Goal: Communication & Community: Answer question/provide support

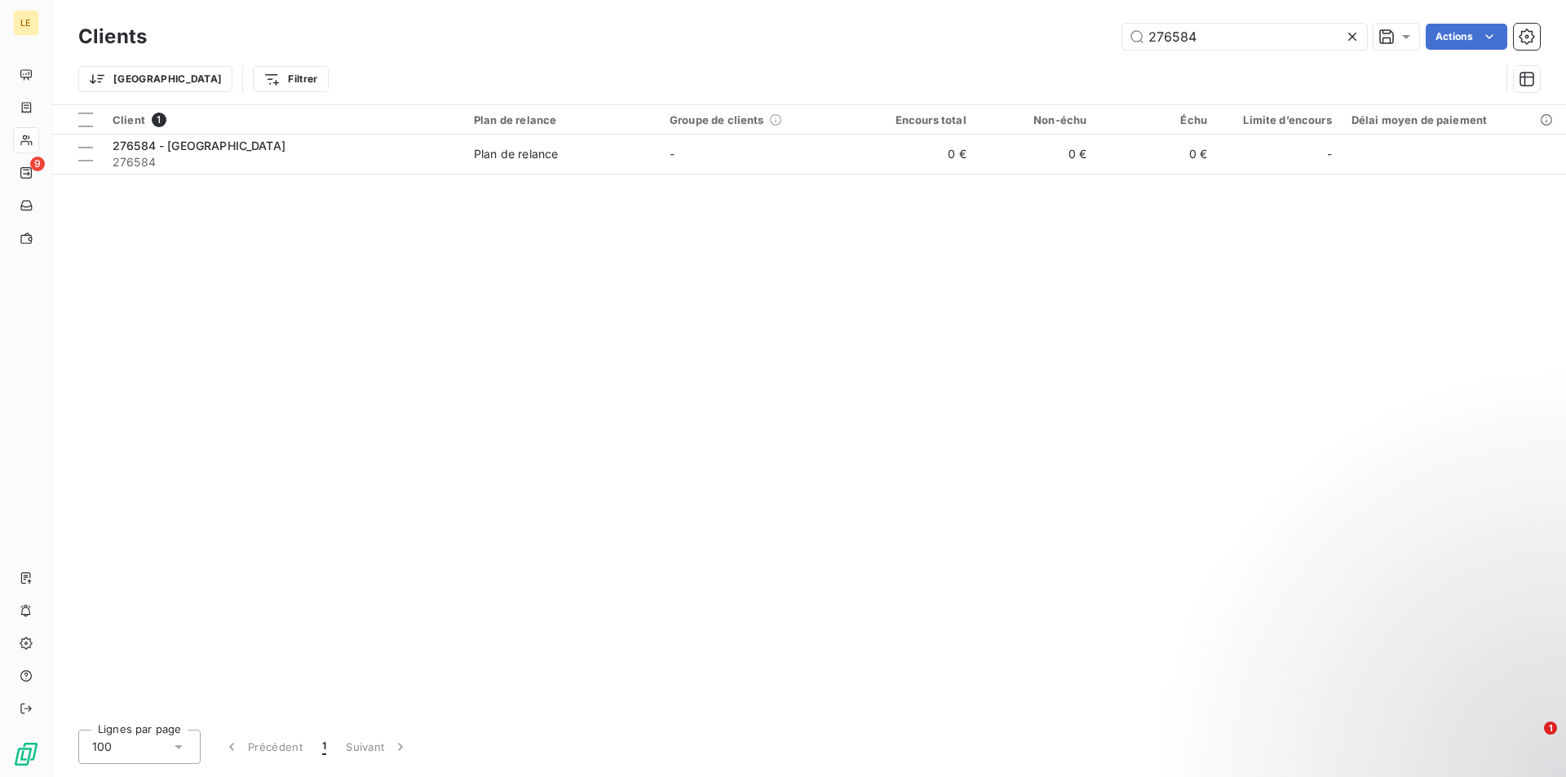
click at [1352, 37] on icon at bounding box center [1352, 37] width 16 height 16
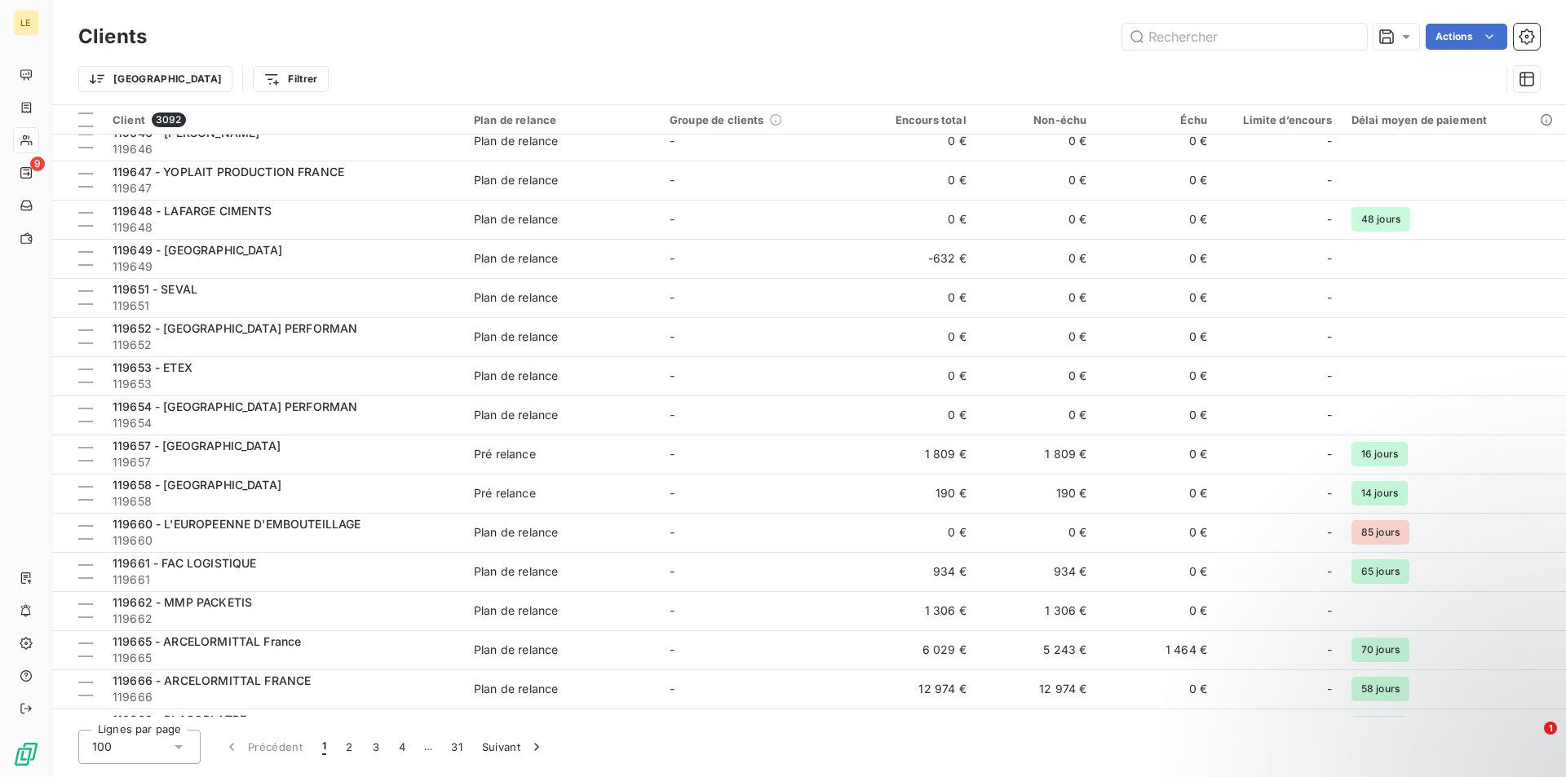
scroll to position [3334, 0]
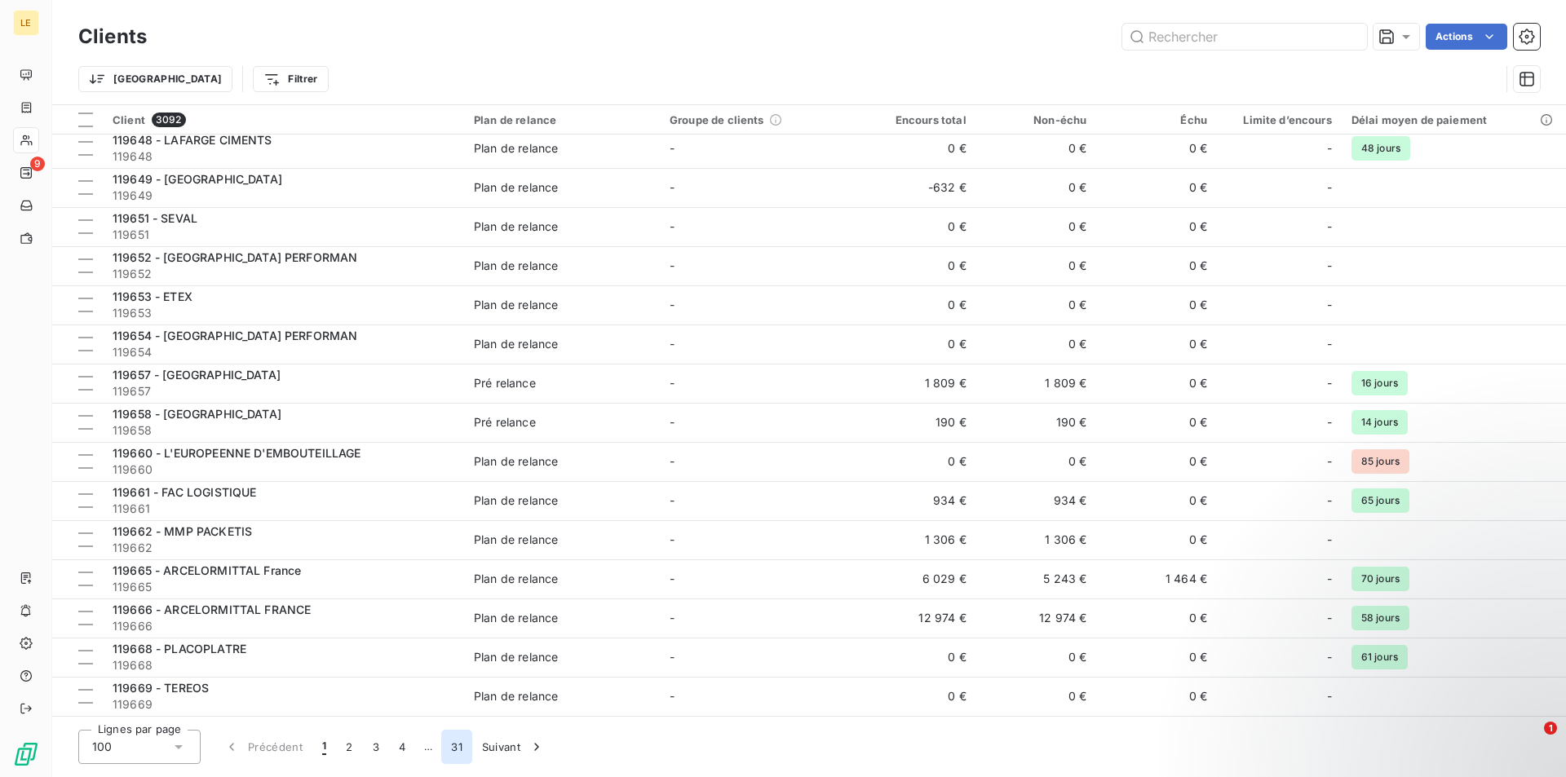
click at [459, 746] on button "31" at bounding box center [456, 747] width 31 height 34
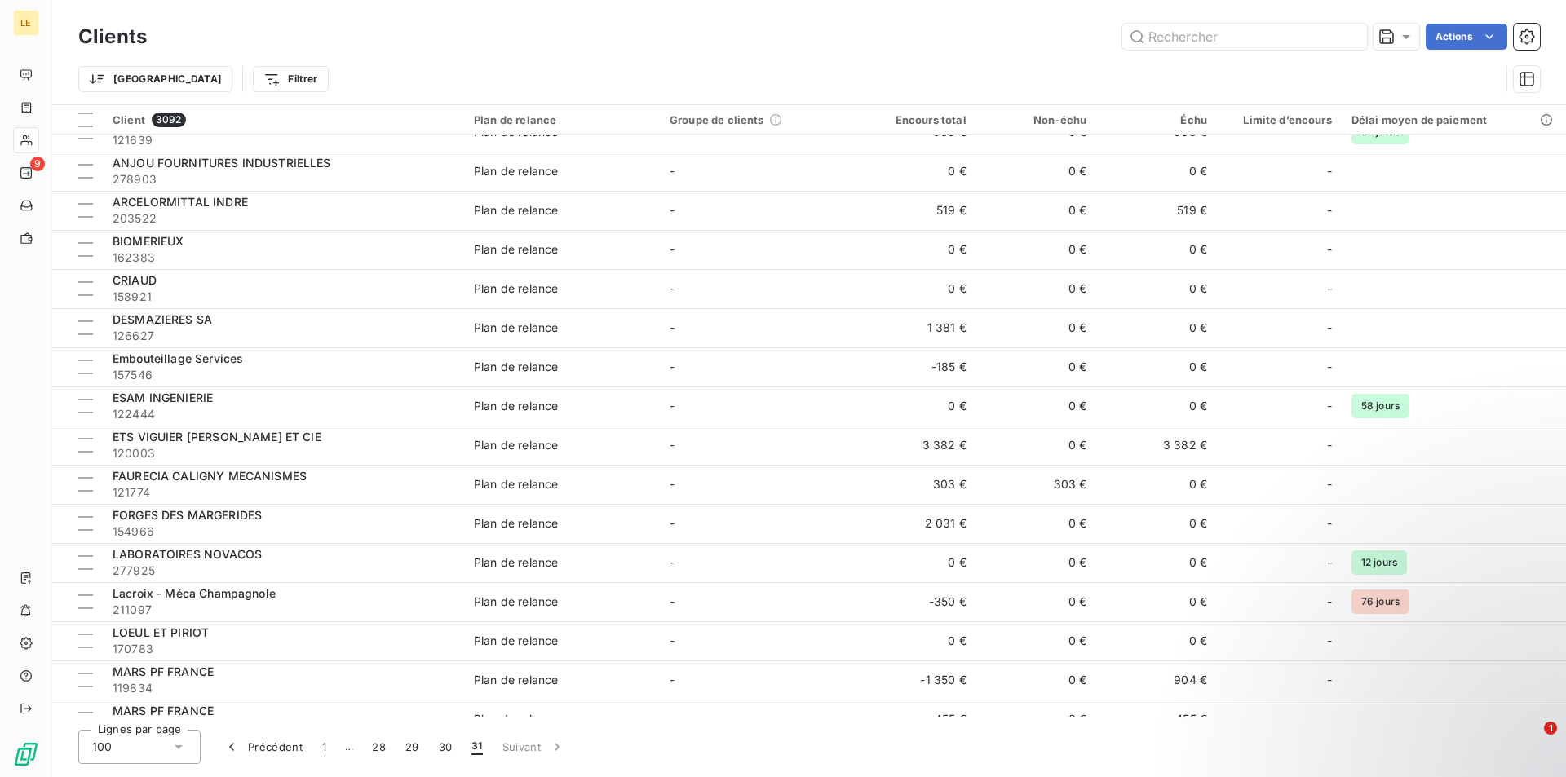
scroll to position [3021, 0]
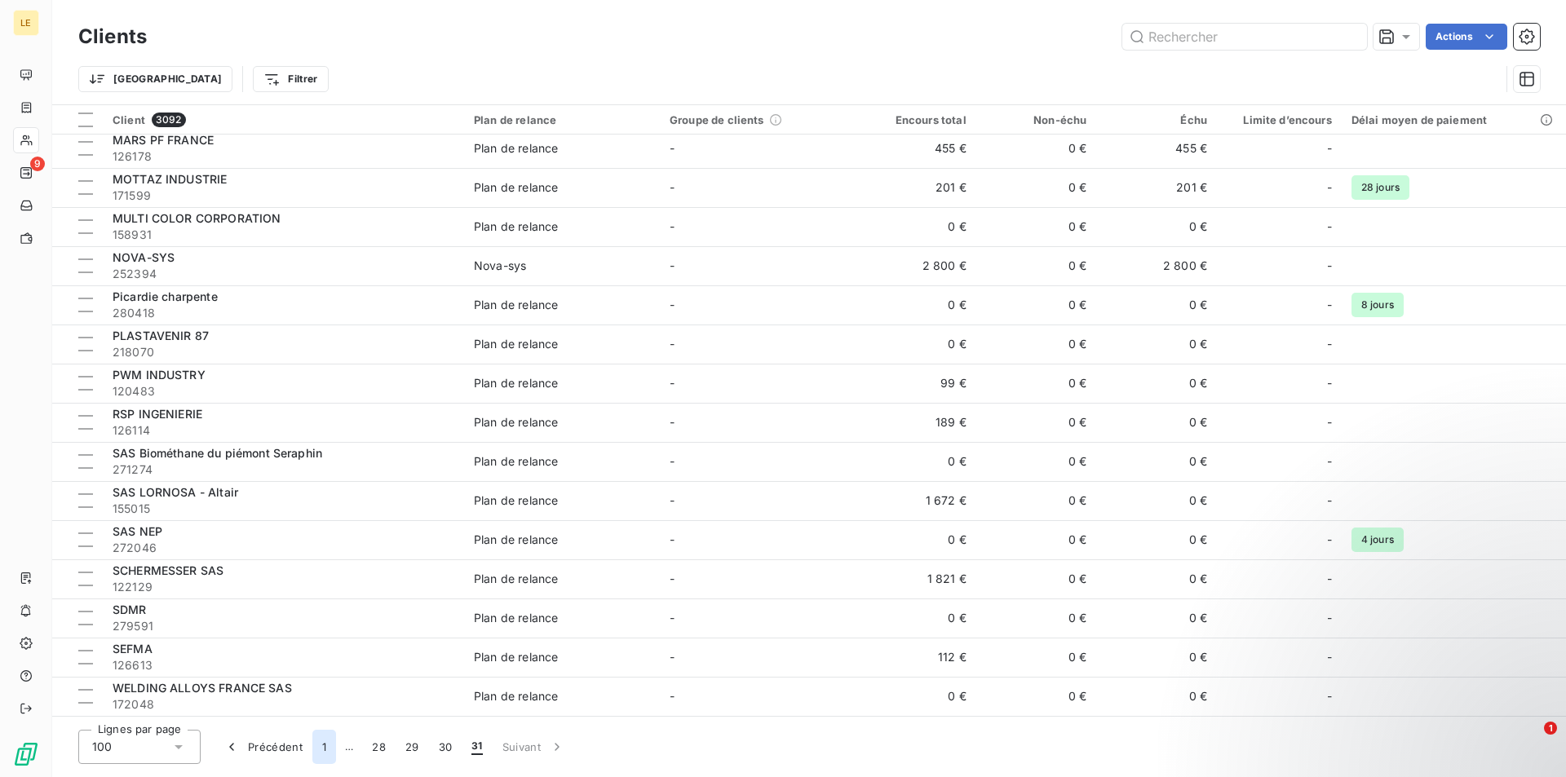
click at [319, 743] on button "1" at bounding box center [324, 747] width 24 height 34
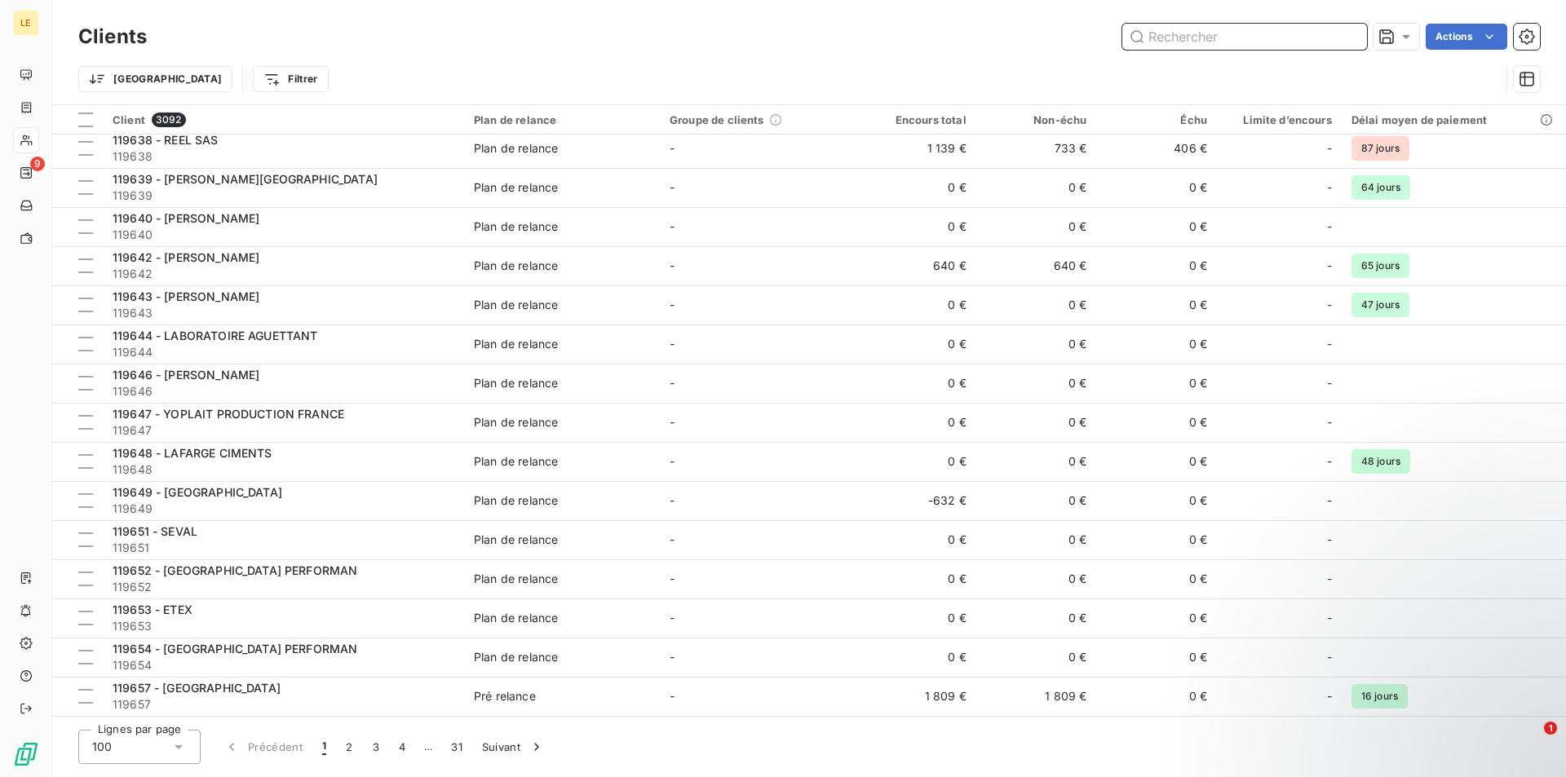
click at [1206, 35] on input "text" at bounding box center [1244, 37] width 245 height 26
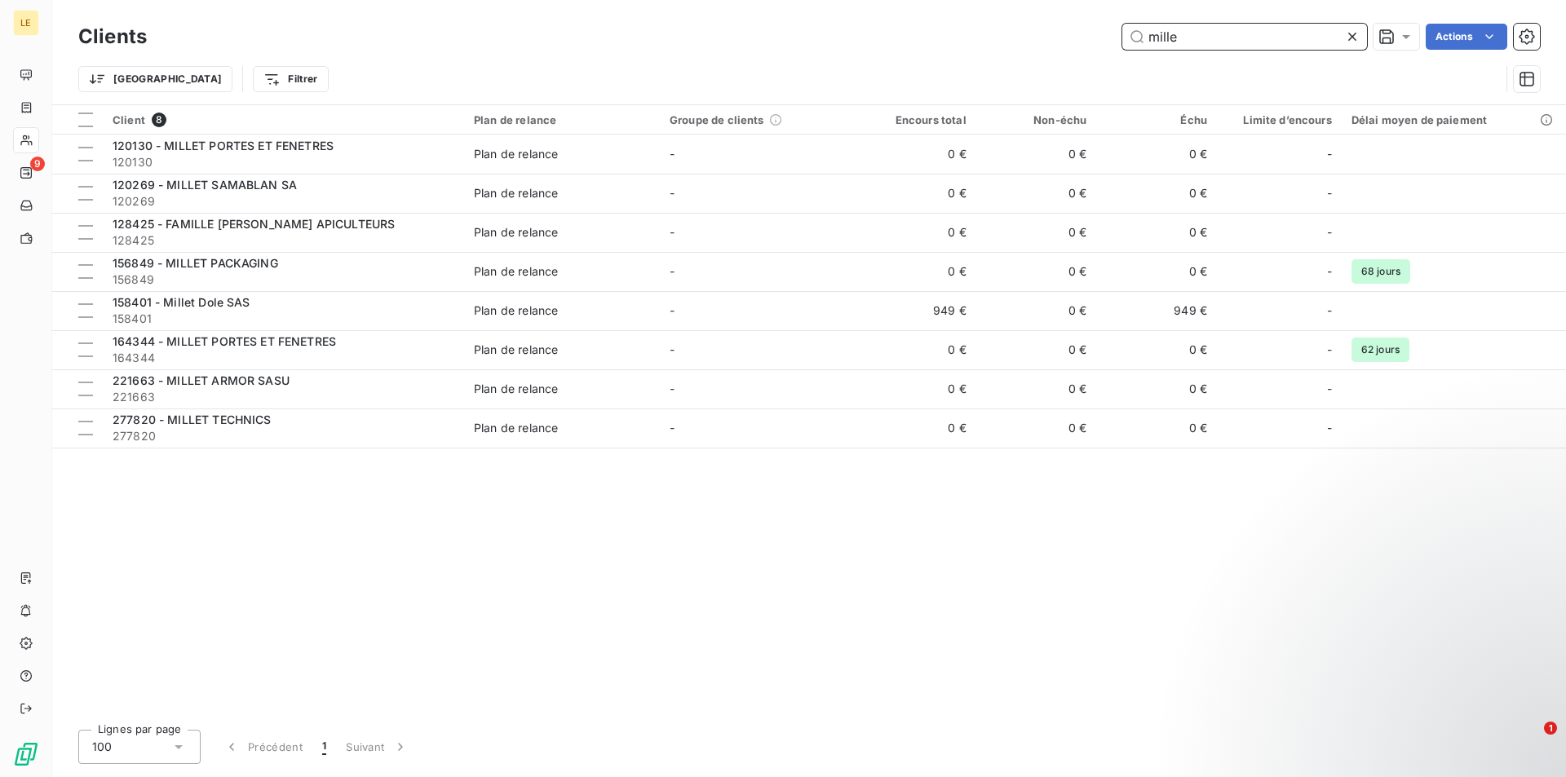
scroll to position [0, 0]
type input "mille"
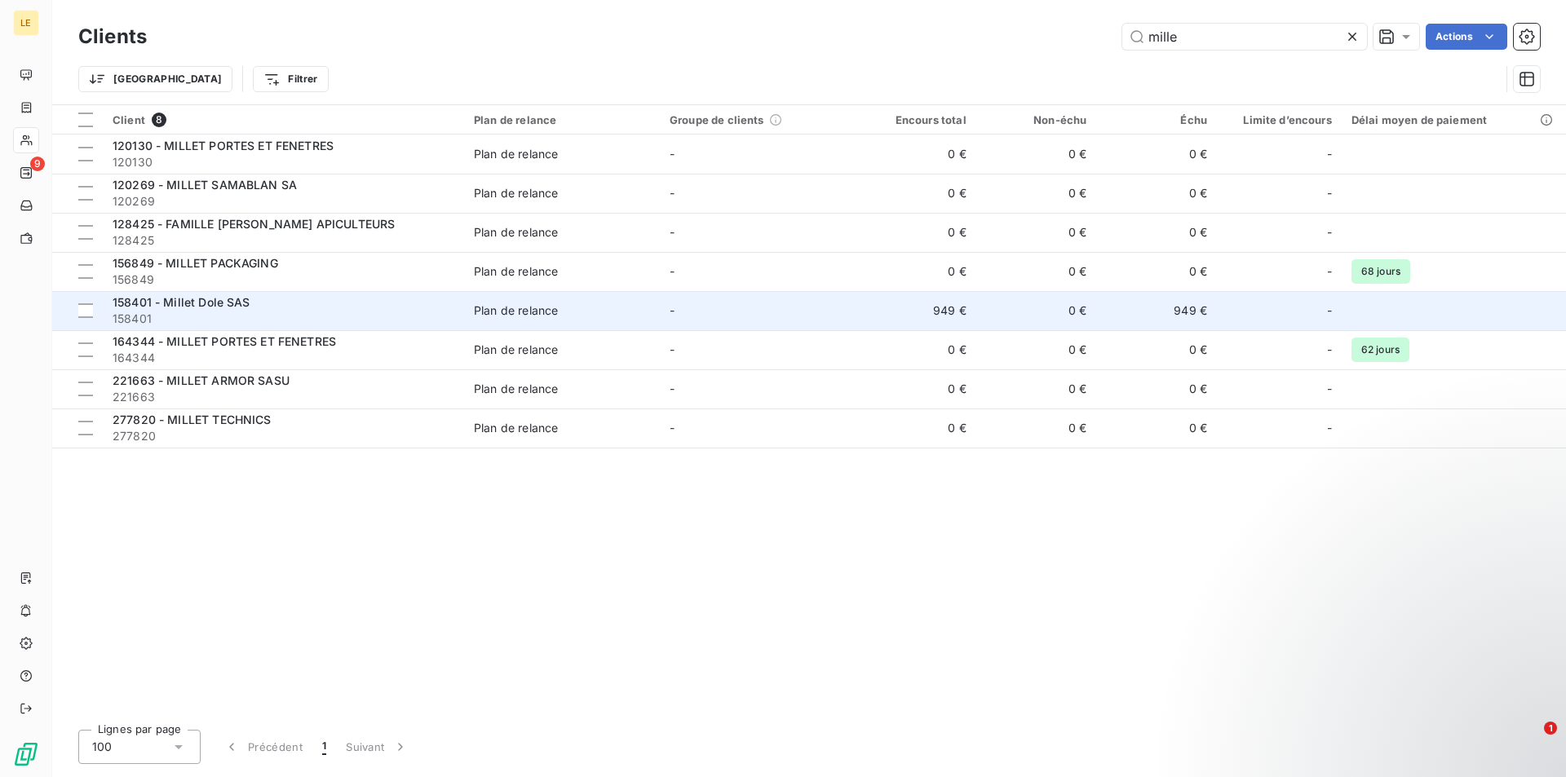
click at [256, 312] on span "158401" at bounding box center [284, 319] width 342 height 16
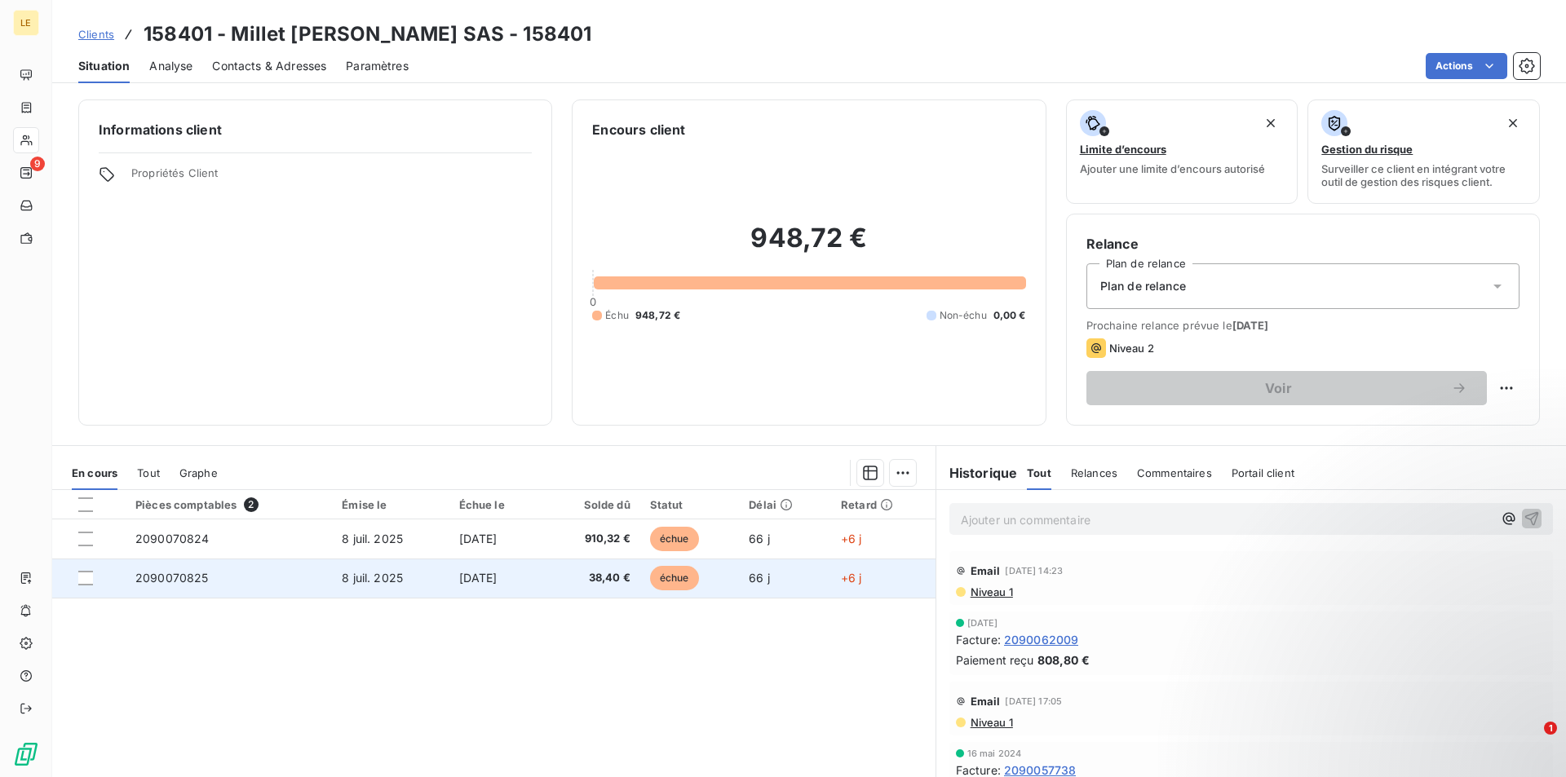
click at [269, 587] on td "2090070825" at bounding box center [229, 578] width 206 height 39
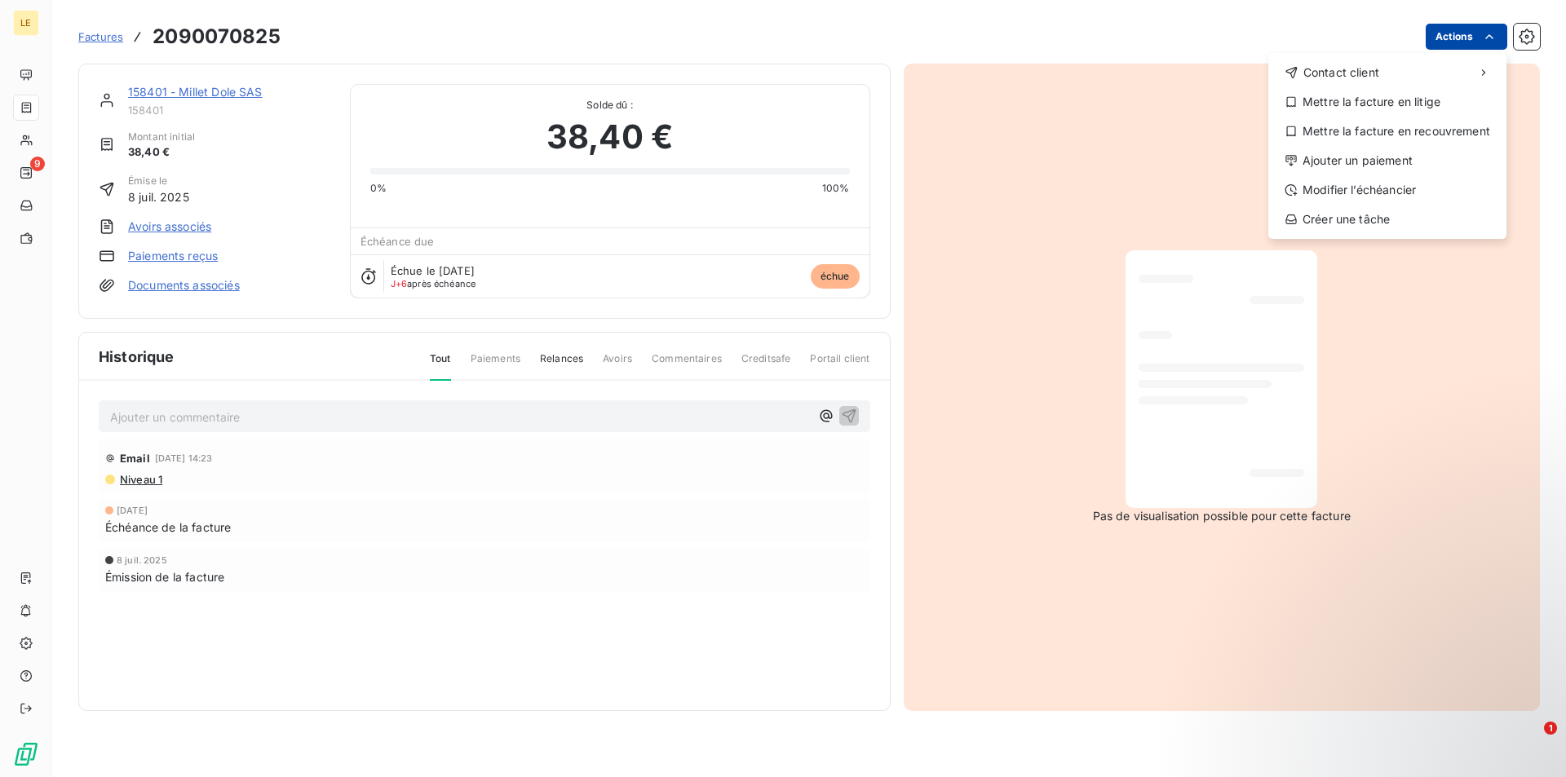
click at [1502, 44] on html "LE 9 Factures [PHONE_NUMBER] Actions Contact client Mettre la facture en litige…" at bounding box center [783, 388] width 1566 height 777
click at [1388, 152] on div "Ajouter un paiement" at bounding box center [1387, 161] width 225 height 26
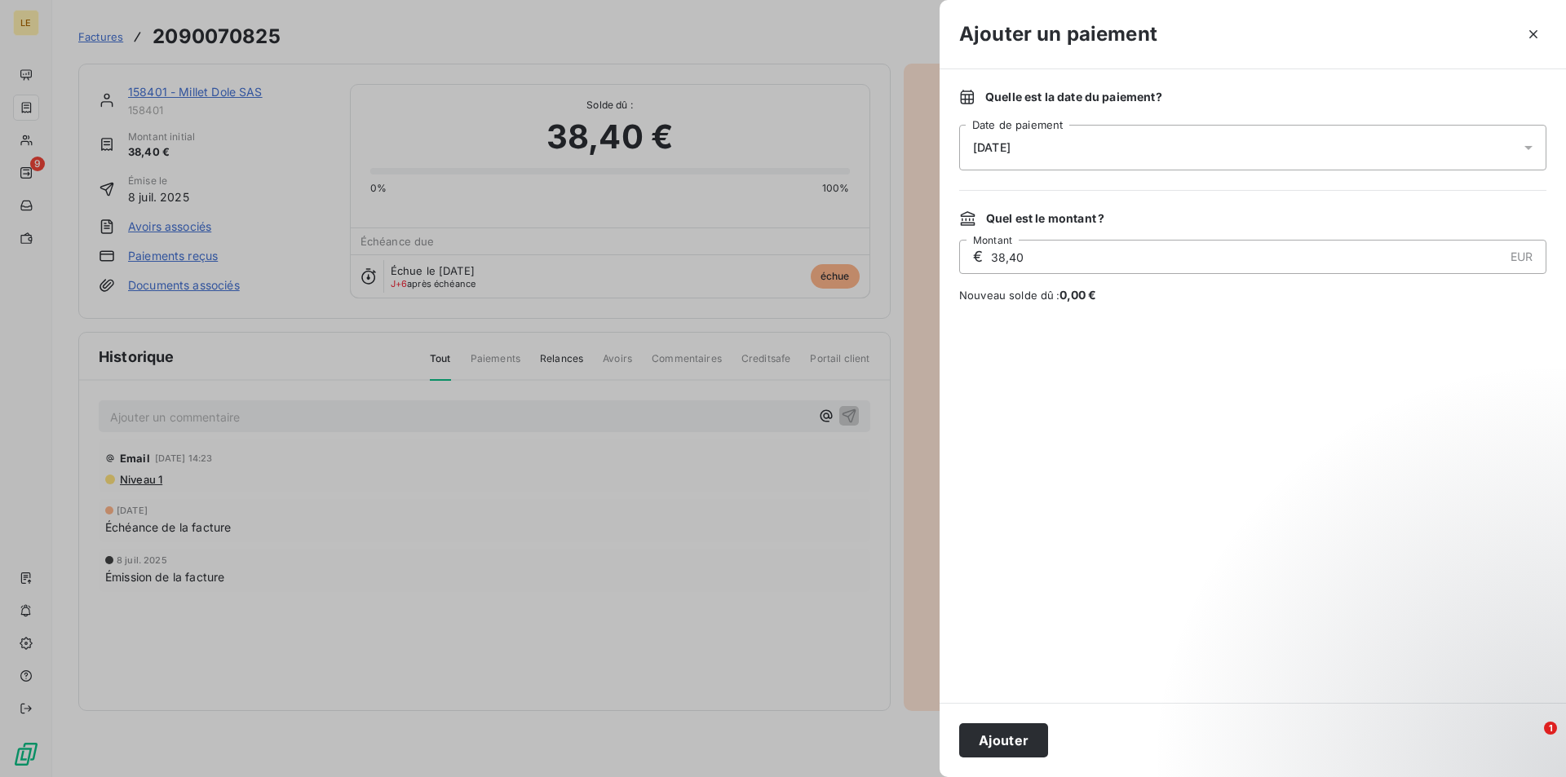
click at [1102, 147] on div "[DATE]" at bounding box center [1252, 148] width 587 height 46
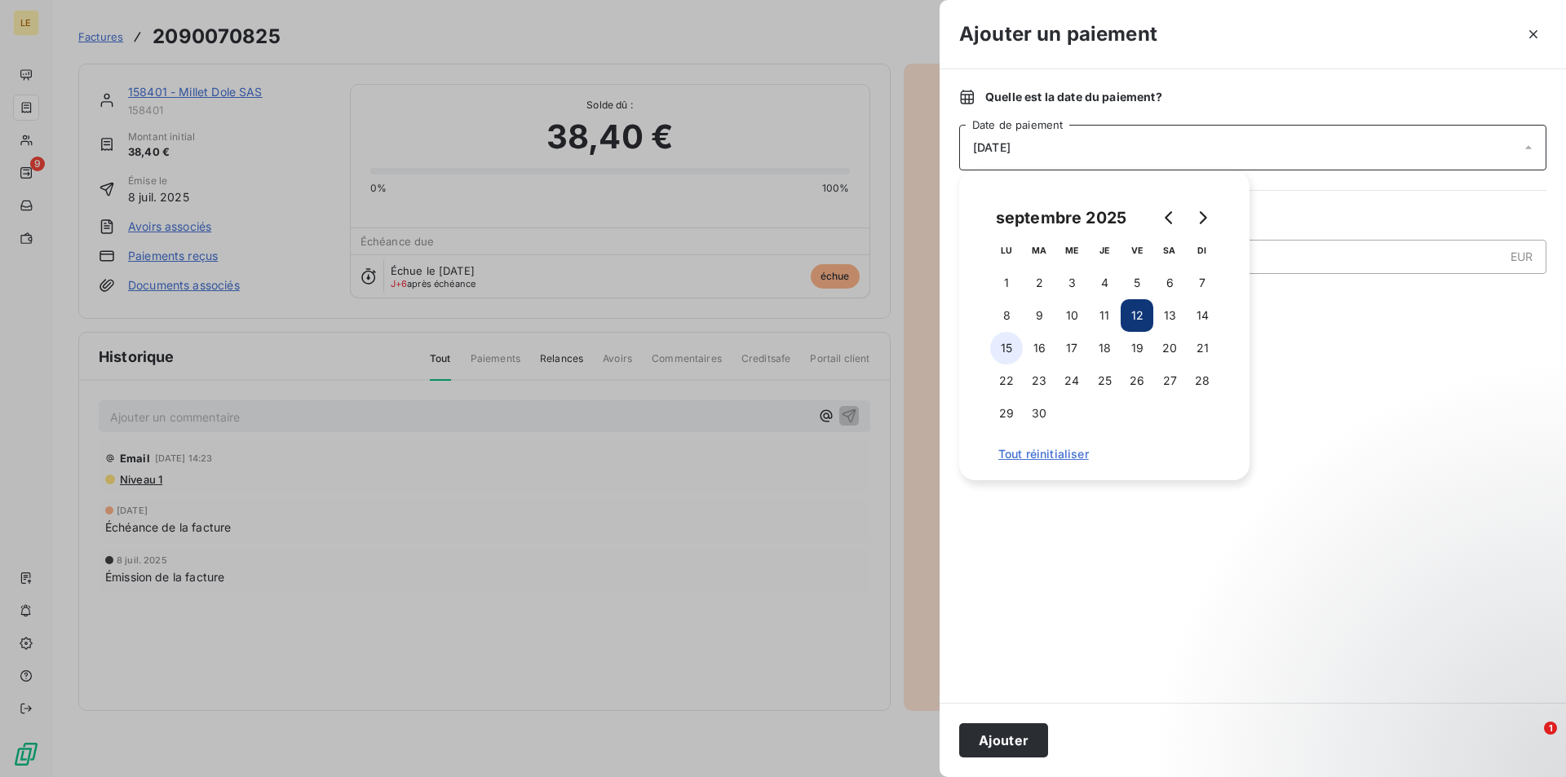
click at [1007, 347] on button "15" at bounding box center [1006, 348] width 33 height 33
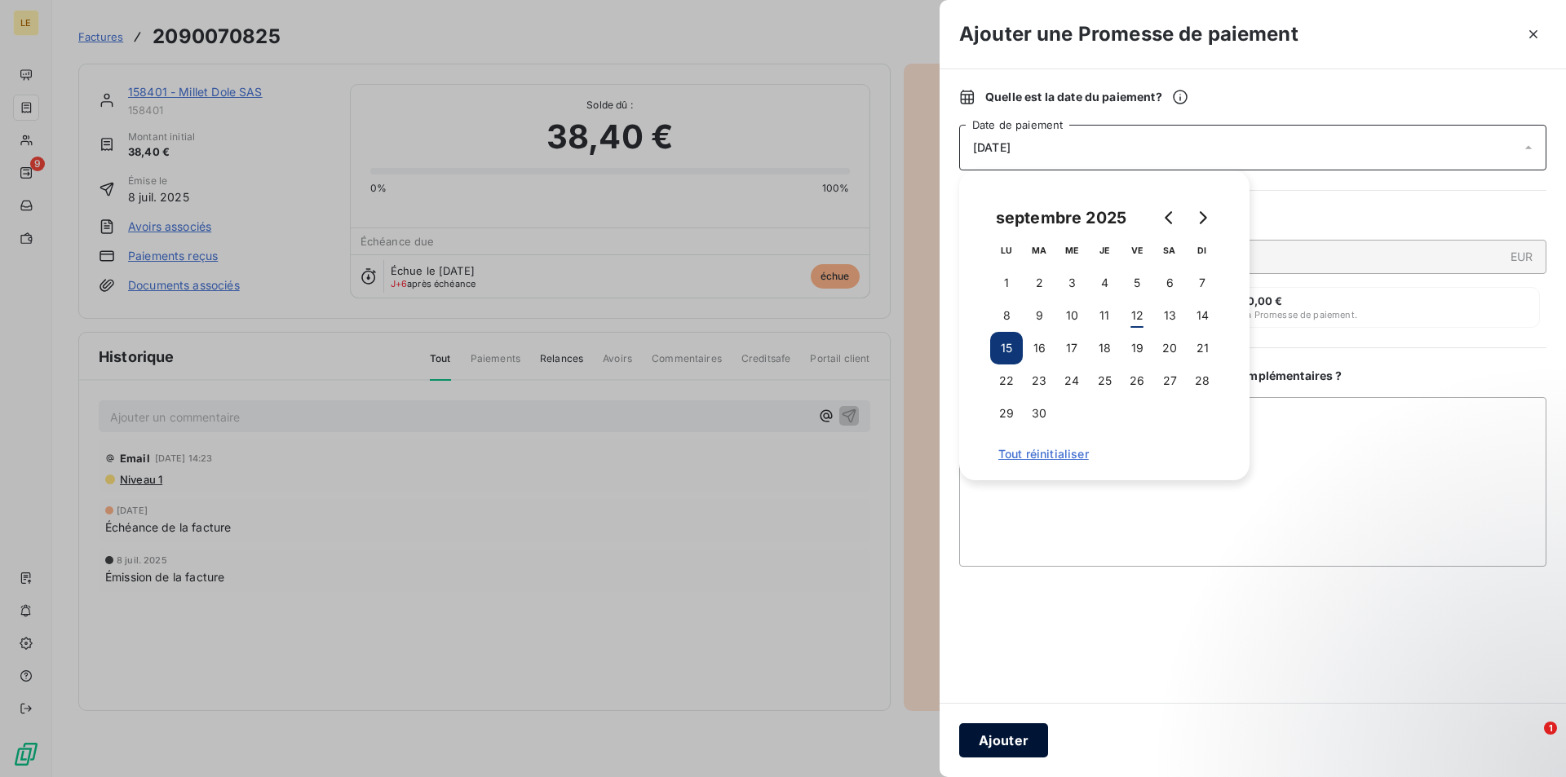
click at [1016, 737] on button "Ajouter" at bounding box center [1003, 741] width 89 height 34
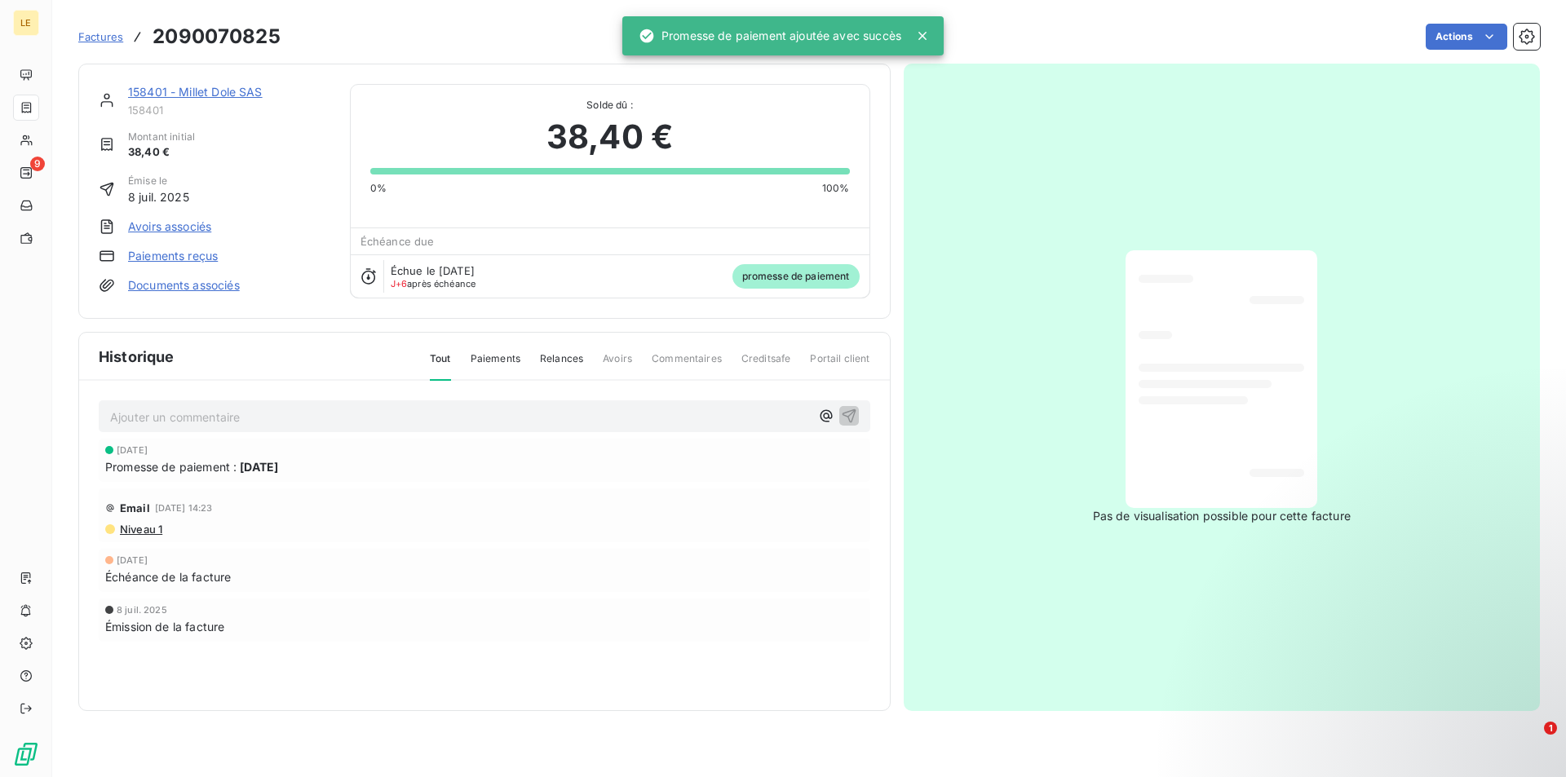
click at [107, 32] on span "Factures" at bounding box center [100, 36] width 45 height 13
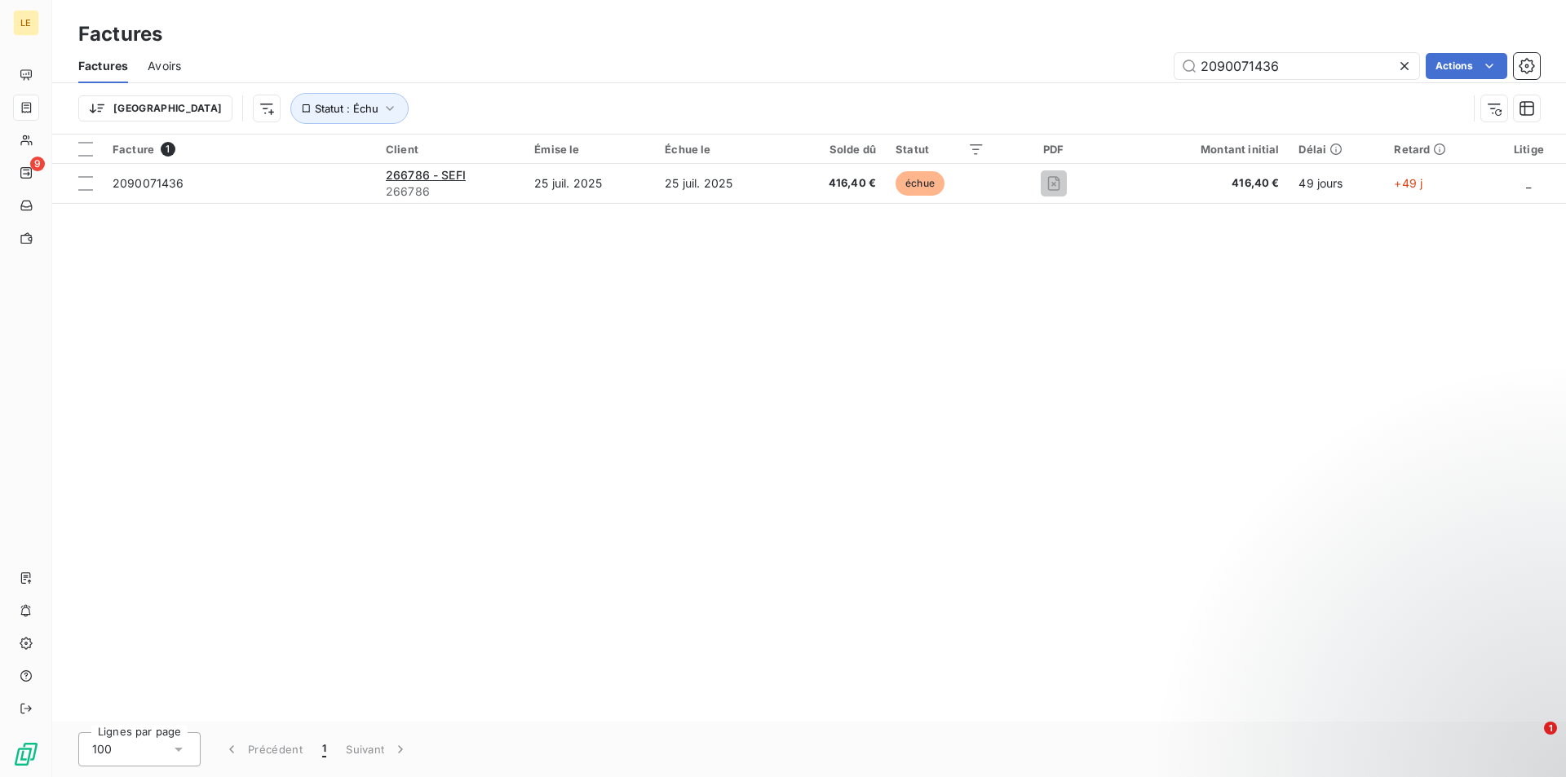
click at [1403, 69] on icon at bounding box center [1404, 66] width 16 height 16
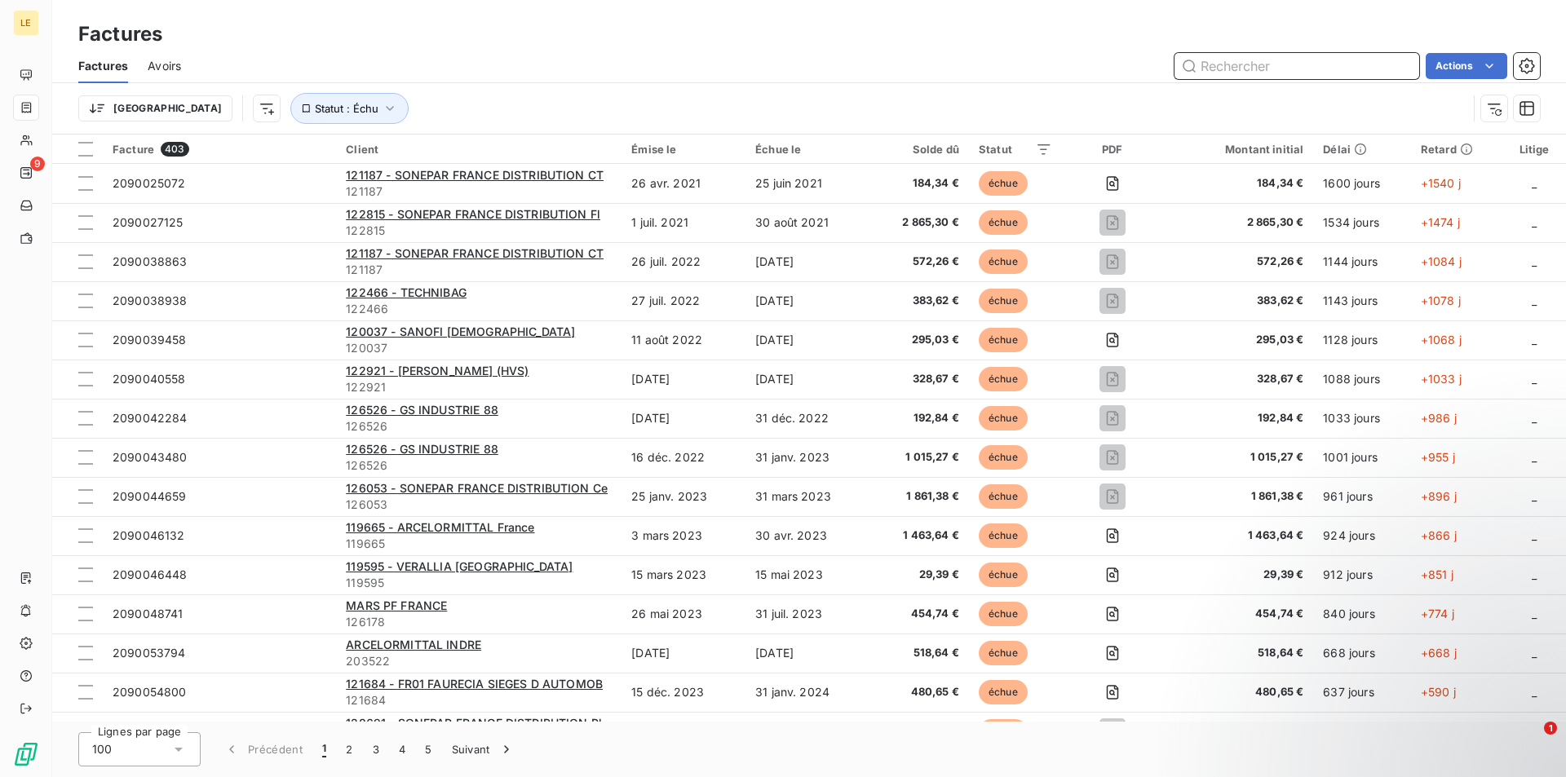
click at [1260, 53] on input "text" at bounding box center [1297, 66] width 245 height 26
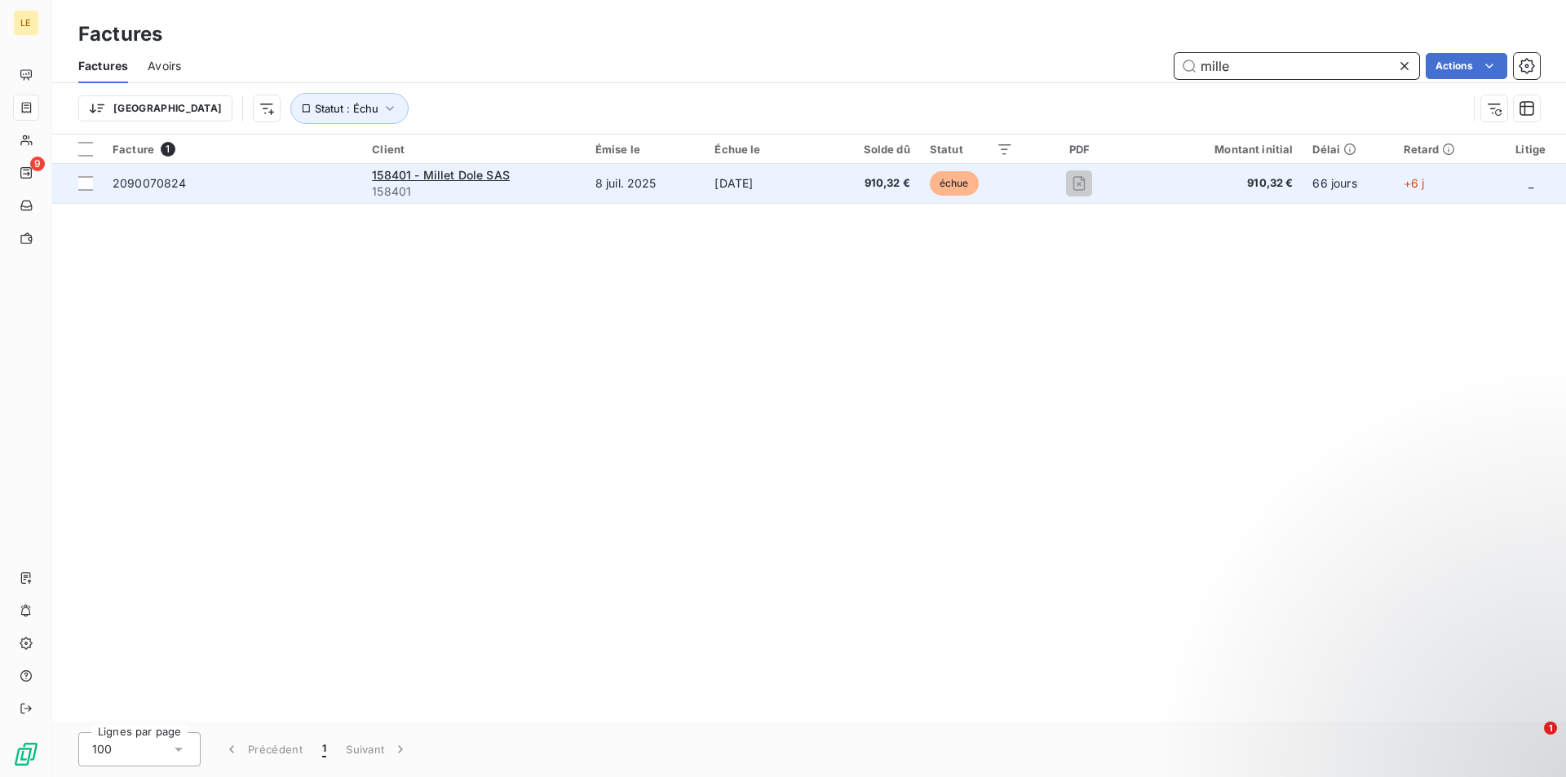
type input "mille"
click at [549, 188] on span "158401" at bounding box center [474, 192] width 204 height 16
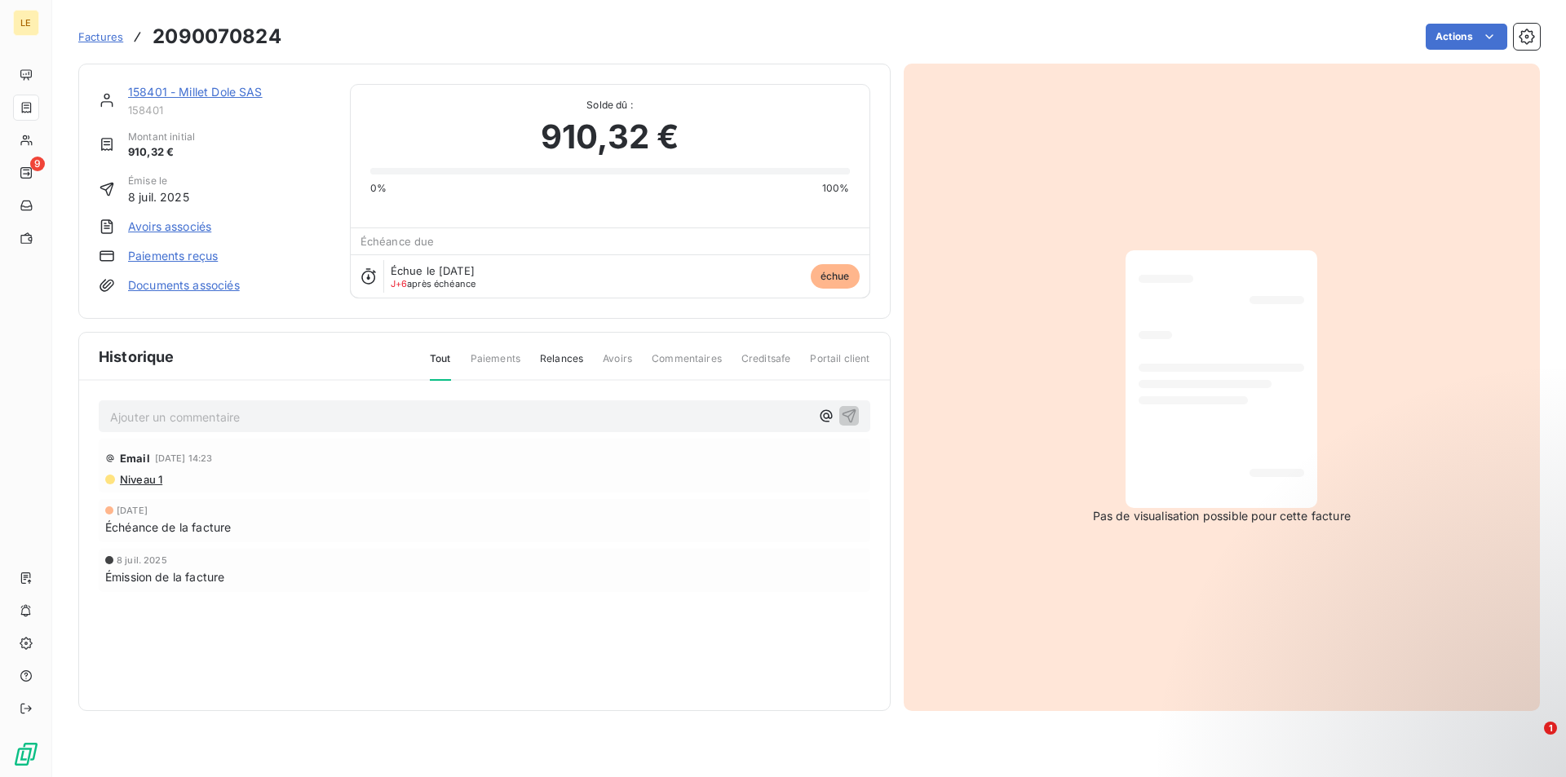
click at [211, 95] on link "158401 - Millet Dole SAS" at bounding box center [195, 92] width 135 height 14
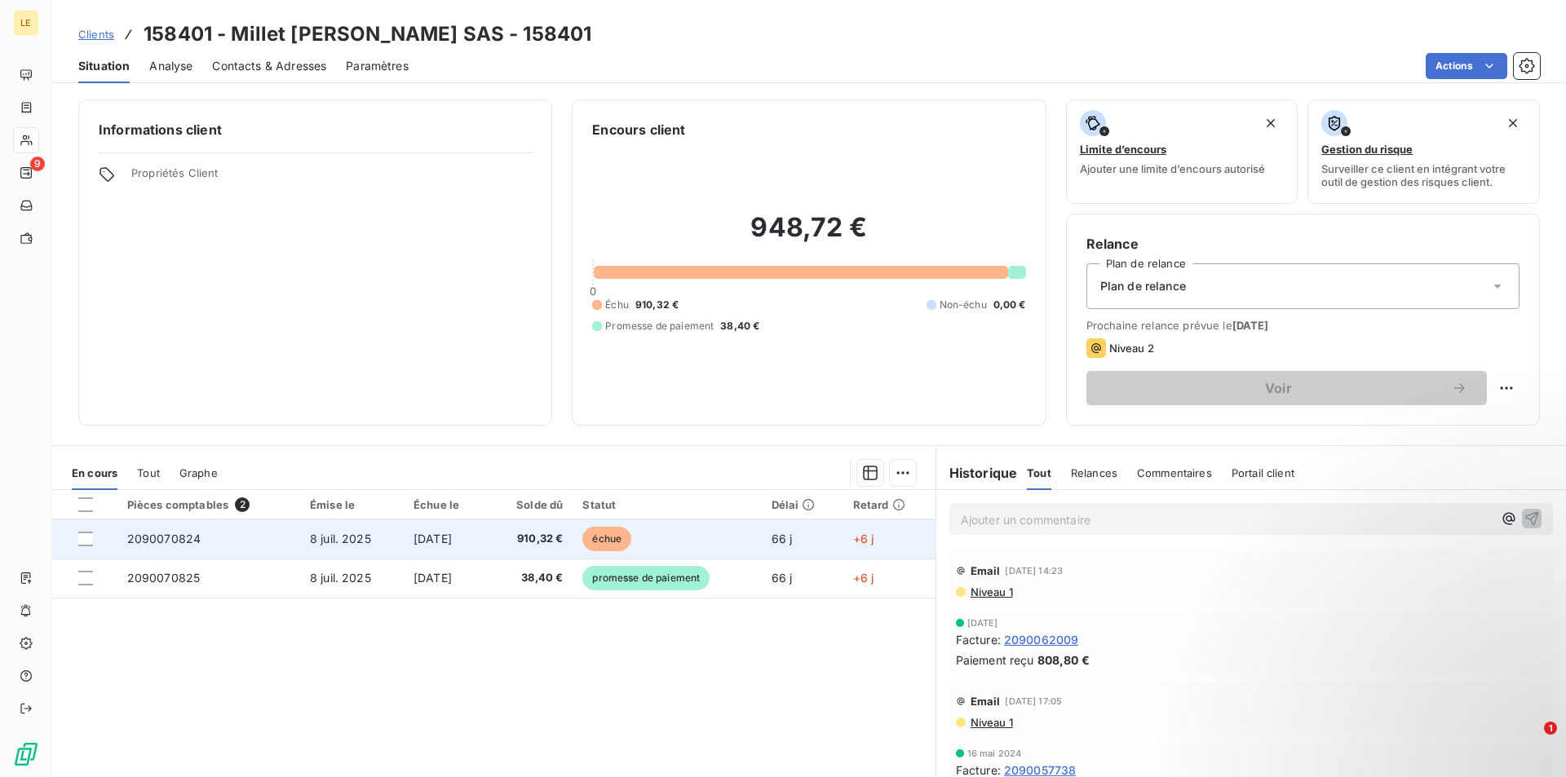
click at [444, 554] on td "[DATE]" at bounding box center [446, 539] width 84 height 39
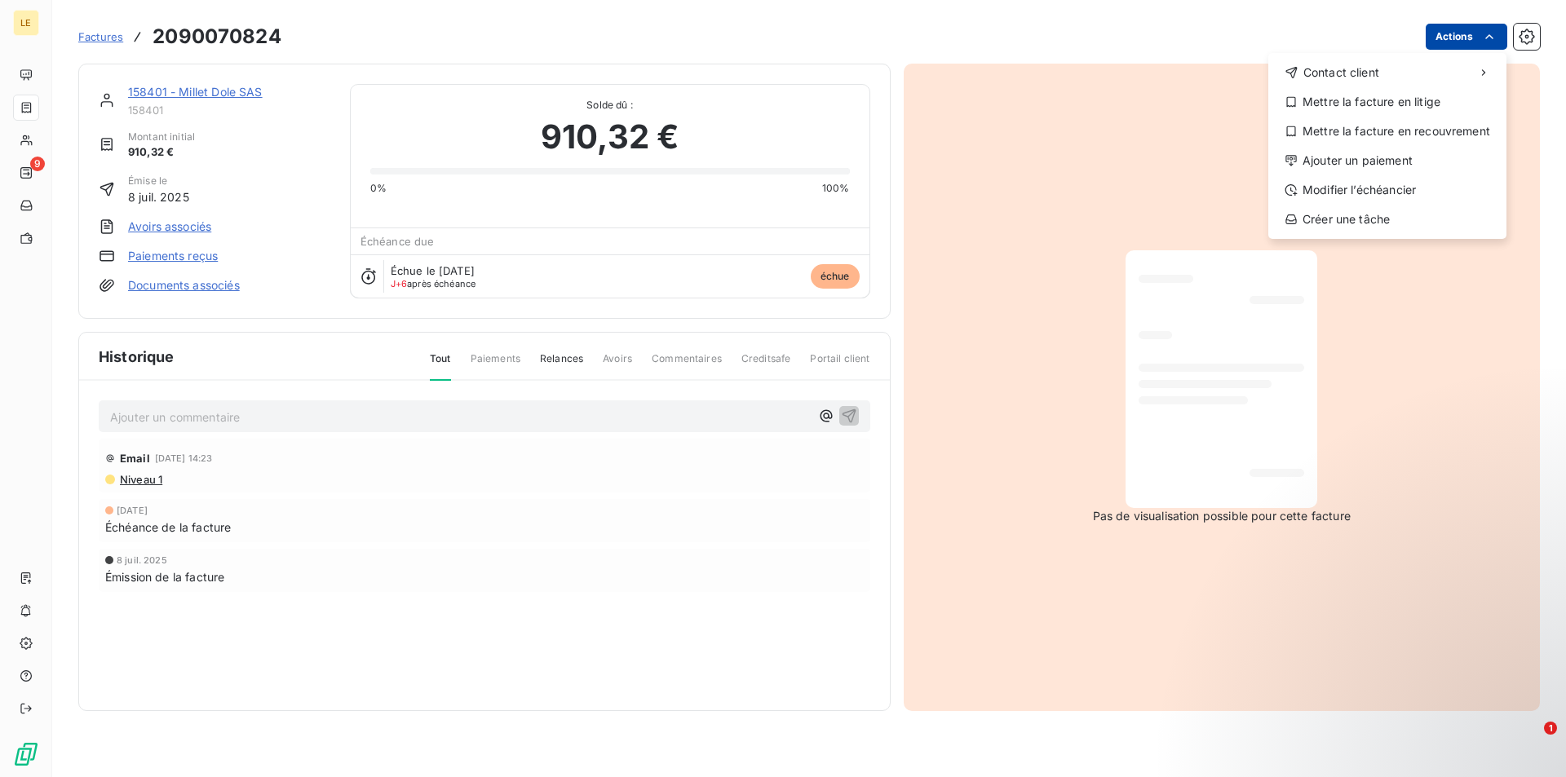
click at [1475, 39] on html "LE 9 Factures [PHONE_NUMBER] Actions Contact client Mettre la facture en litige…" at bounding box center [783, 388] width 1566 height 777
click at [1314, 159] on div "Ajouter un paiement" at bounding box center [1387, 161] width 225 height 26
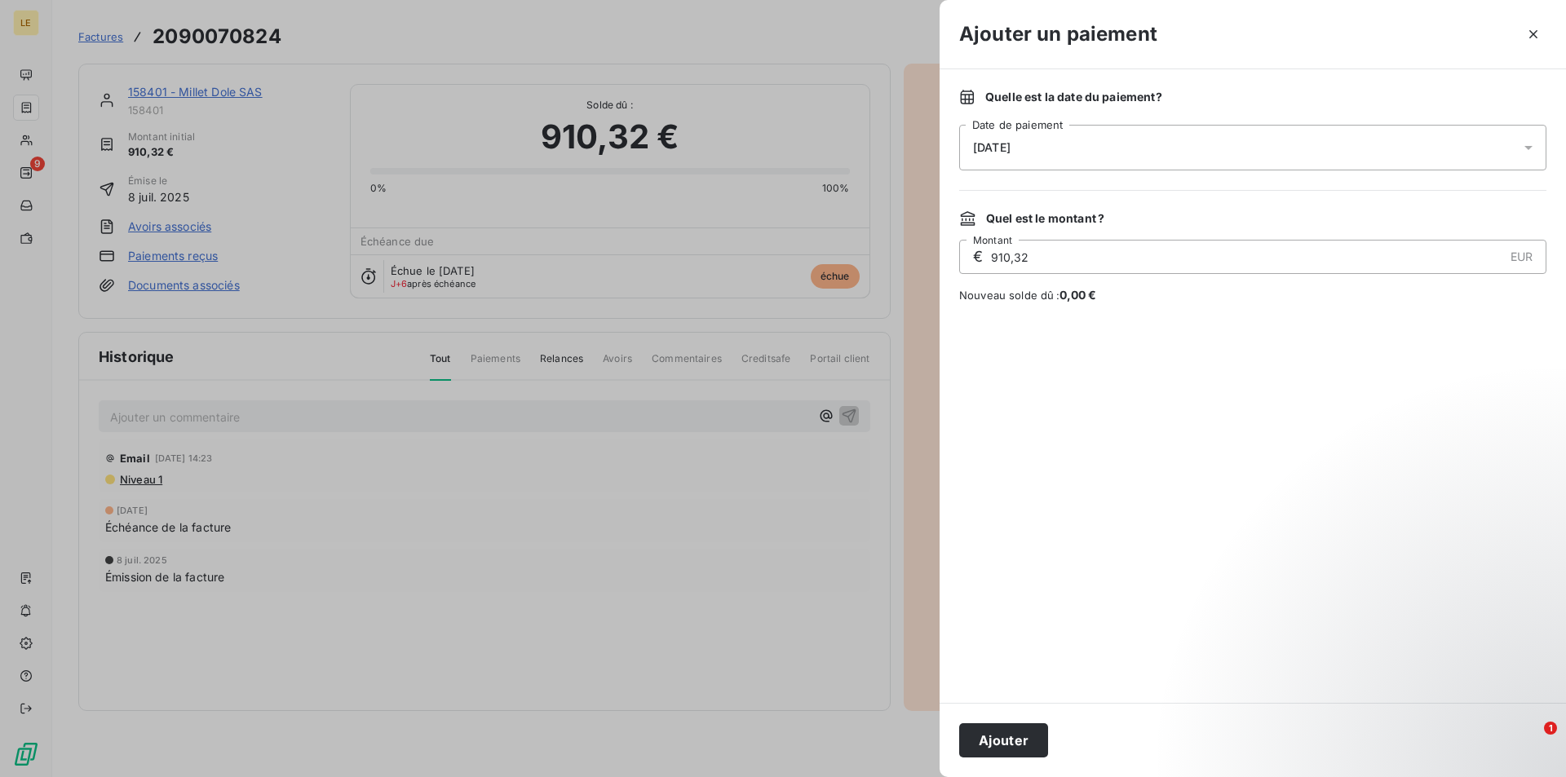
click at [997, 153] on span "[DATE]" at bounding box center [992, 147] width 38 height 13
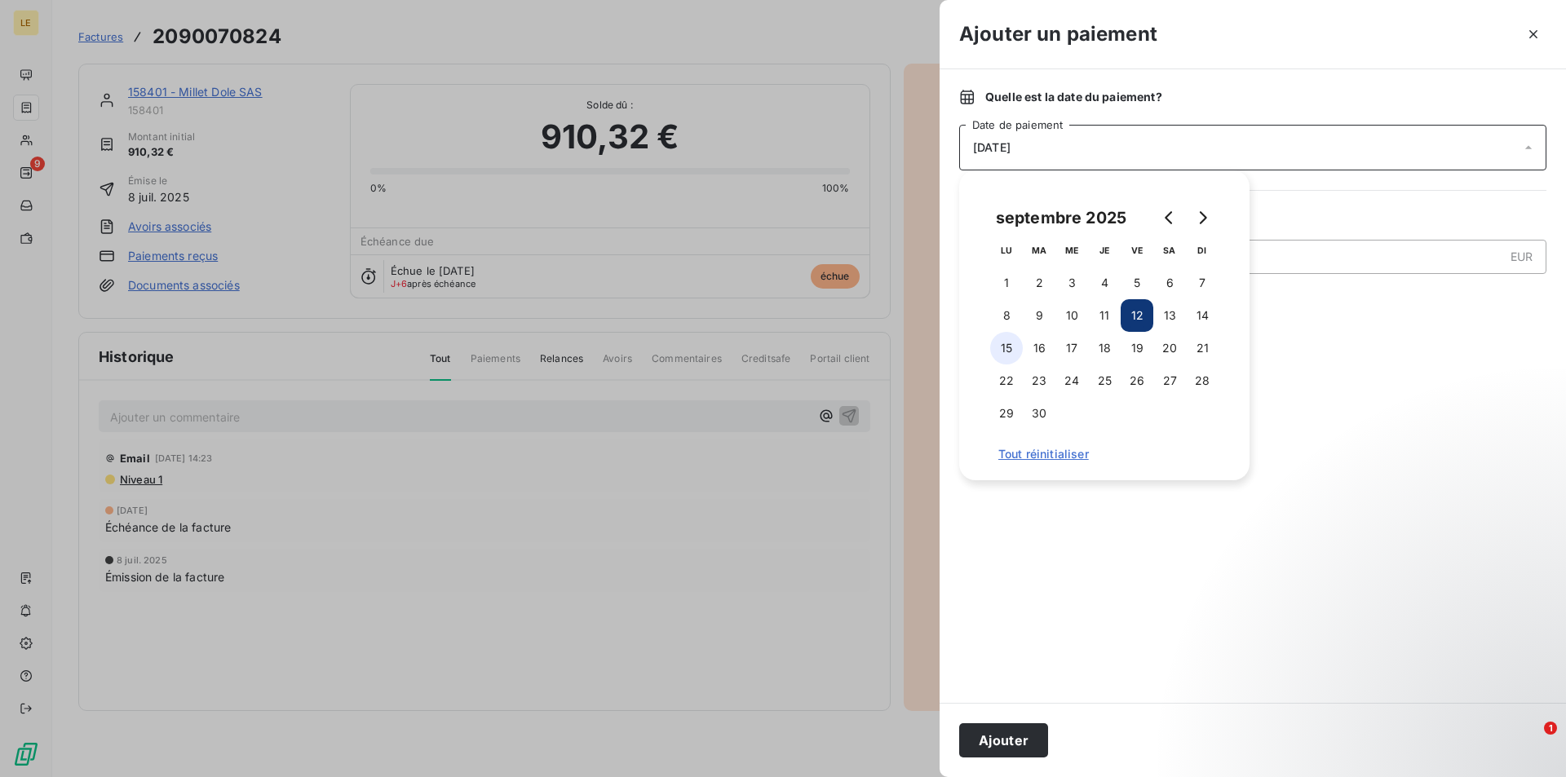
click at [1002, 342] on button "15" at bounding box center [1006, 348] width 33 height 33
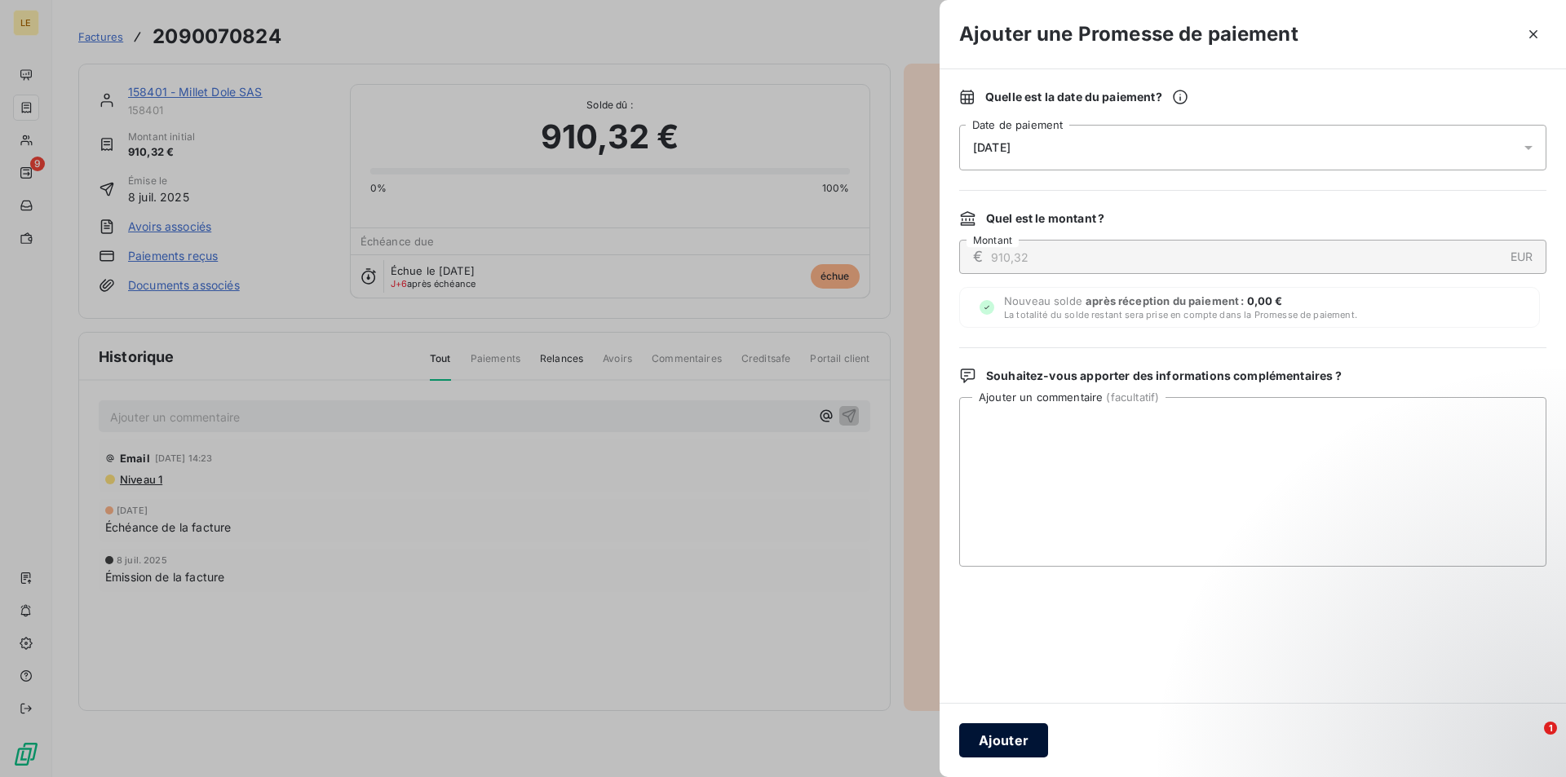
click at [1020, 744] on button "Ajouter" at bounding box center [1003, 741] width 89 height 34
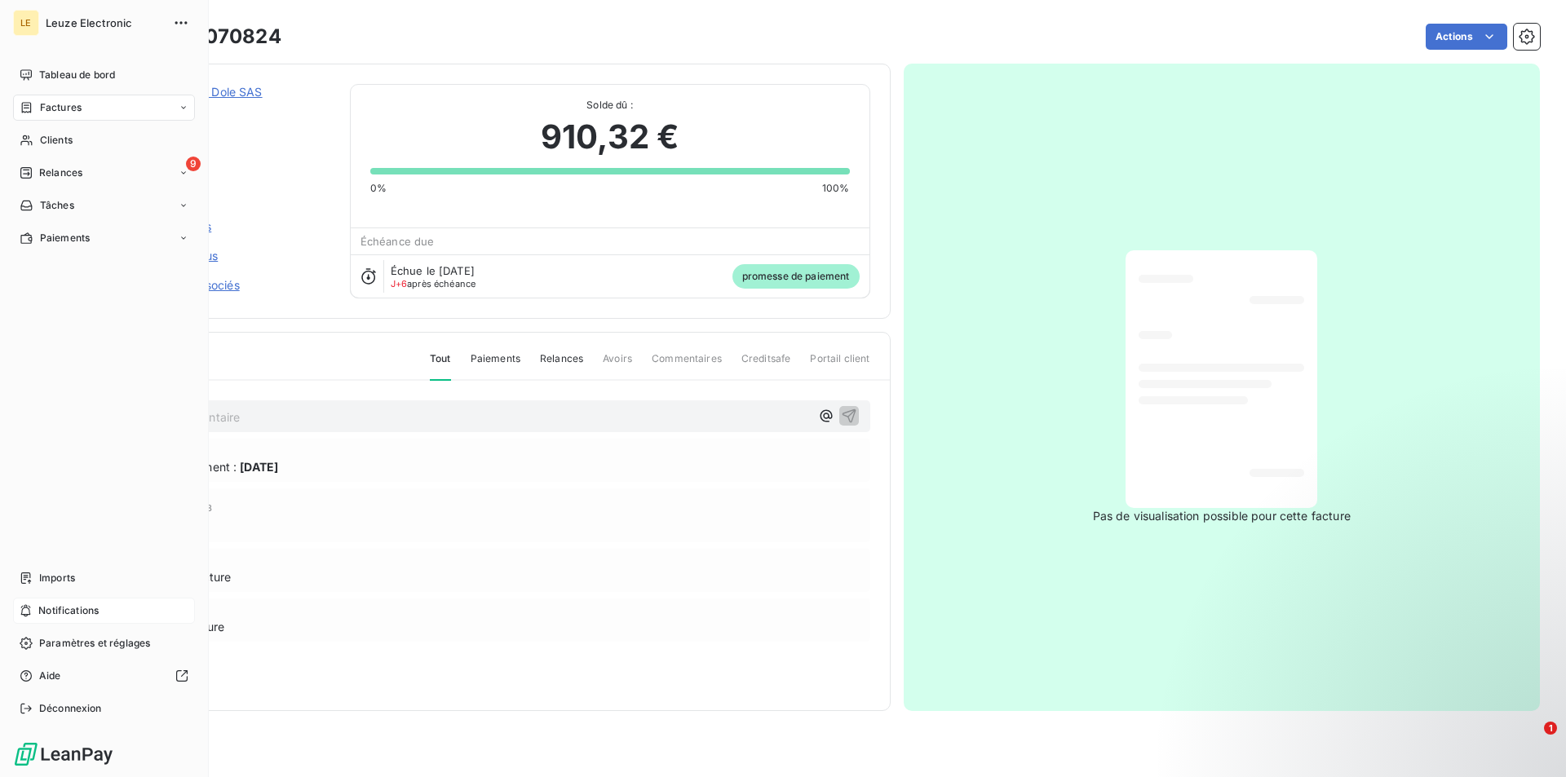
click at [64, 612] on span "Notifications" at bounding box center [68, 611] width 60 height 15
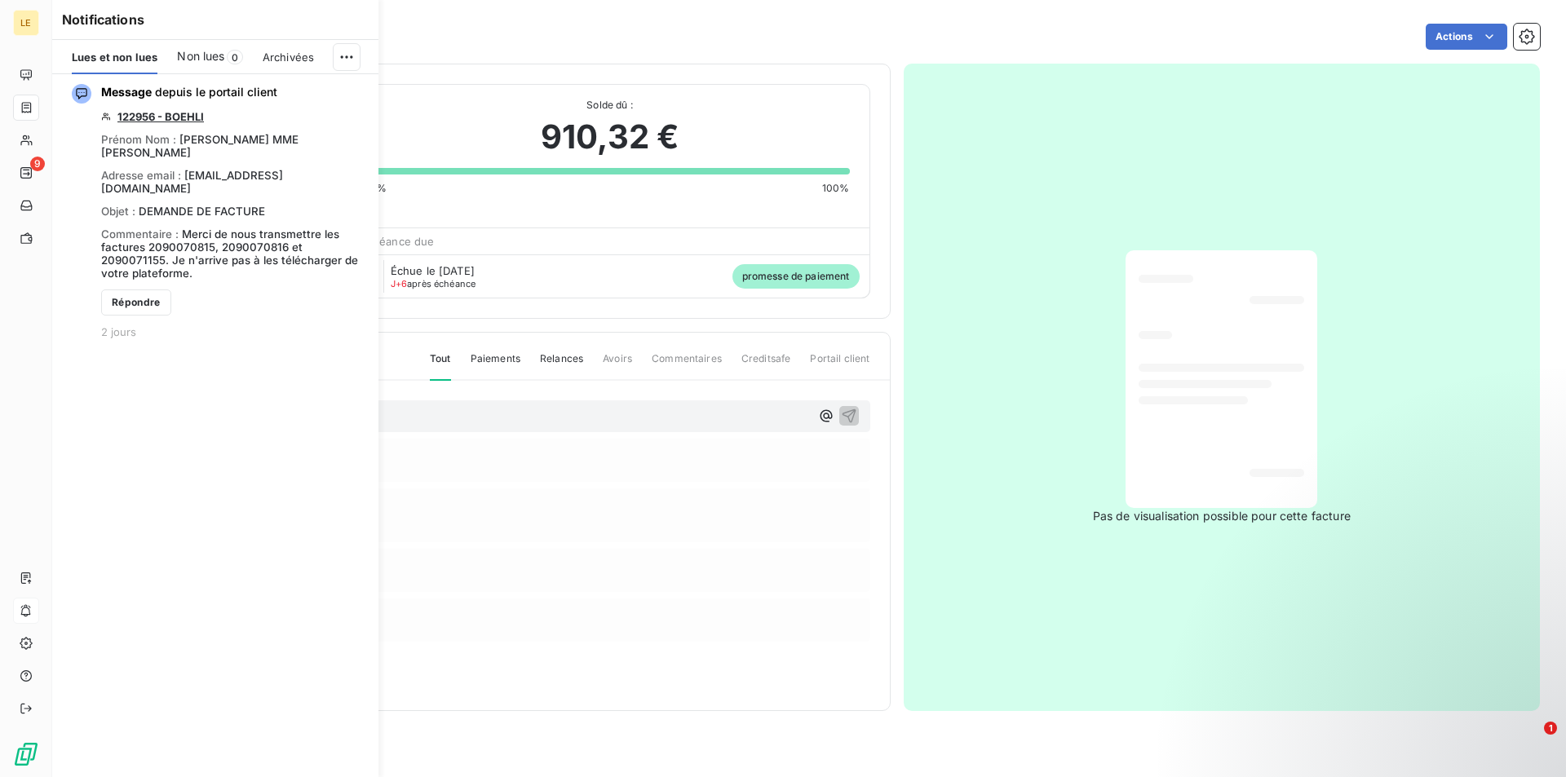
click at [442, 119] on div "910,32 €" at bounding box center [610, 137] width 480 height 49
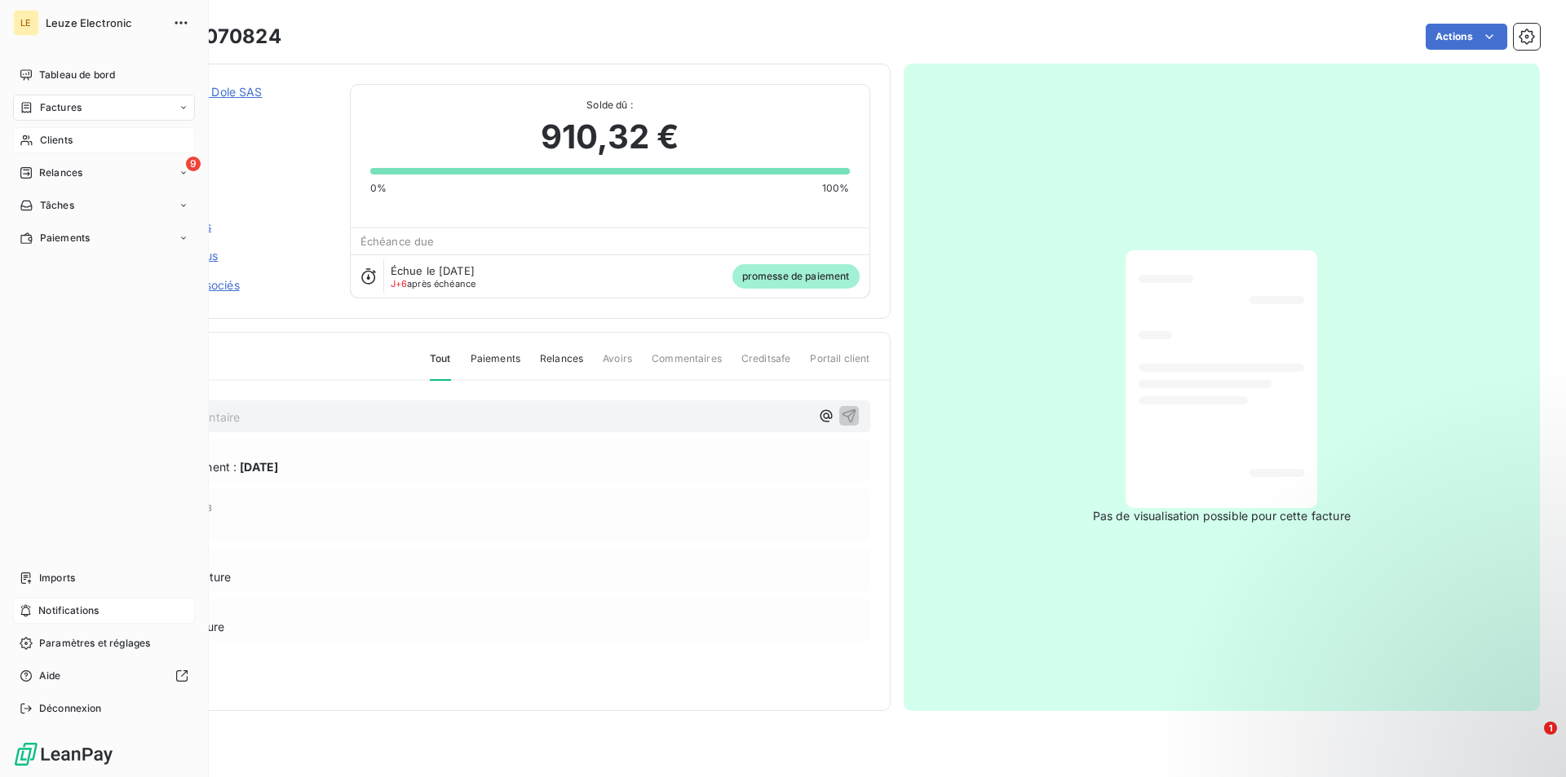
click at [70, 137] on span "Clients" at bounding box center [56, 140] width 33 height 15
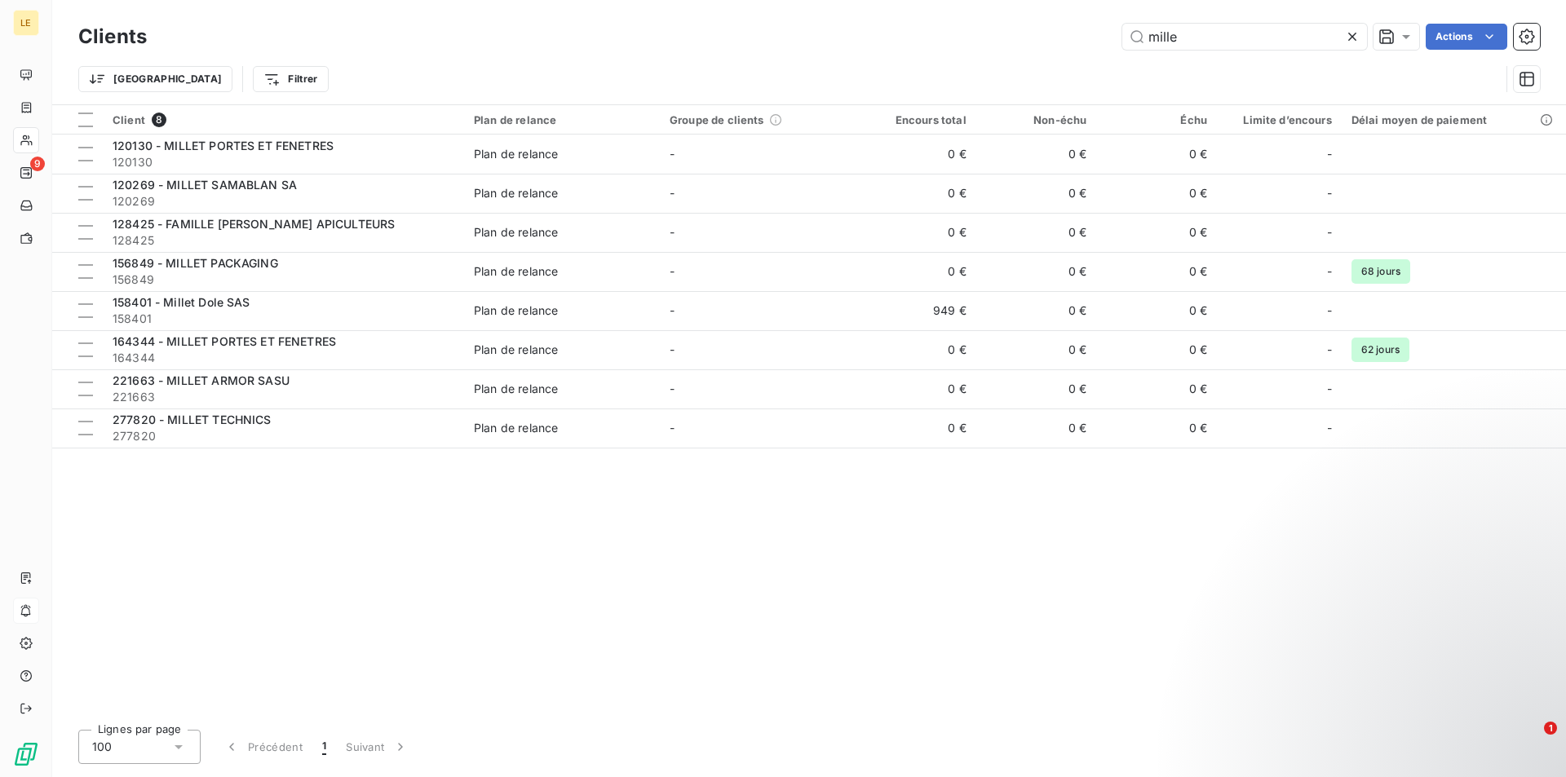
click at [1354, 33] on icon at bounding box center [1352, 37] width 8 height 8
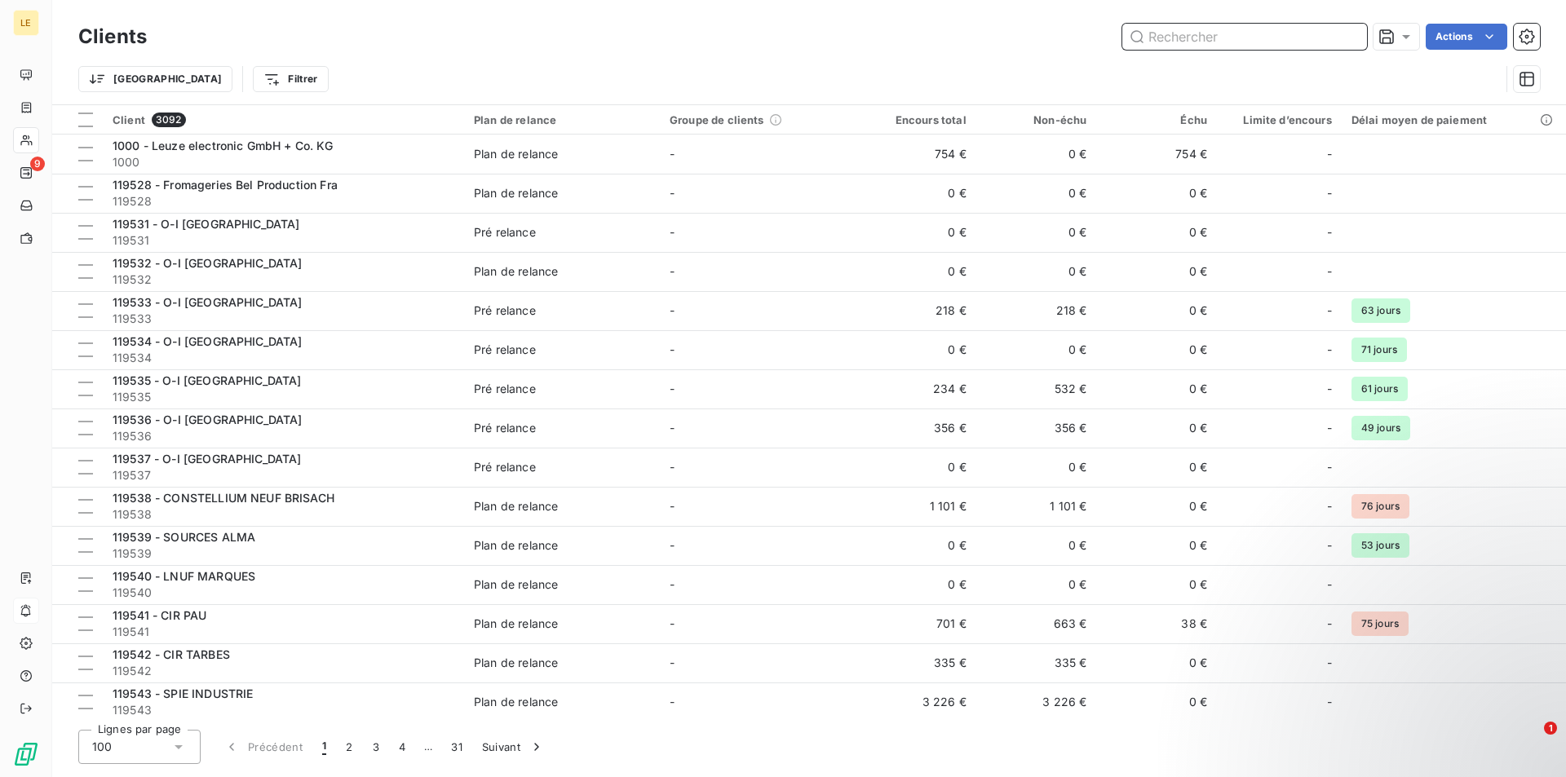
click at [1322, 40] on input "text" at bounding box center [1244, 37] width 245 height 26
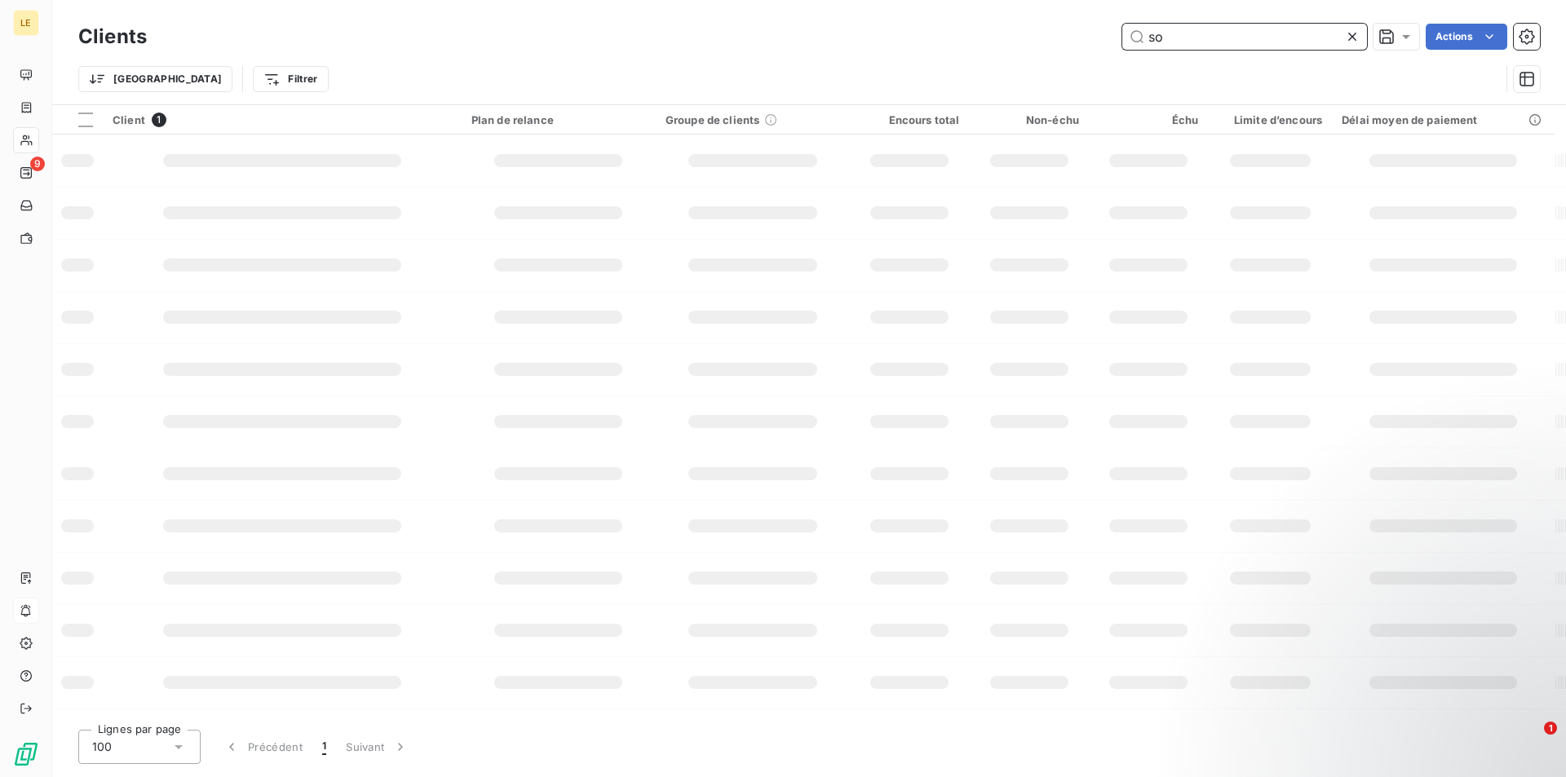
type input "s"
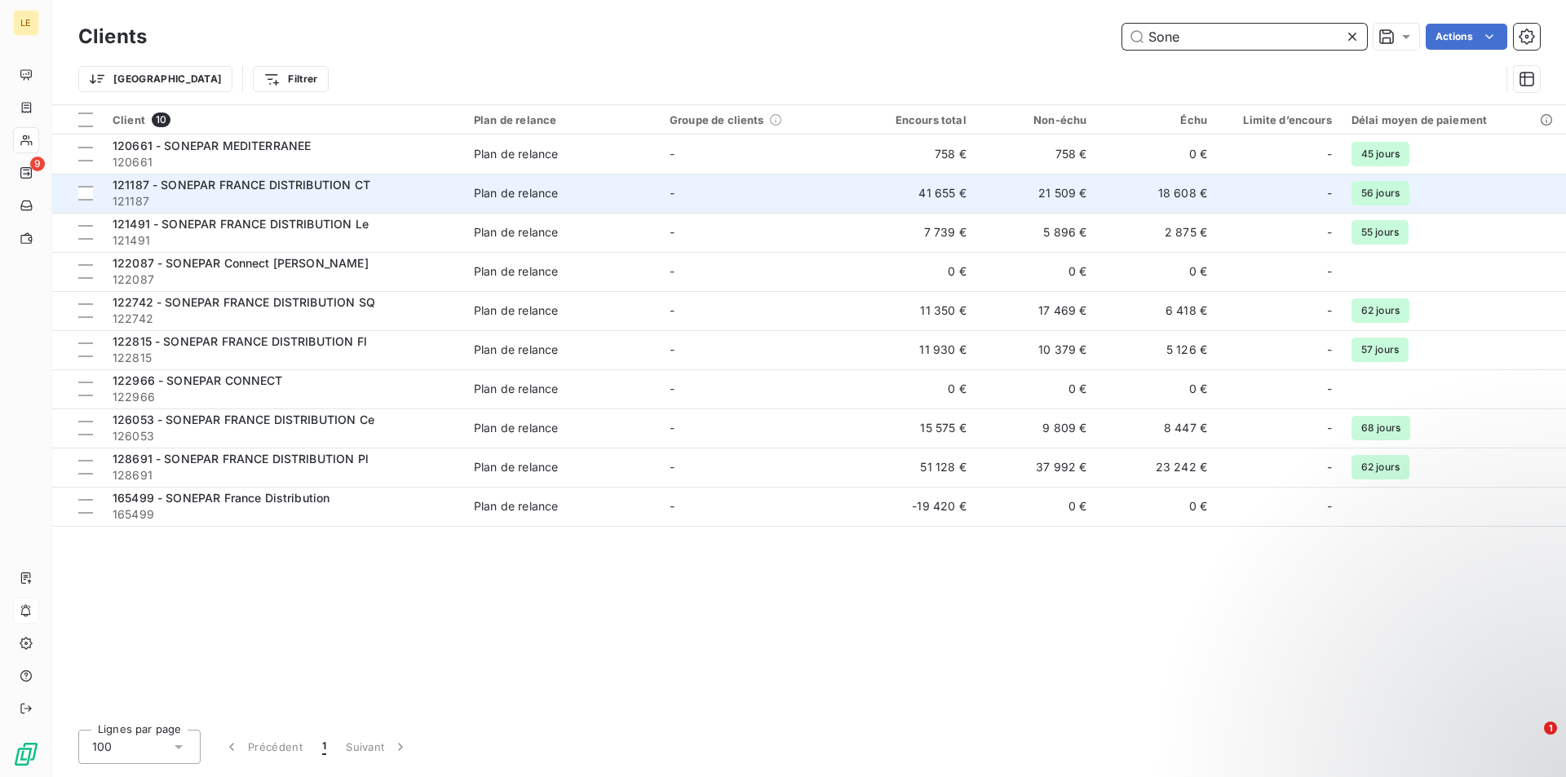
type input "Sone"
click at [339, 193] on div "121187 - SONEPAR FRANCE DISTRIBUTION CT" at bounding box center [284, 185] width 342 height 16
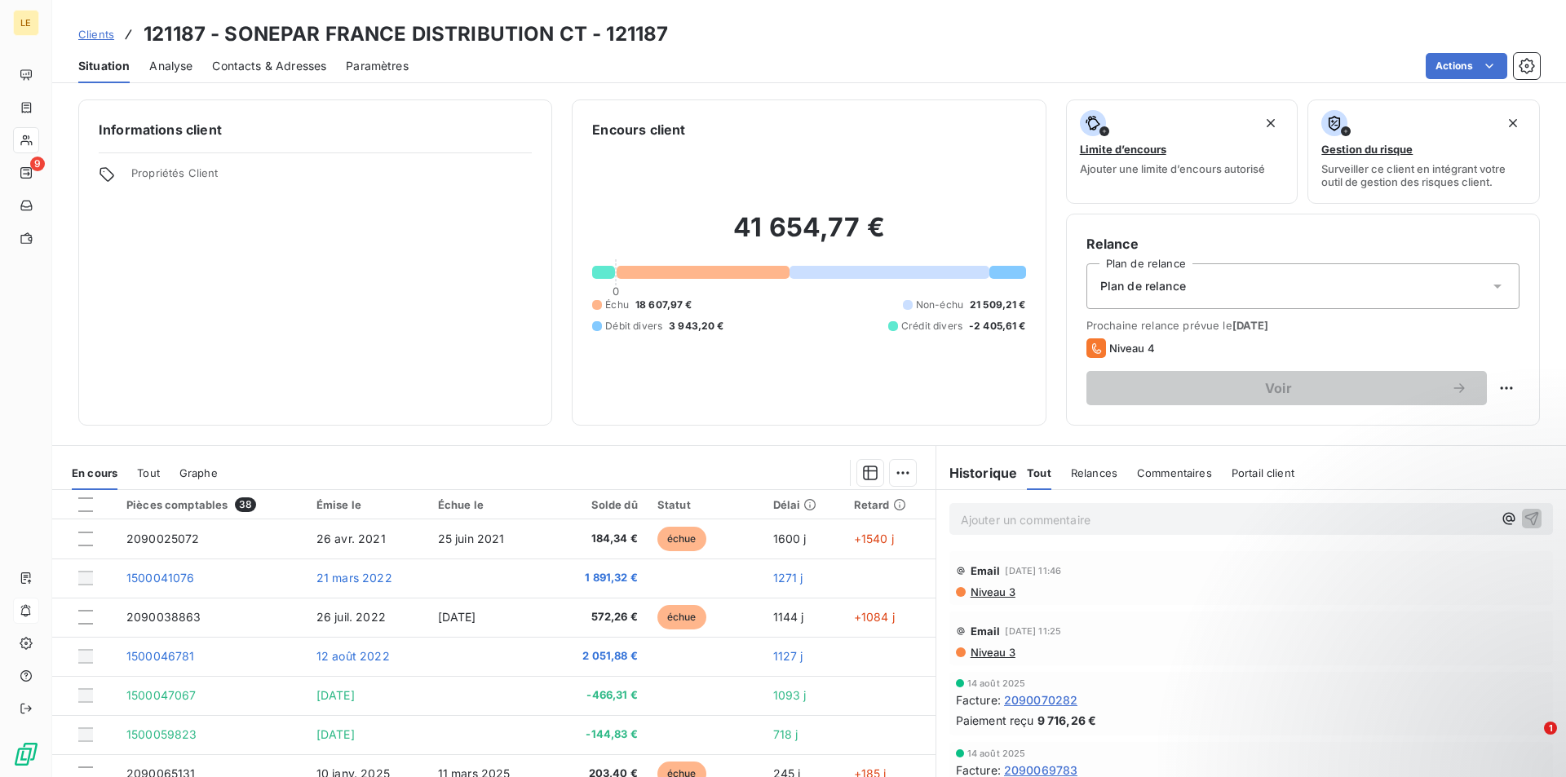
click at [105, 33] on span "Clients" at bounding box center [96, 34] width 36 height 13
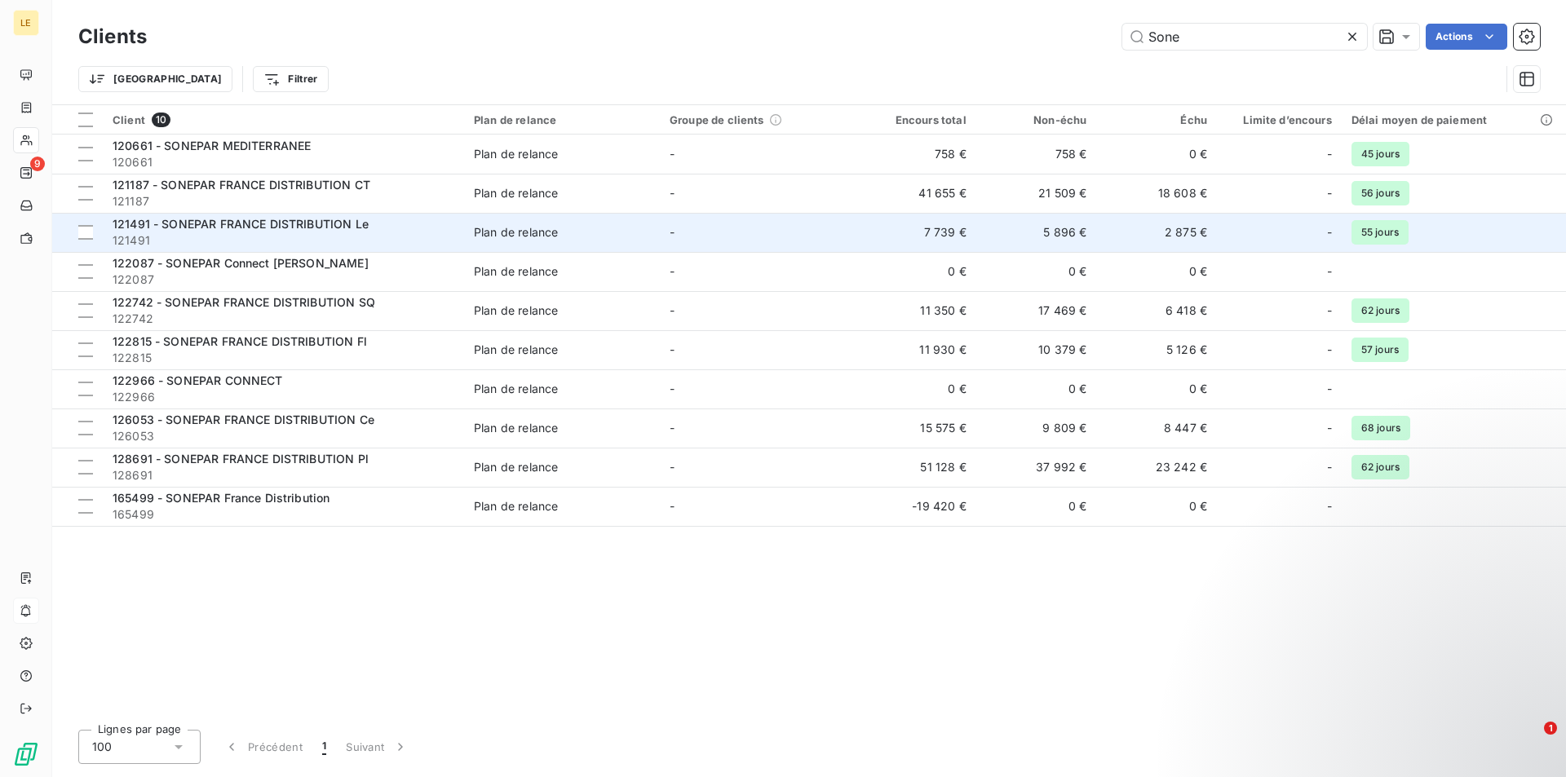
click at [265, 229] on span "121491 - SONEPAR FRANCE DISTRIBUTION Le" at bounding box center [241, 224] width 256 height 14
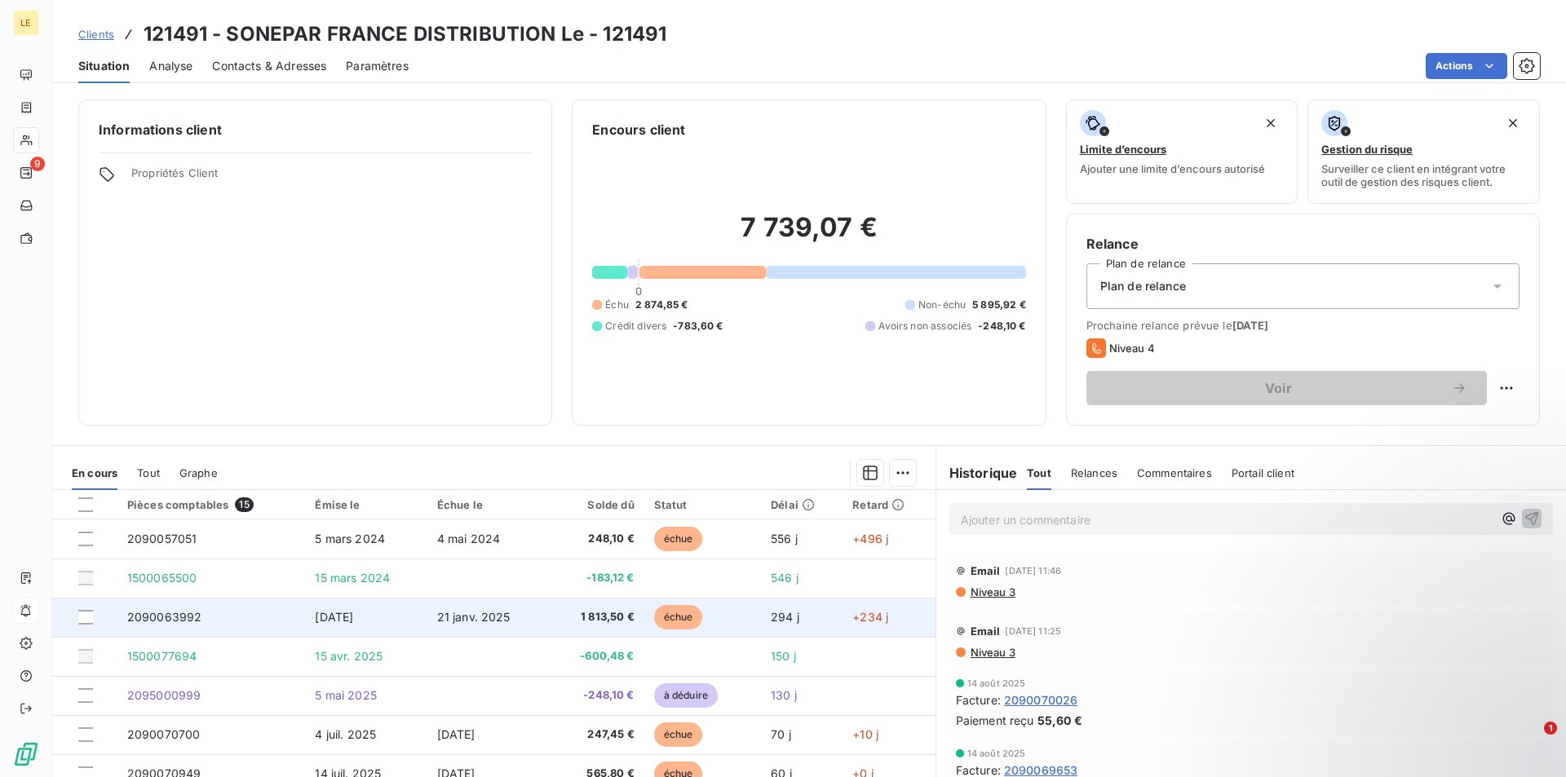
scroll to position [82, 0]
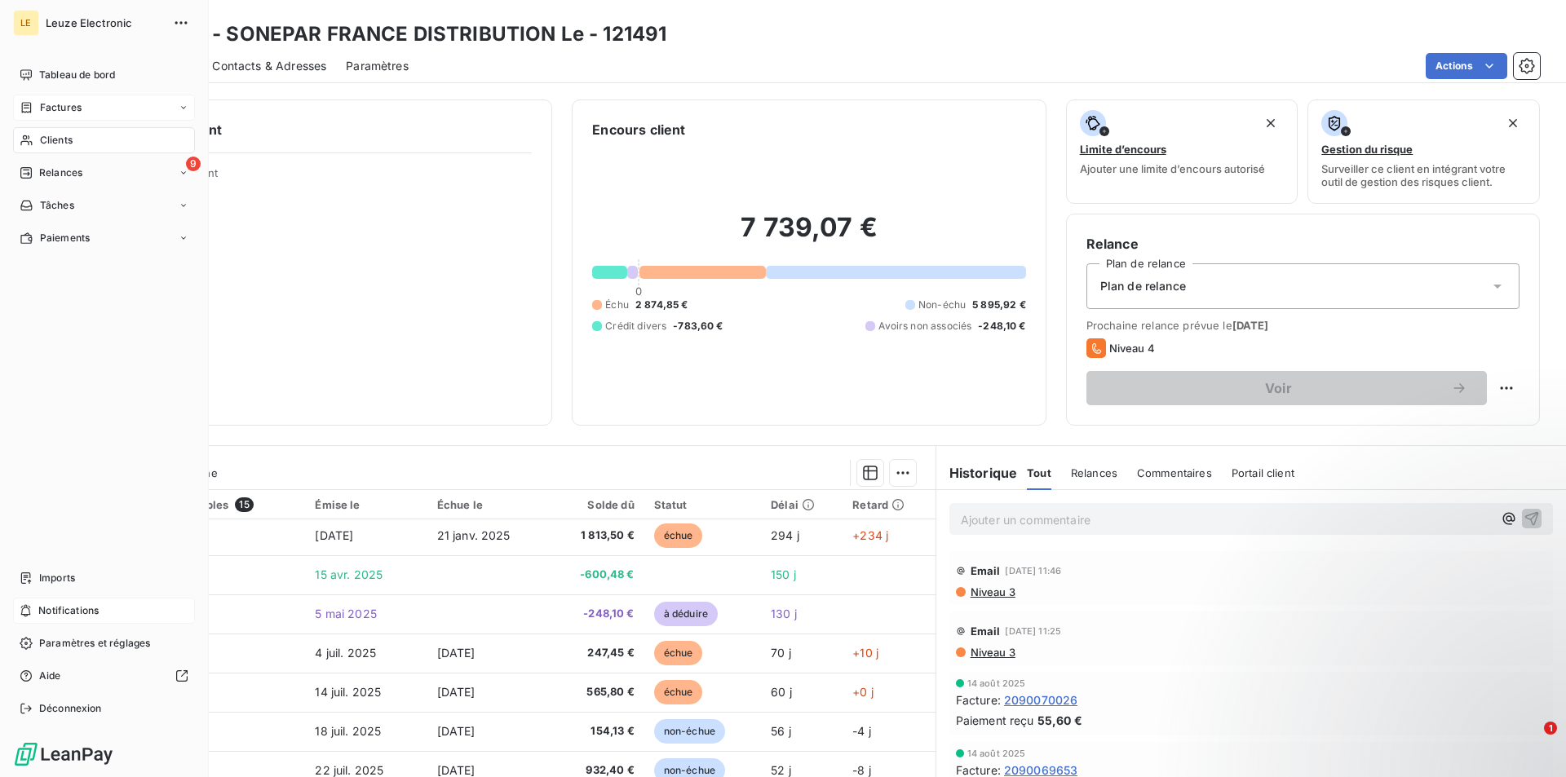
click at [93, 101] on div "Factures" at bounding box center [104, 108] width 182 height 26
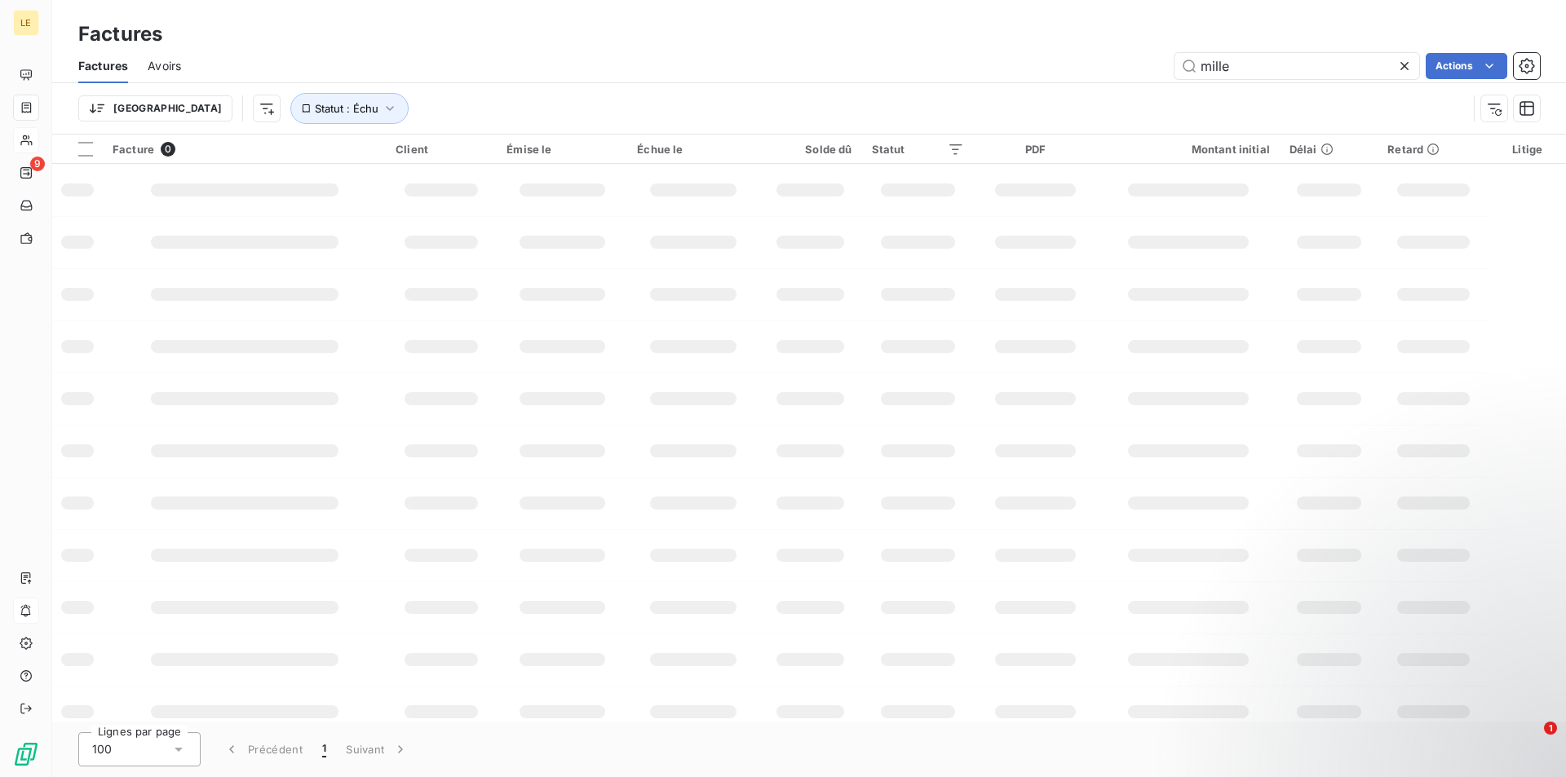
click at [1404, 64] on icon at bounding box center [1404, 66] width 16 height 16
paste input "2090070700"
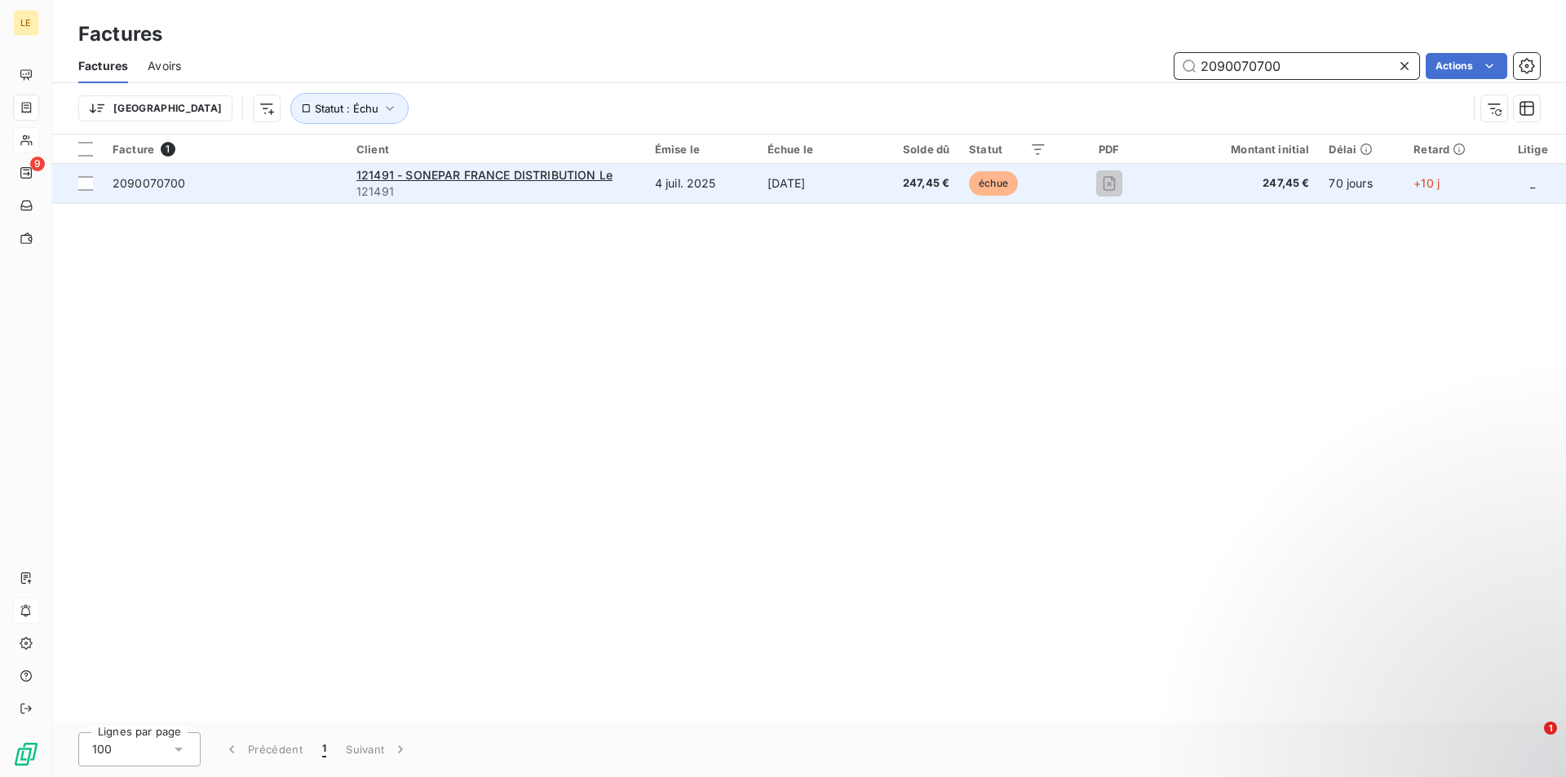
type input "2090070700"
click at [763, 198] on td "[DATE]" at bounding box center [814, 183] width 113 height 39
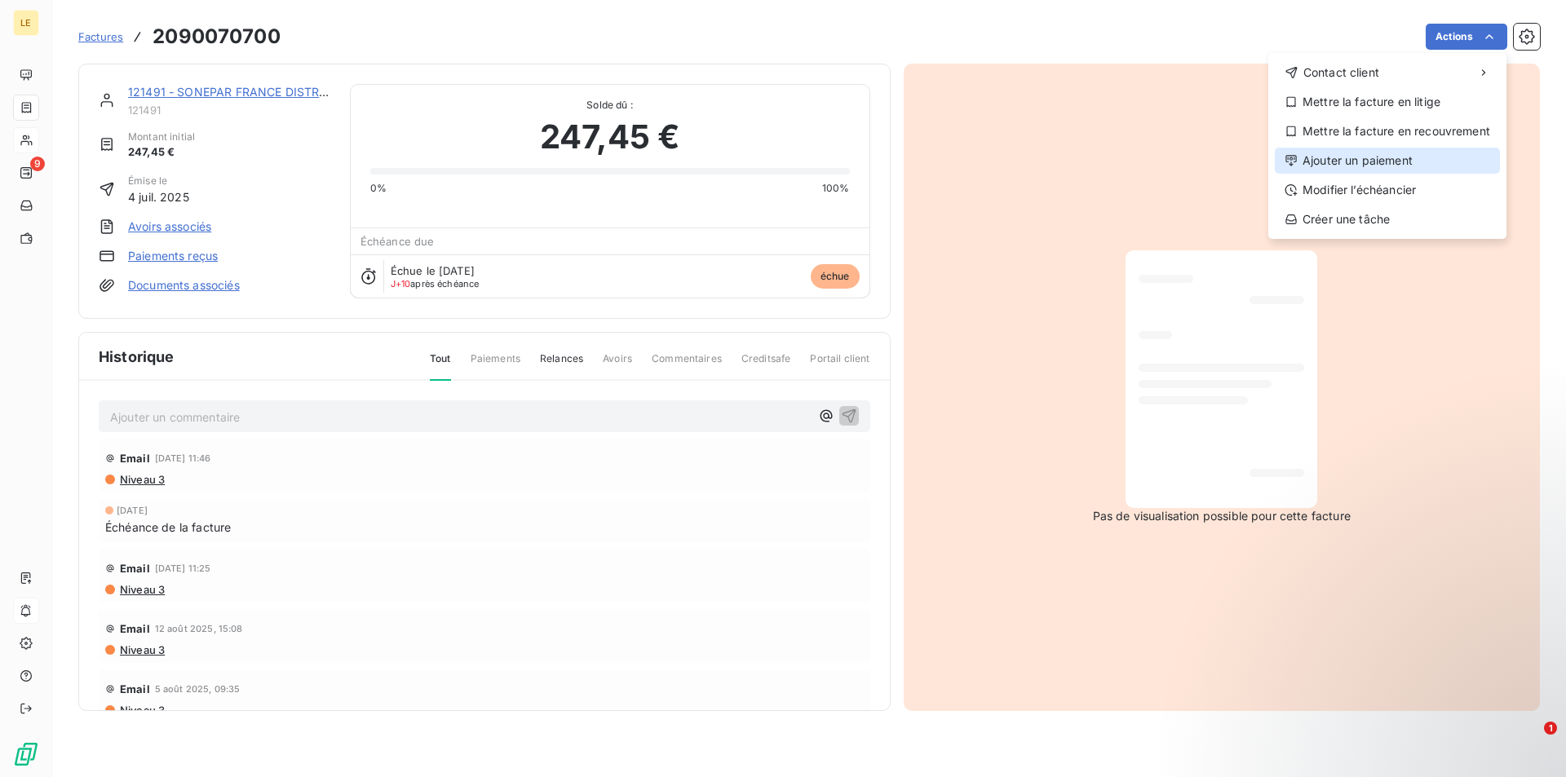
click at [1302, 166] on div "Ajouter un paiement" at bounding box center [1387, 161] width 225 height 26
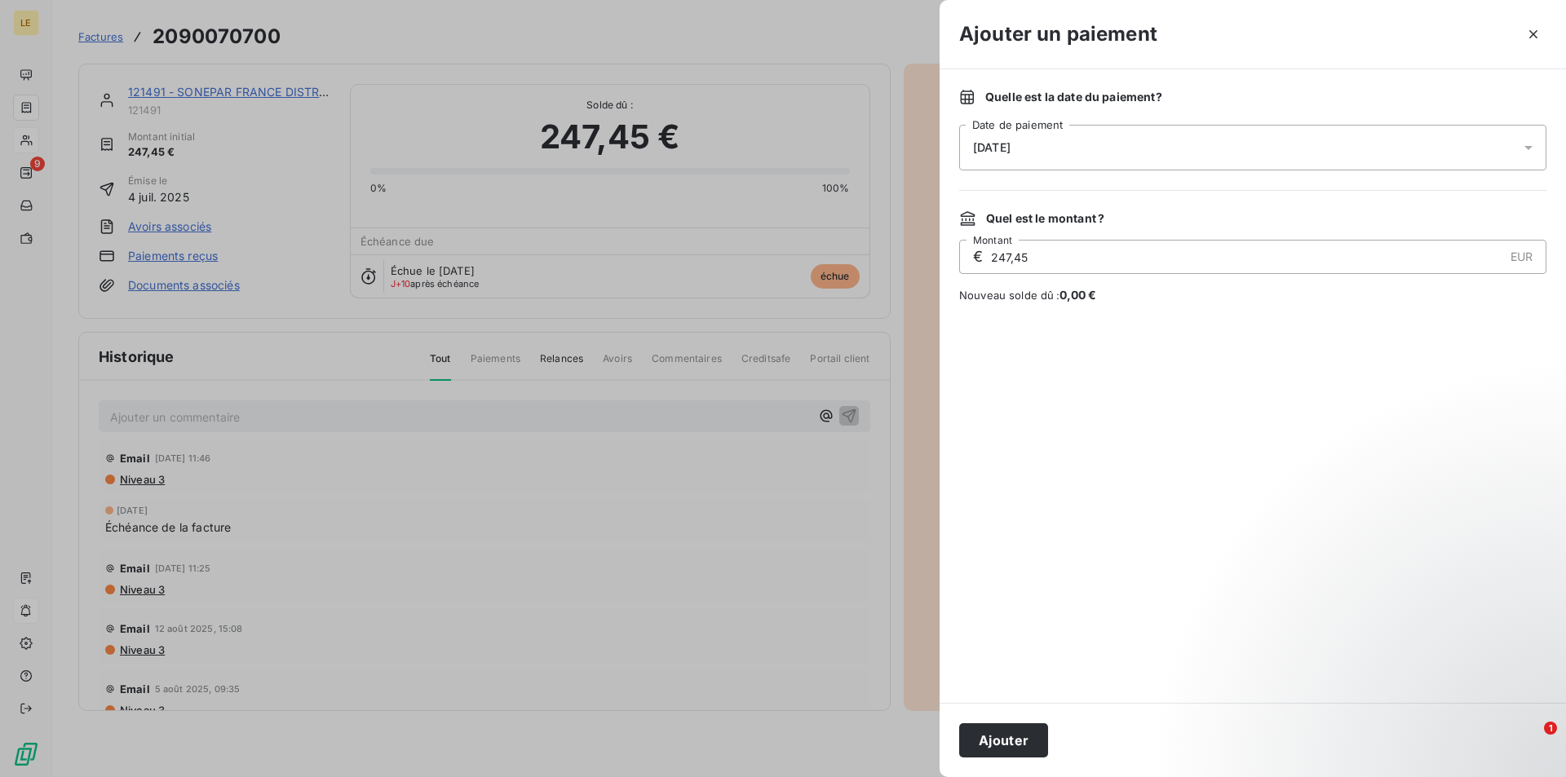
click at [1068, 139] on div "[DATE]" at bounding box center [1252, 148] width 587 height 46
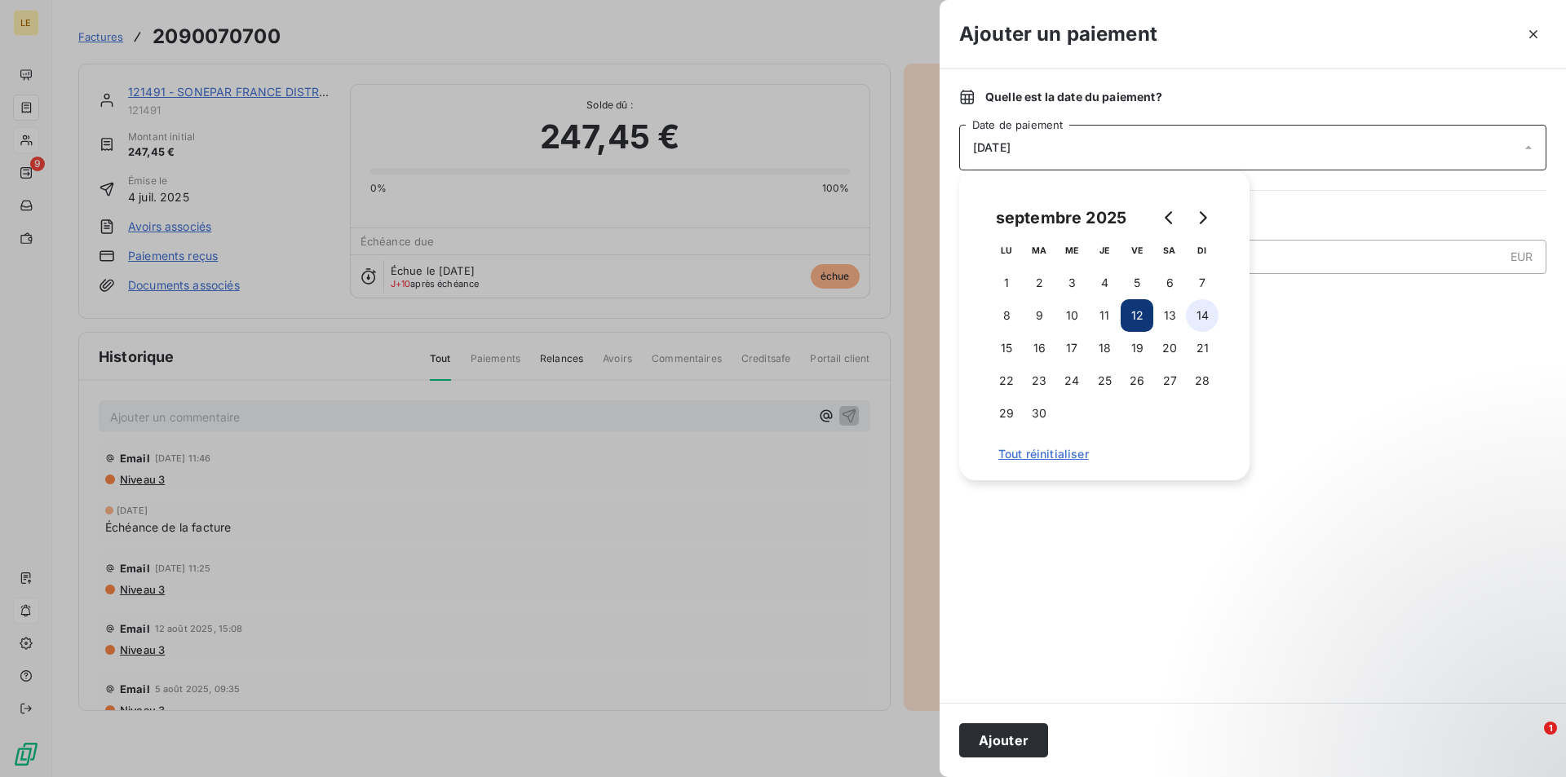
click at [1197, 321] on button "14" at bounding box center [1202, 315] width 33 height 33
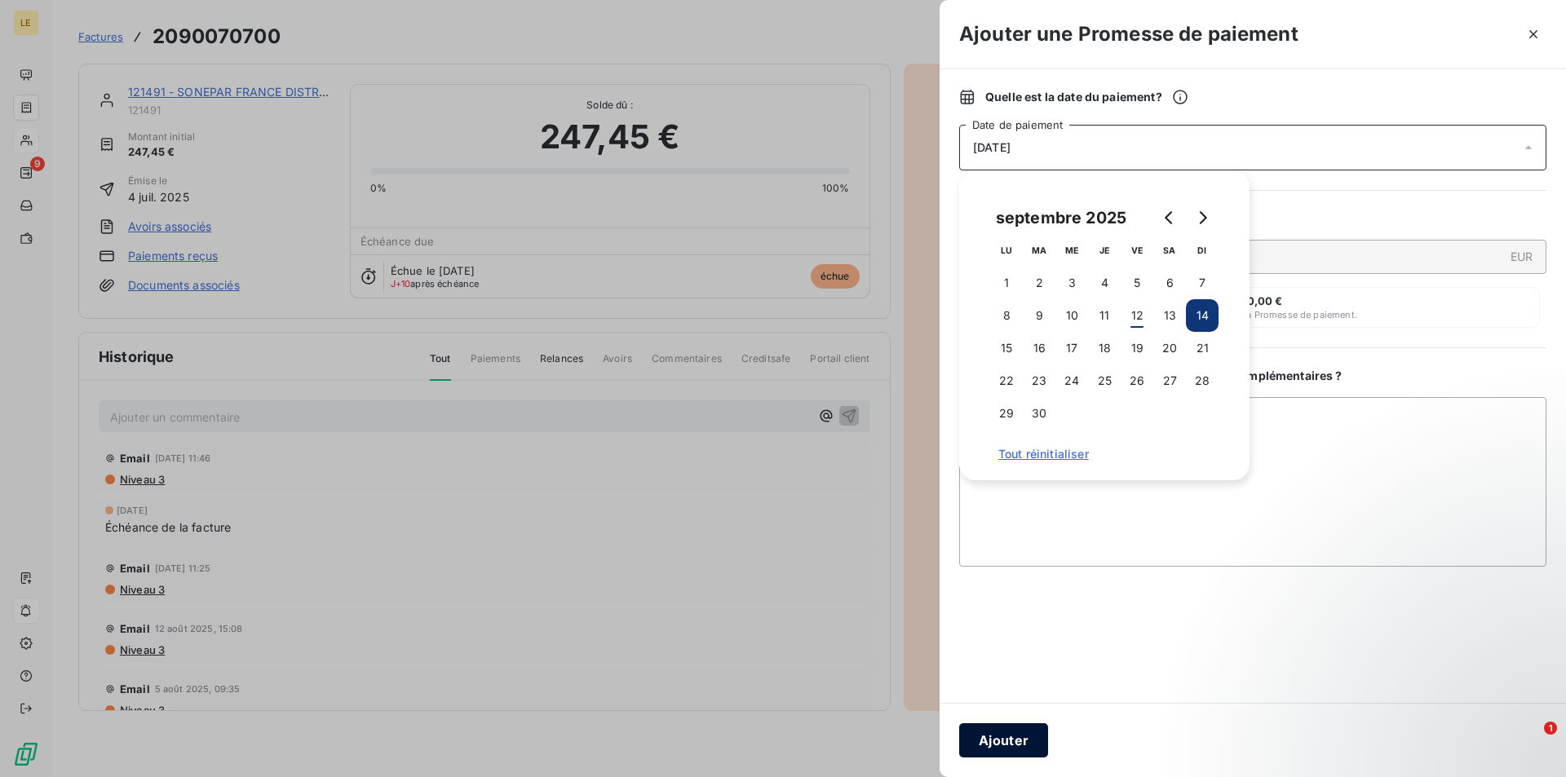
click at [1004, 733] on button "Ajouter" at bounding box center [1003, 741] width 89 height 34
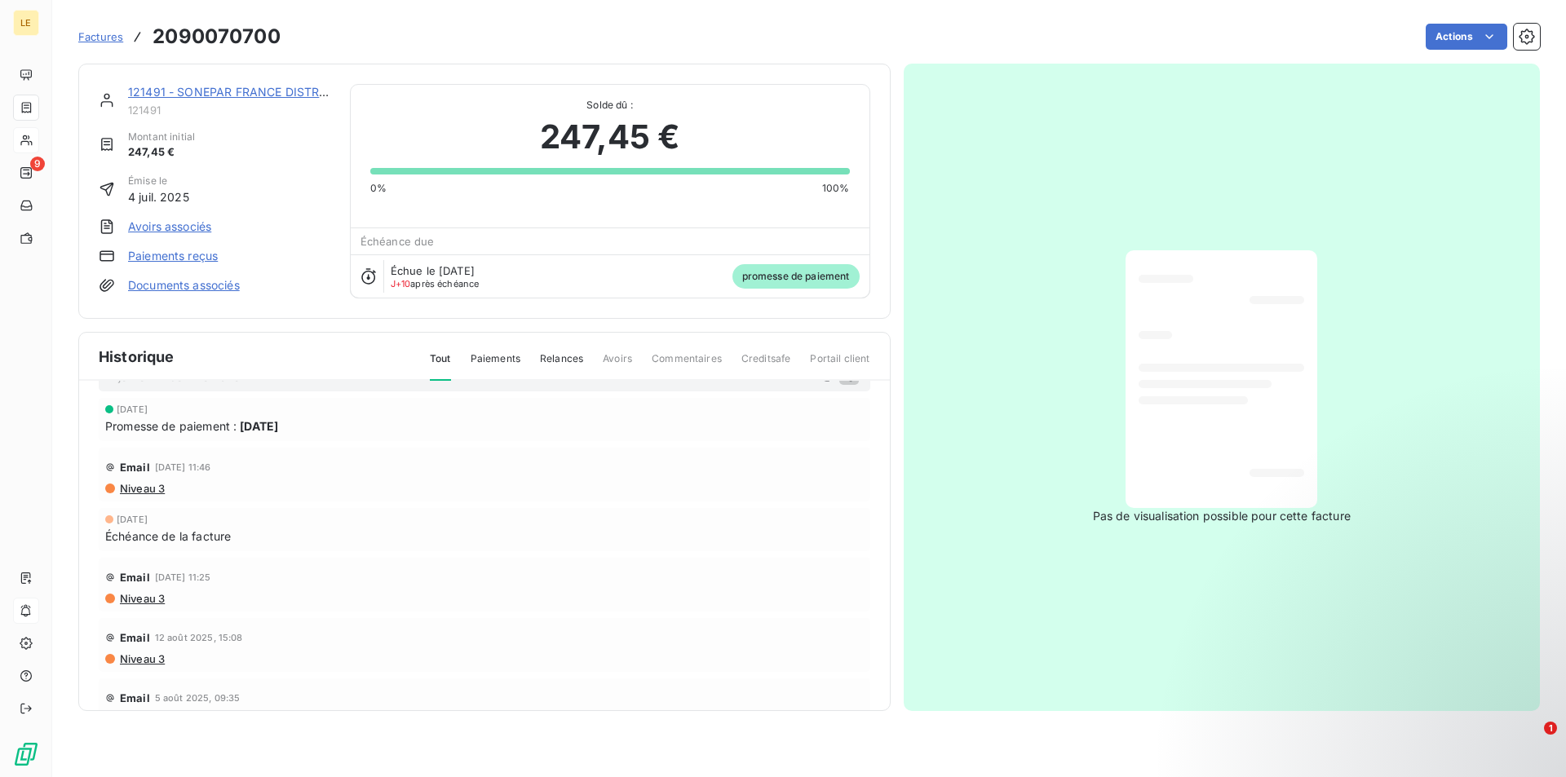
scroll to position [82, 0]
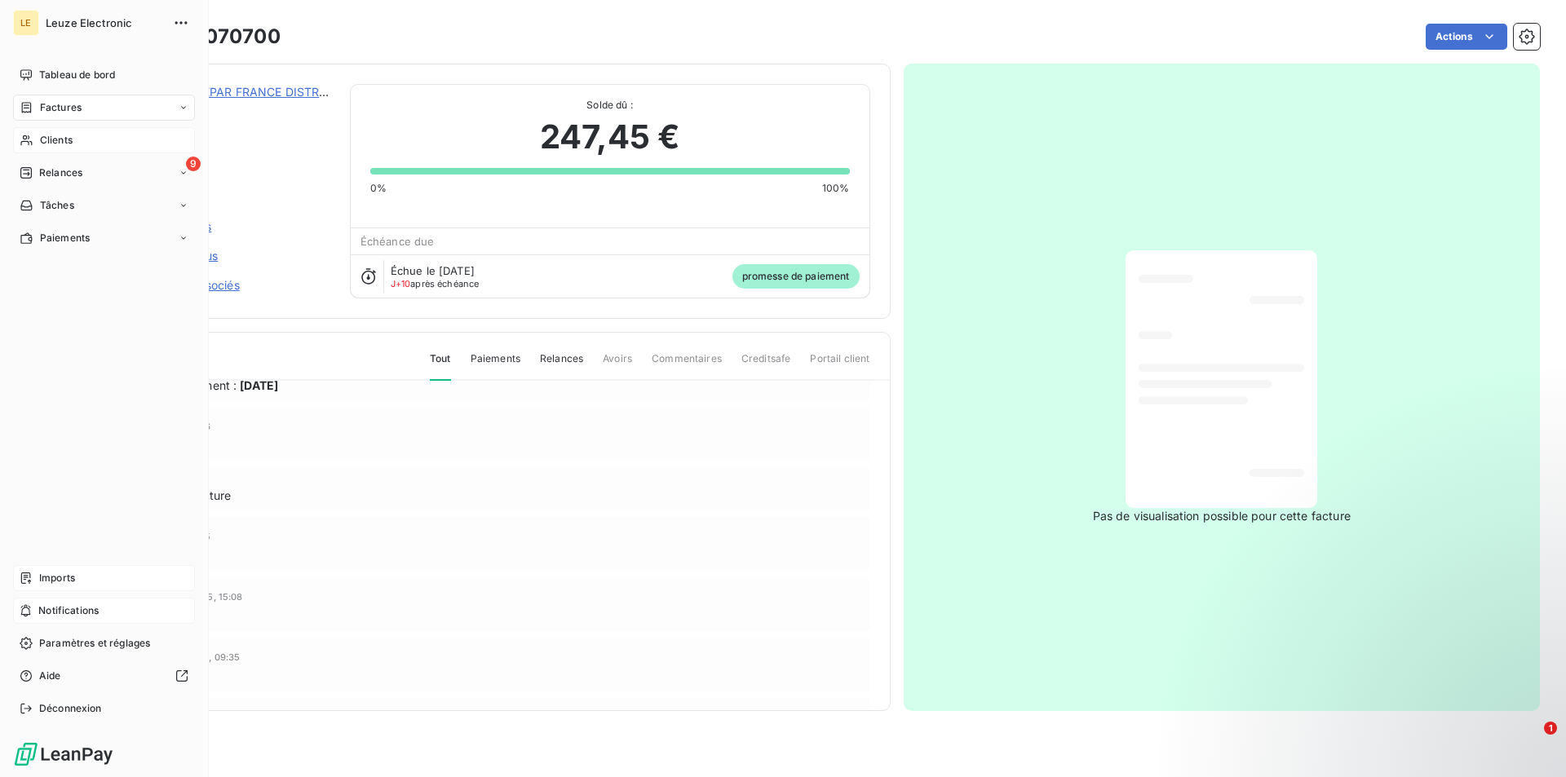
click at [88, 572] on div "Imports" at bounding box center [104, 578] width 182 height 26
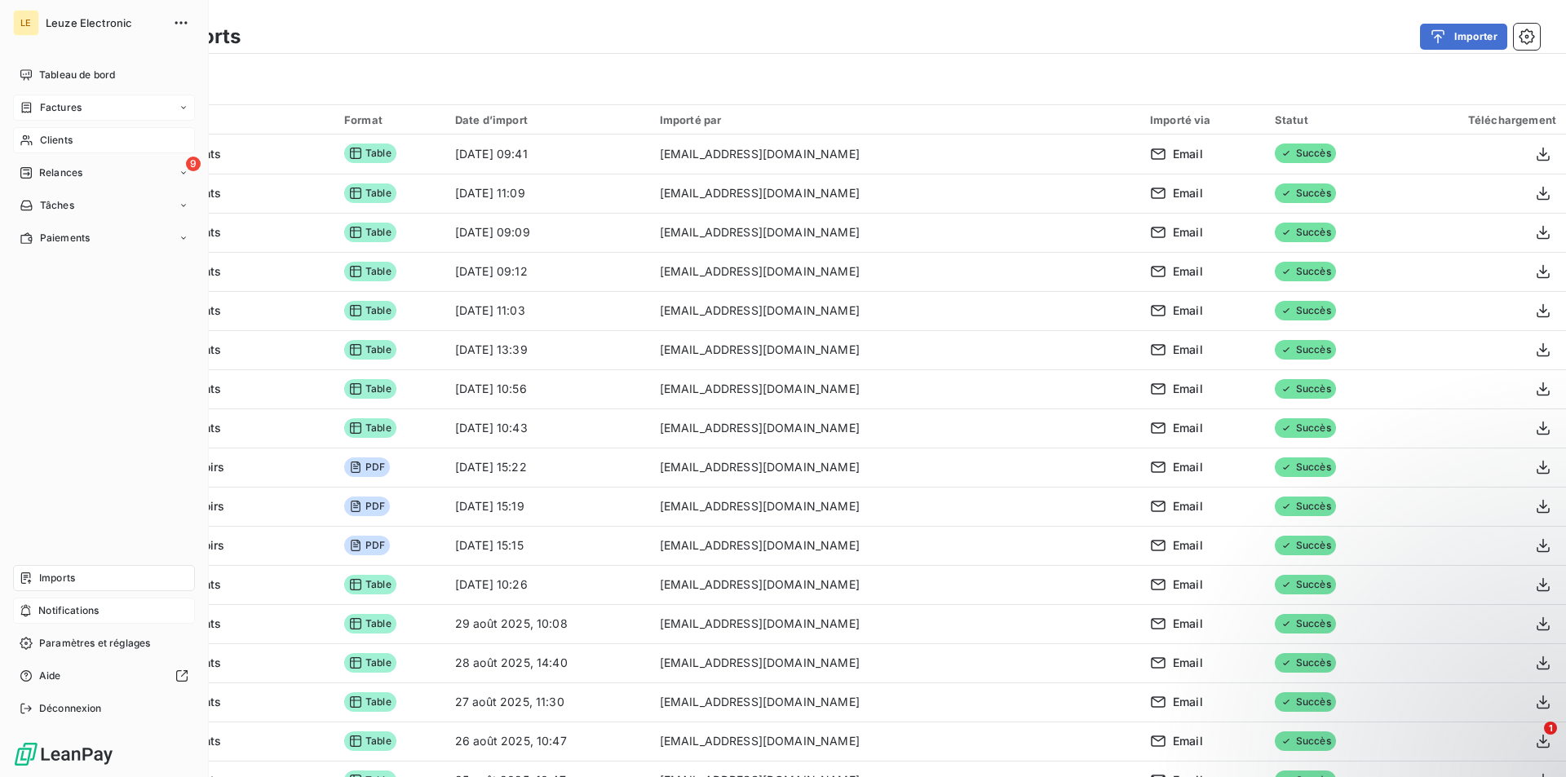
click at [65, 108] on span "Factures" at bounding box center [61, 107] width 42 height 15
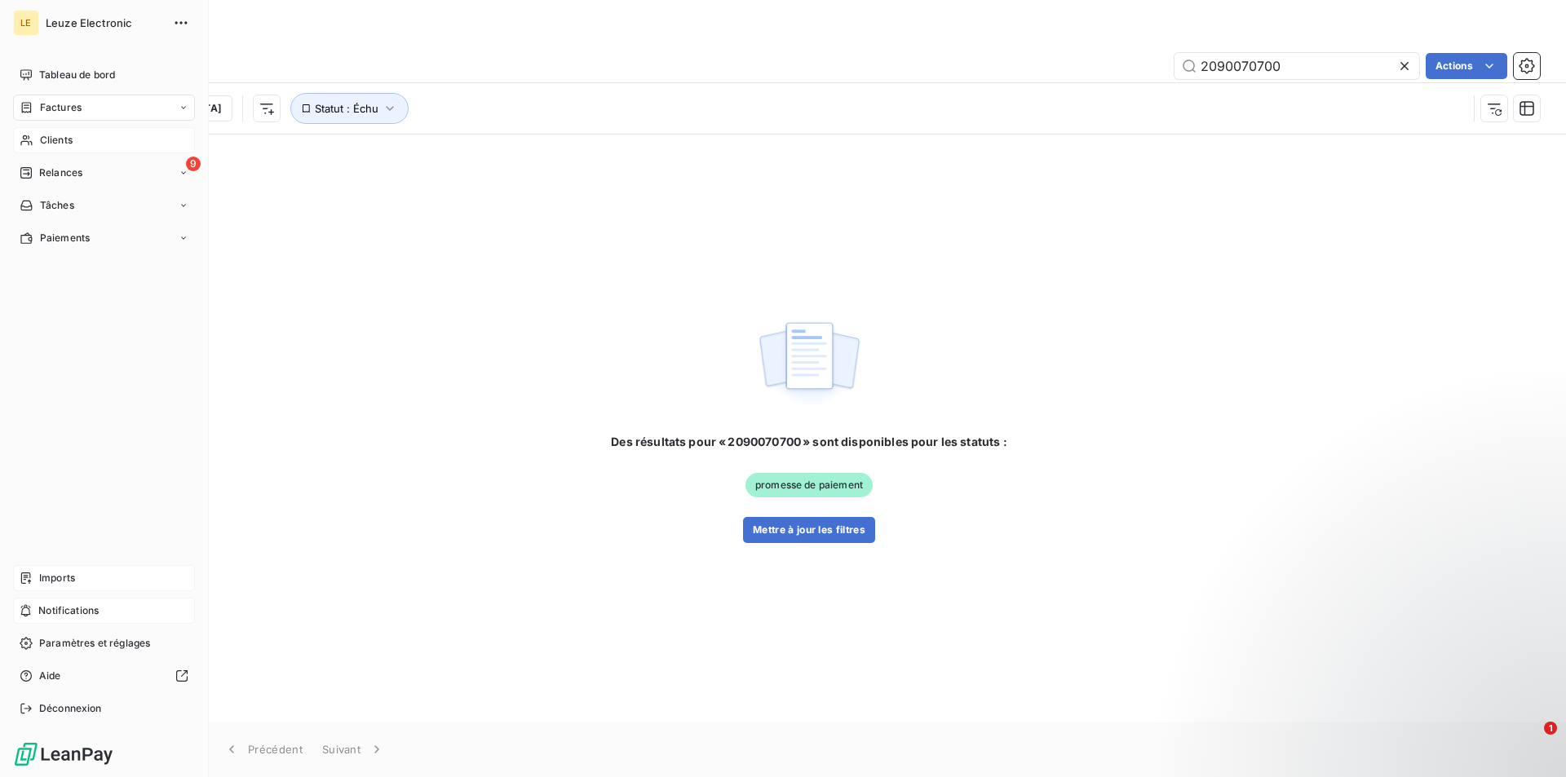
click at [70, 580] on span "Imports" at bounding box center [57, 578] width 36 height 15
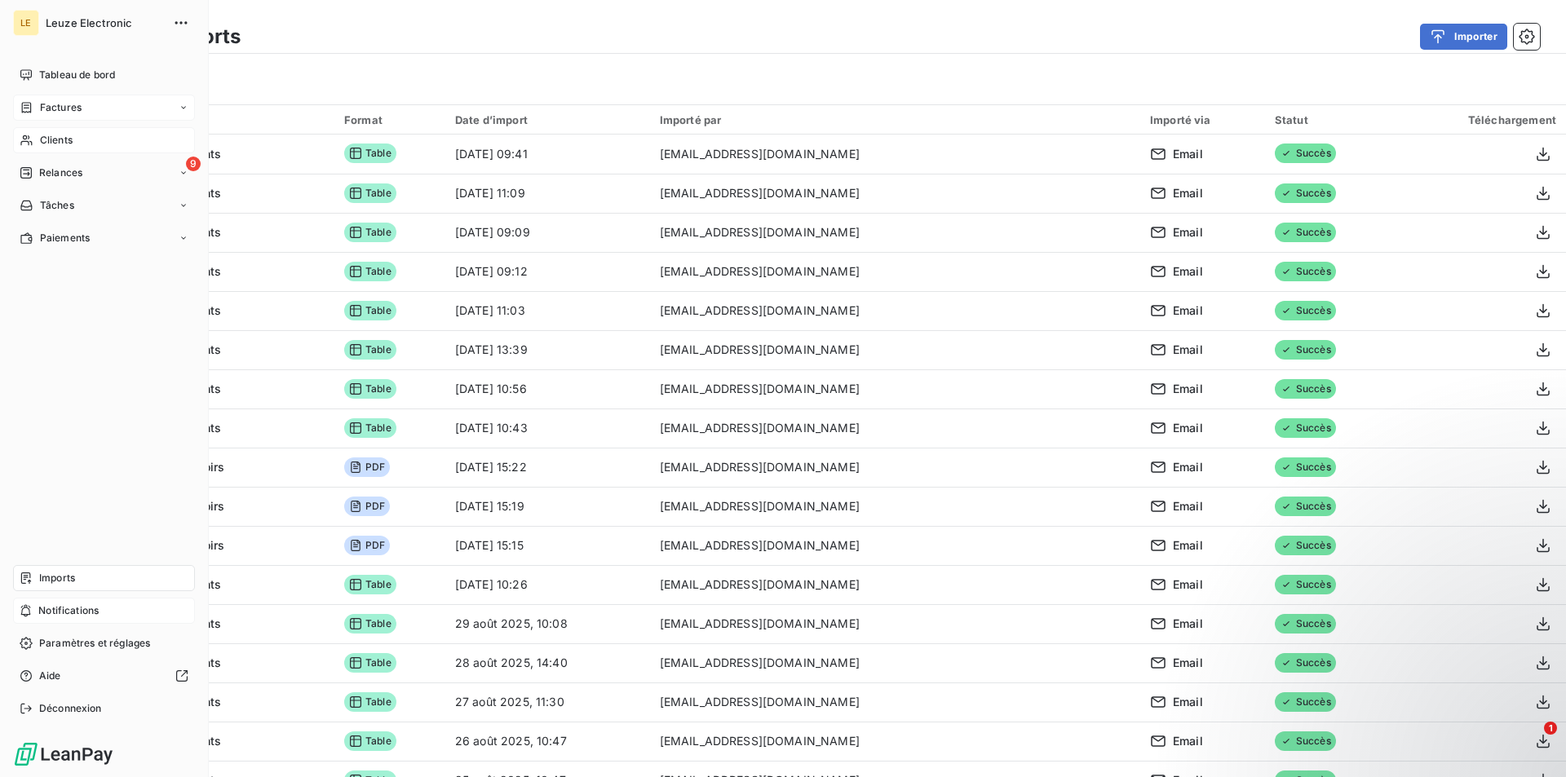
click at [61, 104] on span "Factures" at bounding box center [61, 107] width 42 height 15
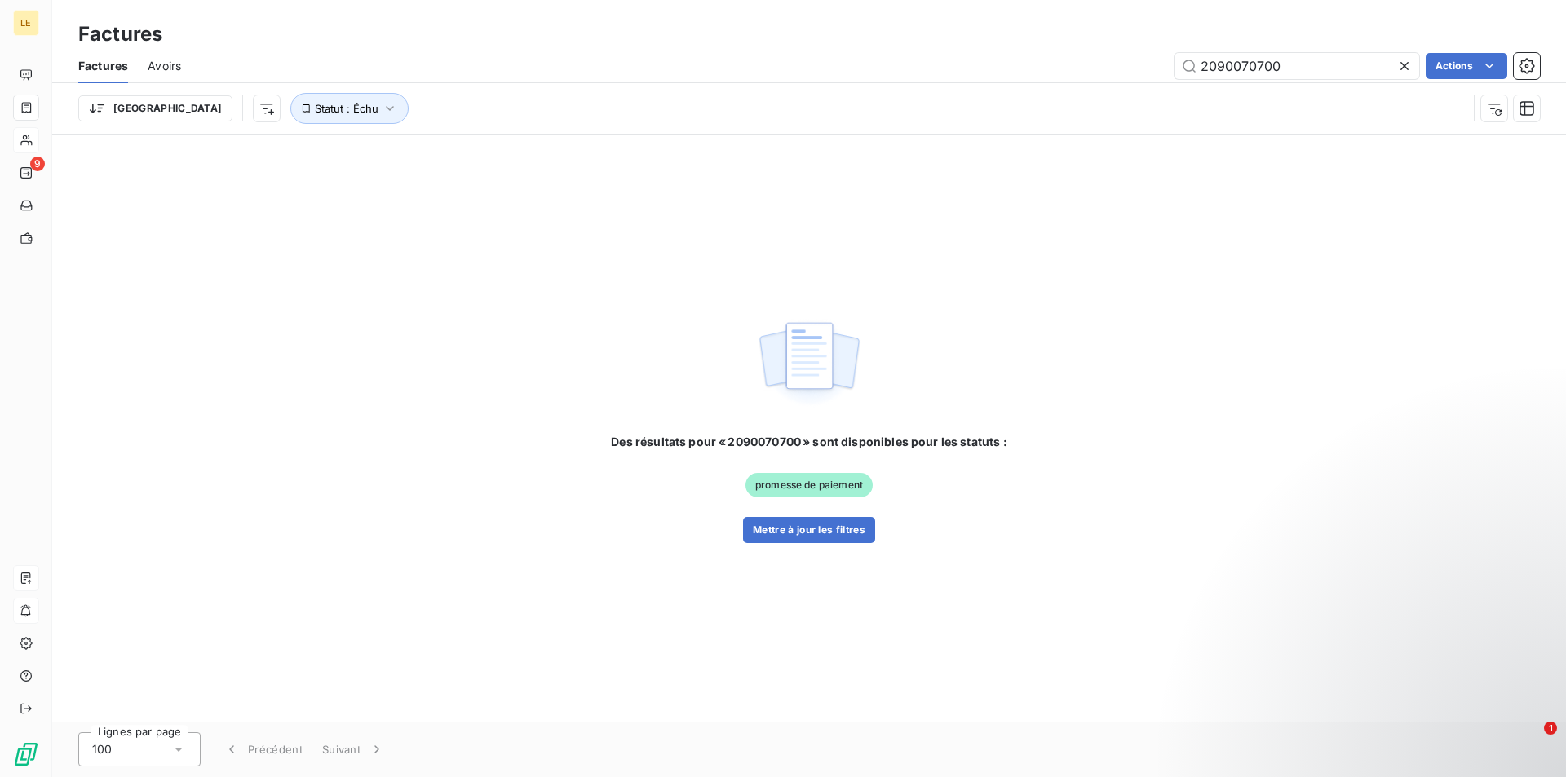
click at [1405, 68] on icon at bounding box center [1404, 66] width 16 height 16
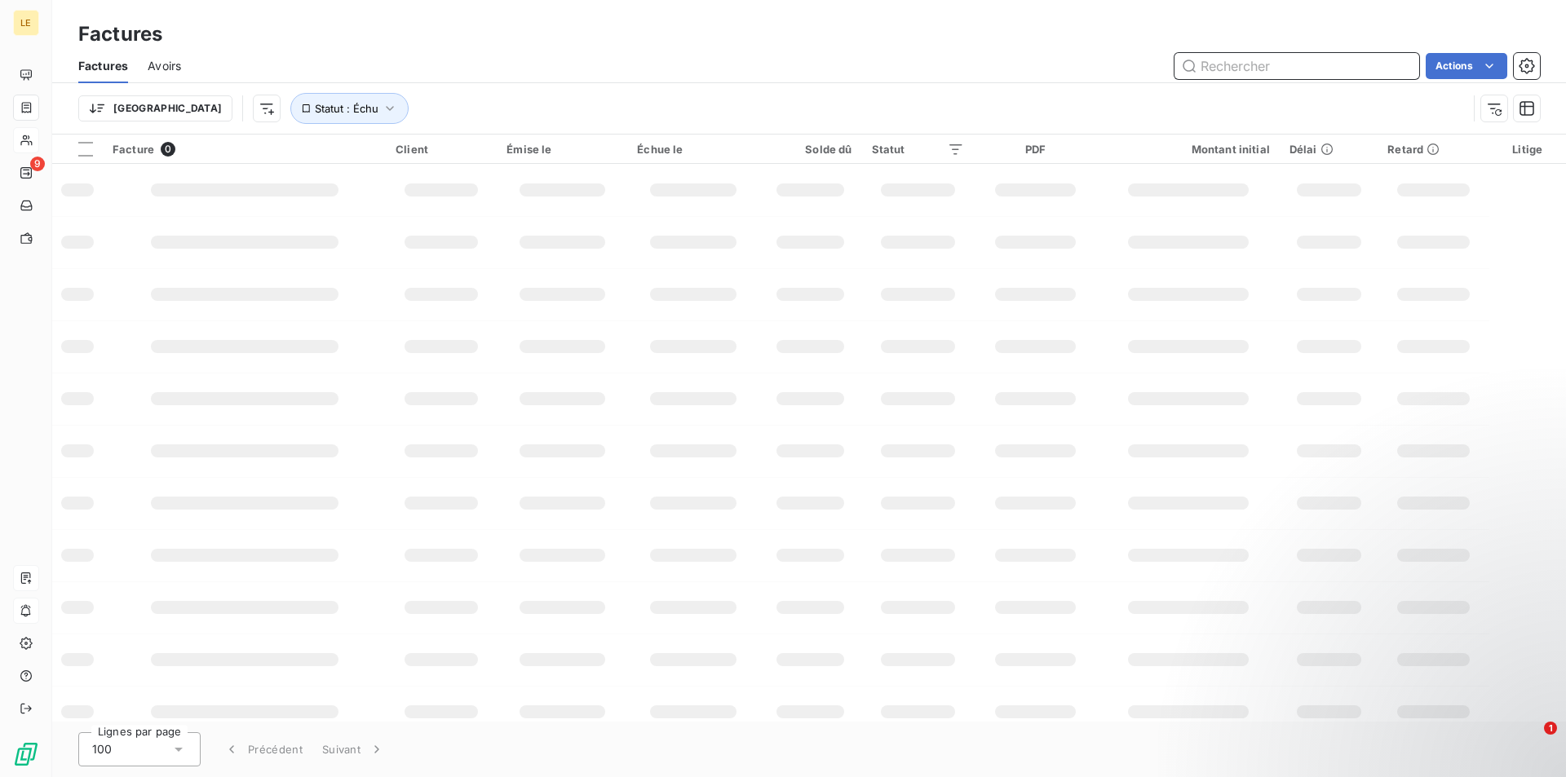
click at [1253, 65] on input "text" at bounding box center [1297, 66] width 245 height 26
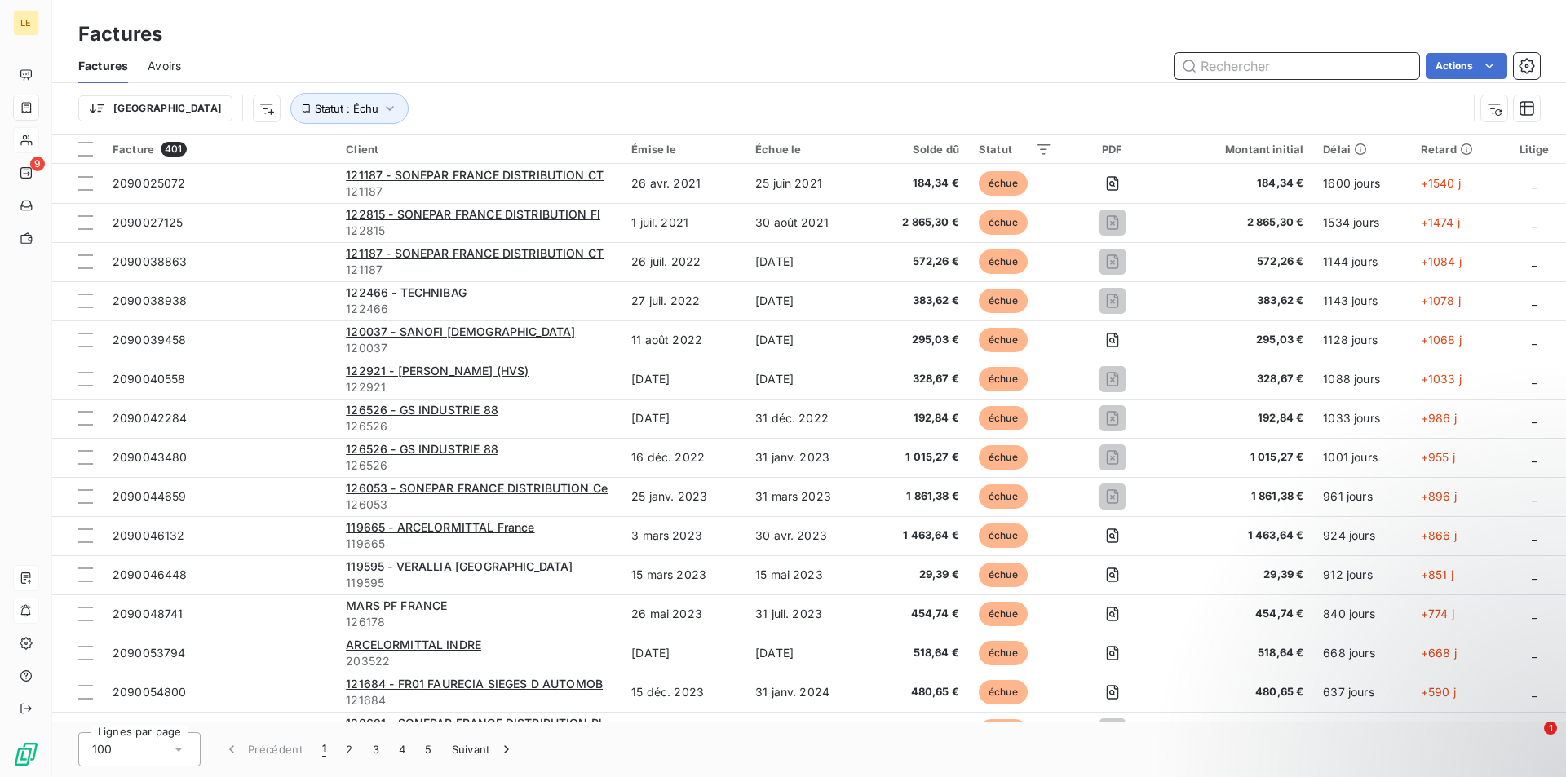
paste input "2090070723"
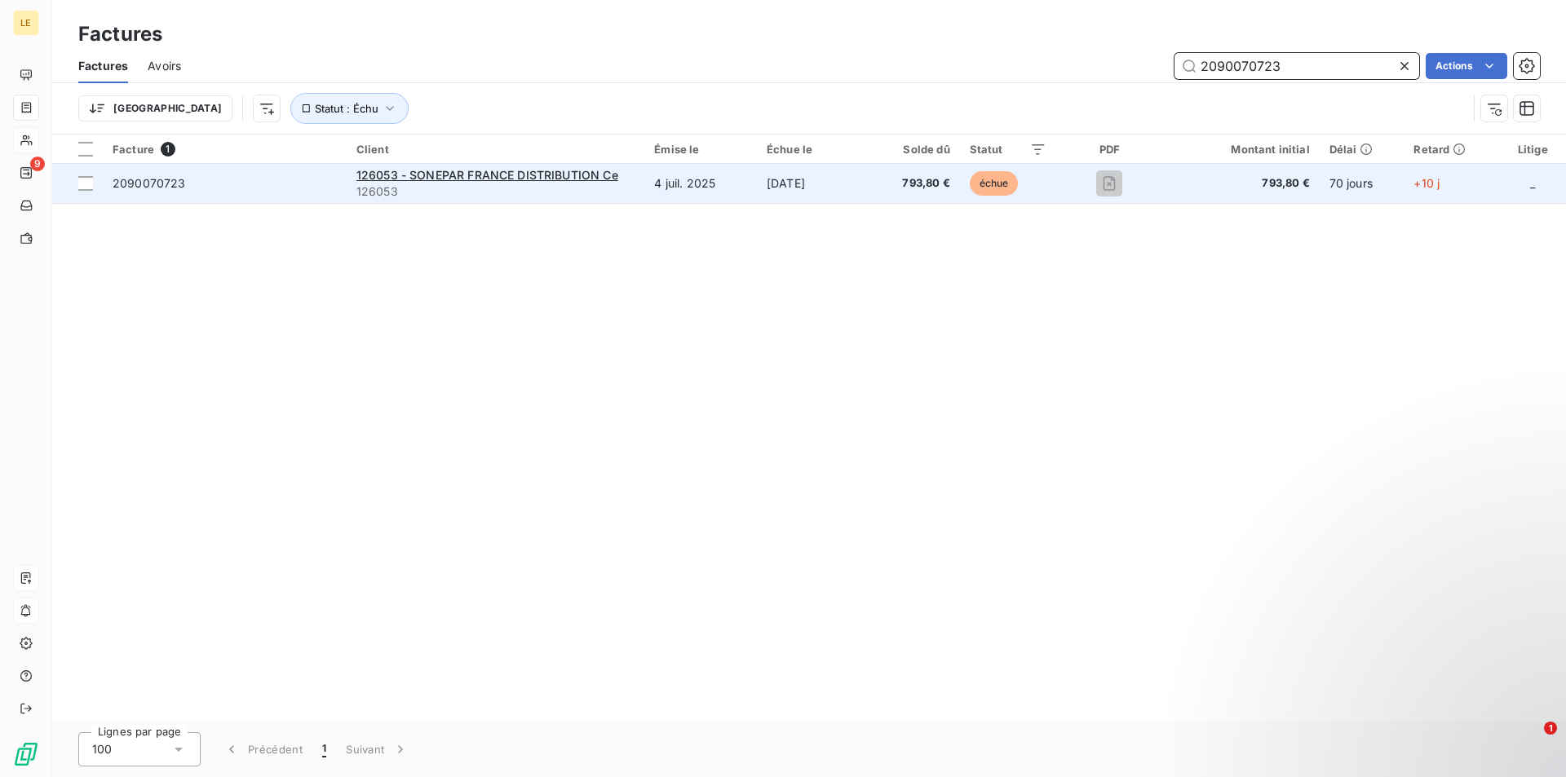
type input "2090070723"
click at [285, 192] on td "2090070723" at bounding box center [225, 183] width 244 height 39
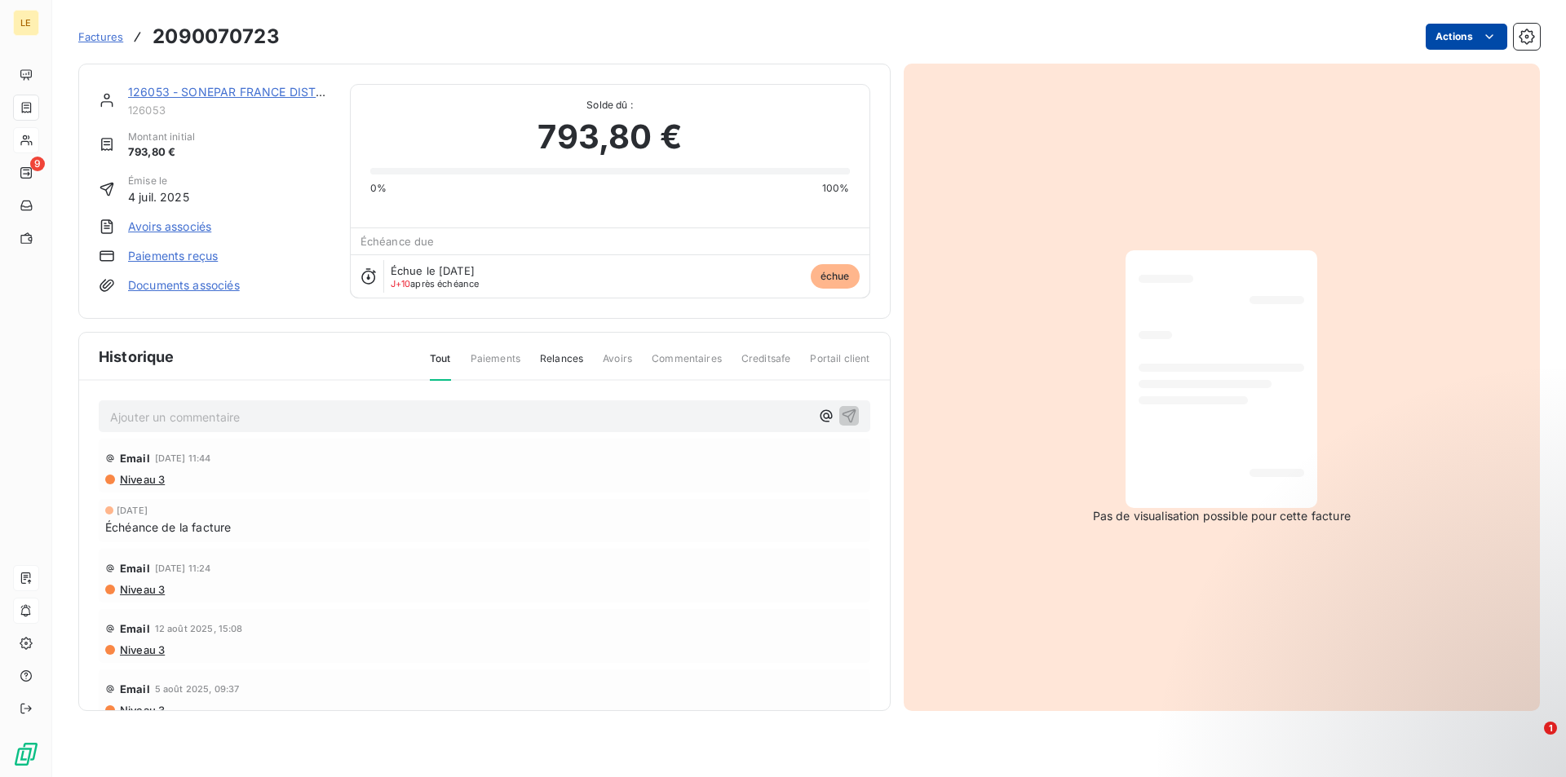
click at [1499, 42] on html "LE 9 Factures 2090070723 Actions 126053 - SONEPAR FRANCE DISTRIBUTION Ce 126053…" at bounding box center [783, 388] width 1566 height 777
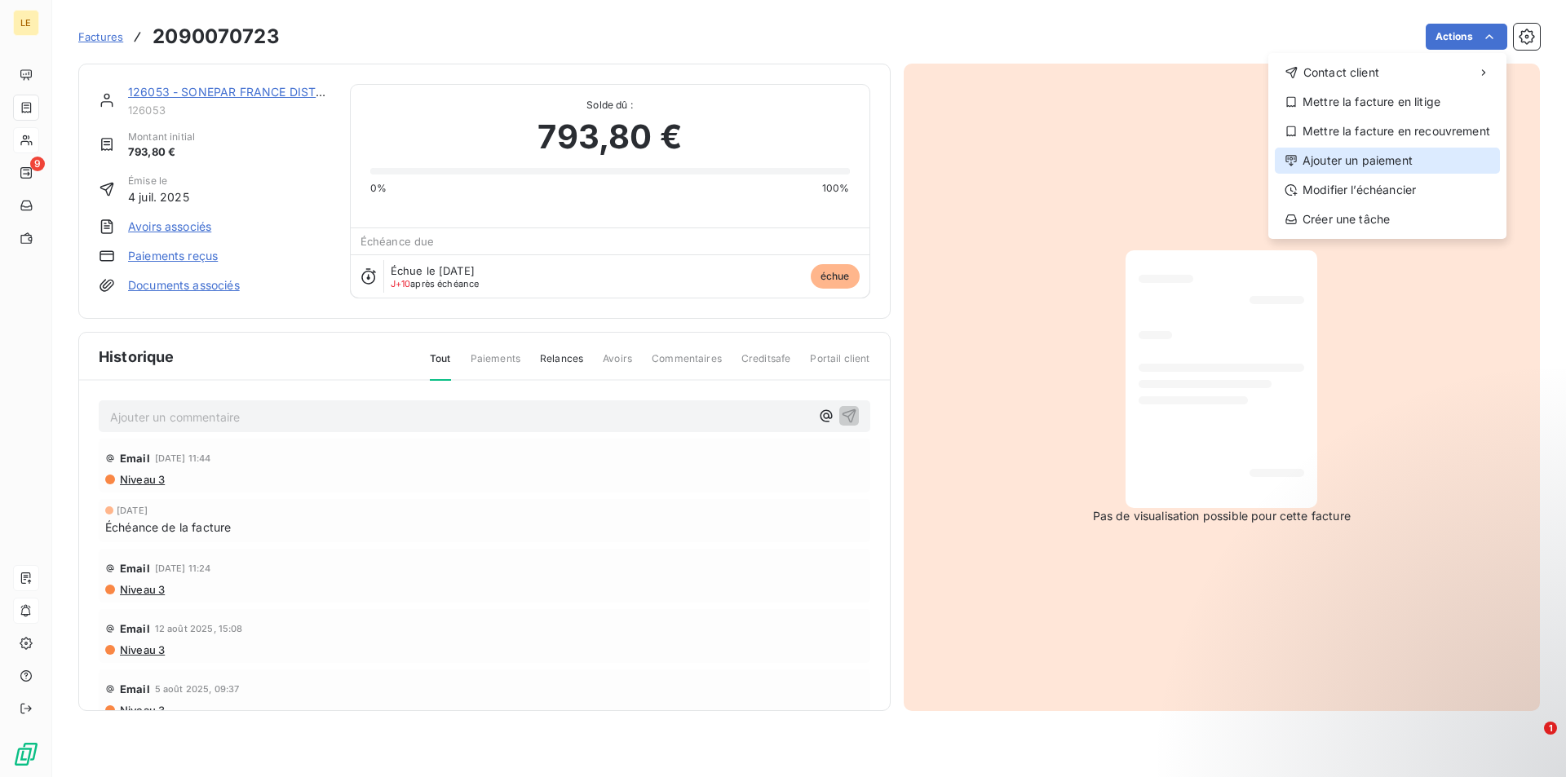
click at [1382, 157] on div "Ajouter un paiement" at bounding box center [1387, 161] width 225 height 26
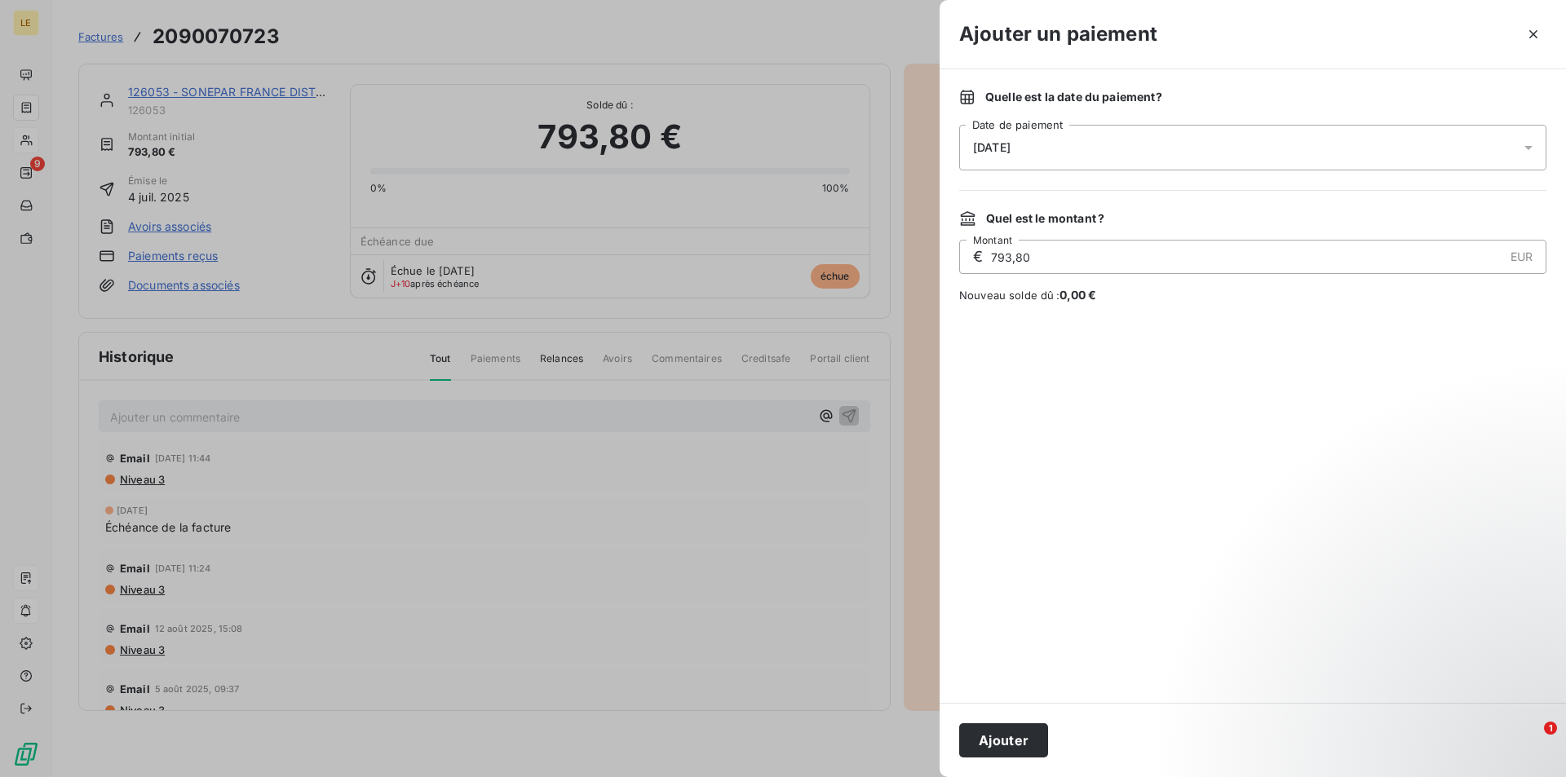
click at [1280, 156] on div "[DATE]" at bounding box center [1252, 148] width 587 height 46
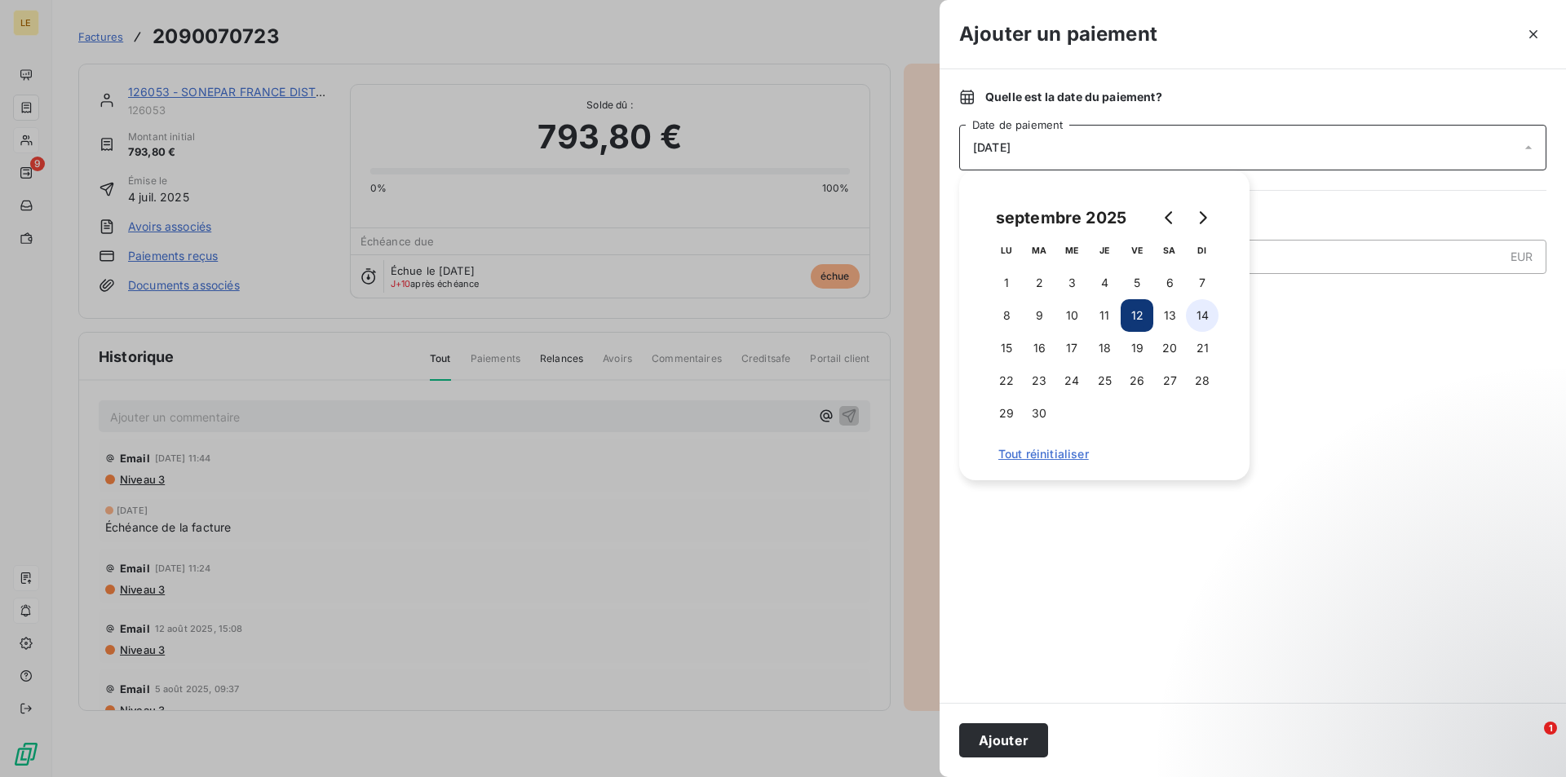
click at [1201, 321] on button "14" at bounding box center [1202, 315] width 33 height 33
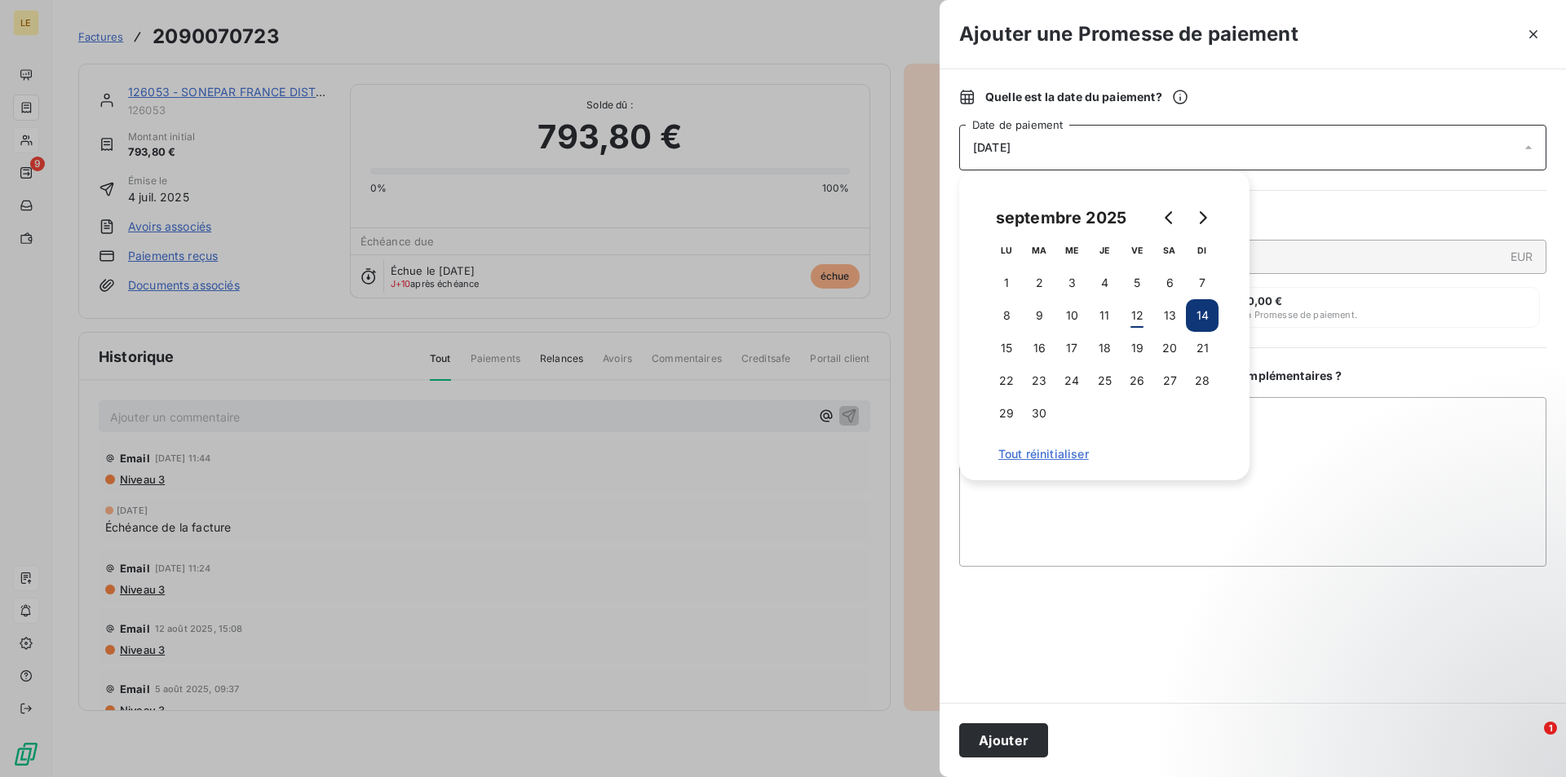
click at [1359, 219] on div "Quel est le montant ?" at bounding box center [1252, 218] width 587 height 16
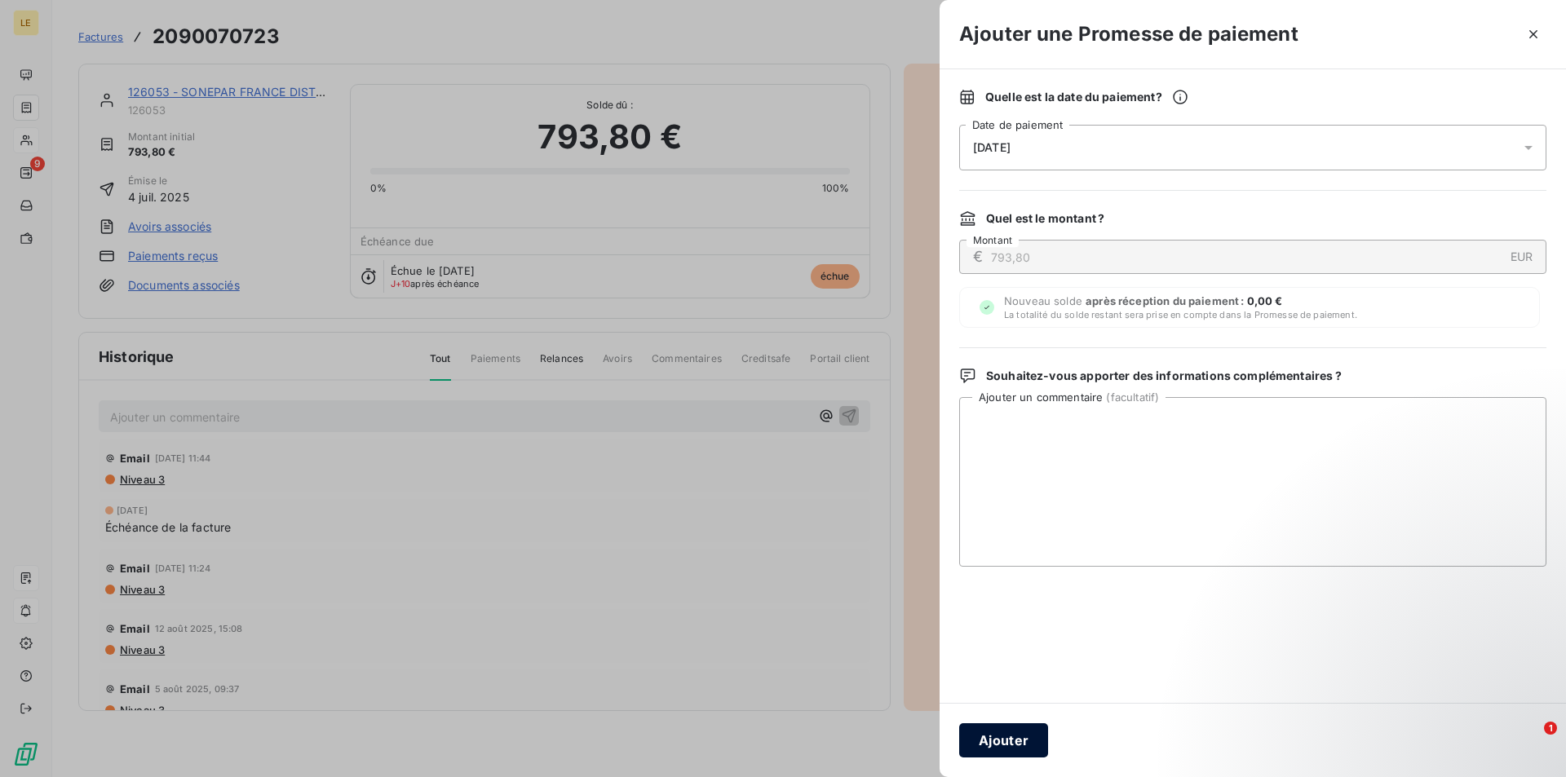
click at [999, 733] on button "Ajouter" at bounding box center [1003, 741] width 89 height 34
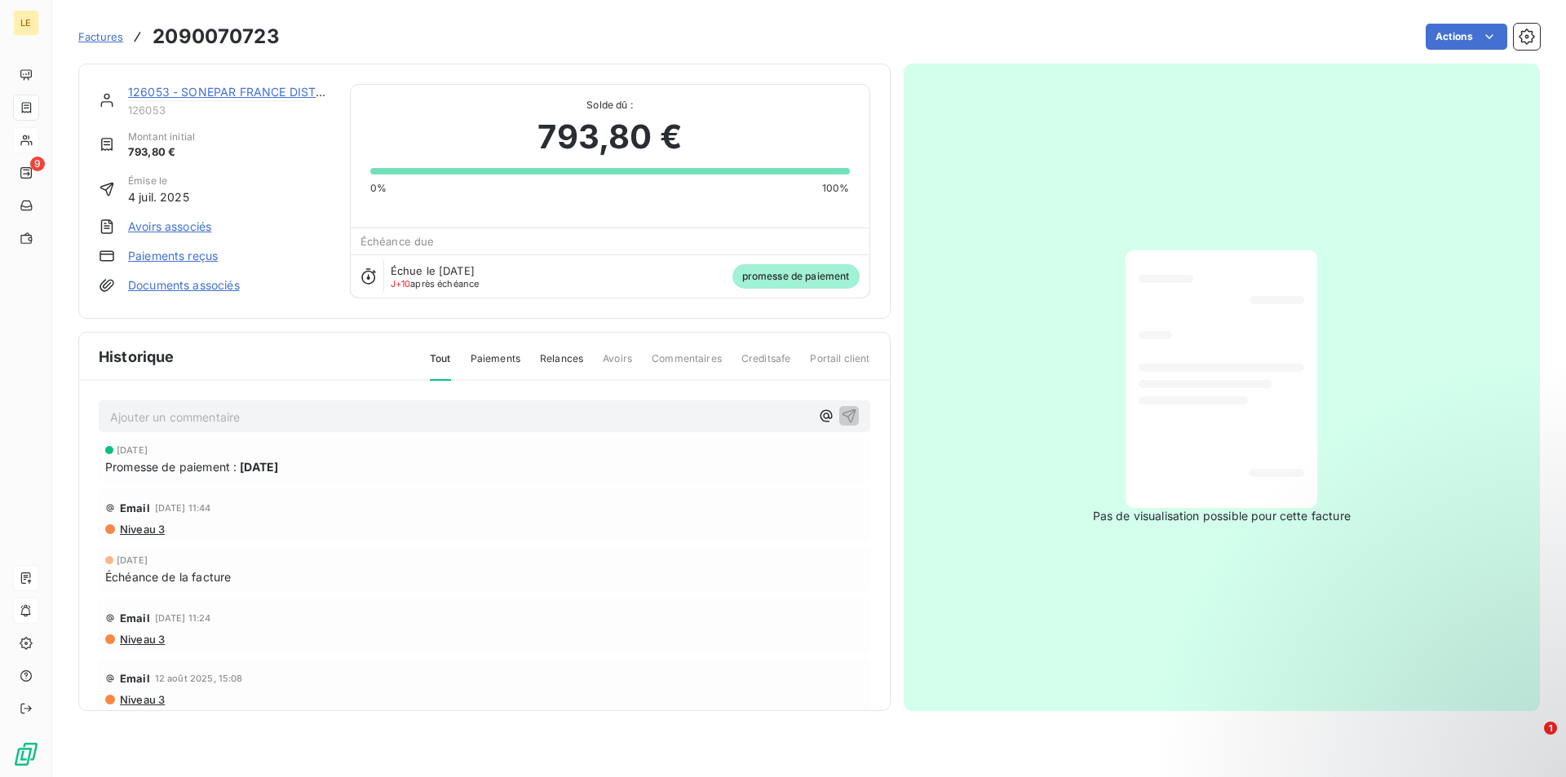
drag, startPoint x: 113, startPoint y: 37, endPoint x: 144, endPoint y: 37, distance: 30.2
click at [113, 37] on span "Factures" at bounding box center [100, 36] width 45 height 13
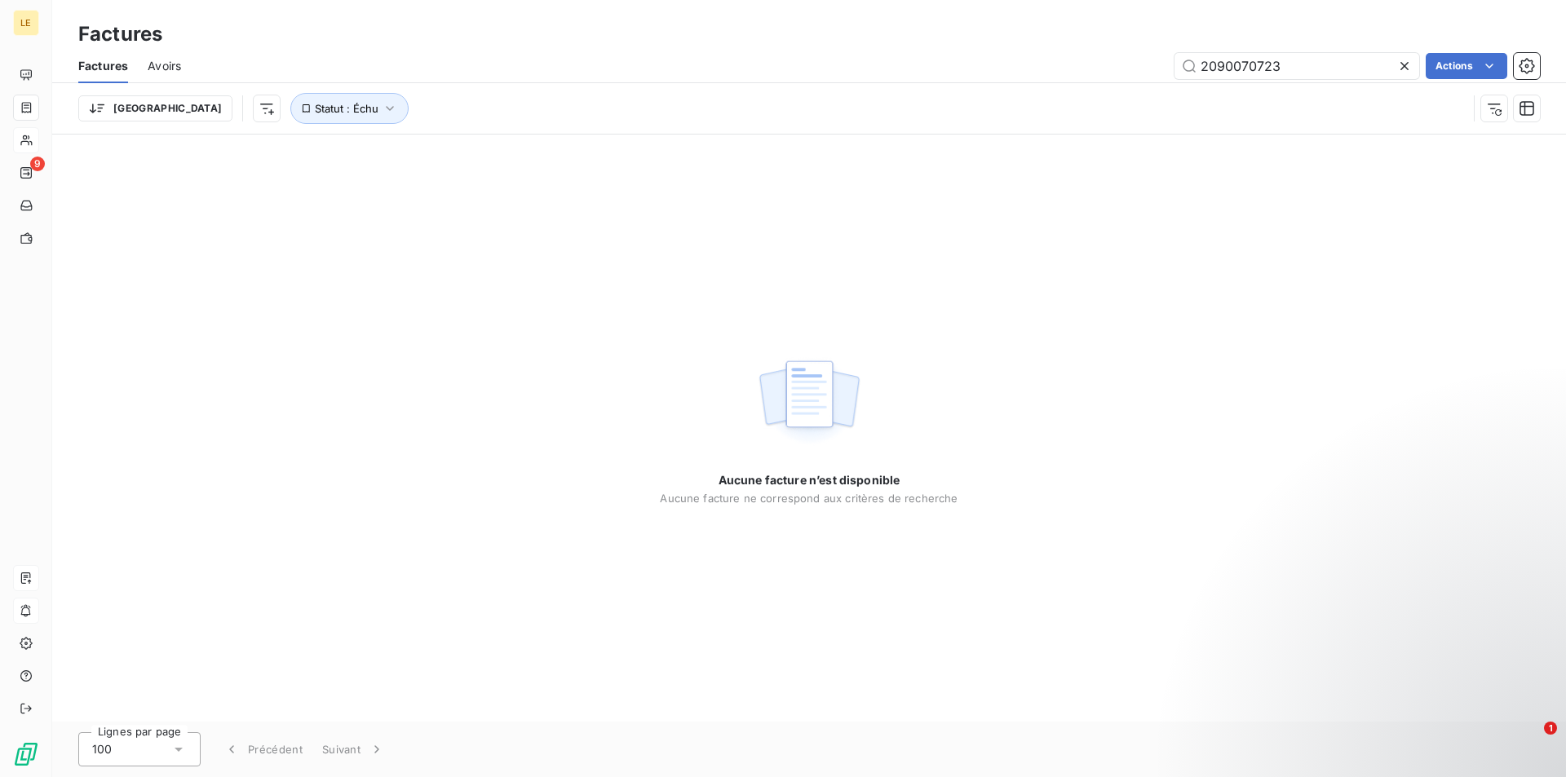
drag, startPoint x: 1267, startPoint y: 68, endPoint x: 1162, endPoint y: 81, distance: 106.0
click at [1162, 81] on div "Factures Avoirs 2090070723 Actions" at bounding box center [809, 66] width 1514 height 34
drag, startPoint x: 1317, startPoint y: 71, endPoint x: 1302, endPoint y: 77, distance: 16.8
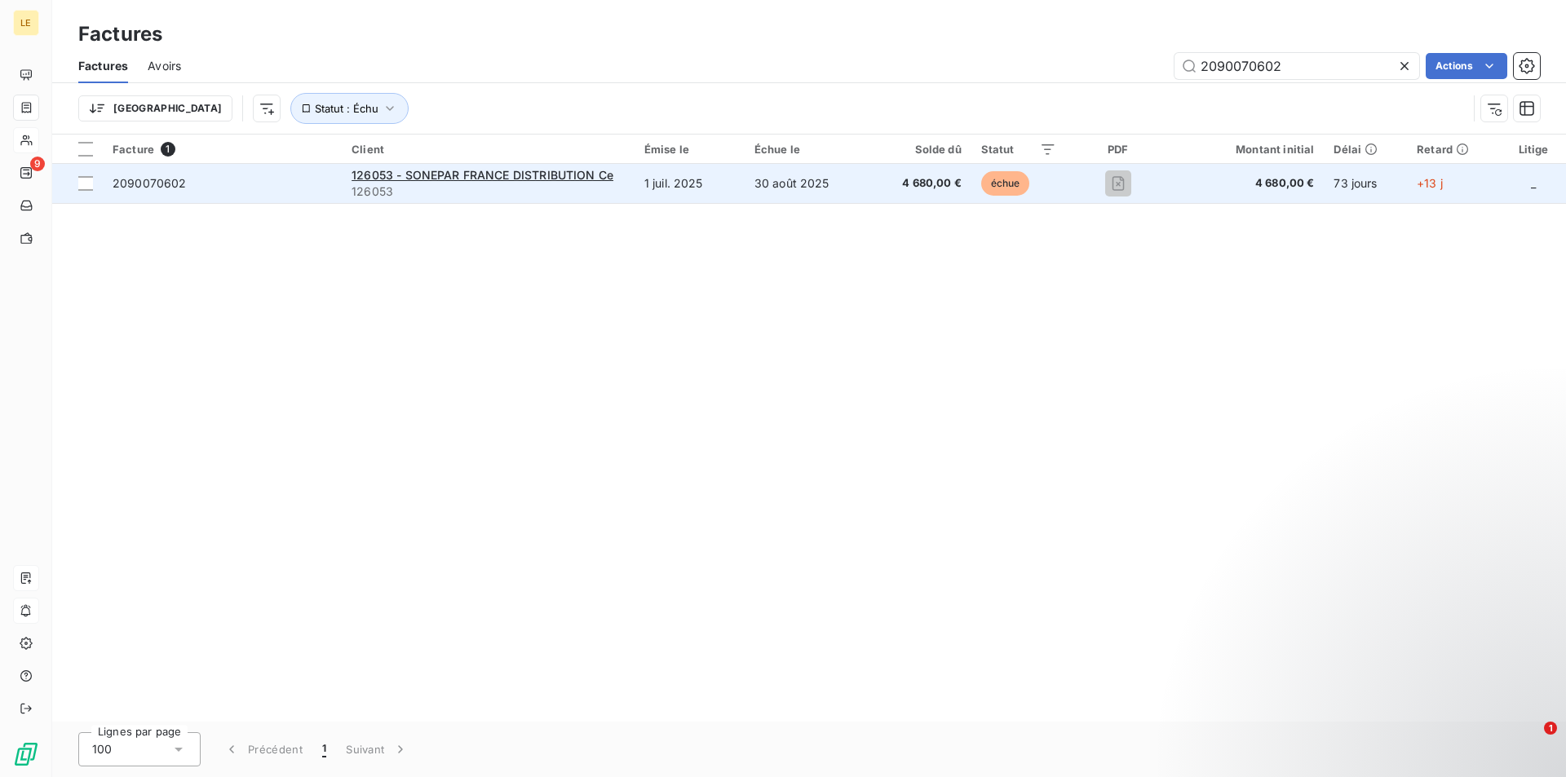
type input "2090070602"
click at [647, 197] on td "1 juil. 2025" at bounding box center [690, 183] width 110 height 39
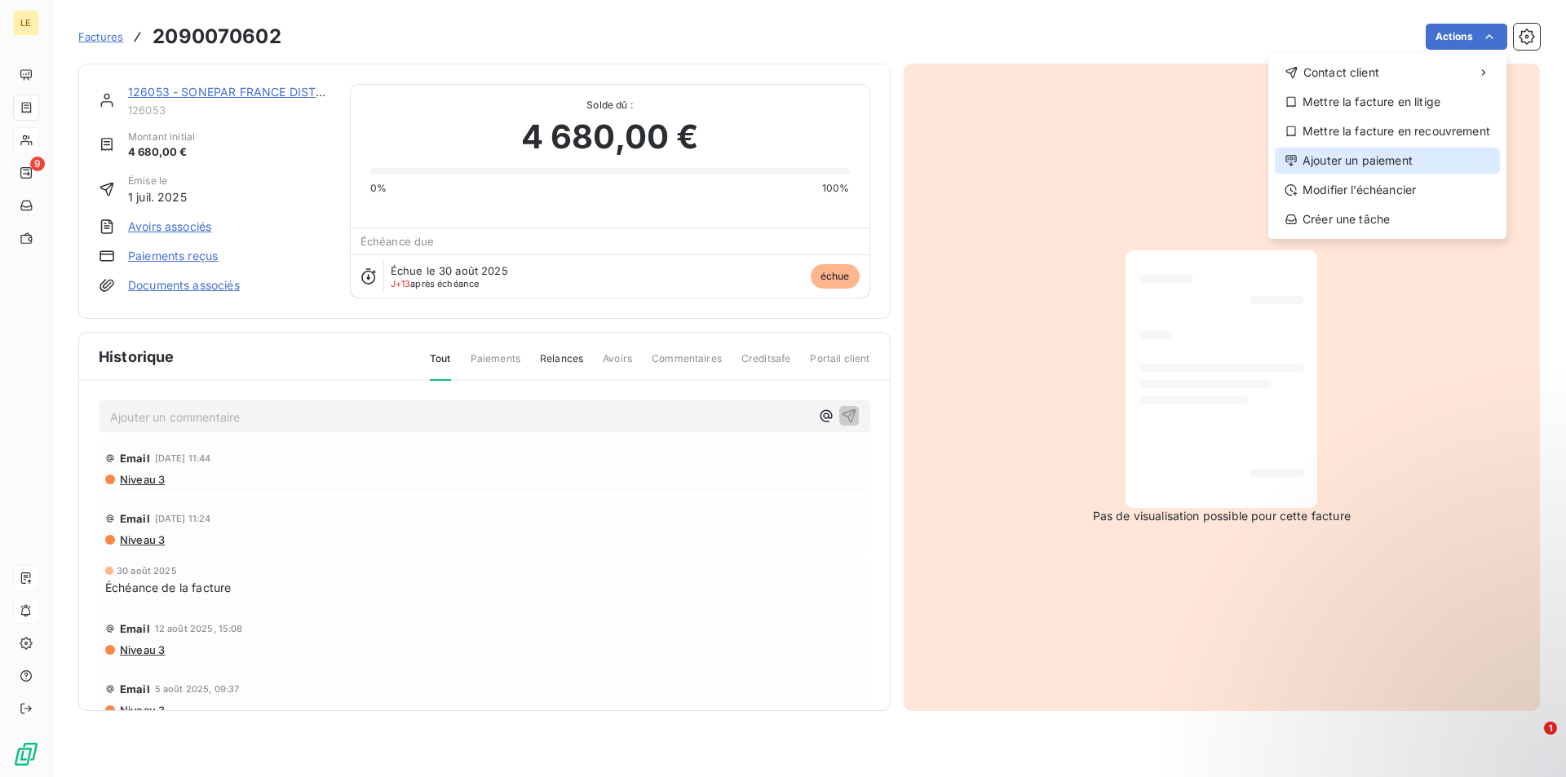
click at [1349, 160] on div "Ajouter un paiement" at bounding box center [1387, 161] width 225 height 26
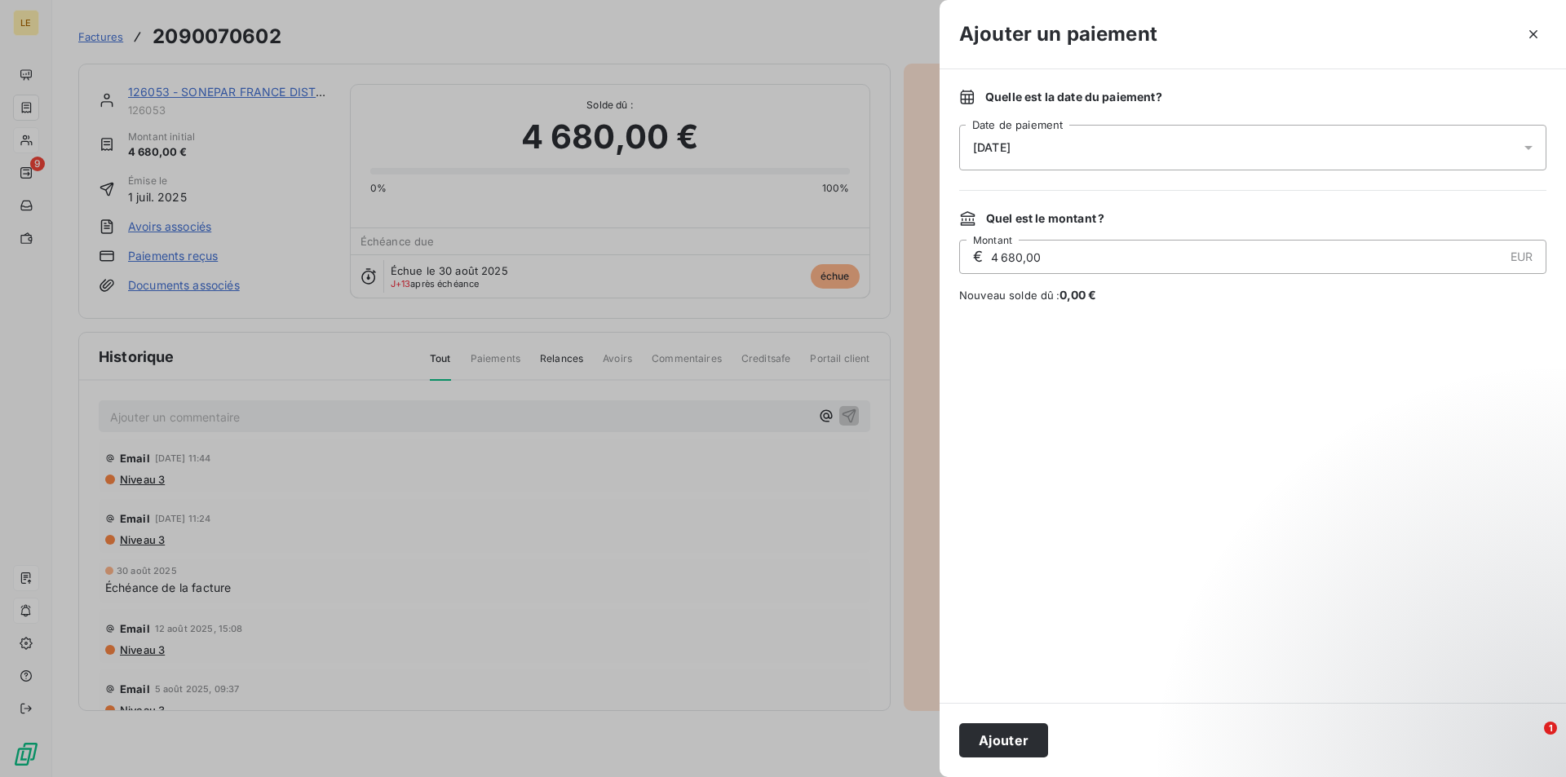
click at [1131, 157] on div "[DATE]" at bounding box center [1252, 148] width 587 height 46
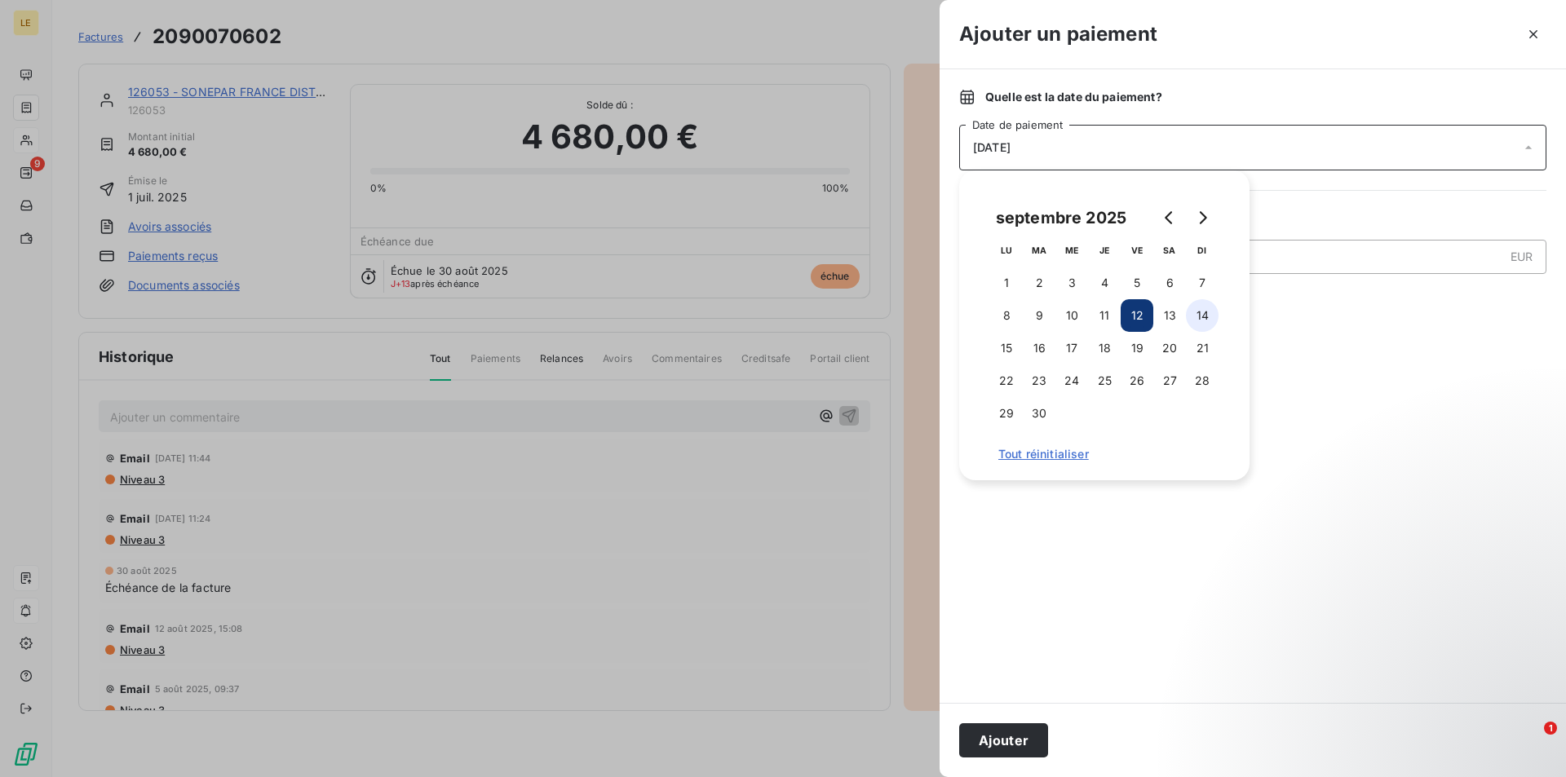
click at [1199, 321] on button "14" at bounding box center [1202, 315] width 33 height 33
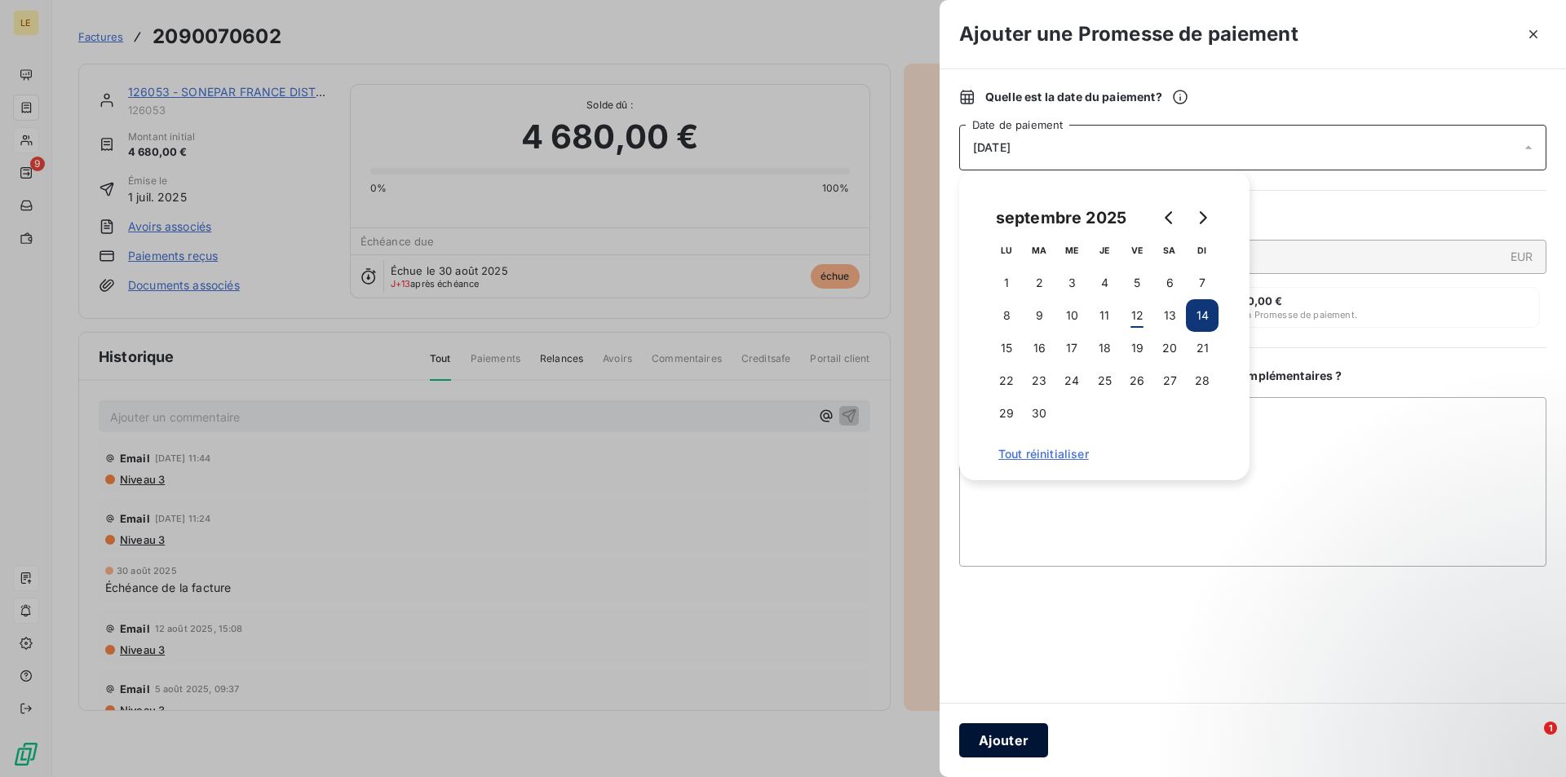
click at [1029, 738] on button "Ajouter" at bounding box center [1003, 741] width 89 height 34
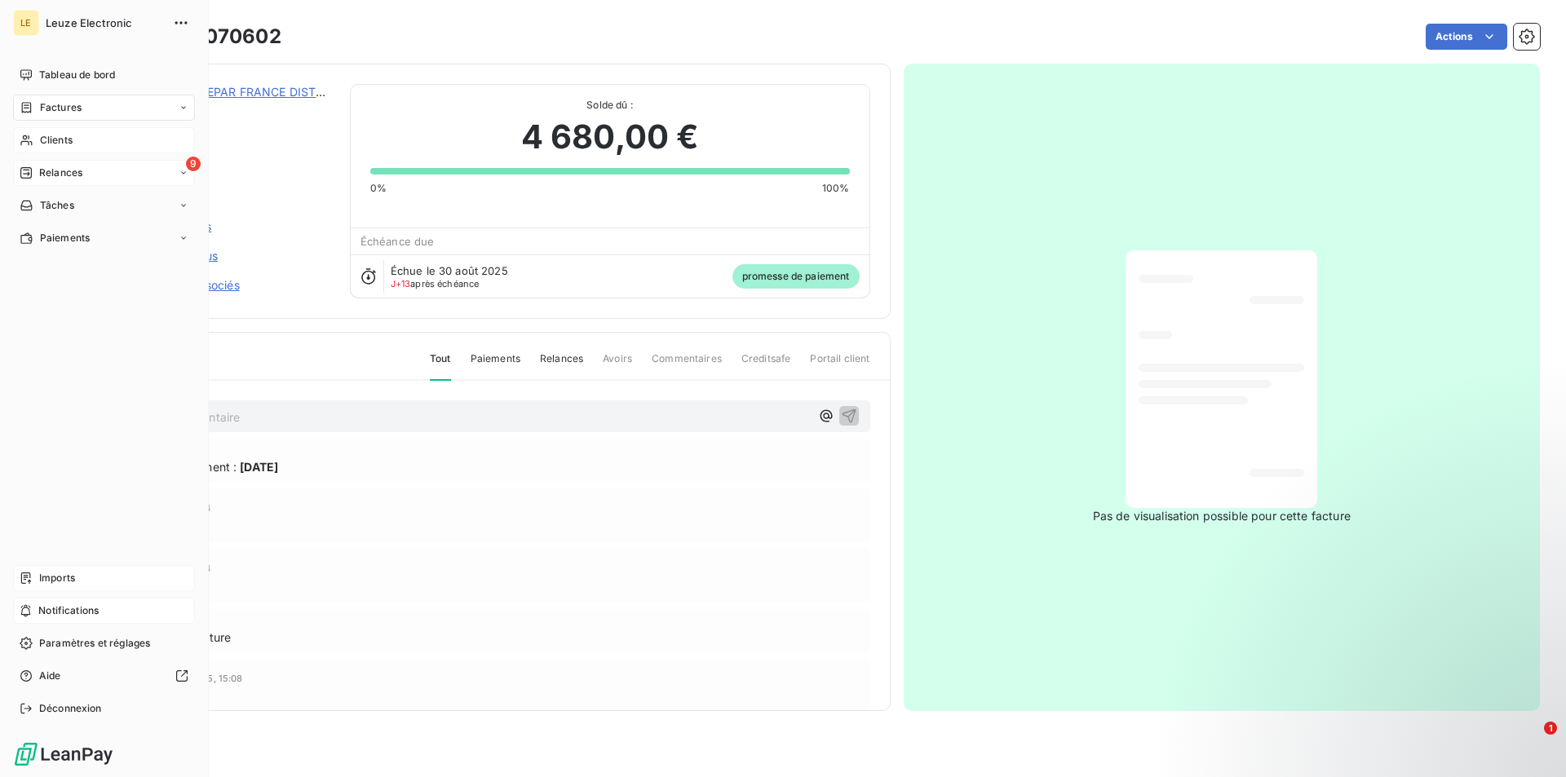
click at [77, 175] on span "Relances" at bounding box center [60, 173] width 43 height 15
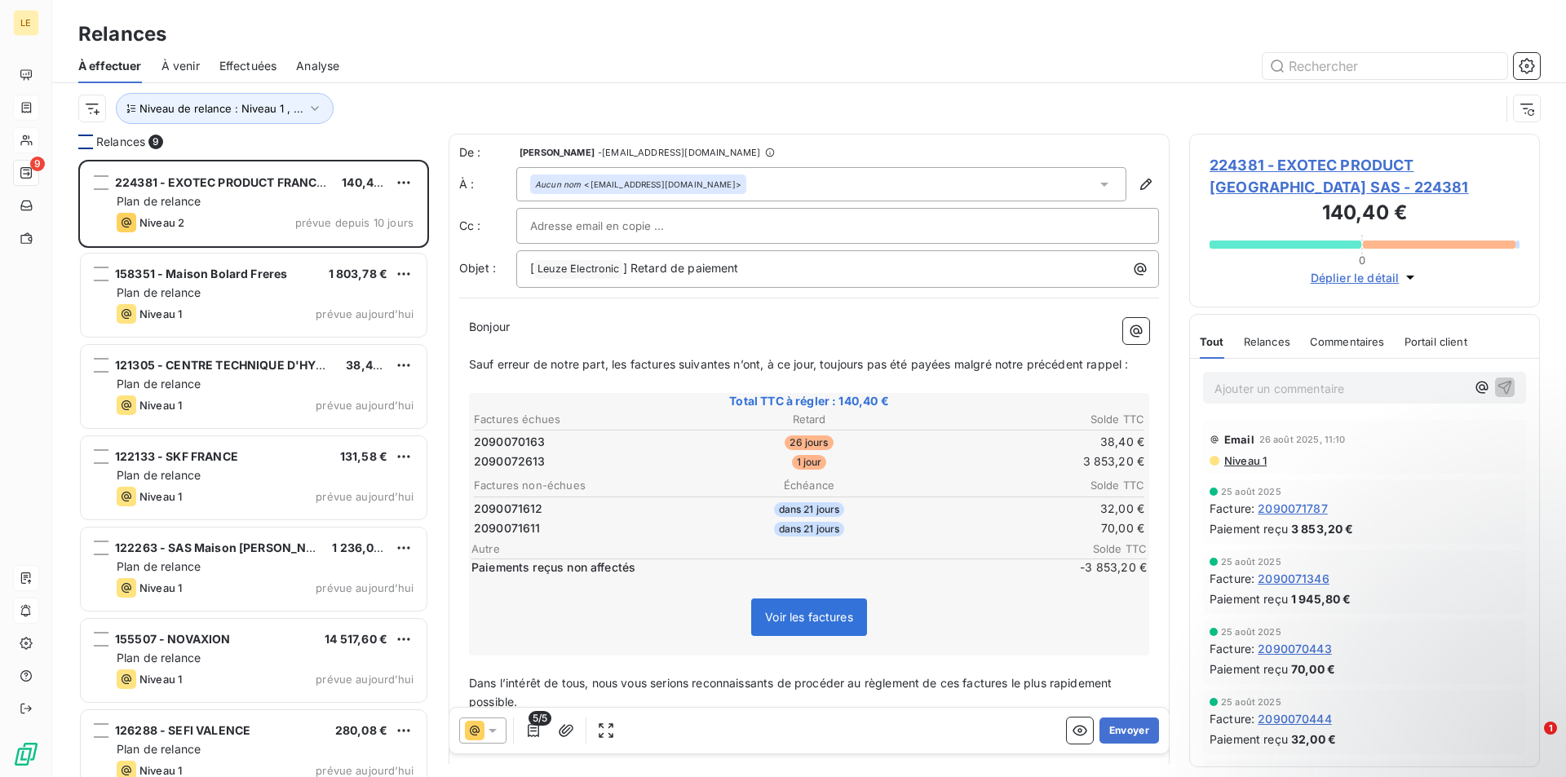
click at [92, 148] on div at bounding box center [85, 142] width 15 height 15
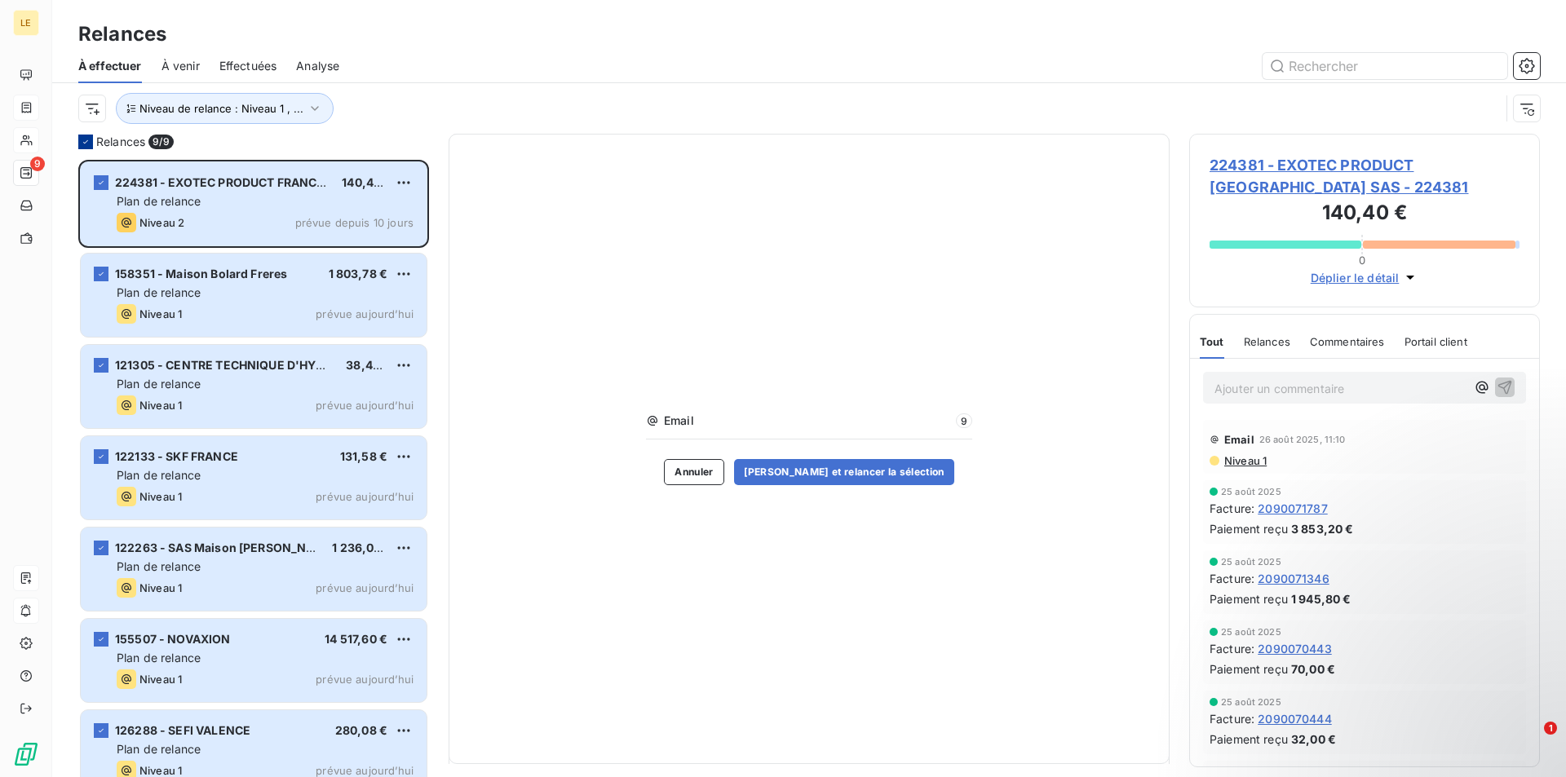
click at [85, 147] on div at bounding box center [85, 142] width 15 height 15
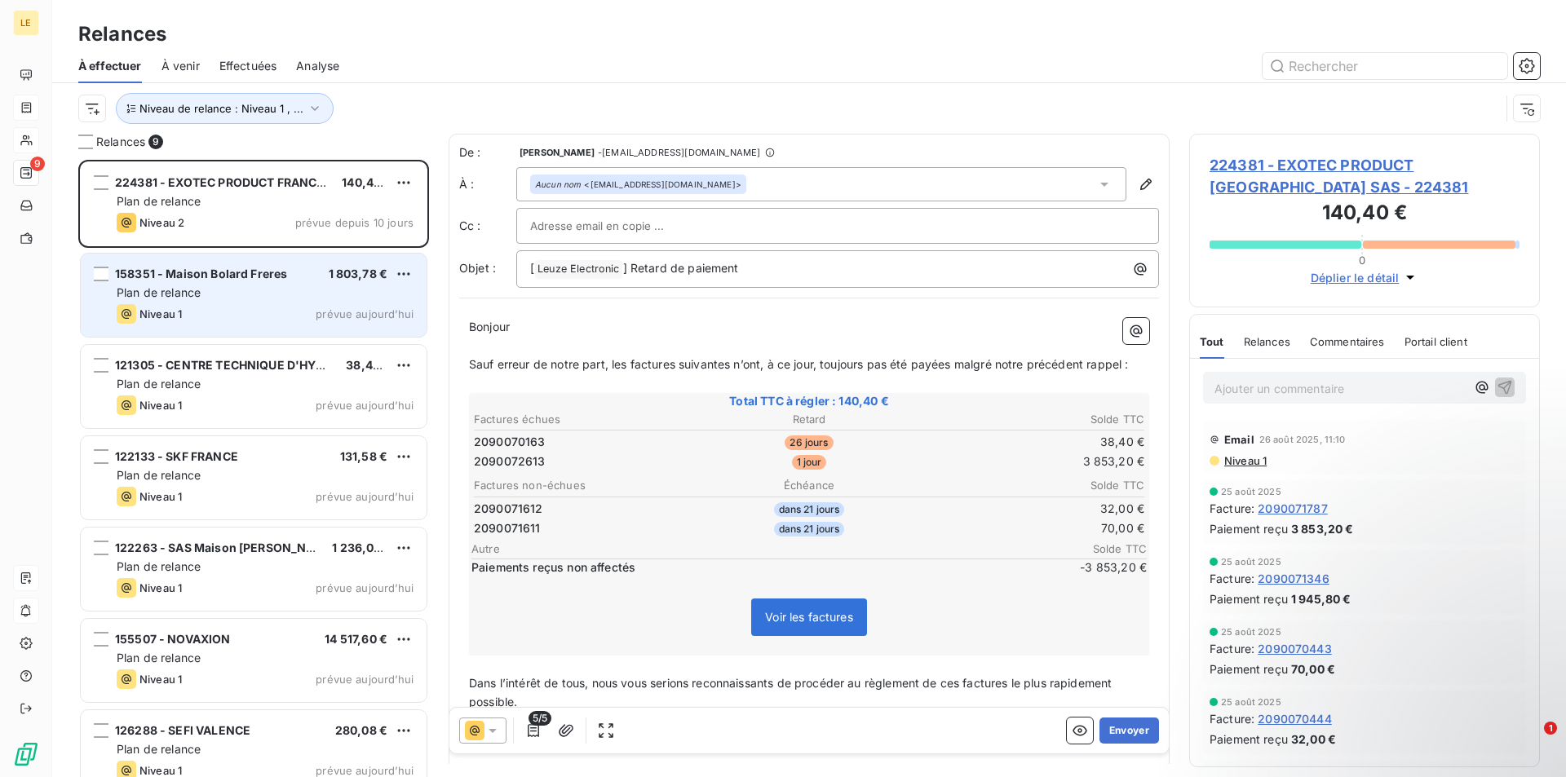
click at [202, 270] on span "158351 - Maison Bolard Freres" at bounding box center [201, 274] width 172 height 14
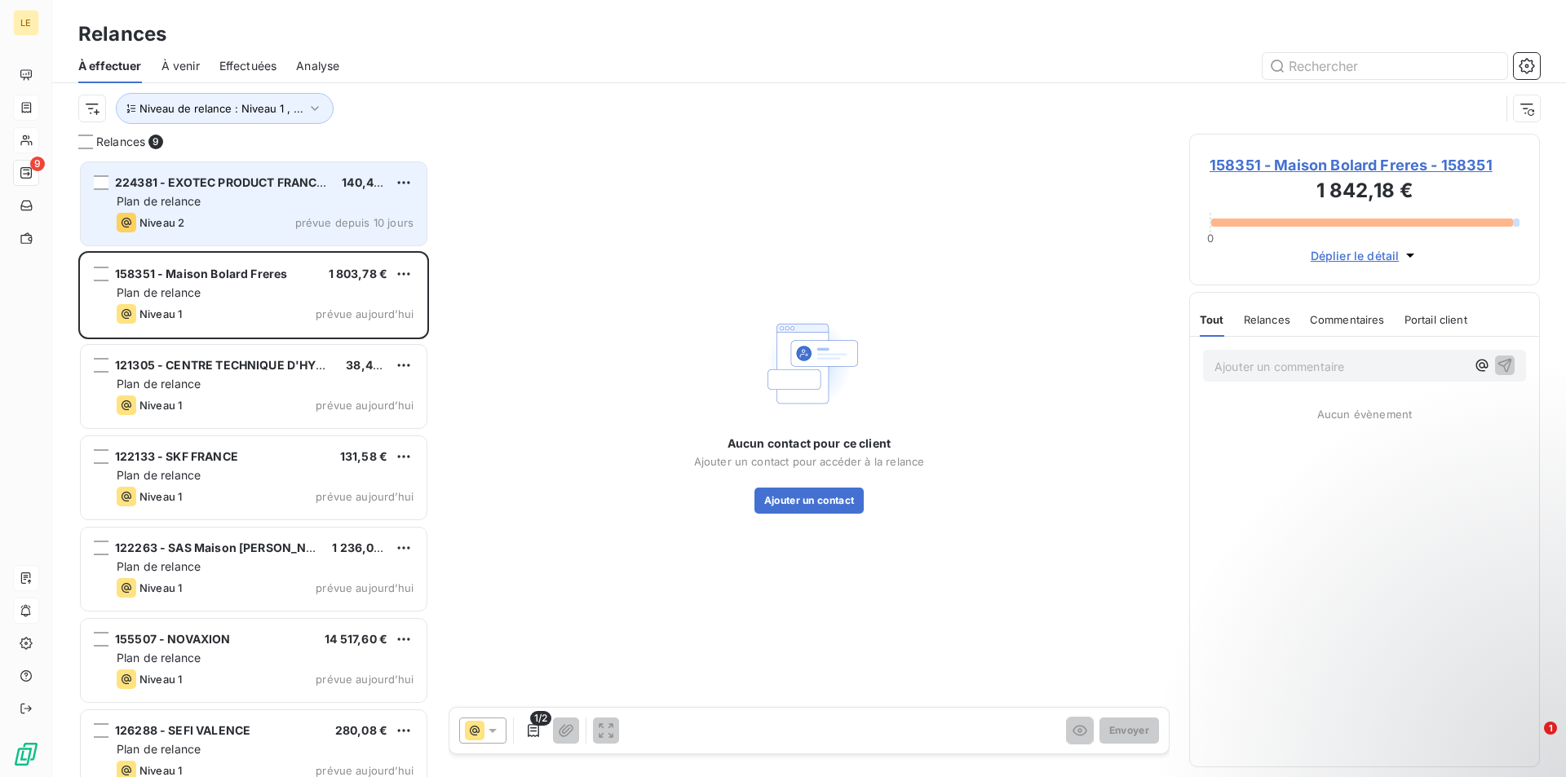
click at [219, 216] on div "Niveau 2 prévue depuis 10 jours" at bounding box center [265, 223] width 297 height 20
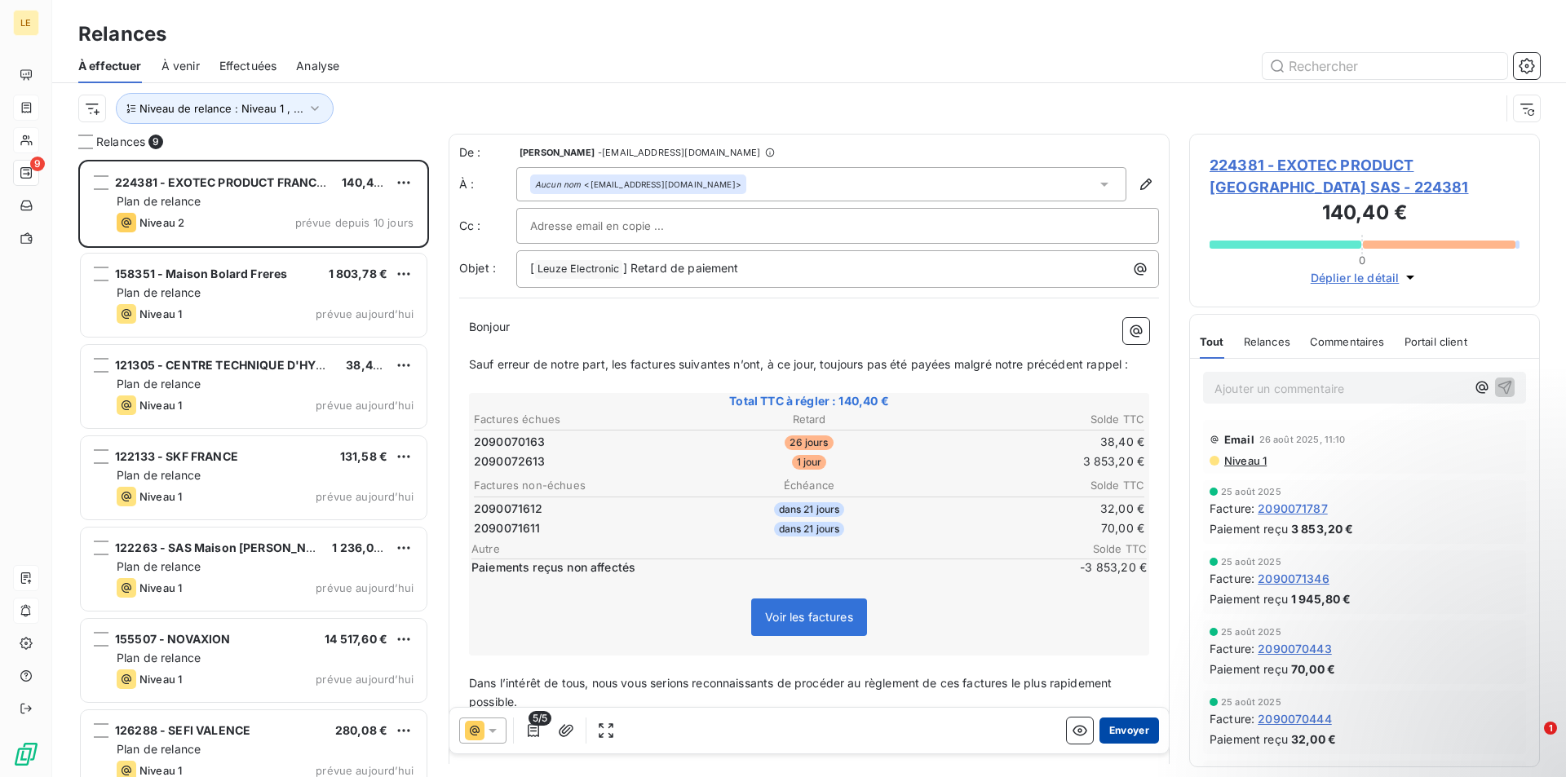
click at [1113, 737] on button "Envoyer" at bounding box center [1130, 731] width 60 height 26
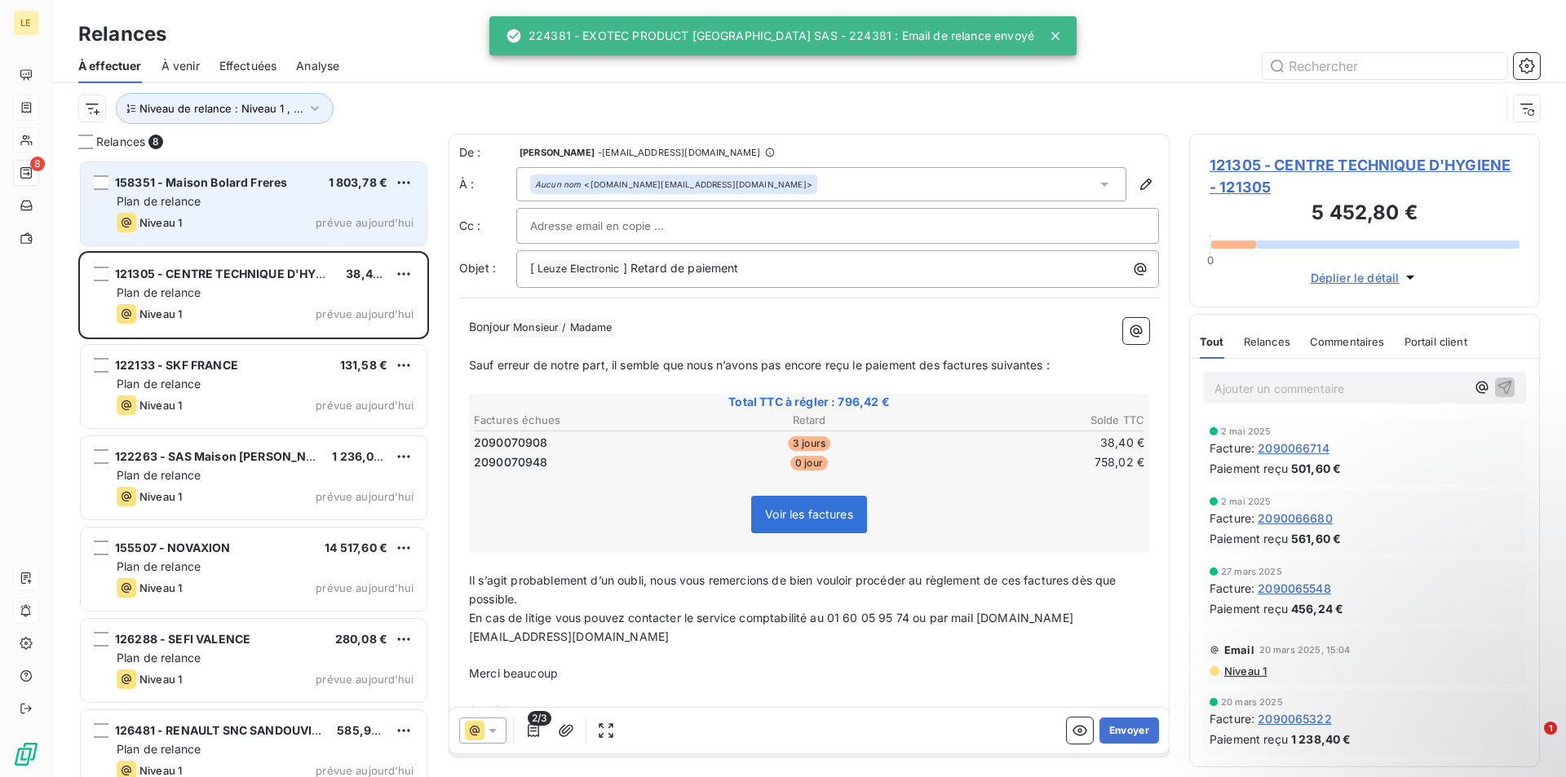
click at [325, 210] on div "158351 - Maison Bolard Freres 1 803,78 € Plan de relance Niveau 1 prévue aujour…" at bounding box center [254, 203] width 346 height 83
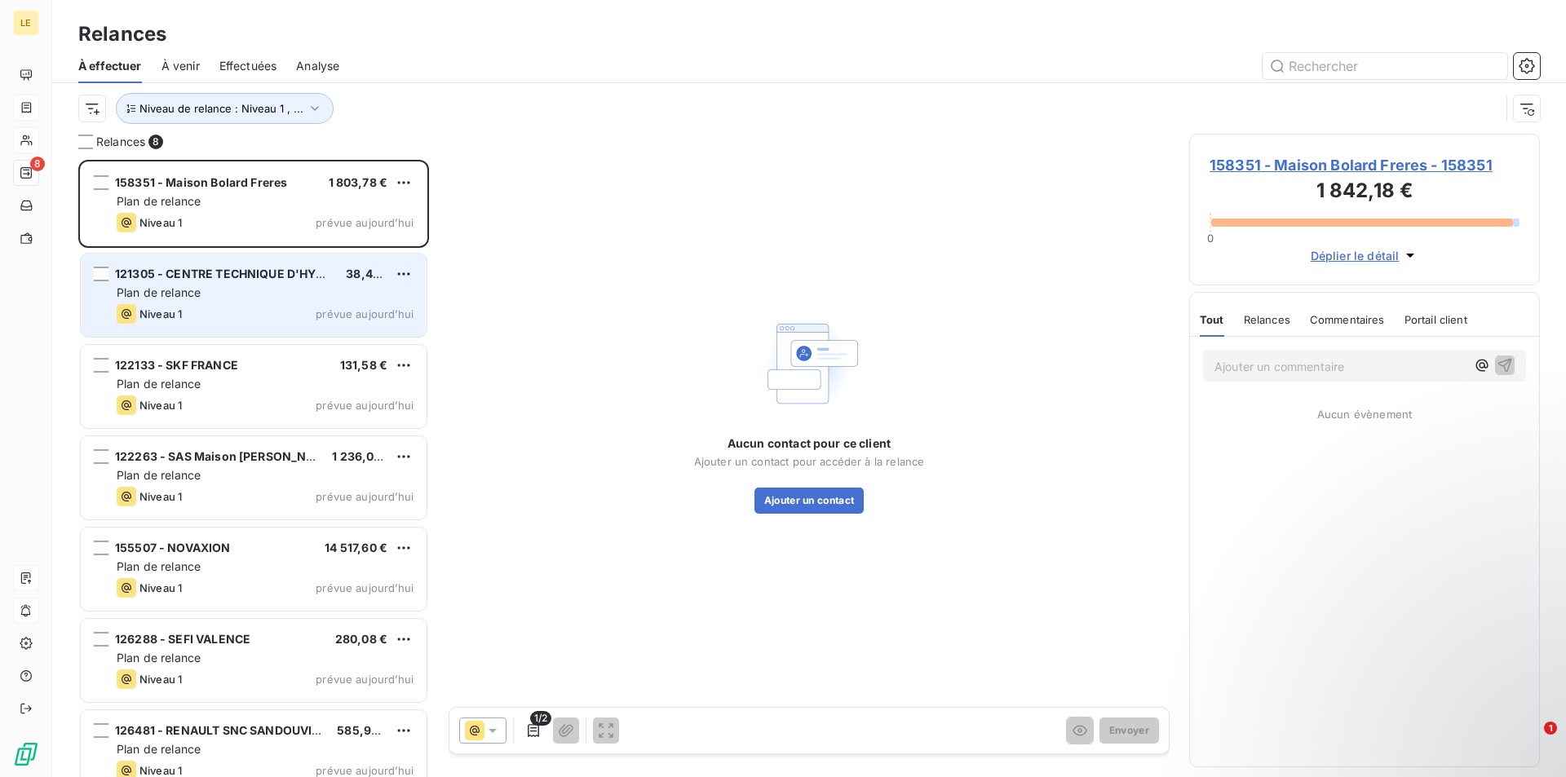
click at [290, 291] on div "Plan de relance" at bounding box center [265, 293] width 297 height 16
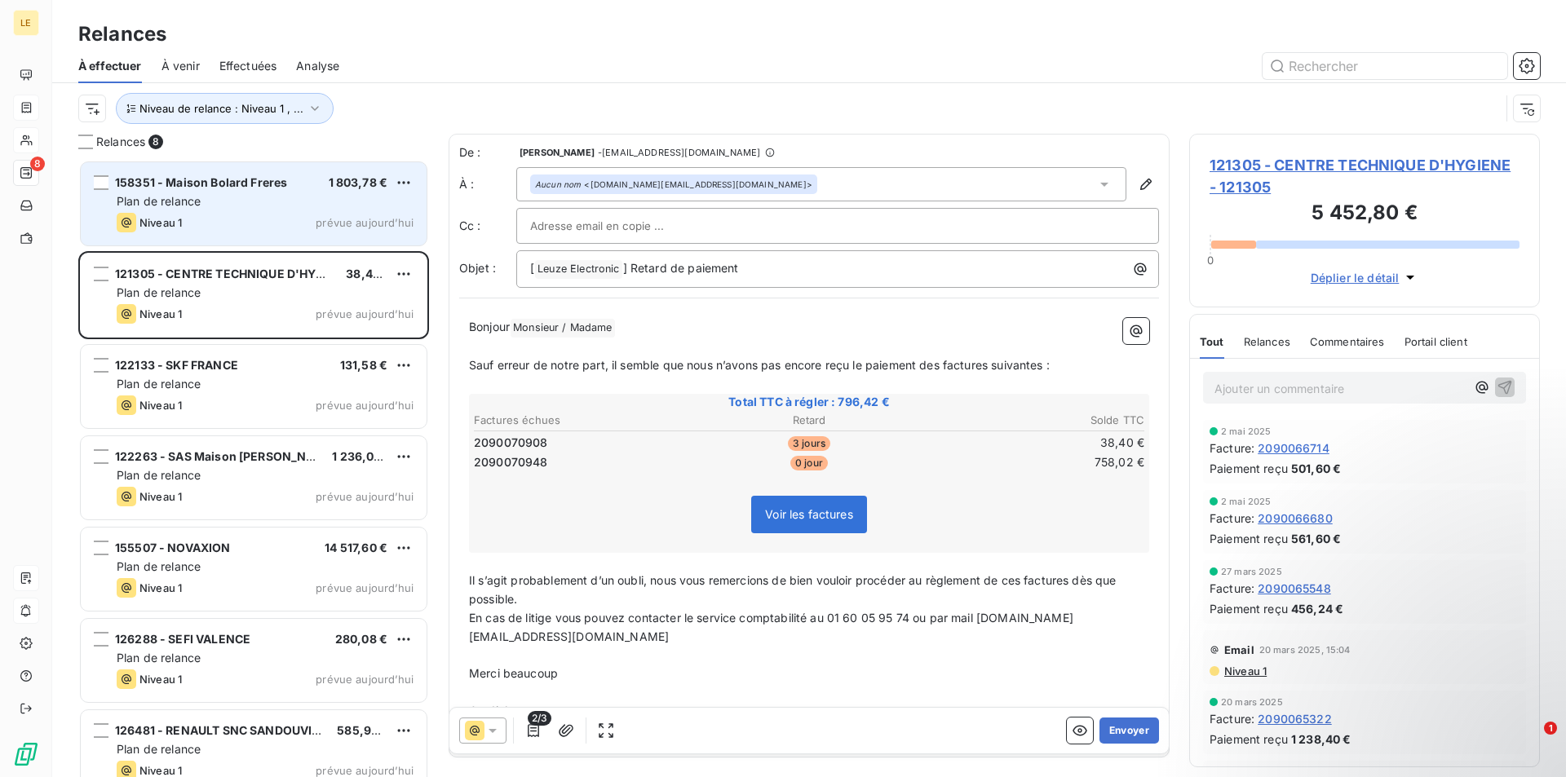
click at [289, 215] on div "Niveau 1 prévue aujourd’hui" at bounding box center [265, 223] width 297 height 20
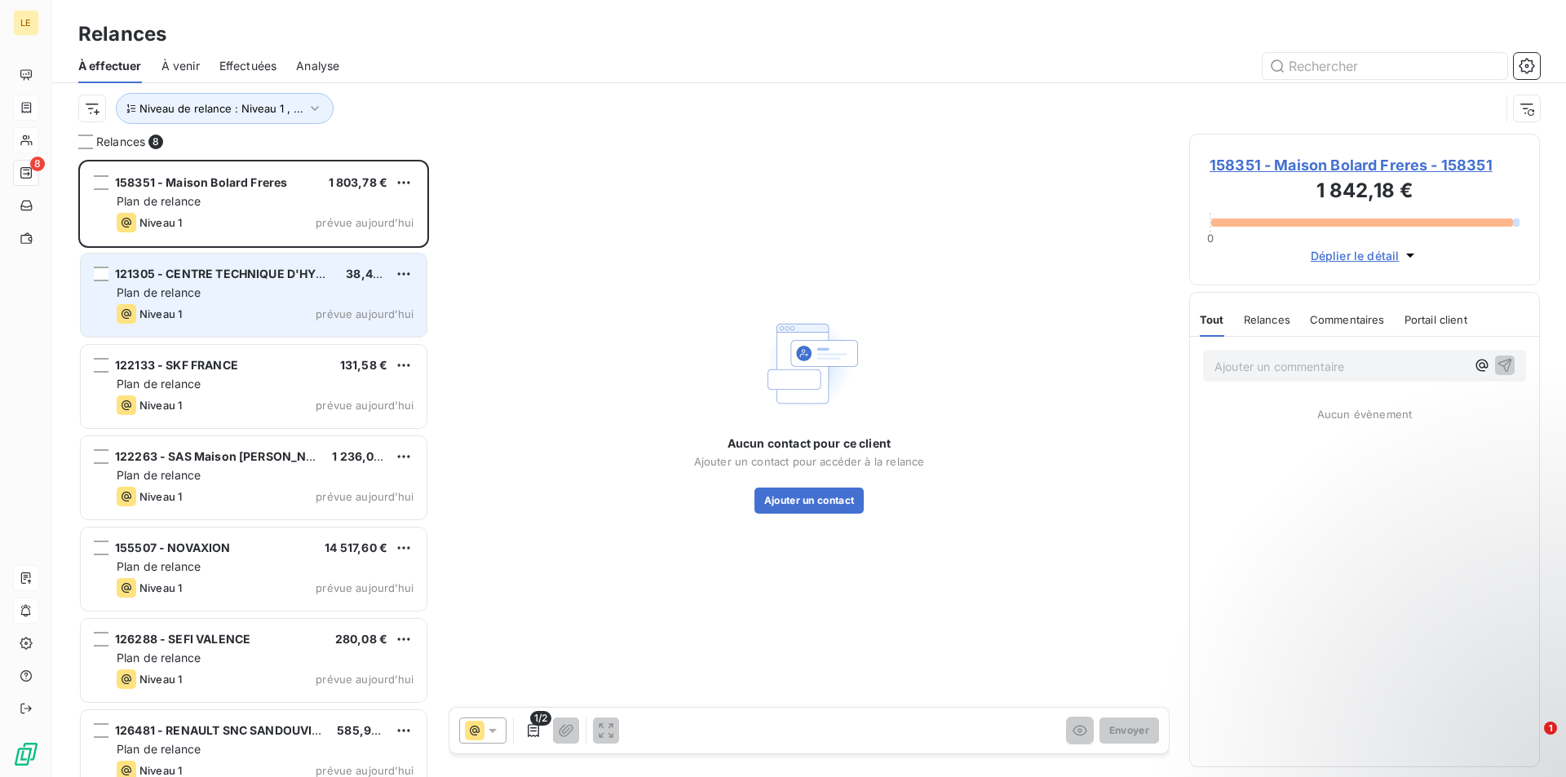
click at [259, 306] on div "Niveau 1 prévue aujourd’hui" at bounding box center [265, 314] width 297 height 20
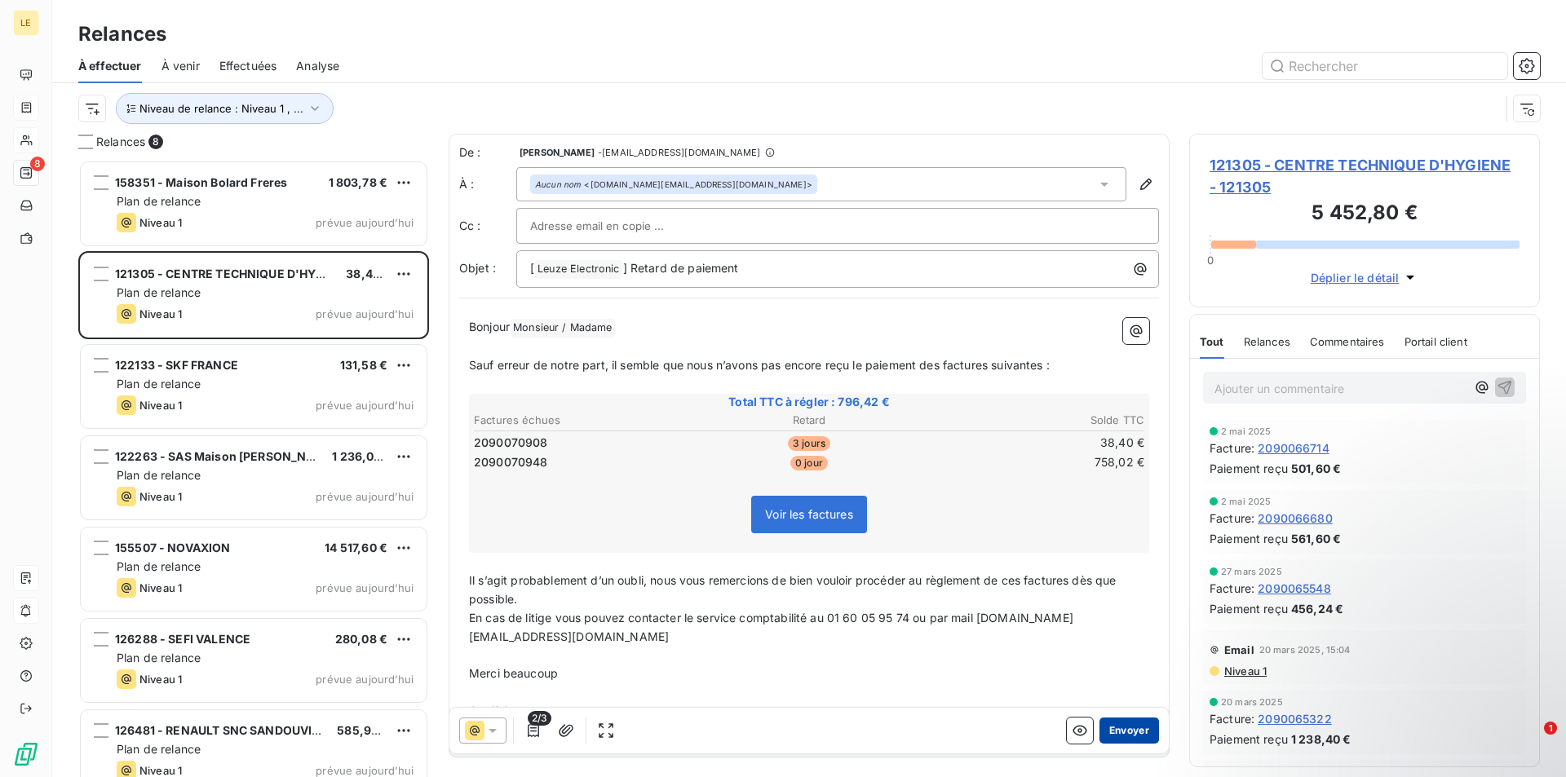
click at [1126, 734] on button "Envoyer" at bounding box center [1130, 731] width 60 height 26
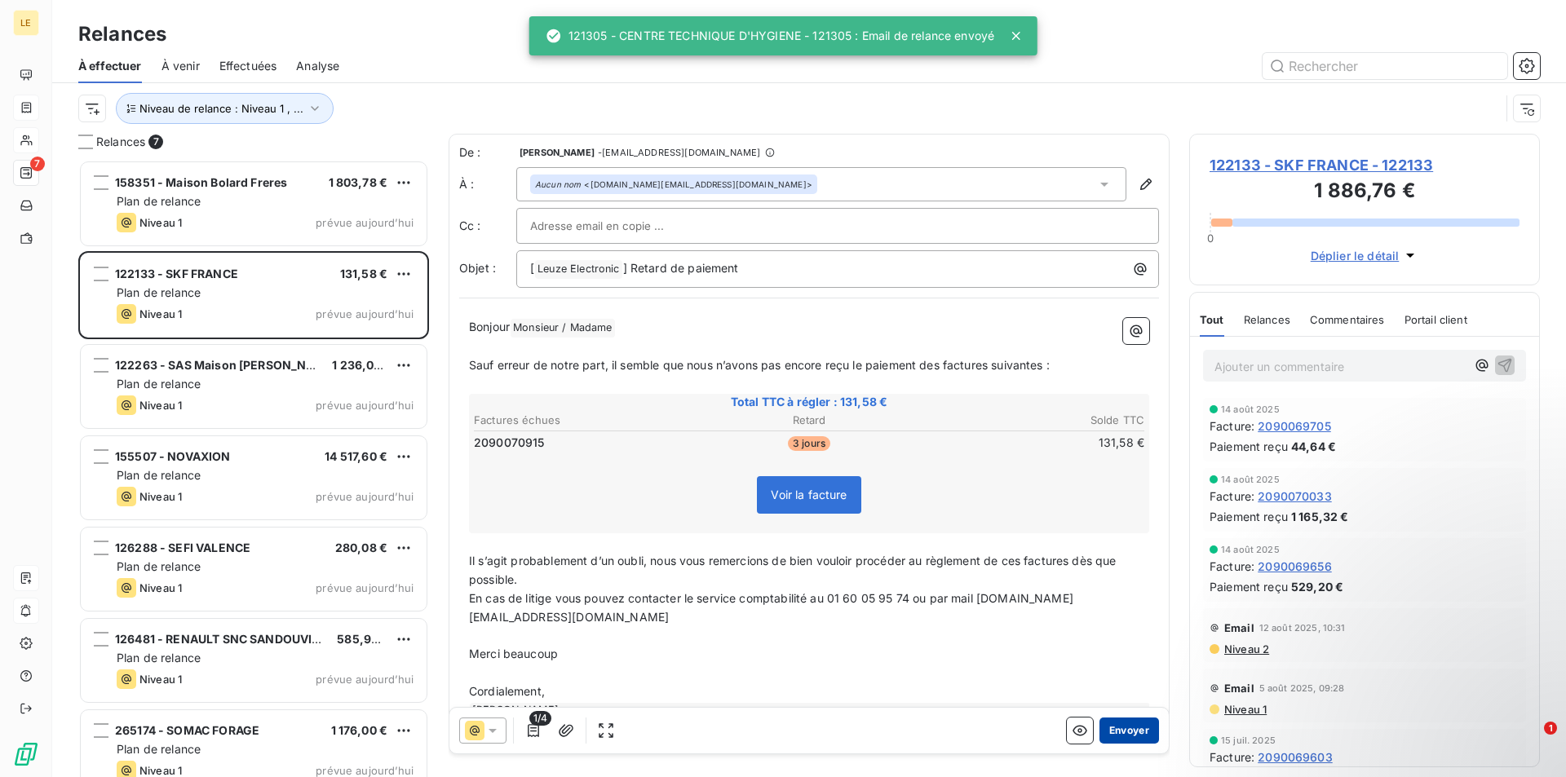
click at [1132, 734] on button "Envoyer" at bounding box center [1130, 731] width 60 height 26
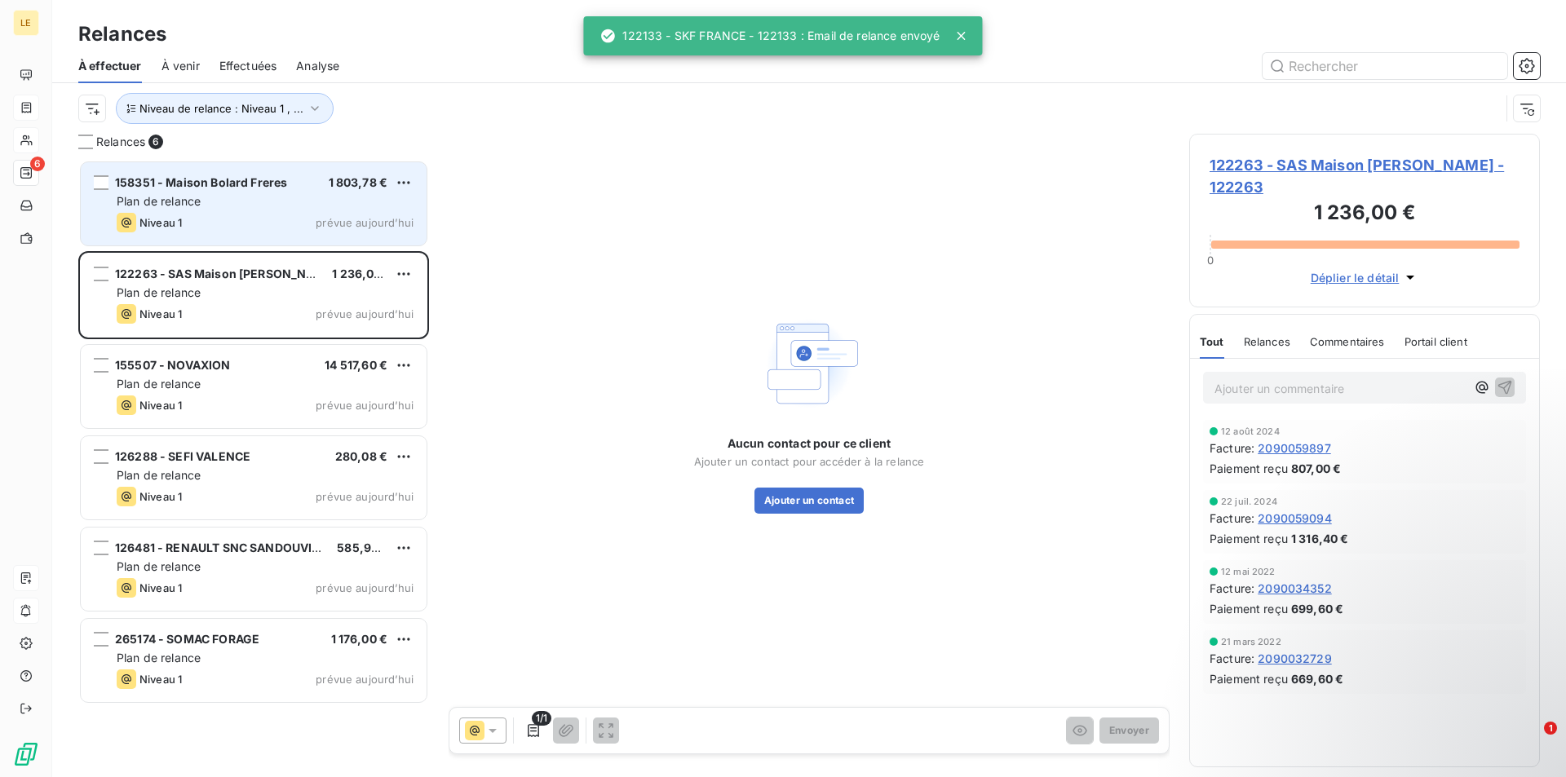
click at [283, 199] on div "Plan de relance" at bounding box center [265, 201] width 297 height 16
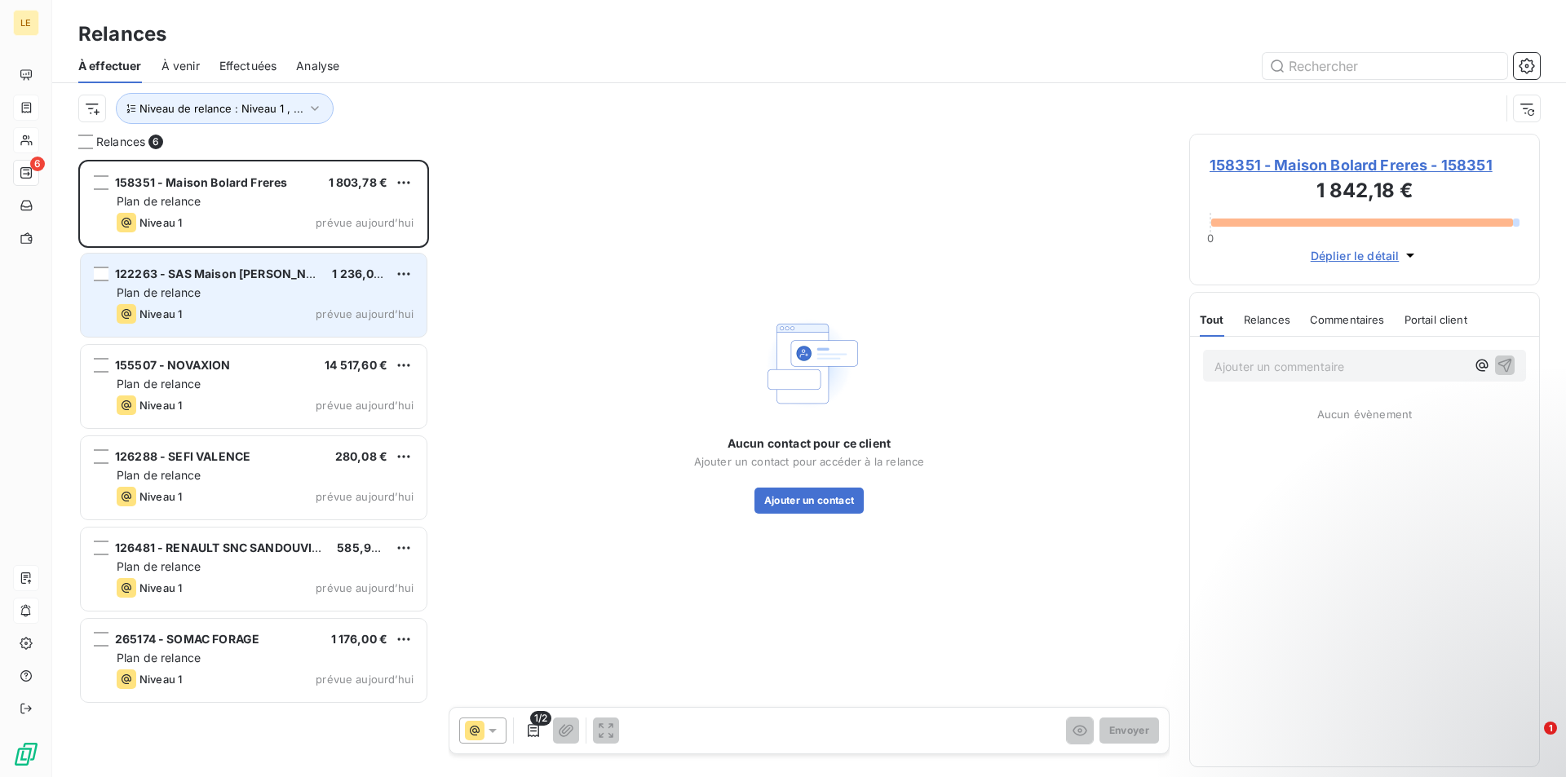
click at [285, 261] on div "122263 - SAS Maison [PERSON_NAME] 1 236,00 € Plan de relance Niveau 1 prévue au…" at bounding box center [254, 295] width 346 height 83
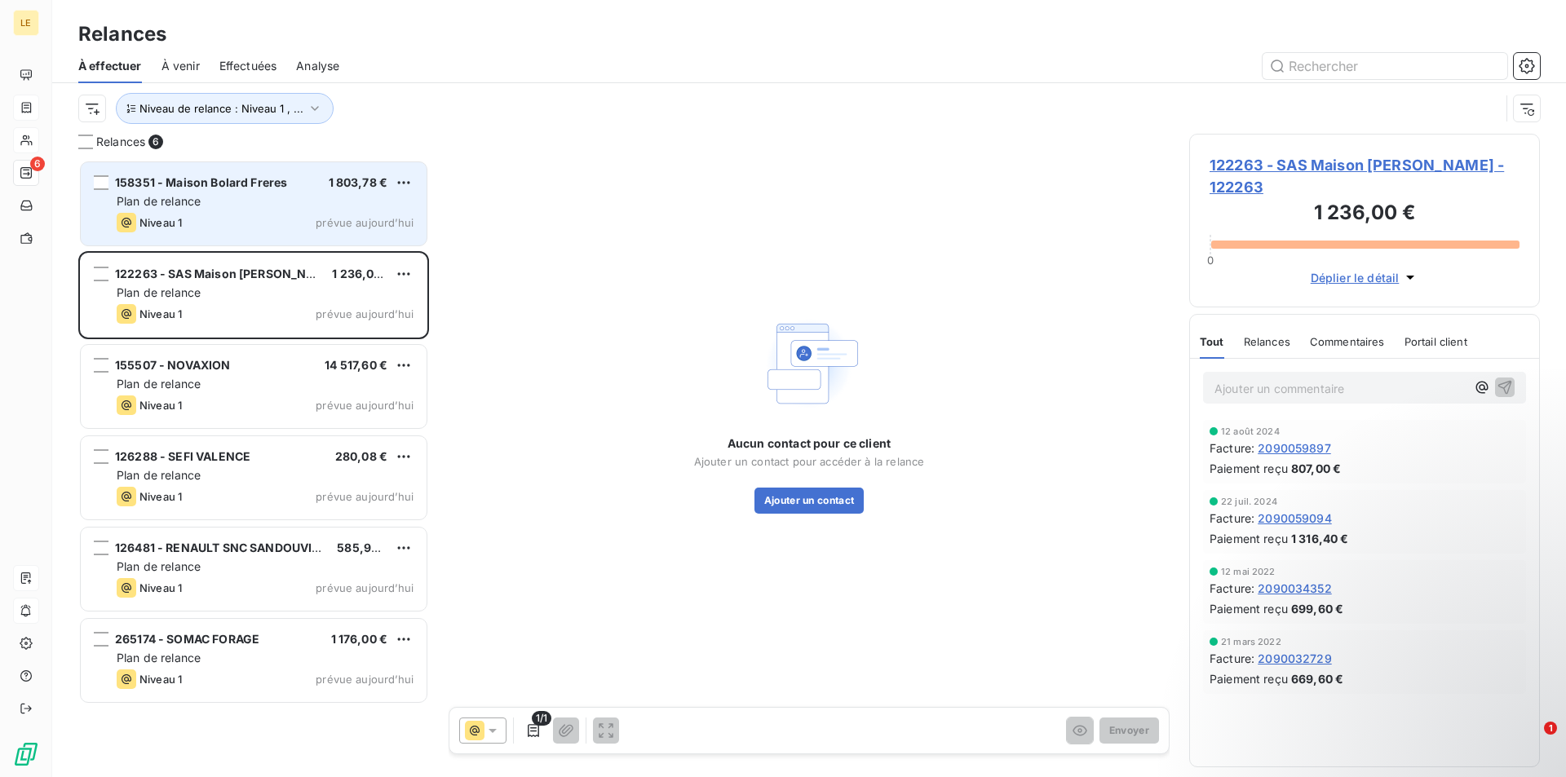
click at [233, 219] on div "Niveau 1 prévue aujourd’hui" at bounding box center [265, 223] width 297 height 20
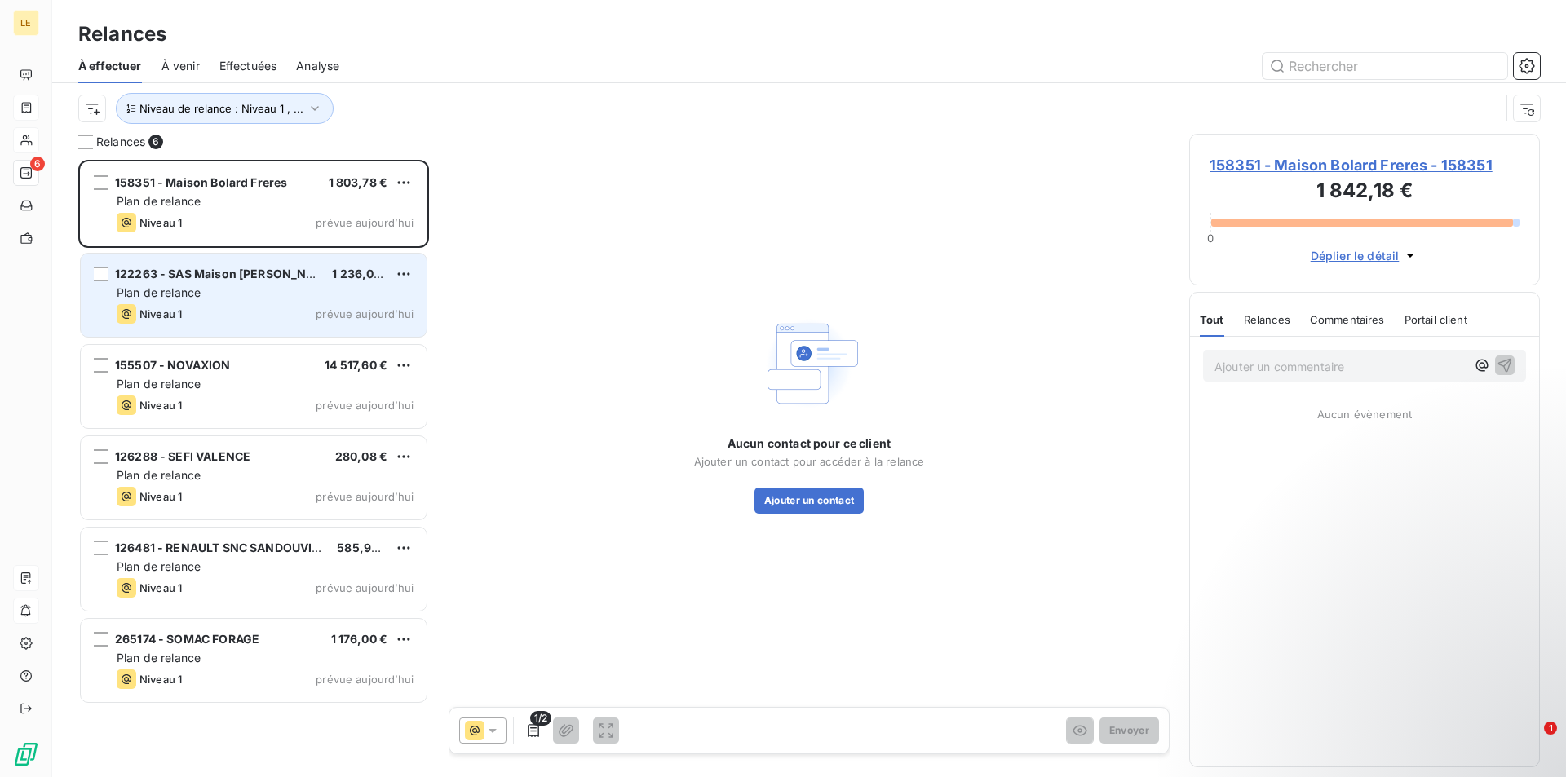
click at [323, 301] on div "122263 - SAS Maison [PERSON_NAME] 1 236,00 € Plan de relance Niveau 1 prévue au…" at bounding box center [254, 295] width 346 height 83
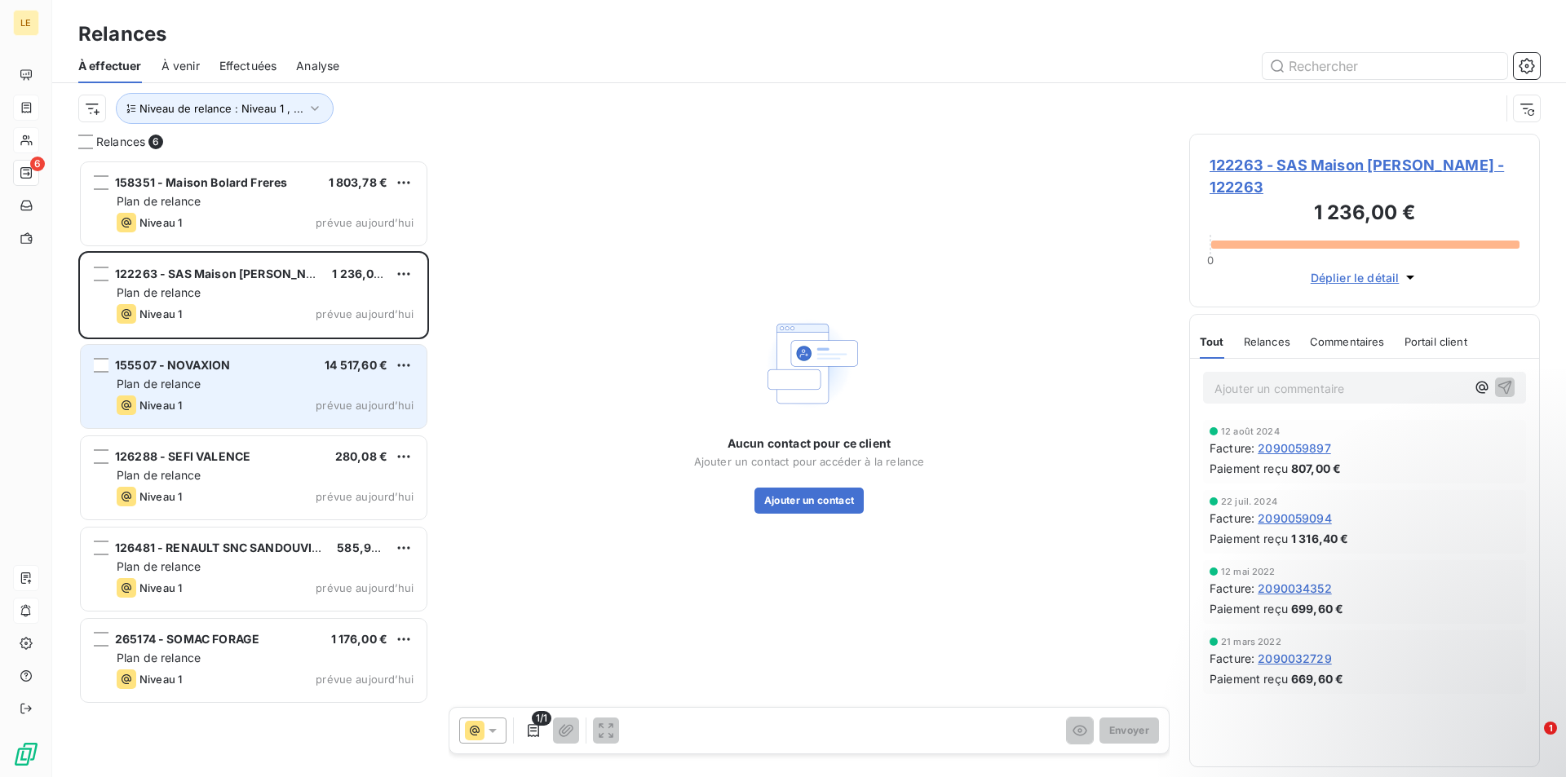
click at [218, 385] on div "Plan de relance" at bounding box center [265, 384] width 297 height 16
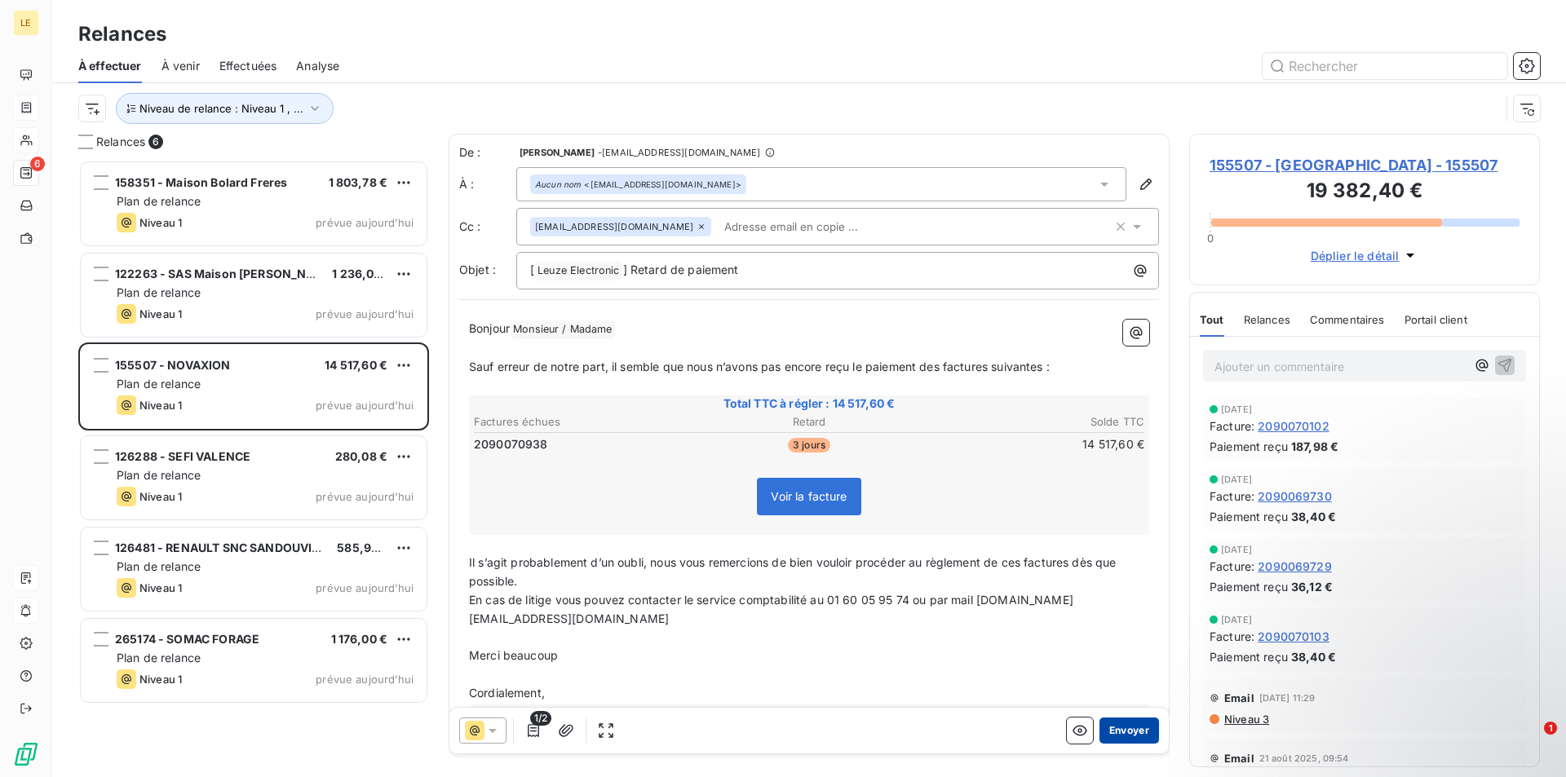
click at [1136, 735] on button "Envoyer" at bounding box center [1130, 731] width 60 height 26
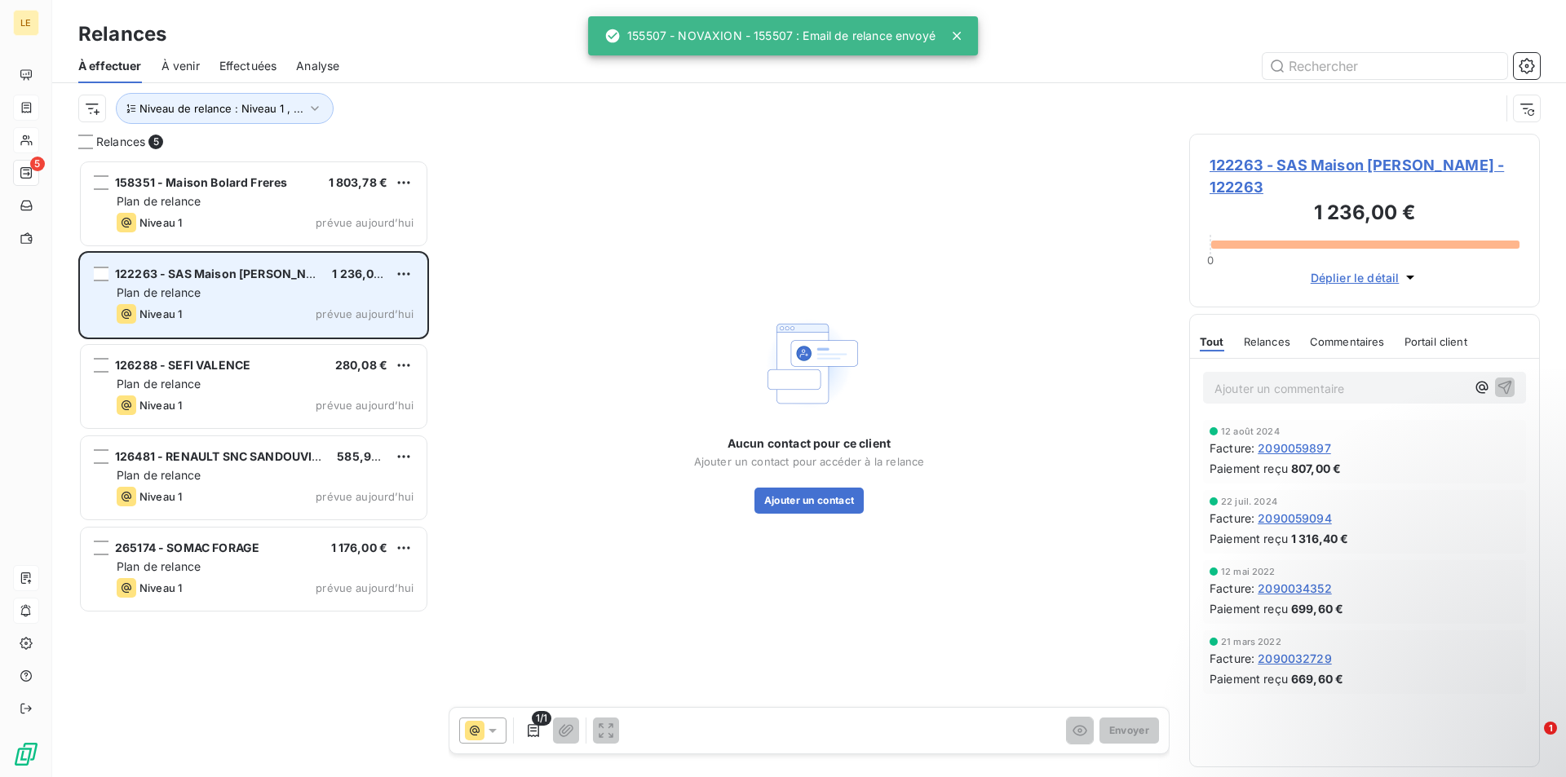
click at [318, 321] on div "Niveau 1 prévue aujourd’hui" at bounding box center [265, 314] width 297 height 20
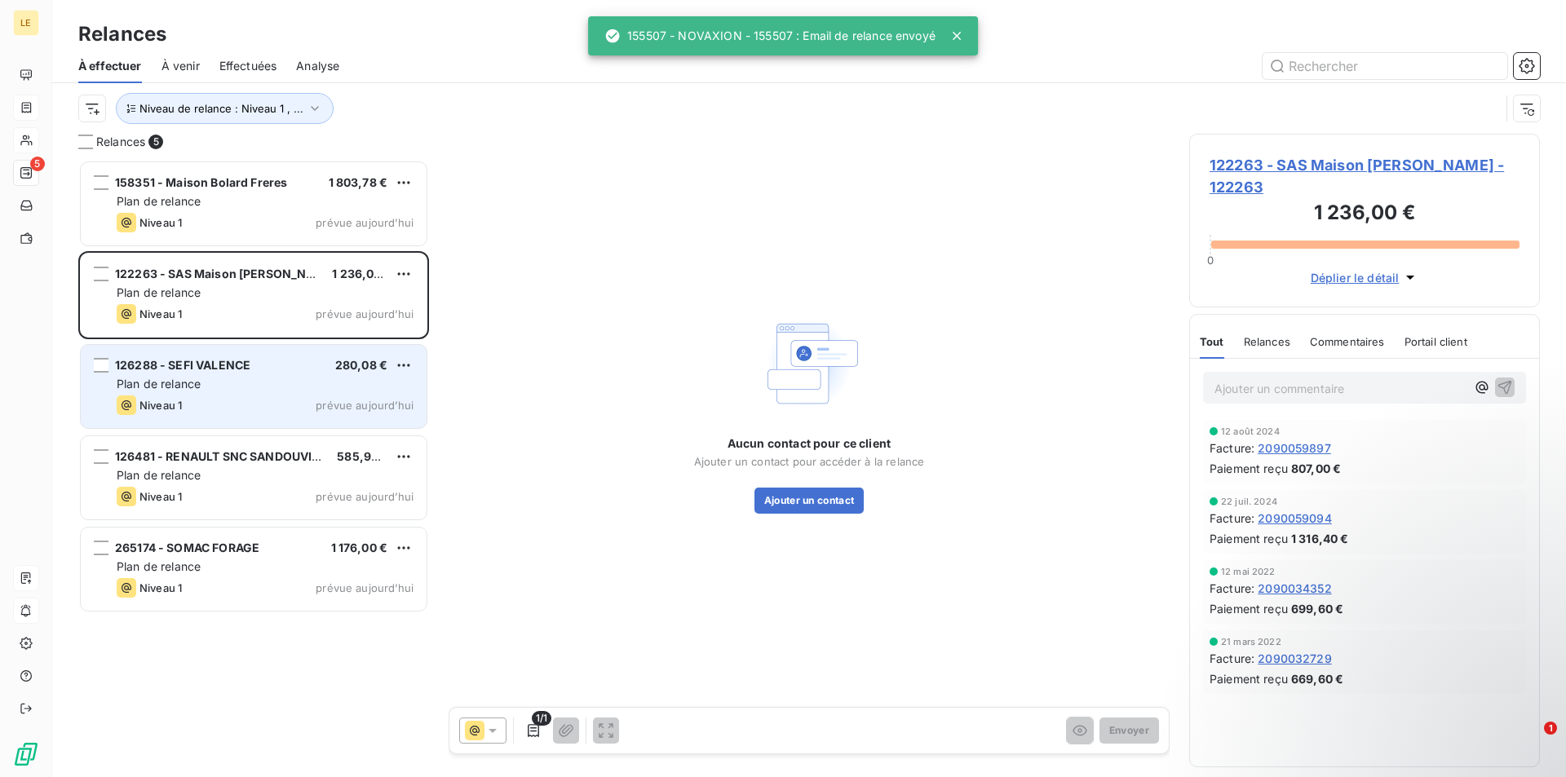
click at [316, 374] on div "126288 - SEFI [GEOGRAPHIC_DATA] 280,08 € Plan de relance Niveau 1 prévue aujour…" at bounding box center [254, 386] width 346 height 83
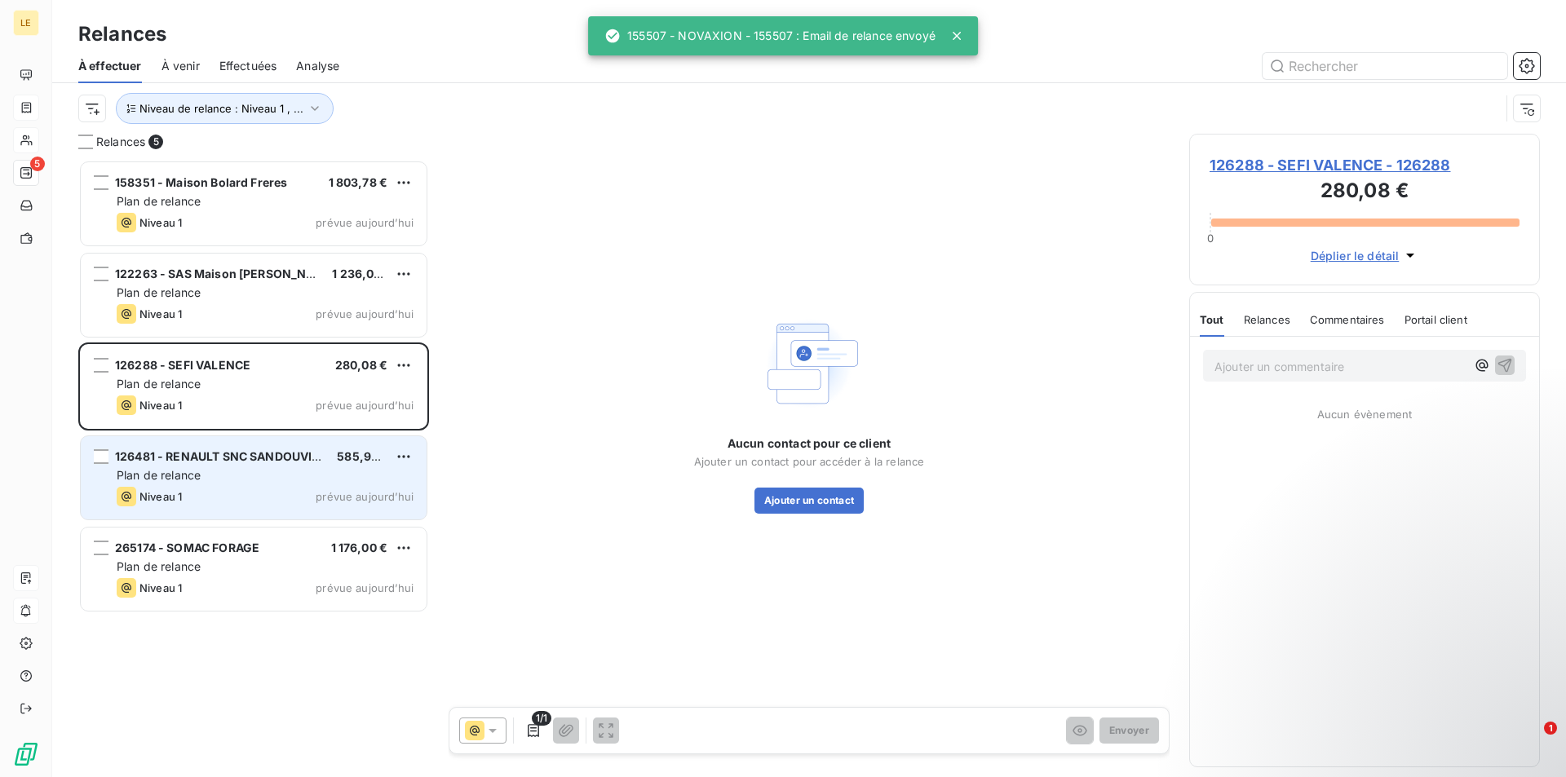
click at [300, 469] on div "Plan de relance" at bounding box center [265, 475] width 297 height 16
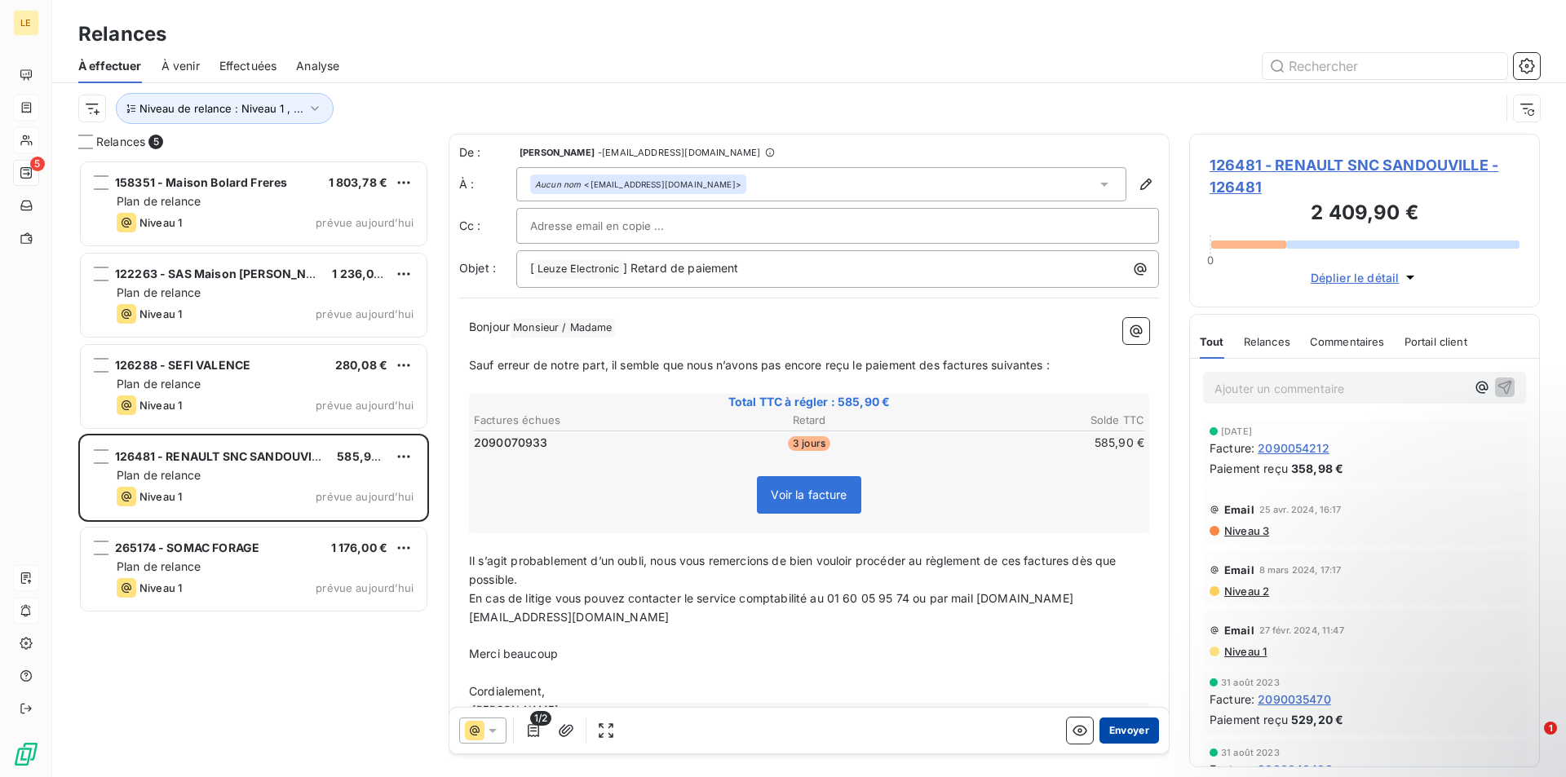
click at [1107, 737] on button "Envoyer" at bounding box center [1130, 731] width 60 height 26
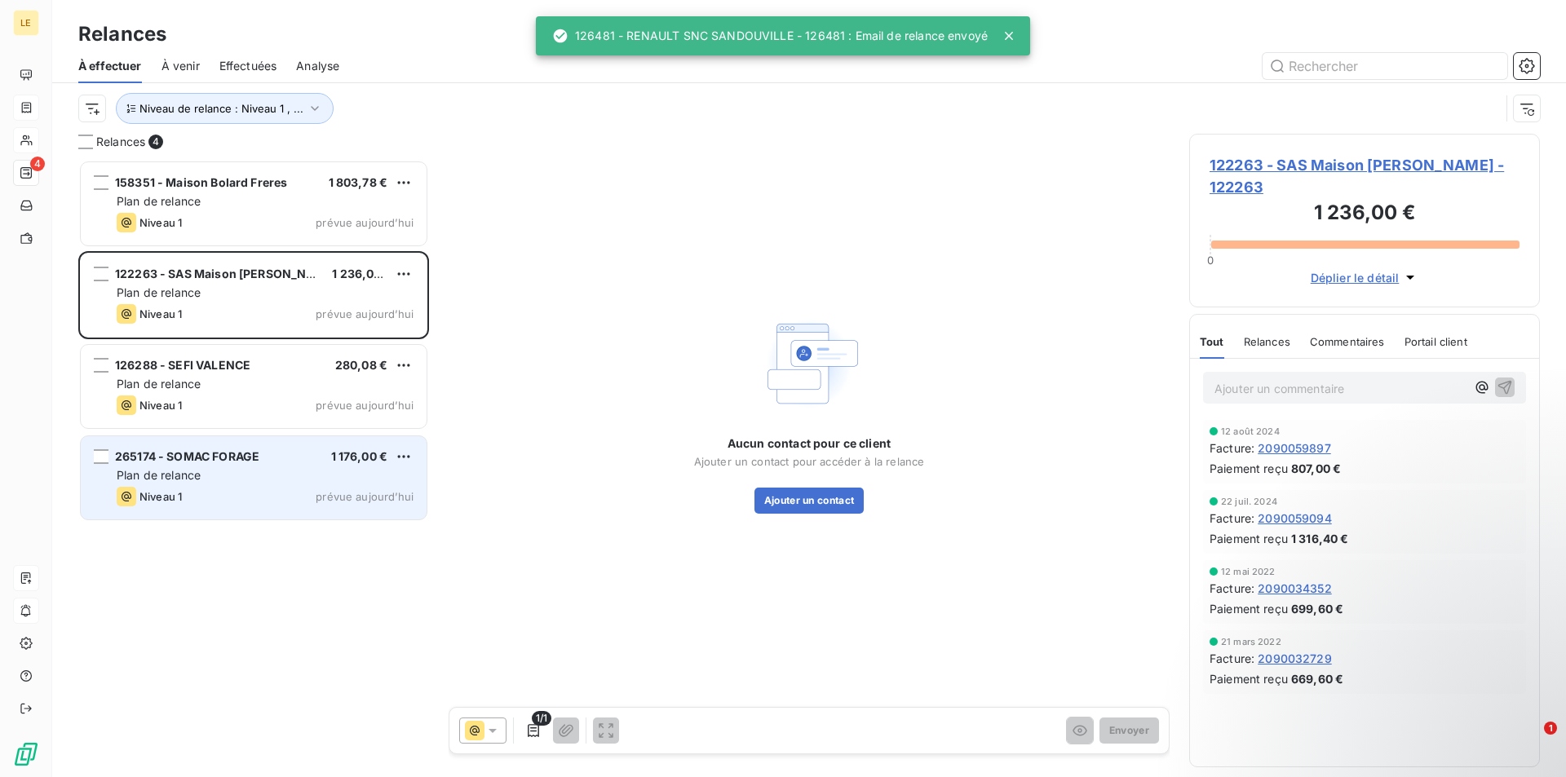
click at [300, 450] on div "265174 - SOMAC FORAGE 1 176,00 €" at bounding box center [265, 456] width 297 height 15
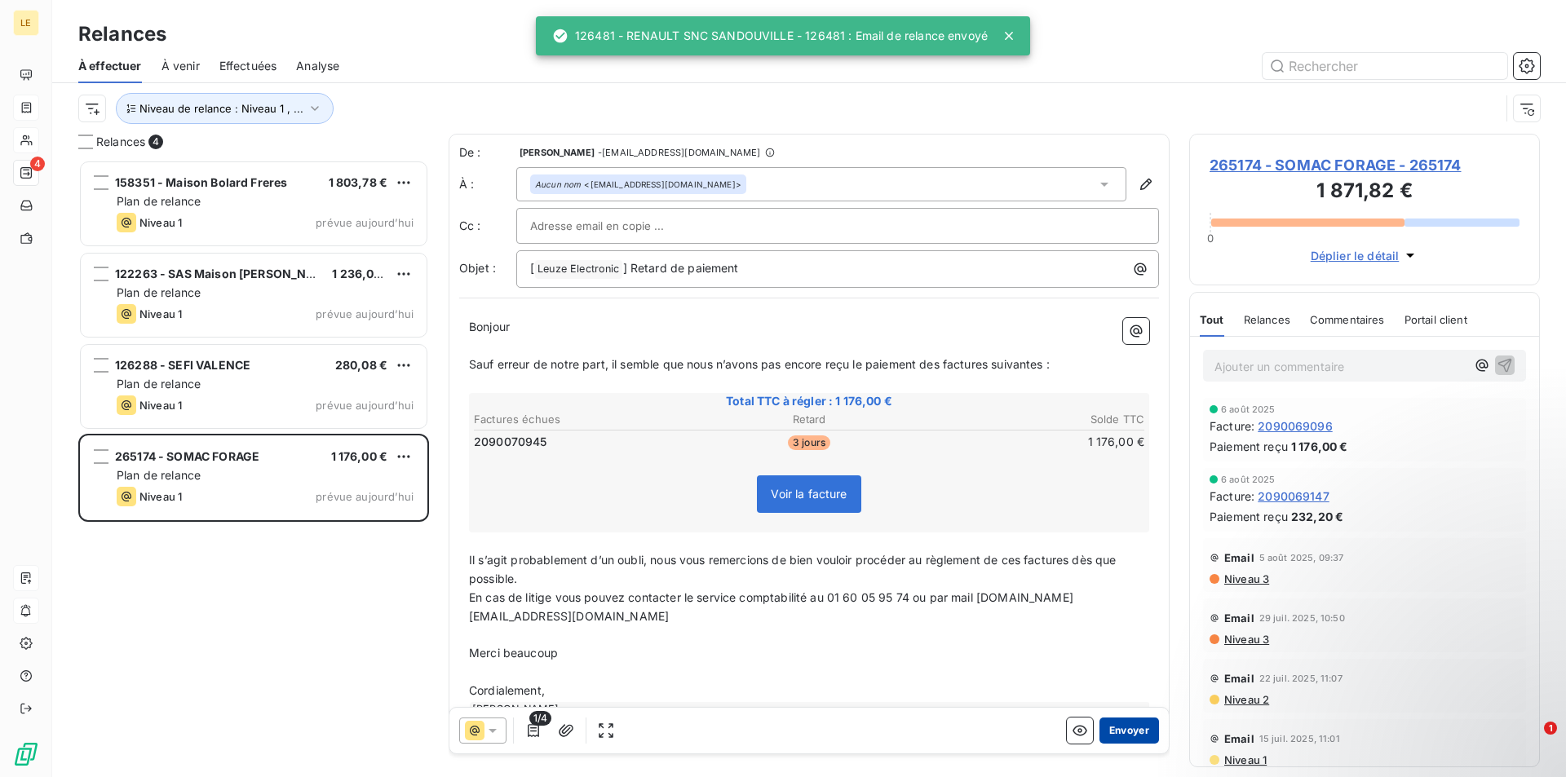
click at [1119, 724] on button "Envoyer" at bounding box center [1130, 731] width 60 height 26
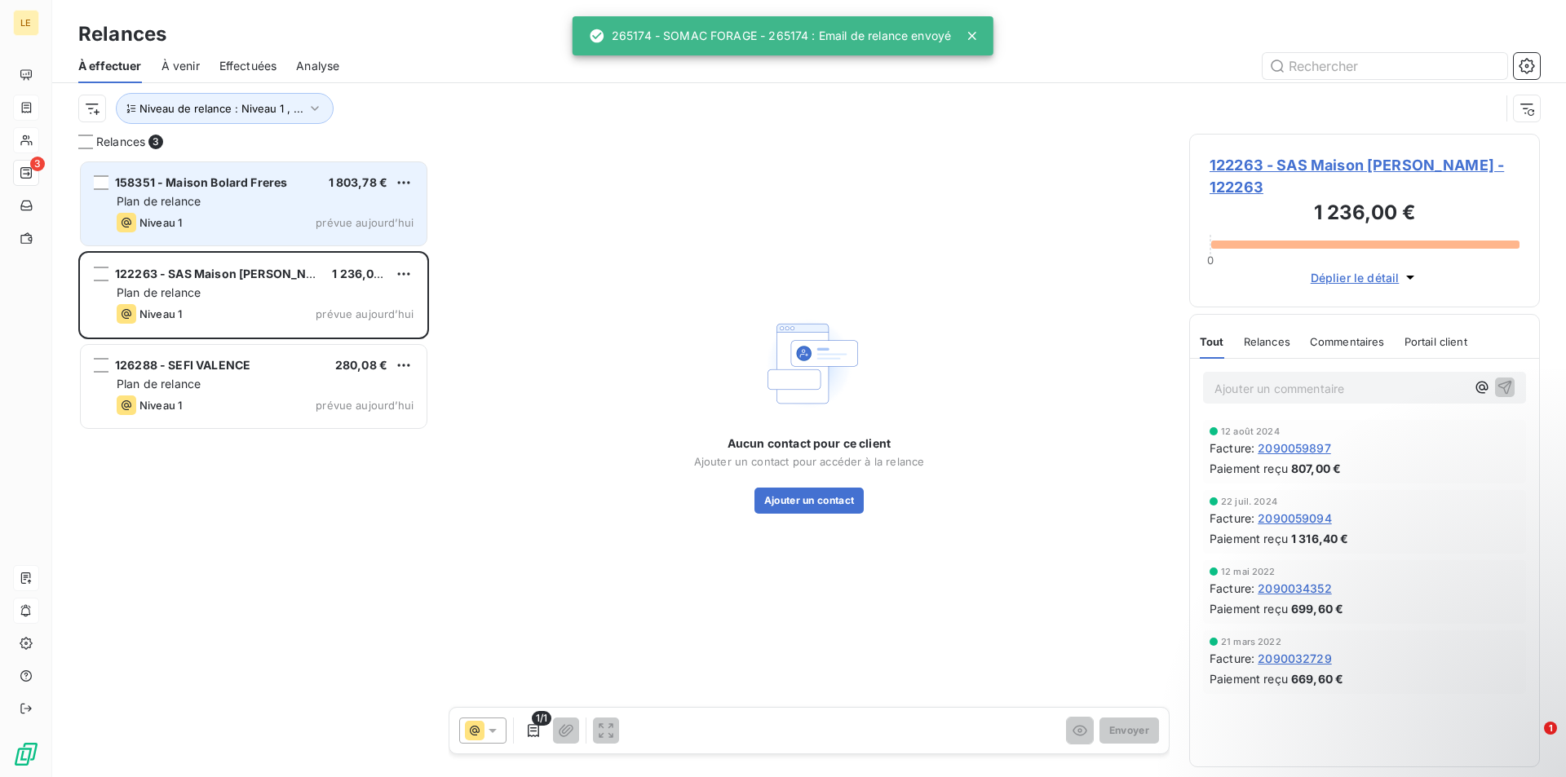
click at [246, 230] on div "Niveau 1 prévue aujourd’hui" at bounding box center [265, 223] width 297 height 20
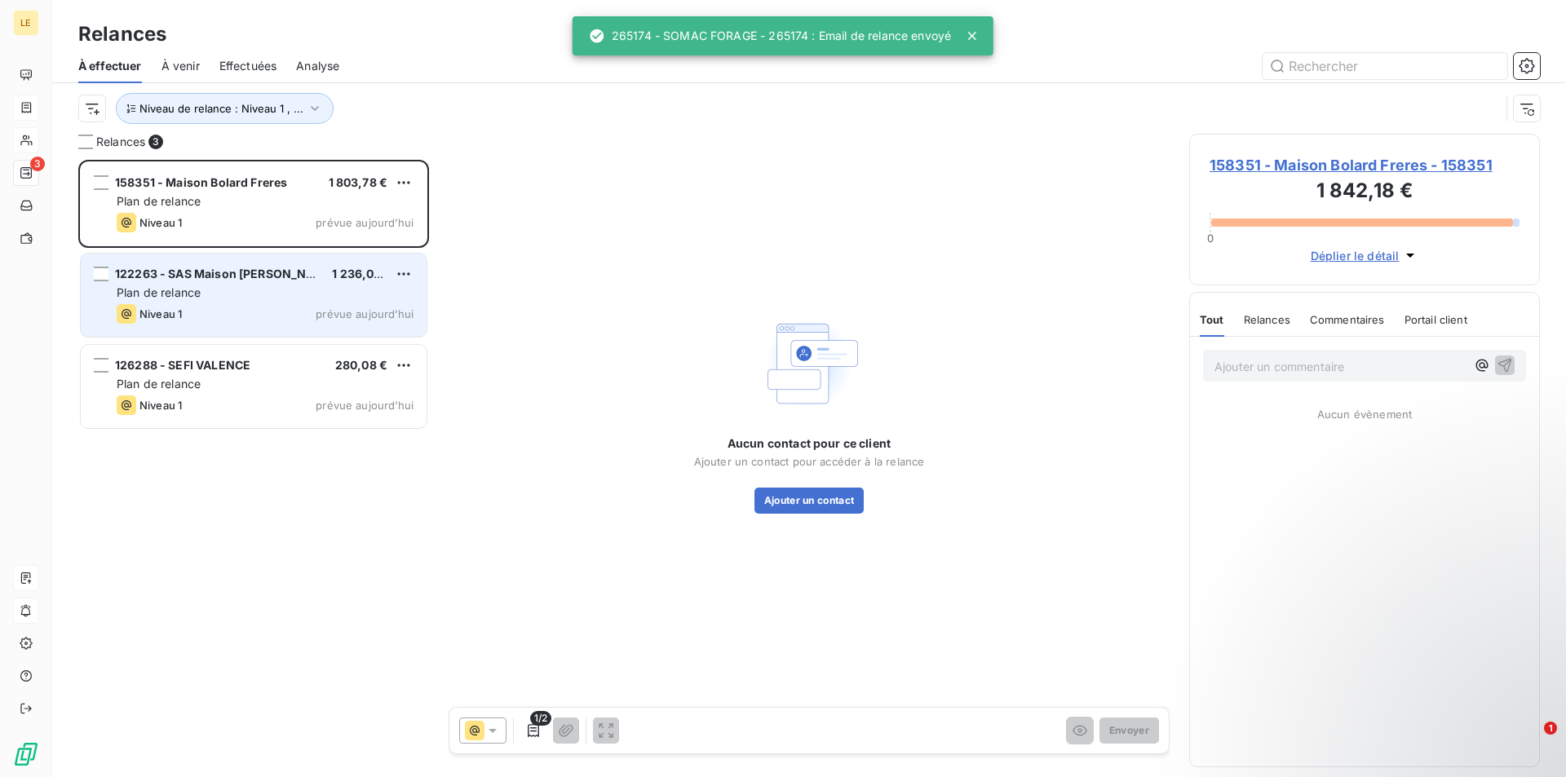
click at [226, 291] on div "Plan de relance" at bounding box center [265, 293] width 297 height 16
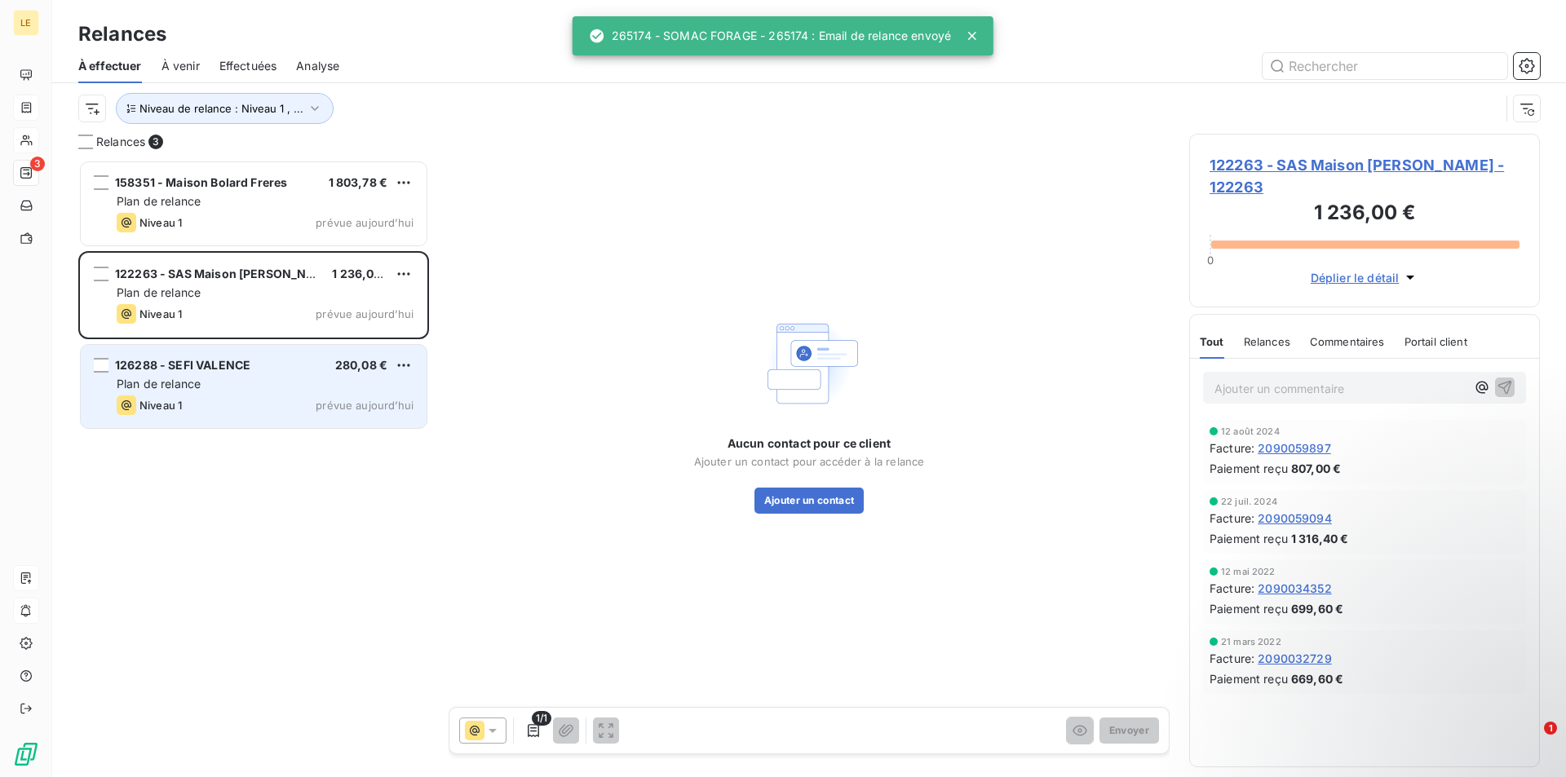
click at [214, 388] on div "Plan de relance" at bounding box center [265, 384] width 297 height 16
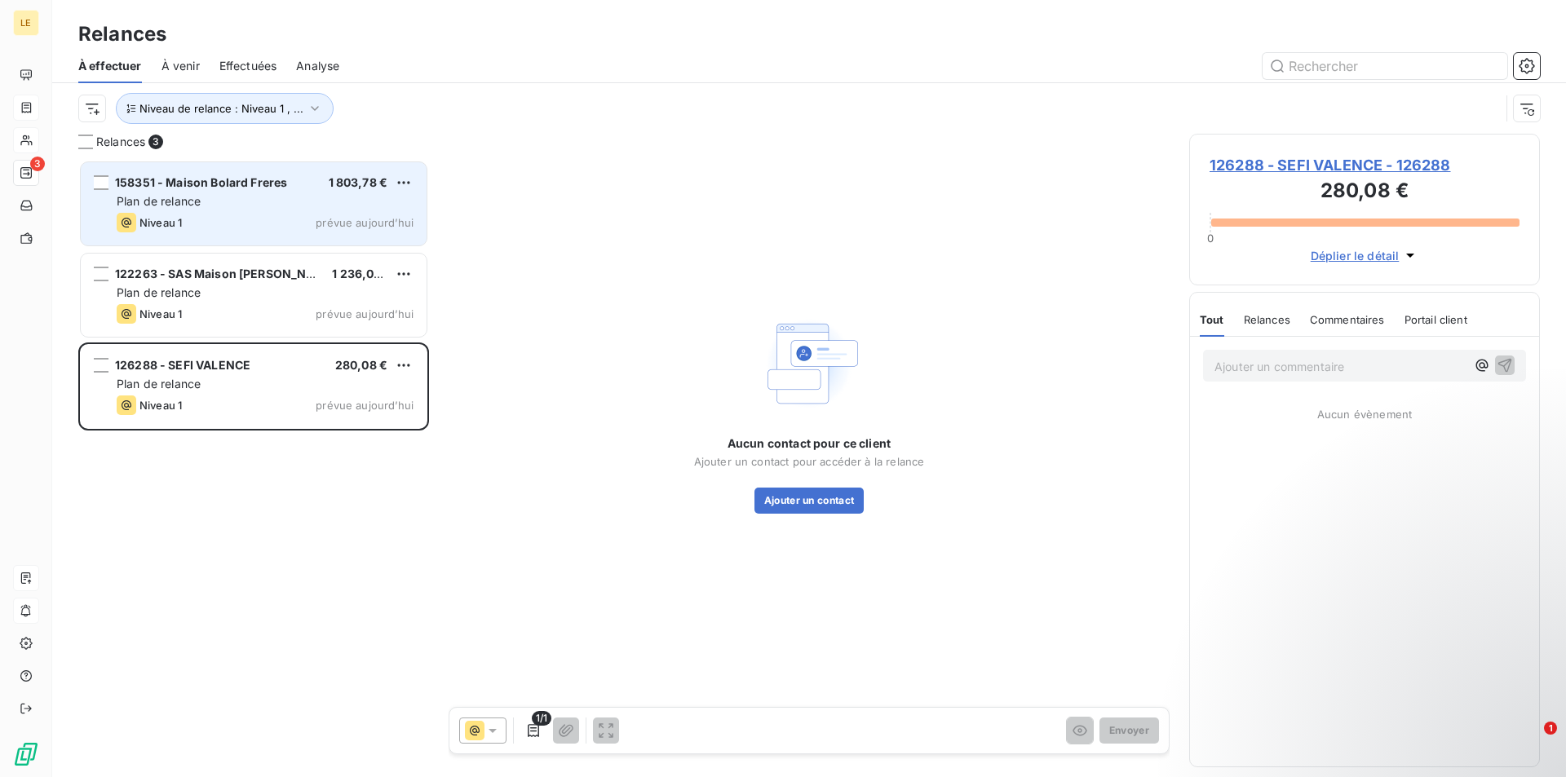
click at [224, 237] on div "158351 - Maison Bolard Freres 1 803,78 € Plan de relance Niveau 1 prévue aujour…" at bounding box center [254, 203] width 346 height 83
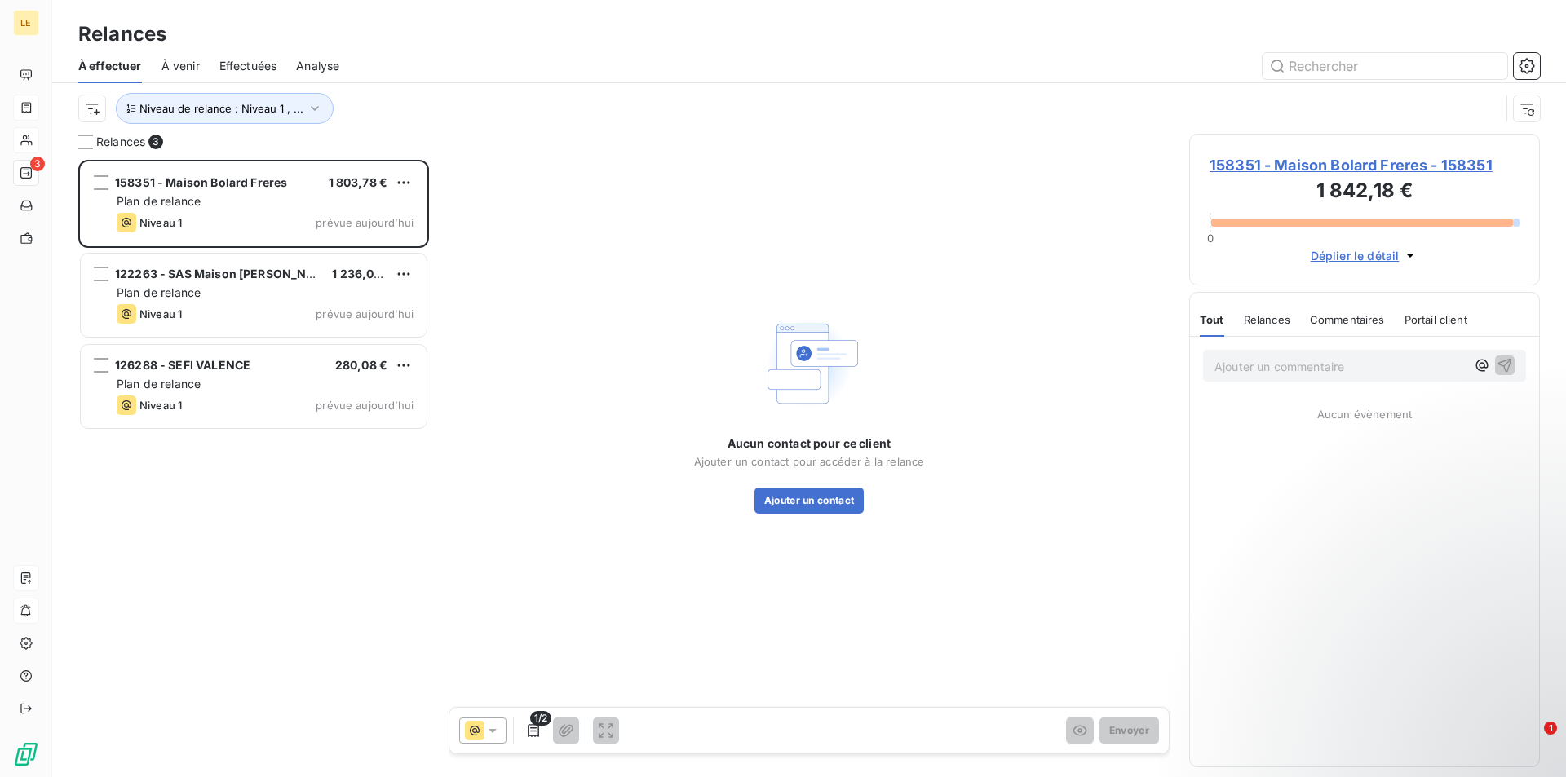
click at [1441, 162] on span "158351 - Maison Bolard Freres - 158351" at bounding box center [1365, 165] width 310 height 22
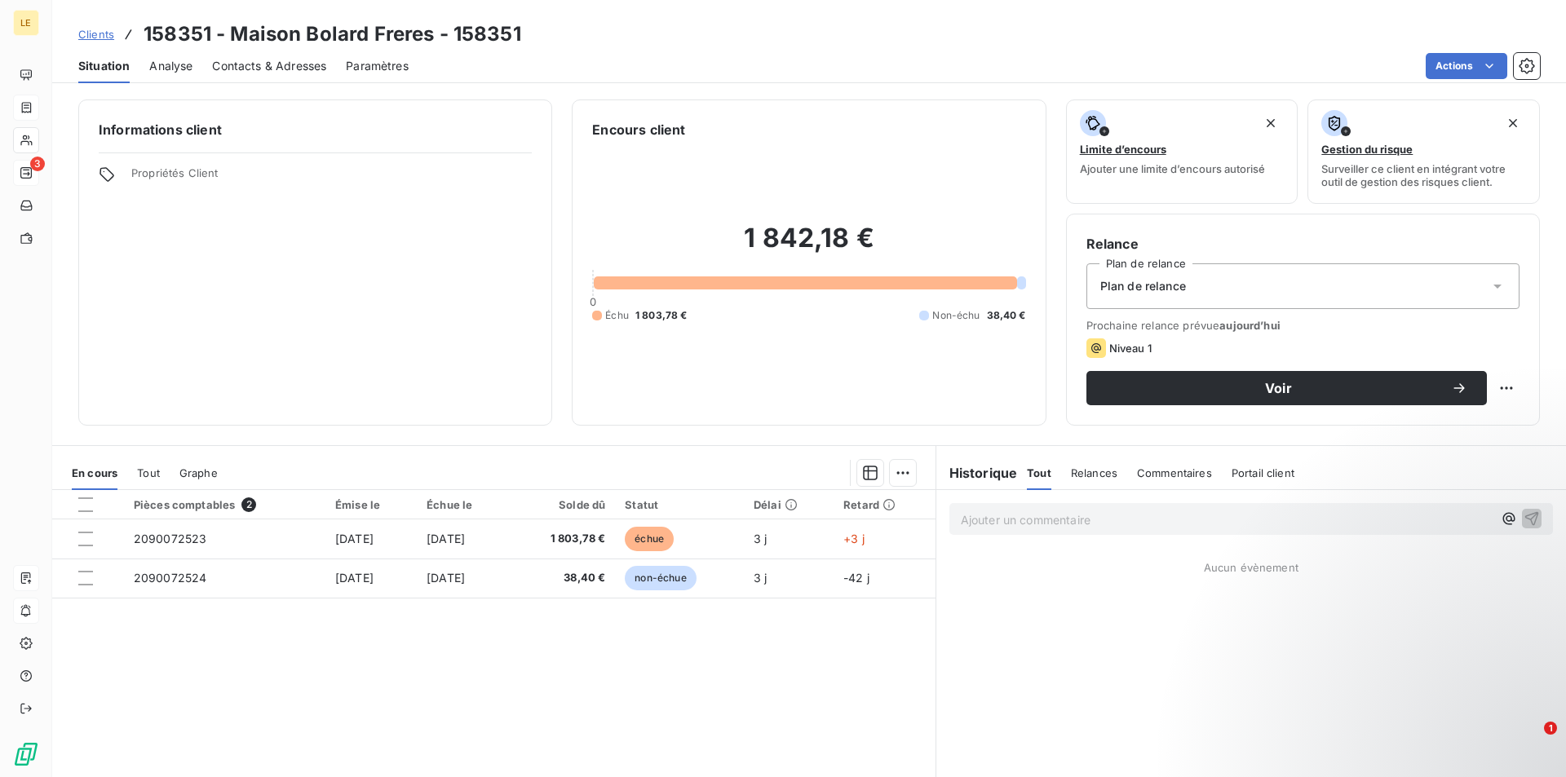
click at [281, 60] on span "Contacts & Adresses" at bounding box center [269, 66] width 114 height 16
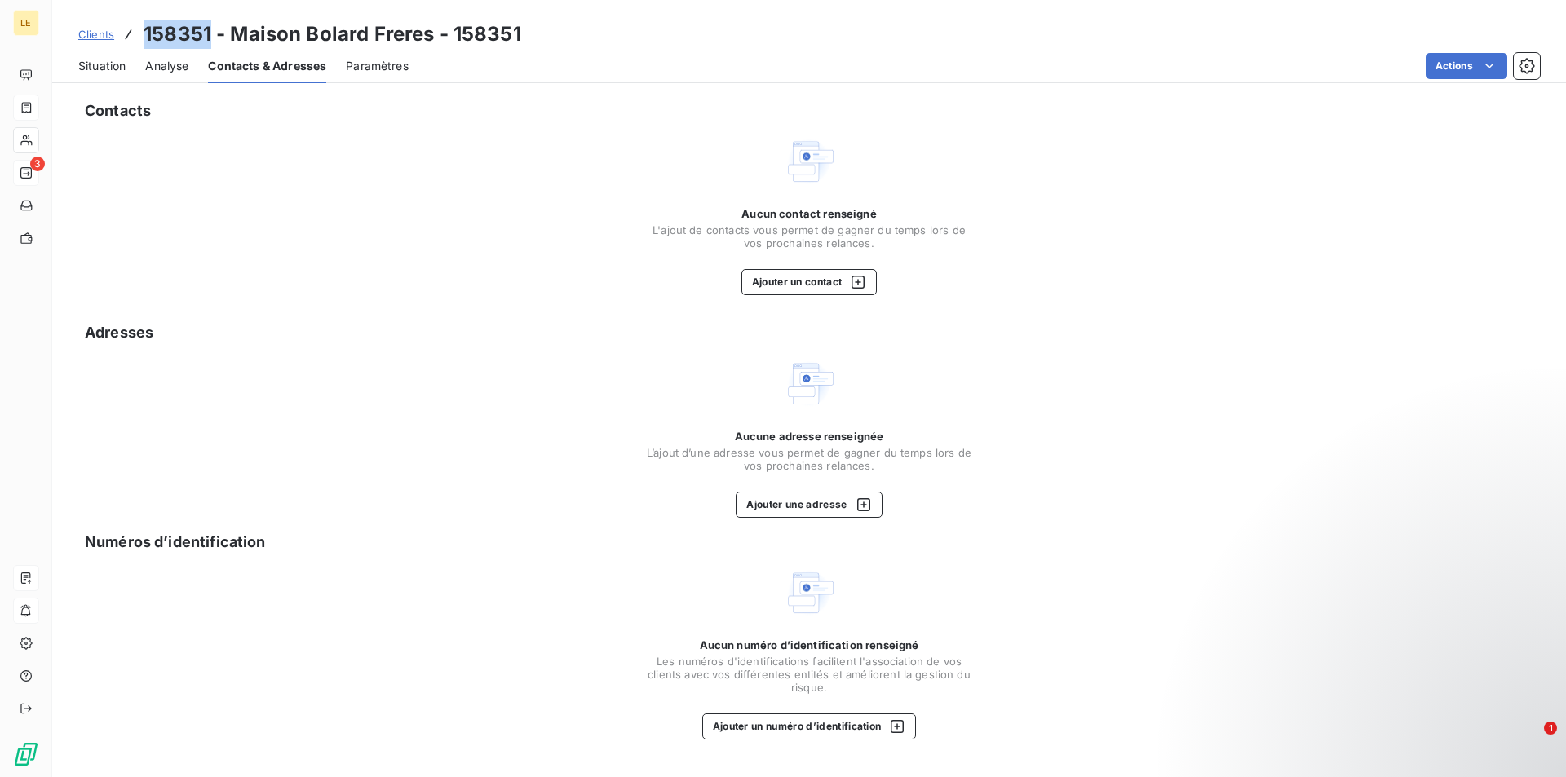
drag, startPoint x: 209, startPoint y: 35, endPoint x: 147, endPoint y: 42, distance: 62.3
click at [147, 42] on h3 "158351 - Maison Bolard Freres - 158351" at bounding box center [333, 34] width 378 height 29
copy h3 "158351"
click at [86, 33] on span "Clients" at bounding box center [96, 34] width 36 height 13
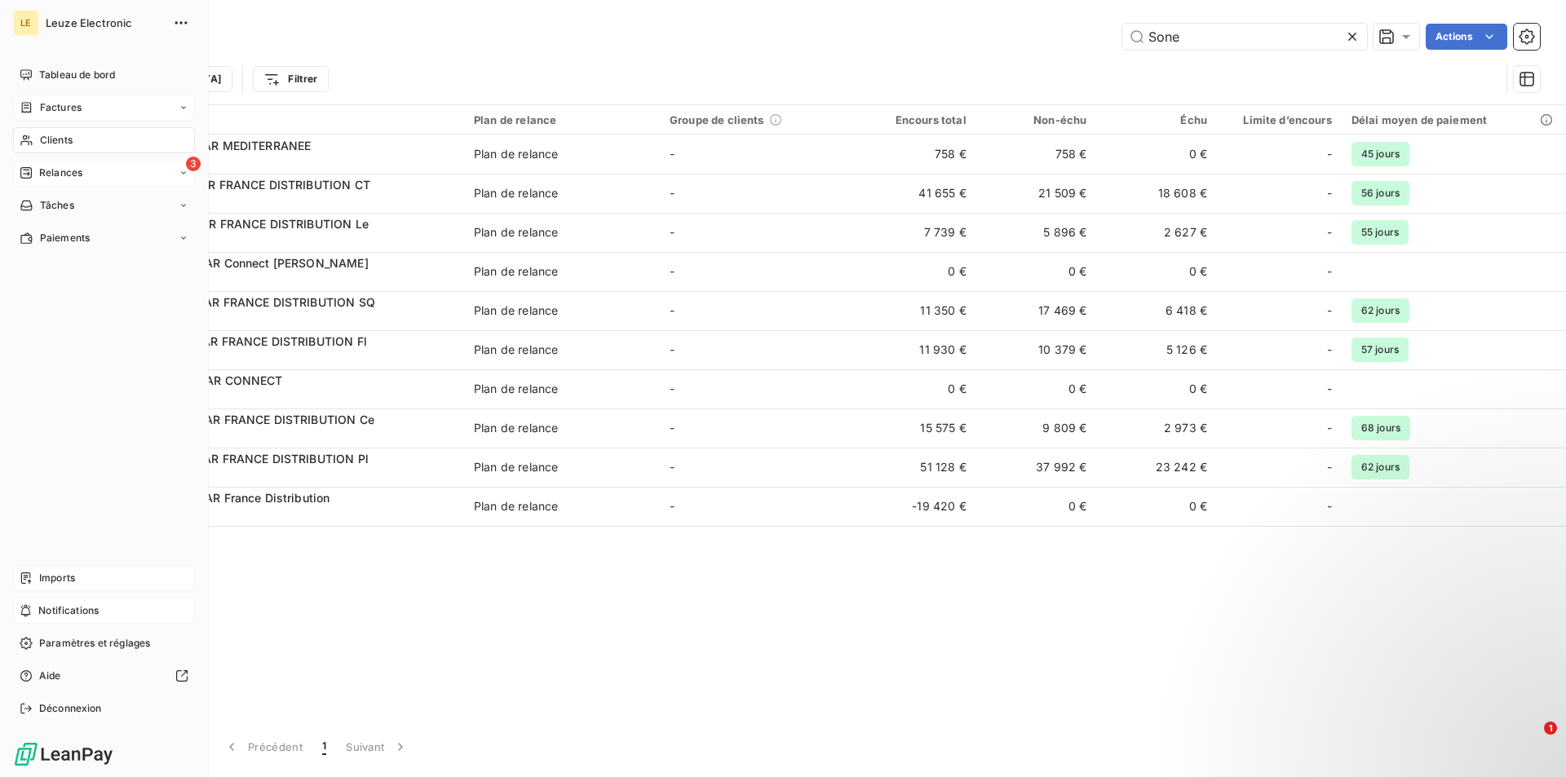
click at [64, 175] on span "Relances" at bounding box center [60, 173] width 43 height 15
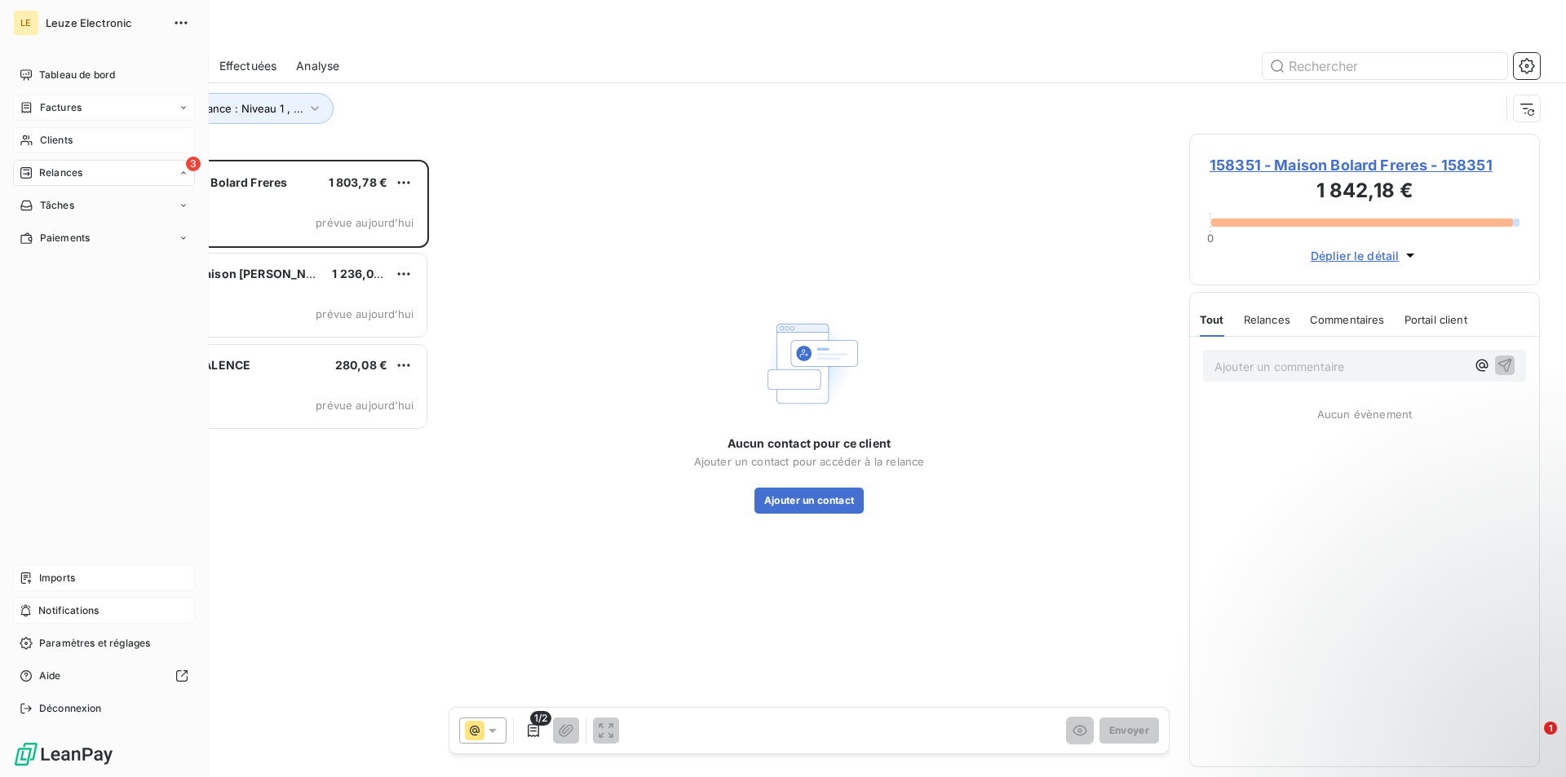
scroll to position [604, 337]
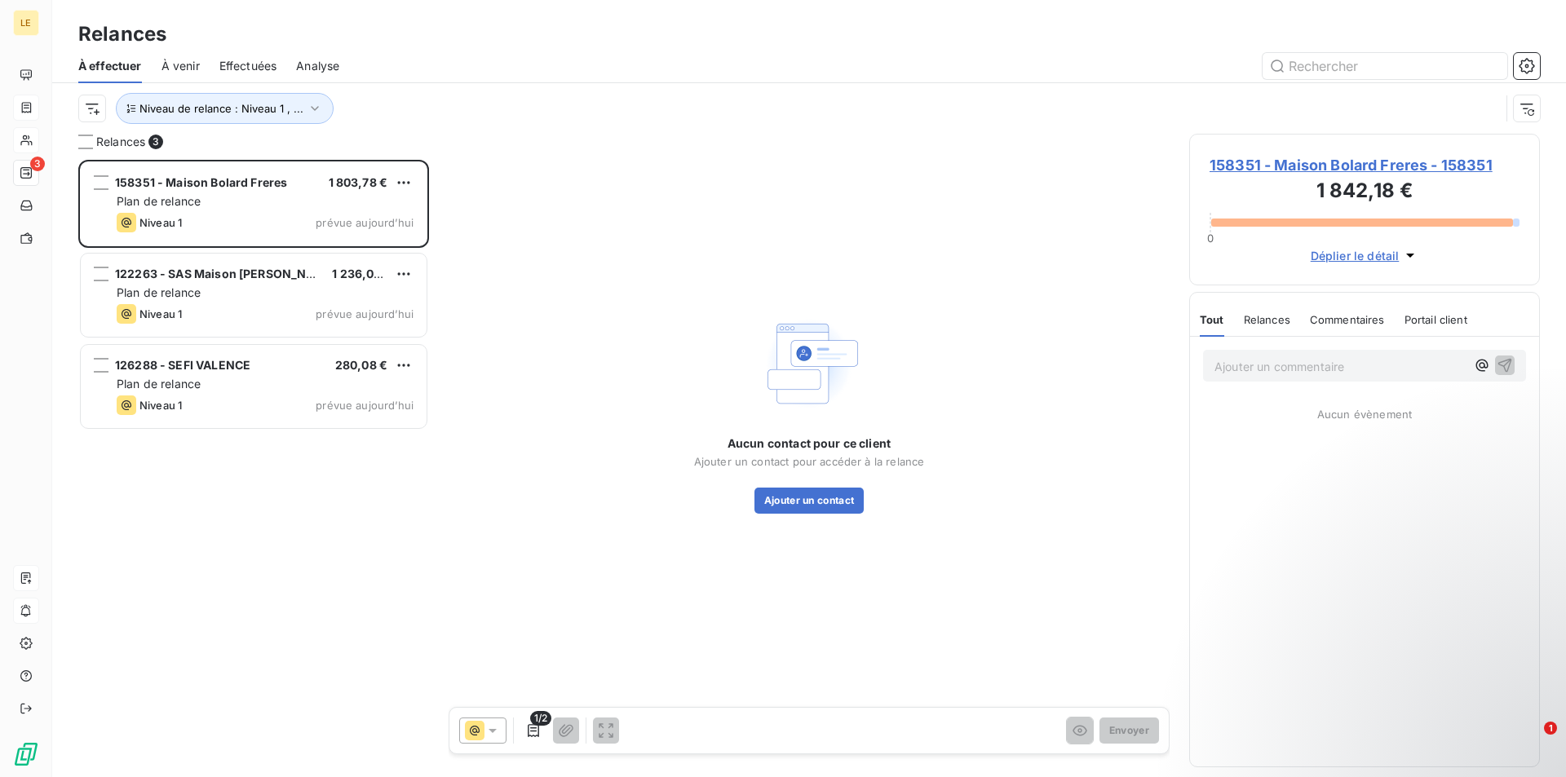
click at [1258, 173] on span "158351 - Maison Bolard Freres - 158351" at bounding box center [1365, 165] width 310 height 22
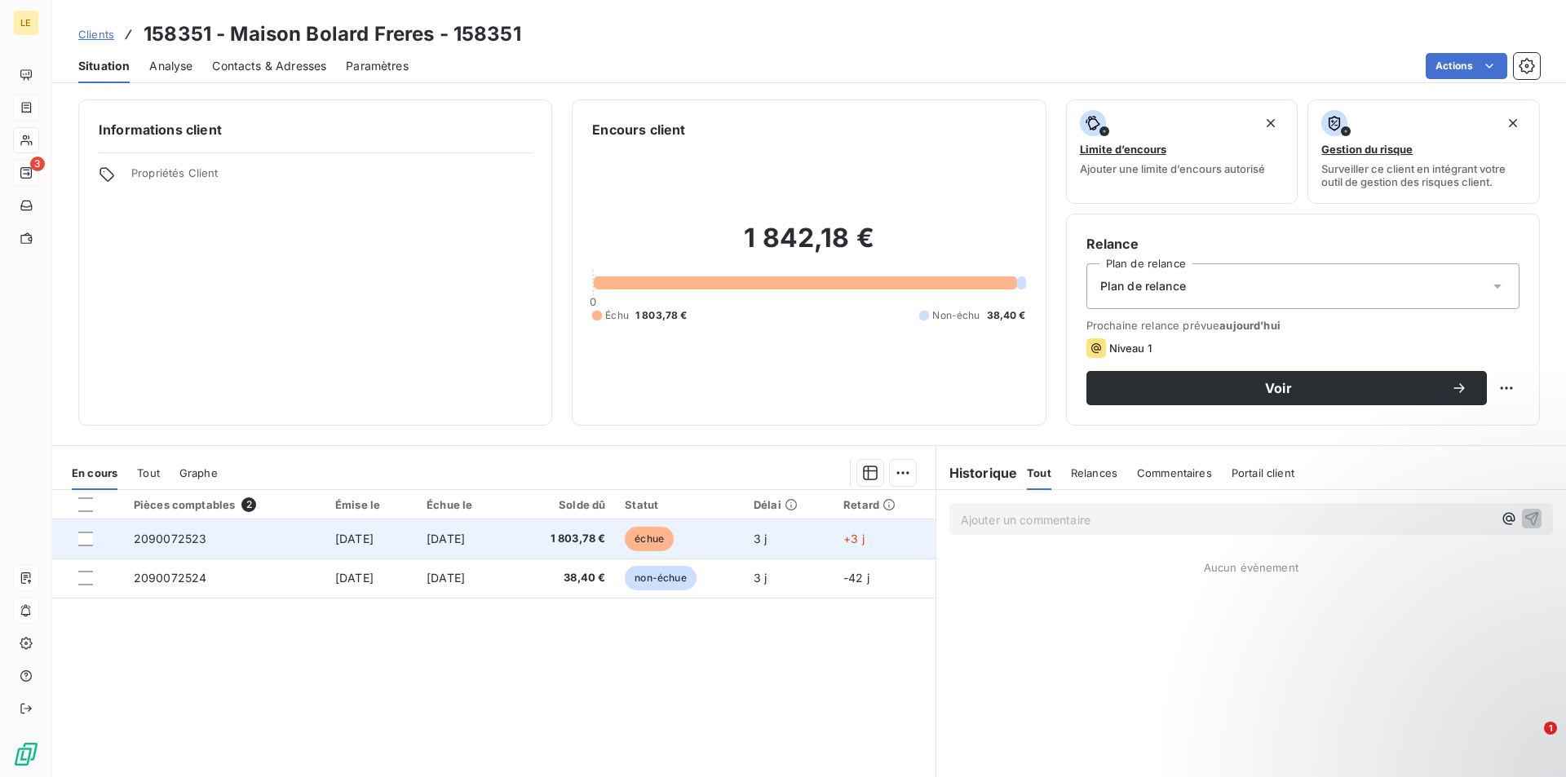
click at [245, 544] on td "2090072523" at bounding box center [224, 539] width 201 height 39
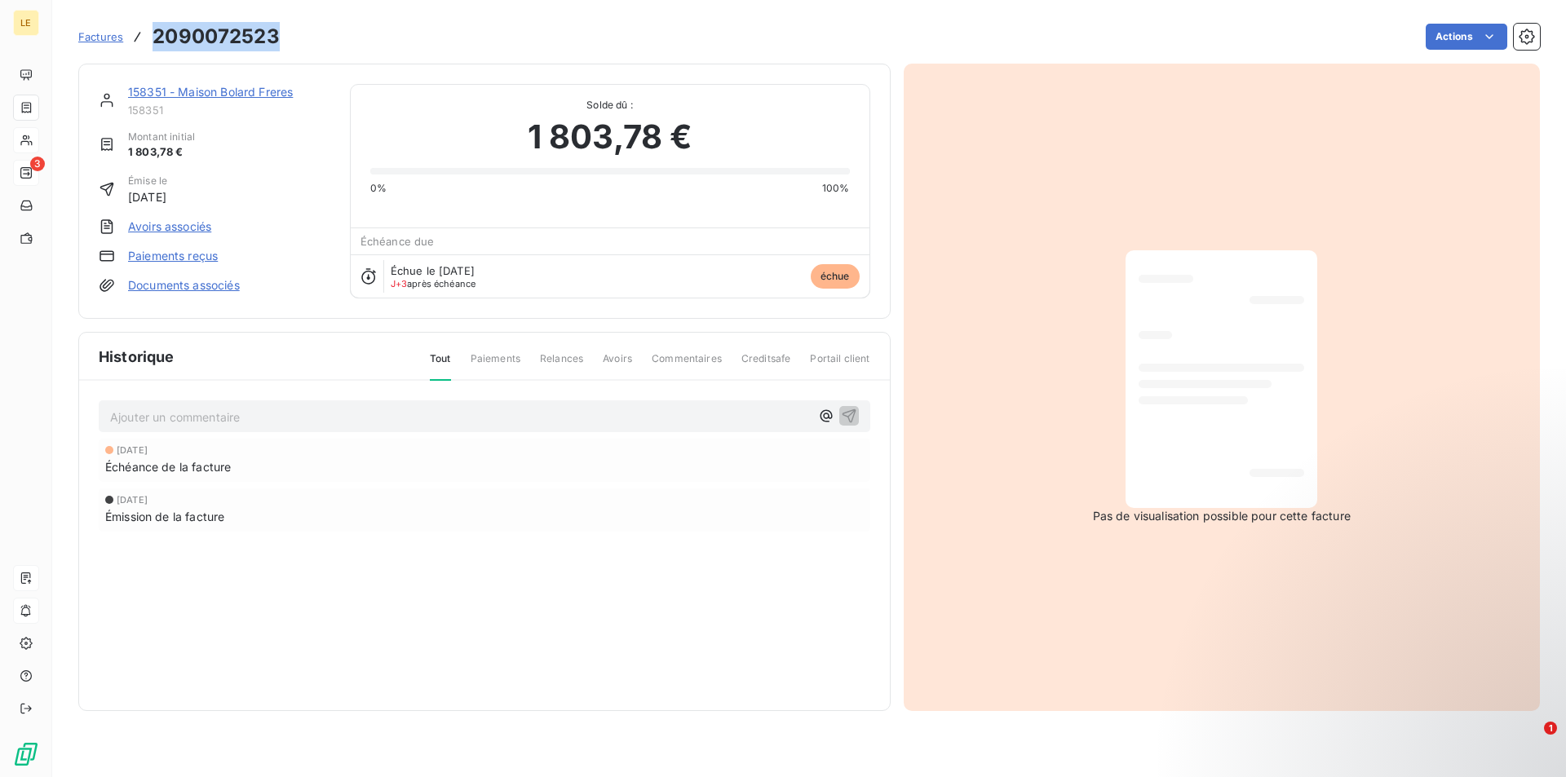
drag, startPoint x: 277, startPoint y: 27, endPoint x: 148, endPoint y: 34, distance: 129.1
click at [148, 34] on div "Factures 2090072523" at bounding box center [178, 36] width 201 height 29
copy h3 "2090072523"
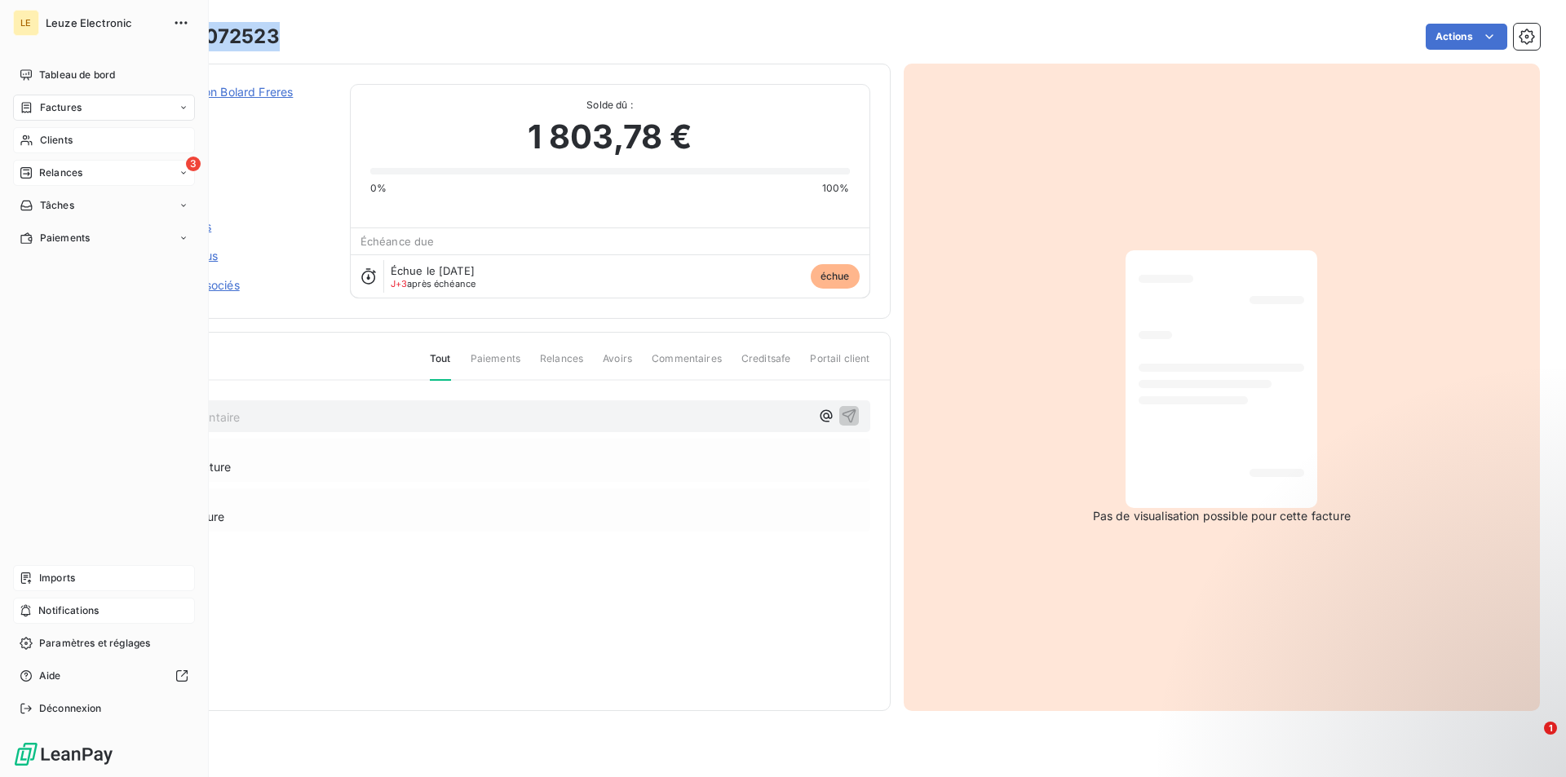
click at [42, 166] on span "Relances" at bounding box center [60, 173] width 43 height 15
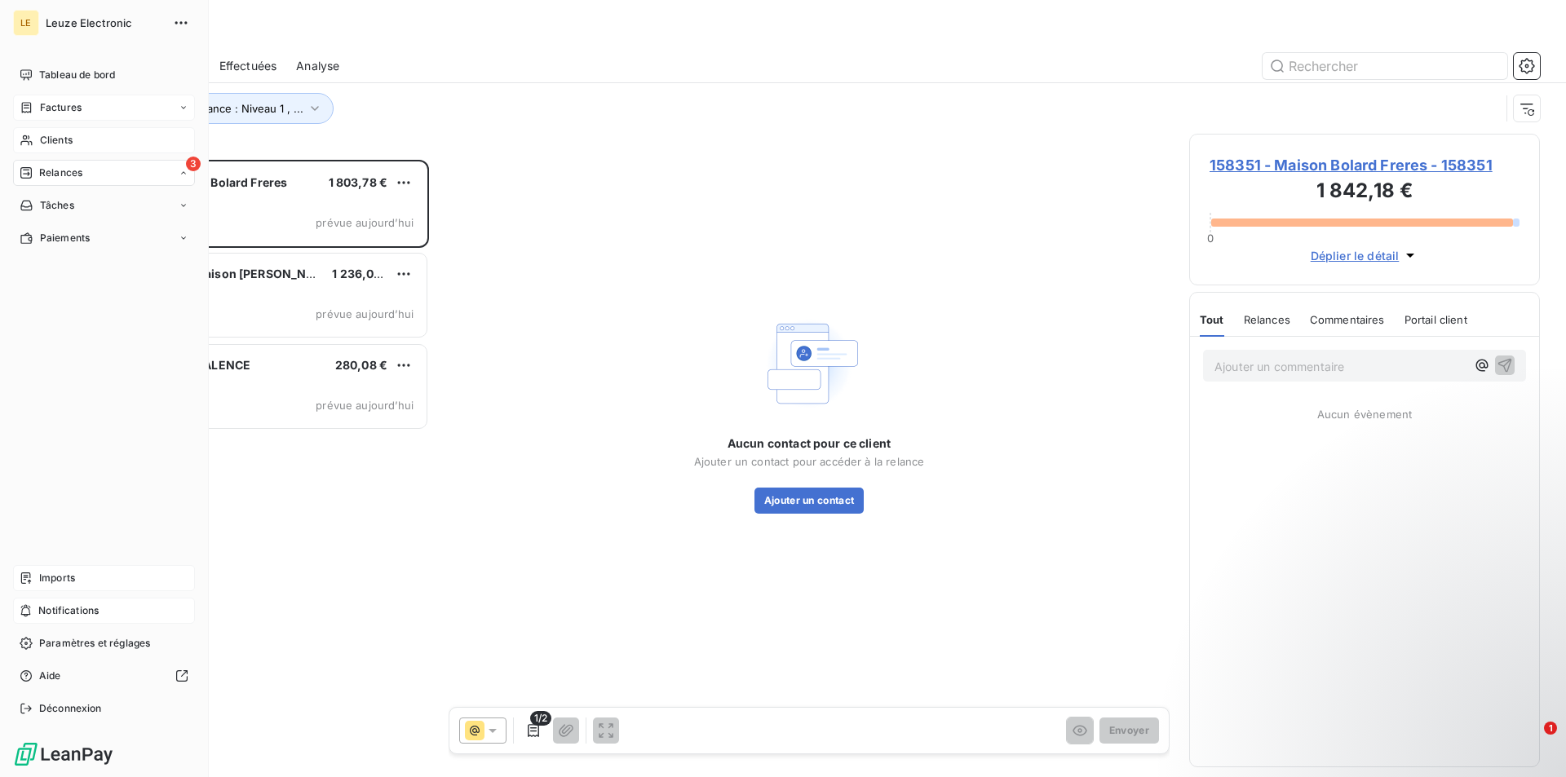
scroll to position [604, 337]
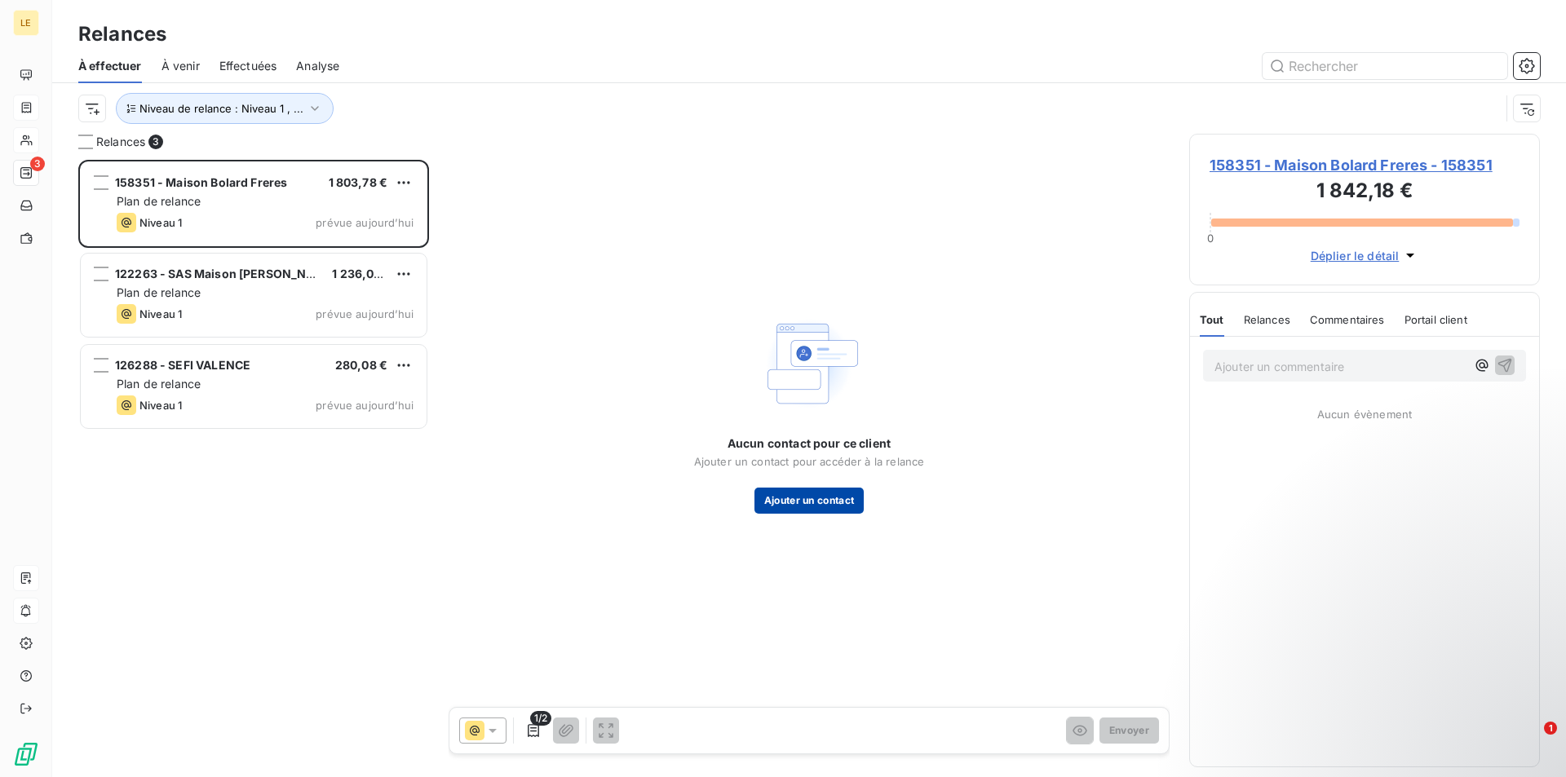
click at [816, 496] on button "Ajouter un contact" at bounding box center [810, 501] width 110 height 26
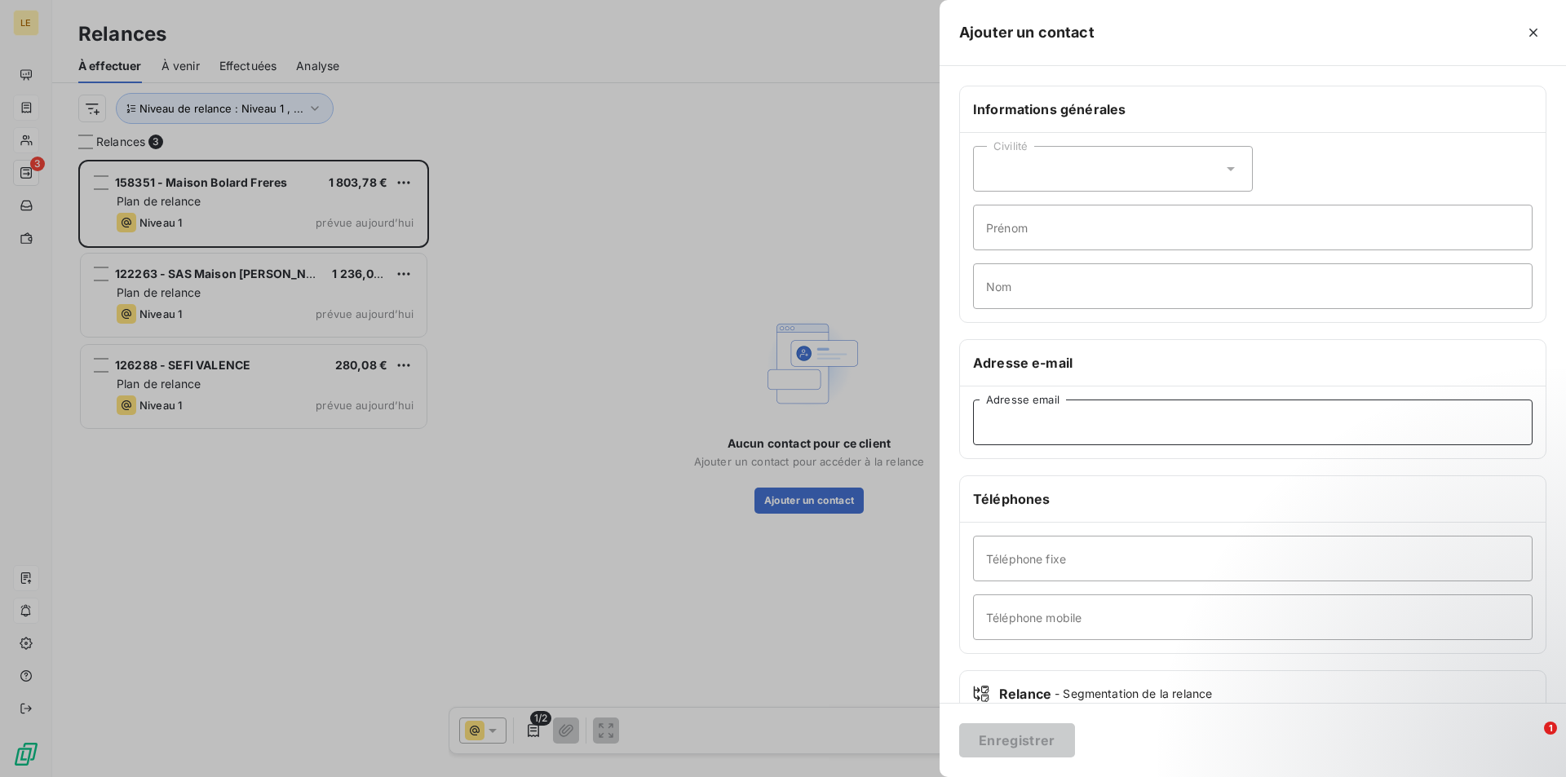
paste input "[EMAIL_ADDRESS][DOMAIN_NAME]"
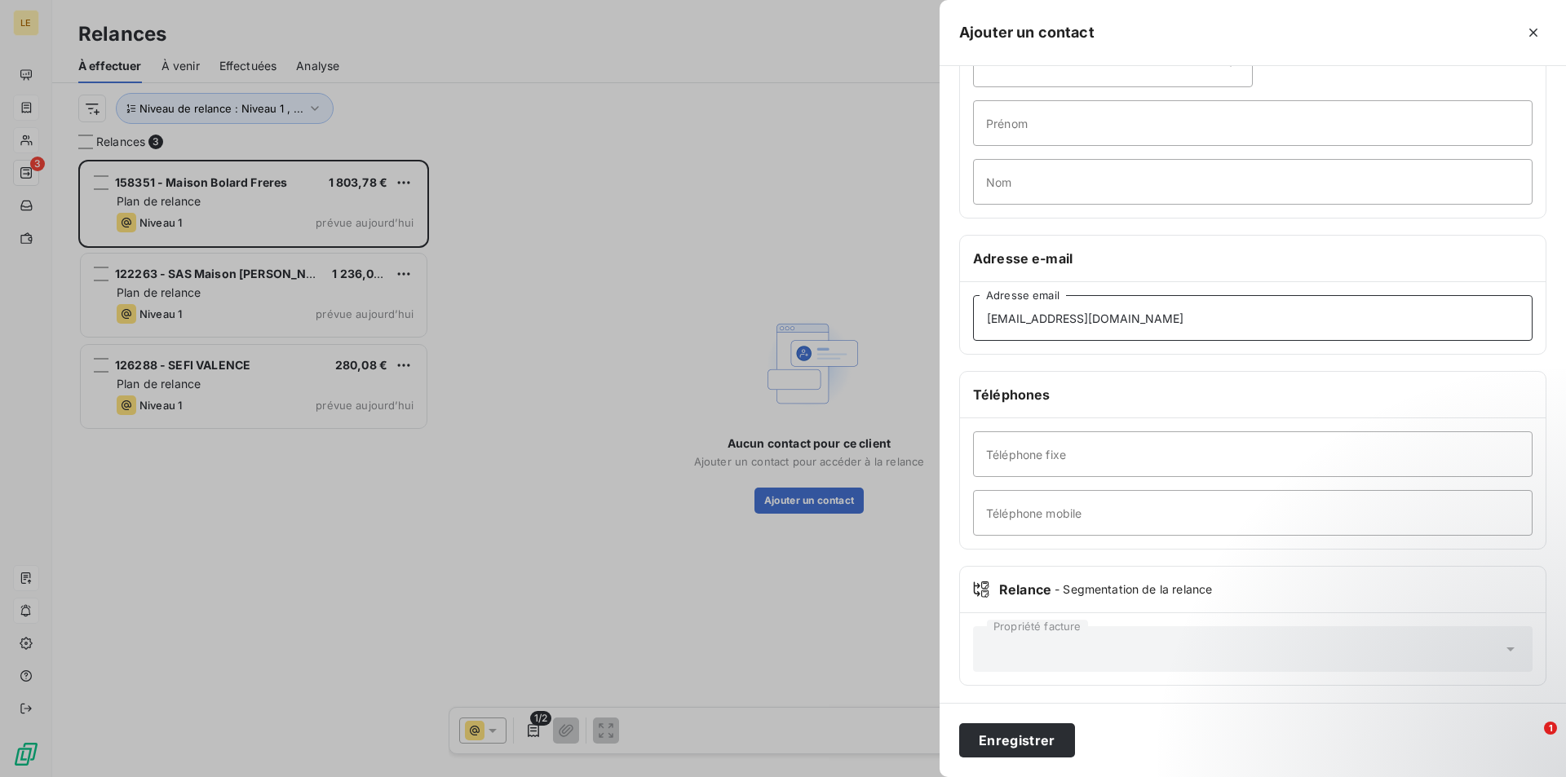
scroll to position [107, 0]
type input "[EMAIL_ADDRESS][DOMAIN_NAME]"
click at [1011, 732] on button "Enregistrer" at bounding box center [1017, 741] width 116 height 34
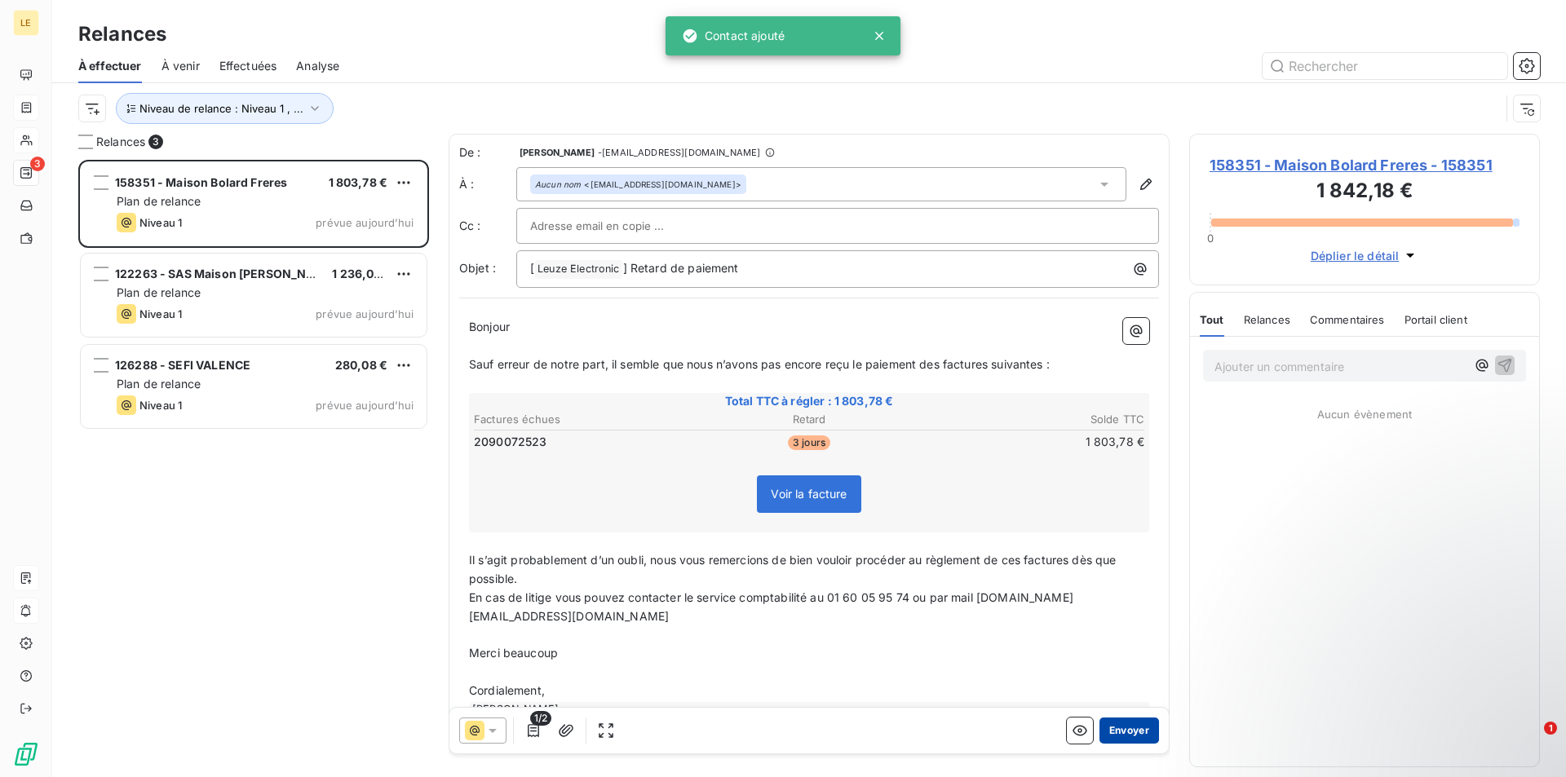
click at [1100, 737] on button "Envoyer" at bounding box center [1130, 731] width 60 height 26
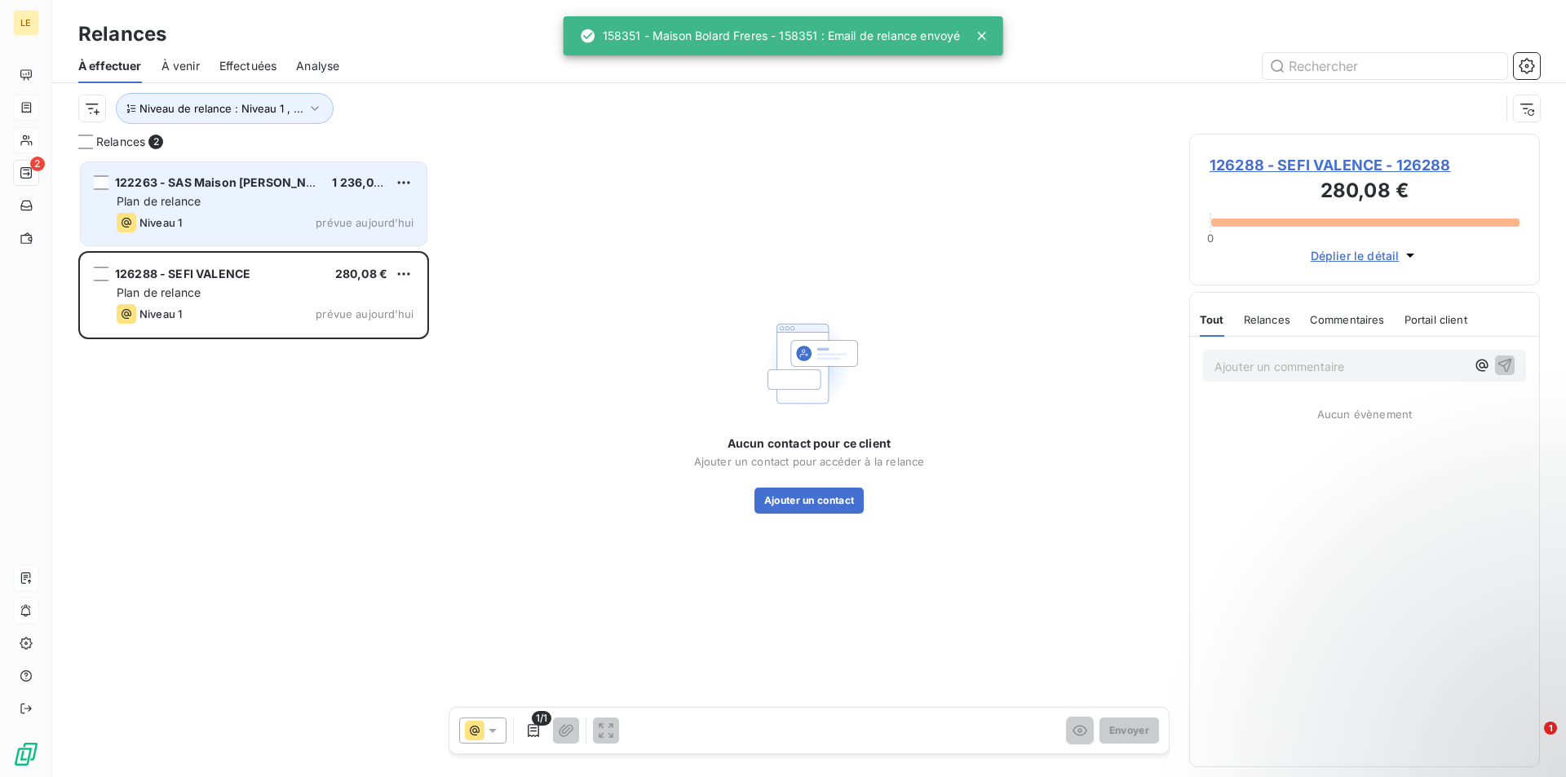
click at [258, 201] on div "Plan de relance" at bounding box center [265, 201] width 297 height 16
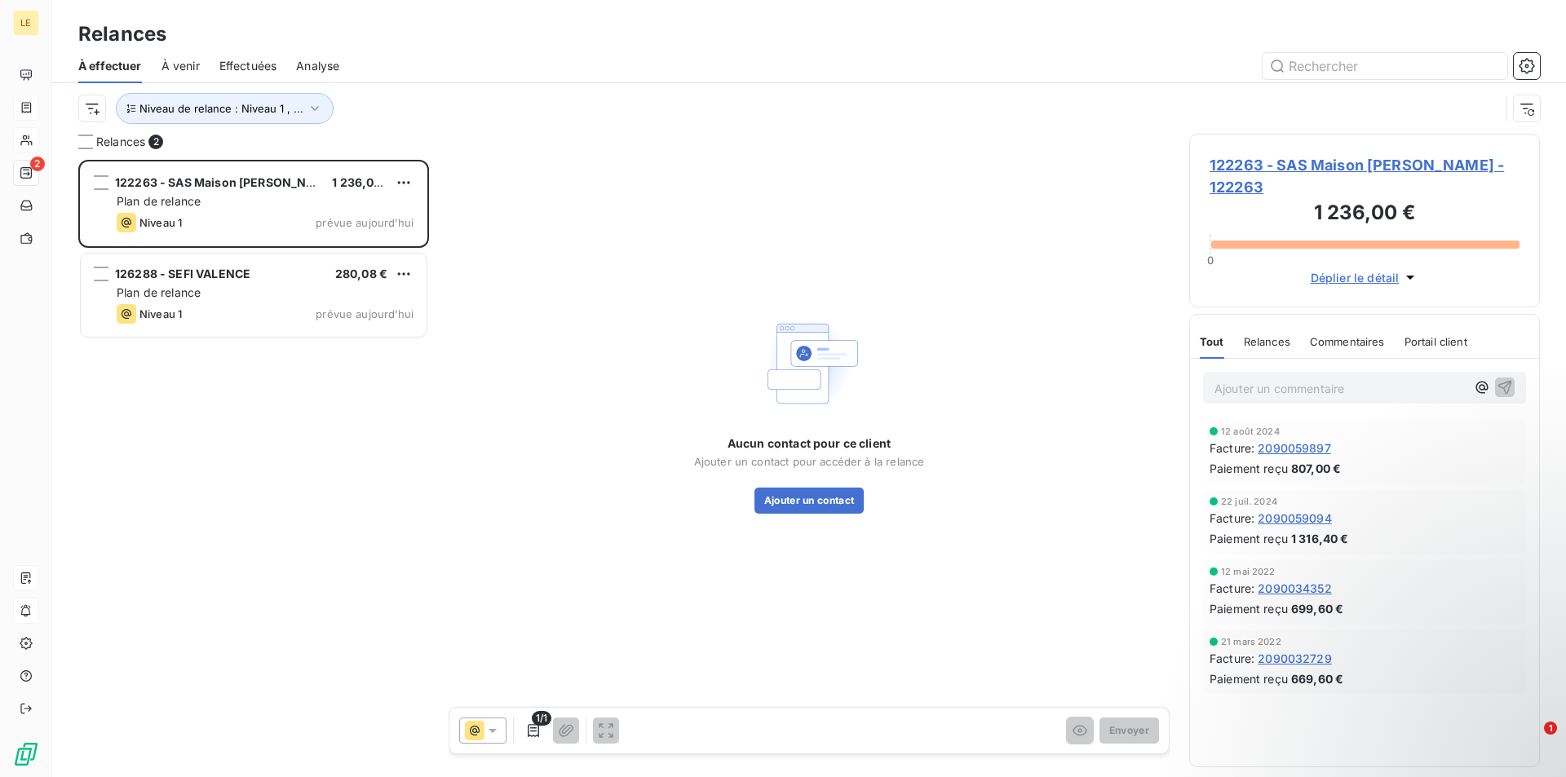
click at [1343, 168] on span "122263 - SAS Maison [PERSON_NAME] - 122263" at bounding box center [1365, 176] width 310 height 44
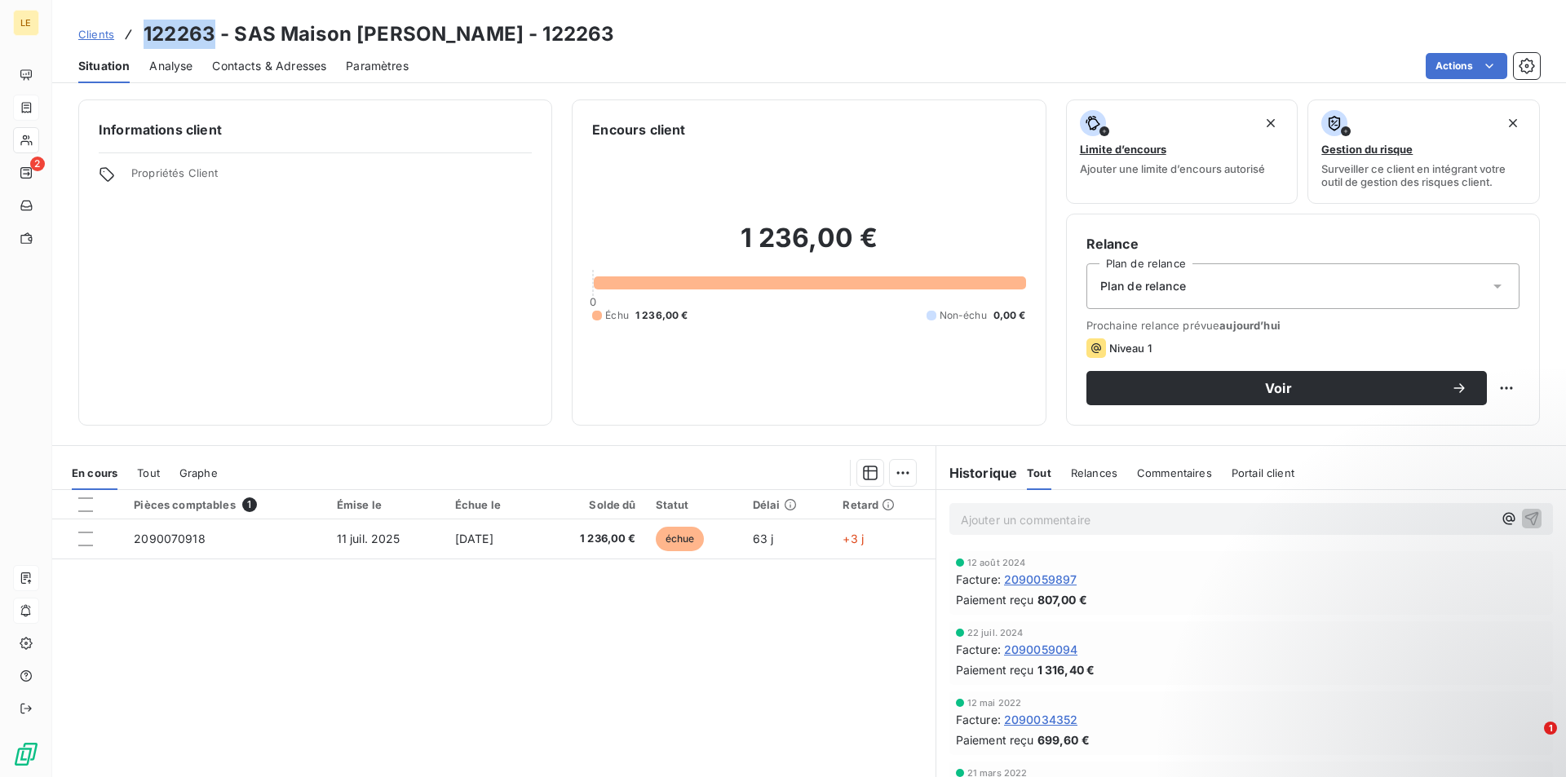
drag, startPoint x: 215, startPoint y: 30, endPoint x: 134, endPoint y: 27, distance: 81.6
click at [134, 27] on div "Clients 122263 - SAS Maison [PERSON_NAME] - 122263" at bounding box center [346, 34] width 536 height 29
copy h3 "122263"
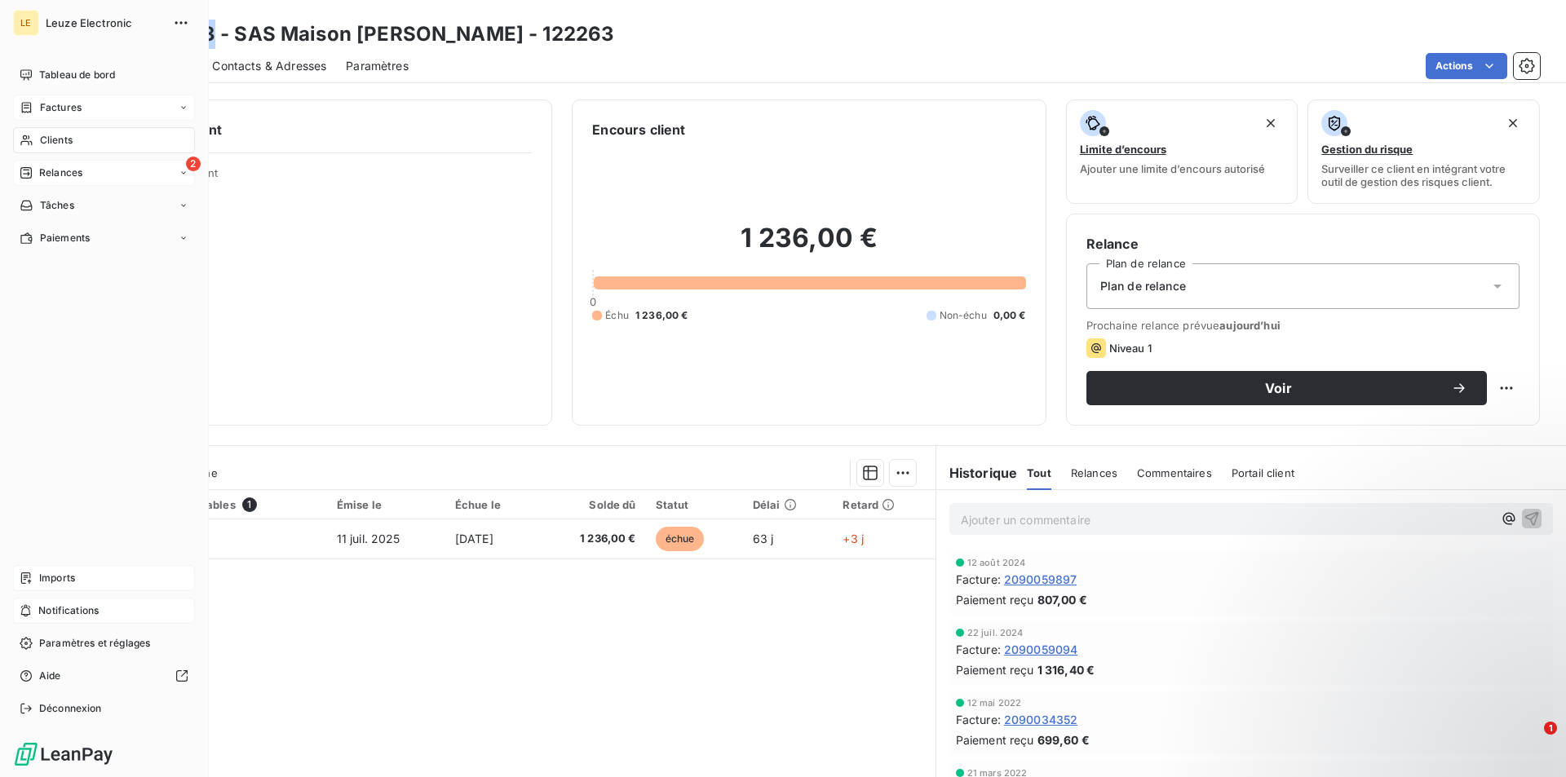
click at [59, 166] on span "Relances" at bounding box center [60, 173] width 43 height 15
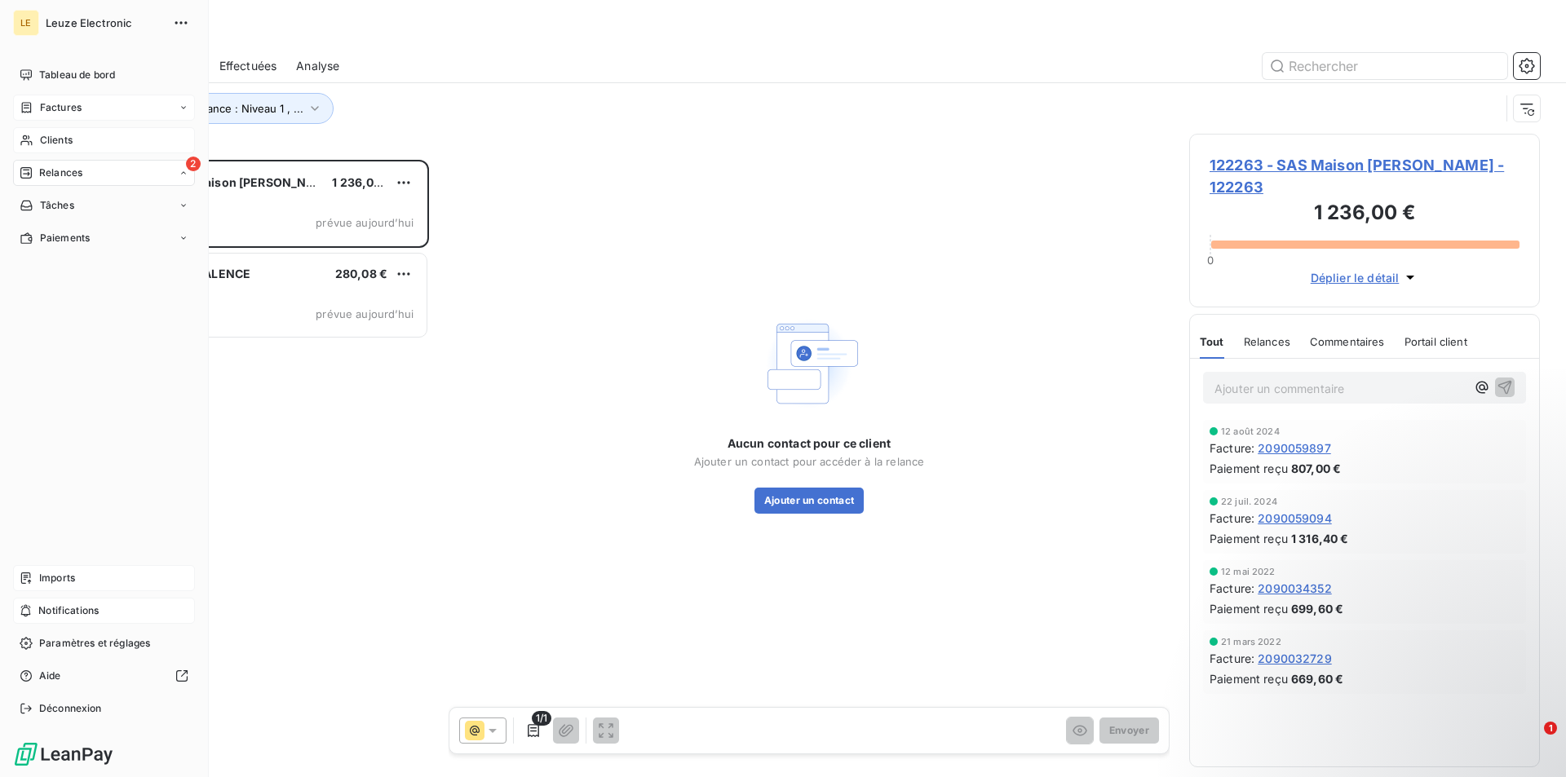
scroll to position [604, 337]
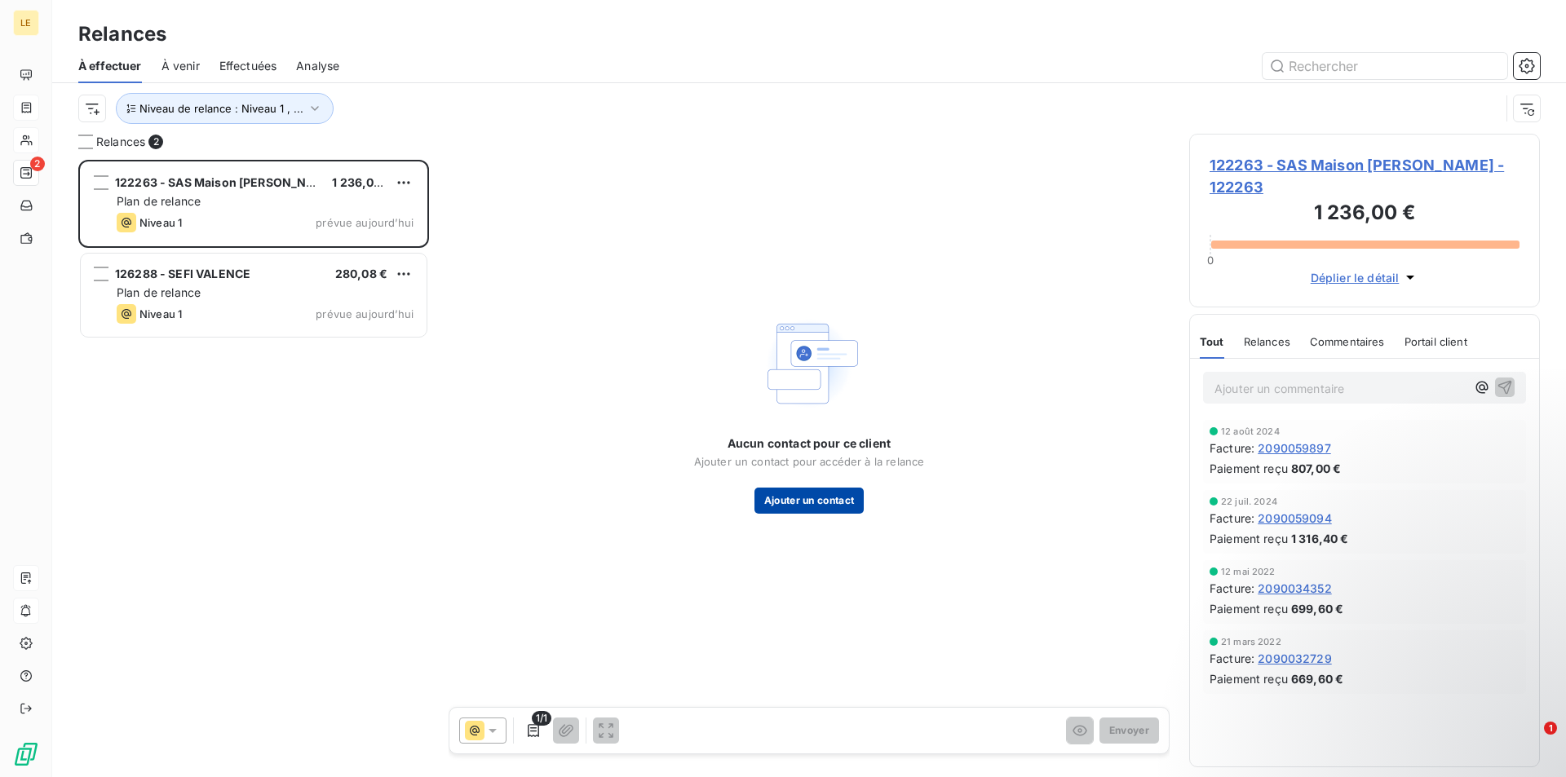
click at [810, 489] on button "Ajouter un contact" at bounding box center [810, 501] width 110 height 26
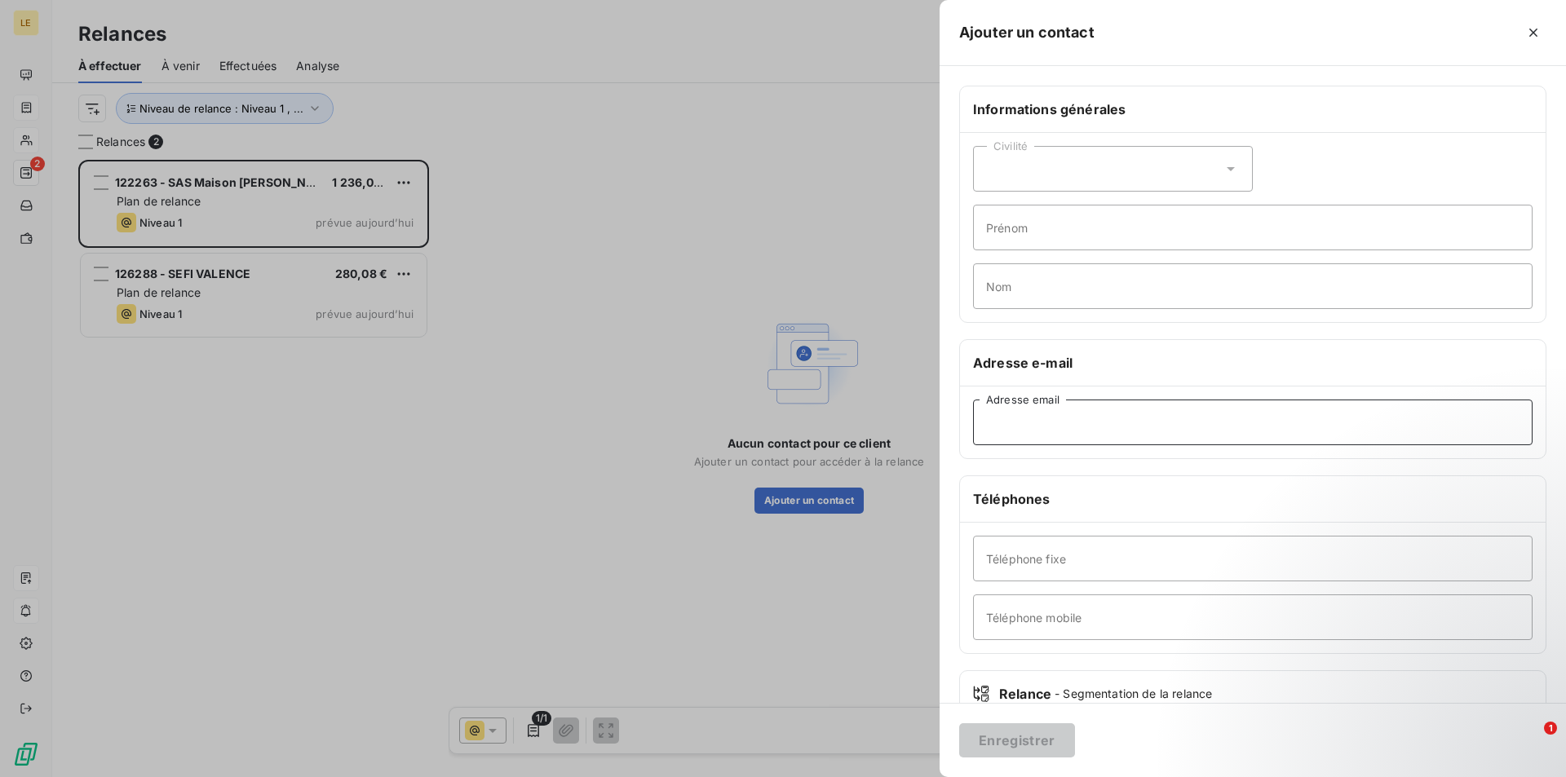
paste input "[EMAIL_ADDRESS][DOMAIN_NAME]"
type input "[EMAIL_ADDRESS][DOMAIN_NAME]"
click at [1003, 744] on button "Enregistrer" at bounding box center [1017, 741] width 116 height 34
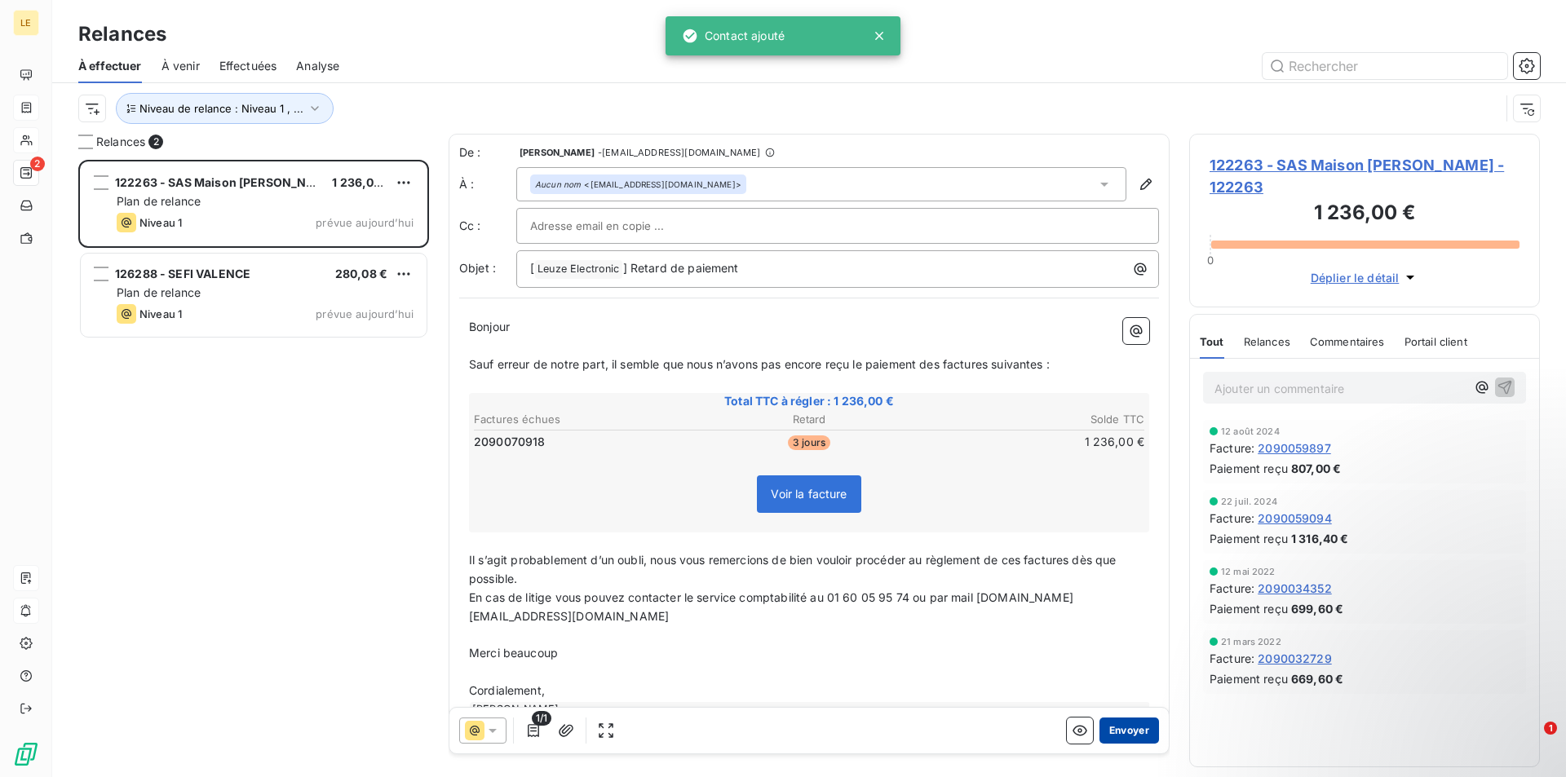
click at [1100, 726] on button "Envoyer" at bounding box center [1130, 731] width 60 height 26
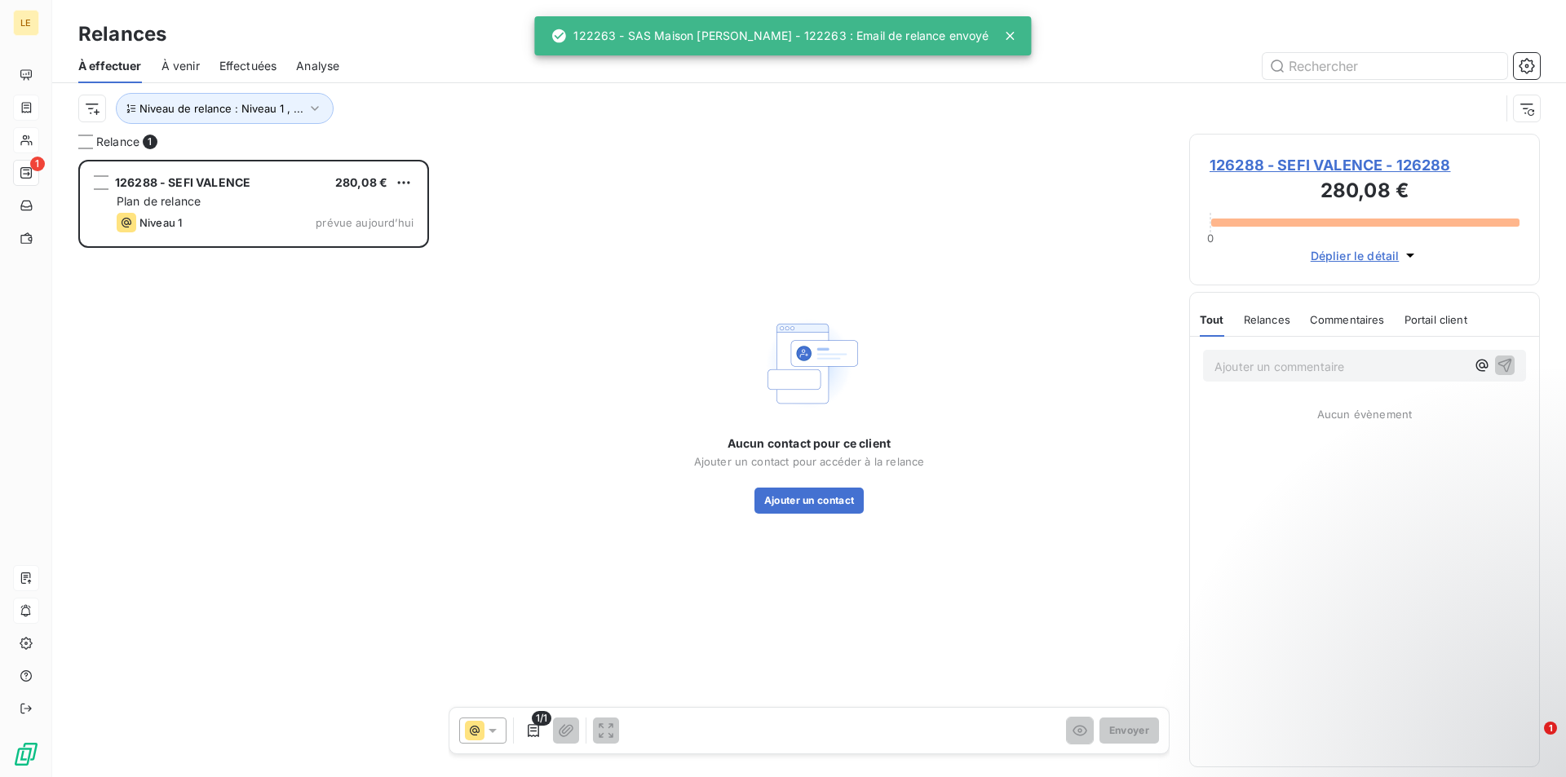
click at [1304, 162] on span "126288 - SEFI VALENCE - 126288" at bounding box center [1365, 165] width 310 height 22
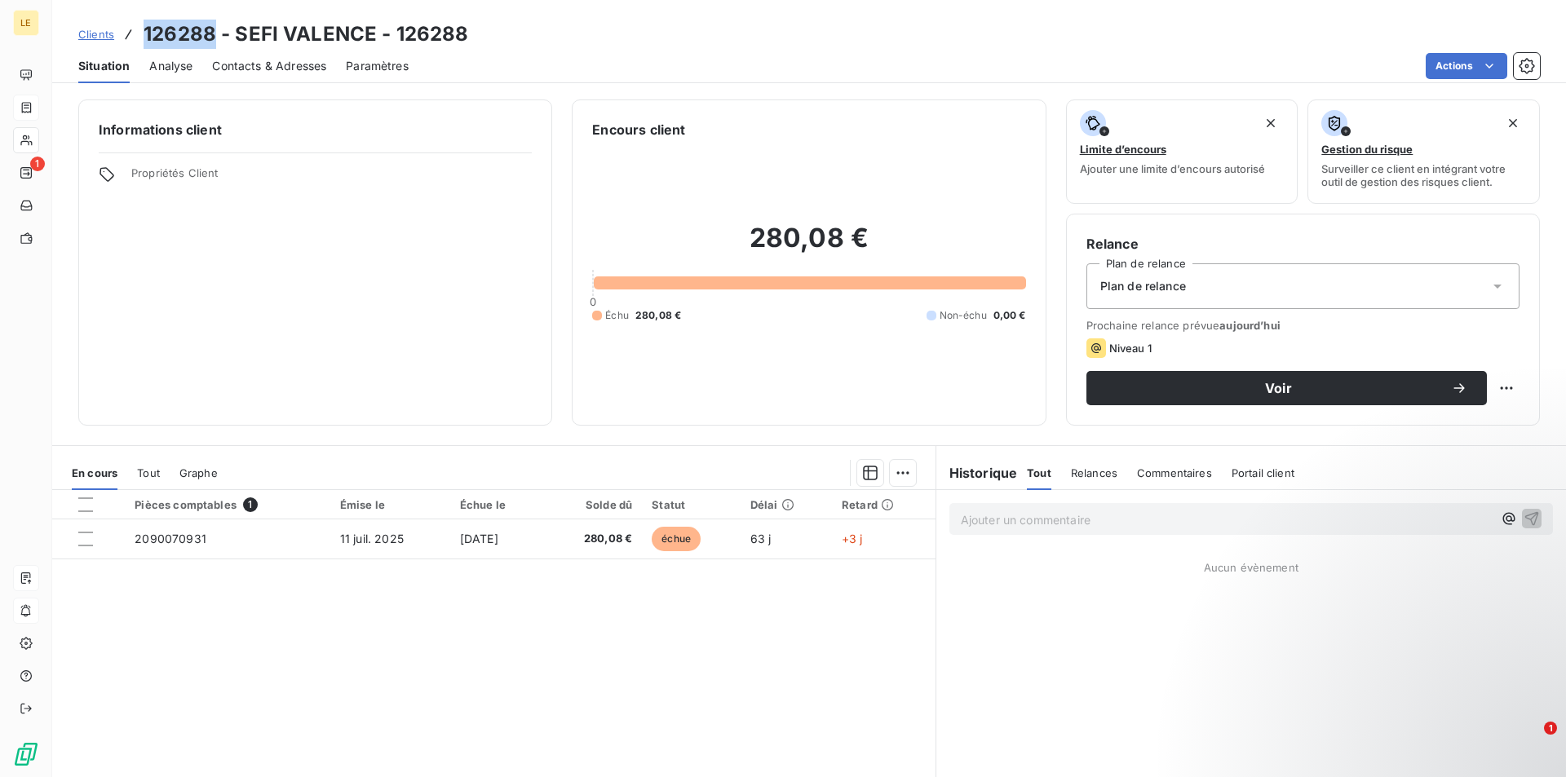
drag, startPoint x: 215, startPoint y: 33, endPoint x: 146, endPoint y: 32, distance: 69.4
click at [146, 32] on h3 "126288 - SEFI VALENCE - 126288" at bounding box center [306, 34] width 325 height 29
copy h3 "126288"
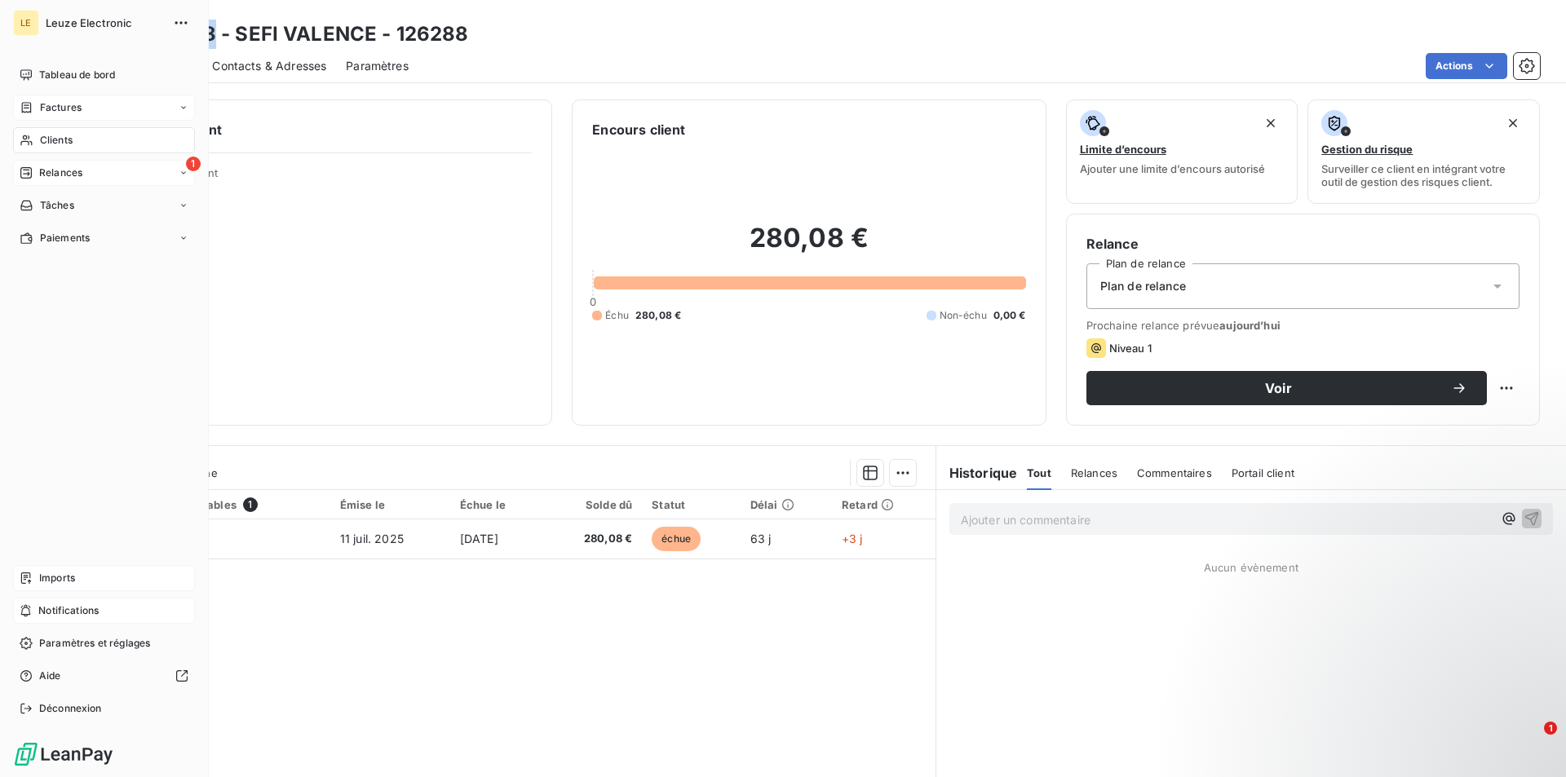
click at [49, 170] on span "Relances" at bounding box center [60, 173] width 43 height 15
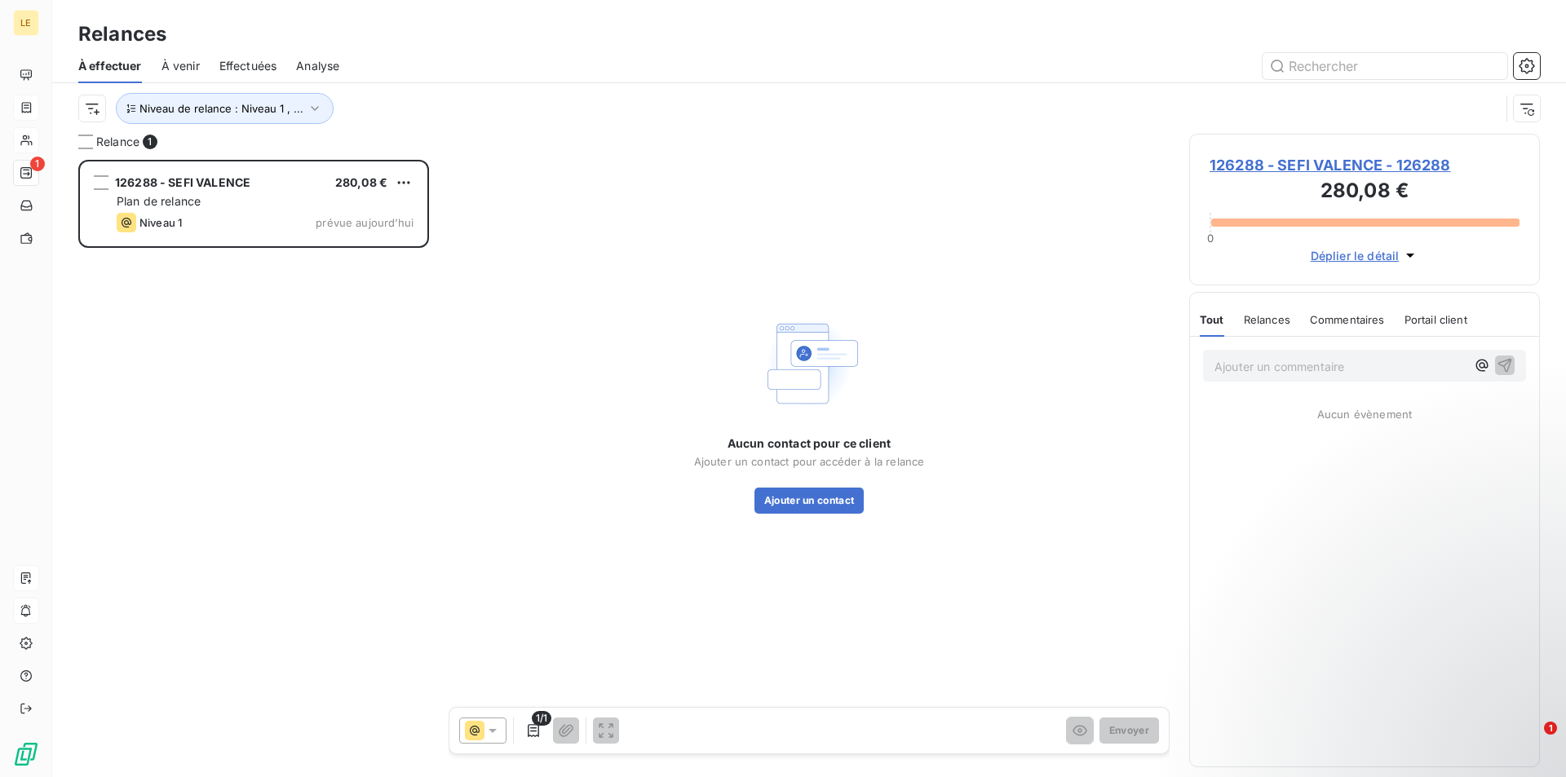
scroll to position [604, 337]
click at [810, 498] on button "Ajouter un contact" at bounding box center [810, 501] width 110 height 26
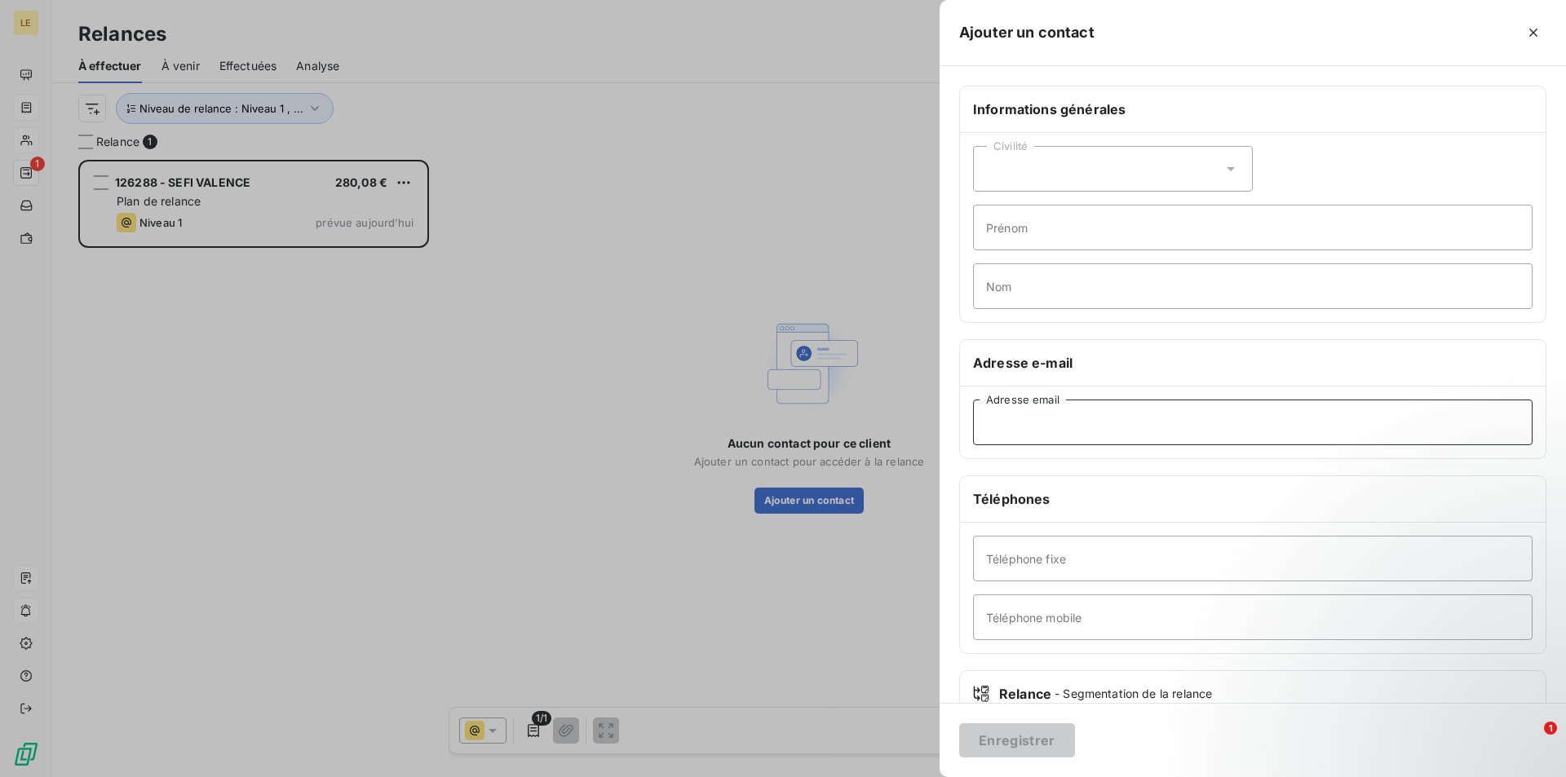
paste input "[EMAIL_ADDRESS][DOMAIN_NAME]"
type input "[EMAIL_ADDRESS][DOMAIN_NAME]"
click at [999, 735] on button "Enregistrer" at bounding box center [1017, 741] width 116 height 34
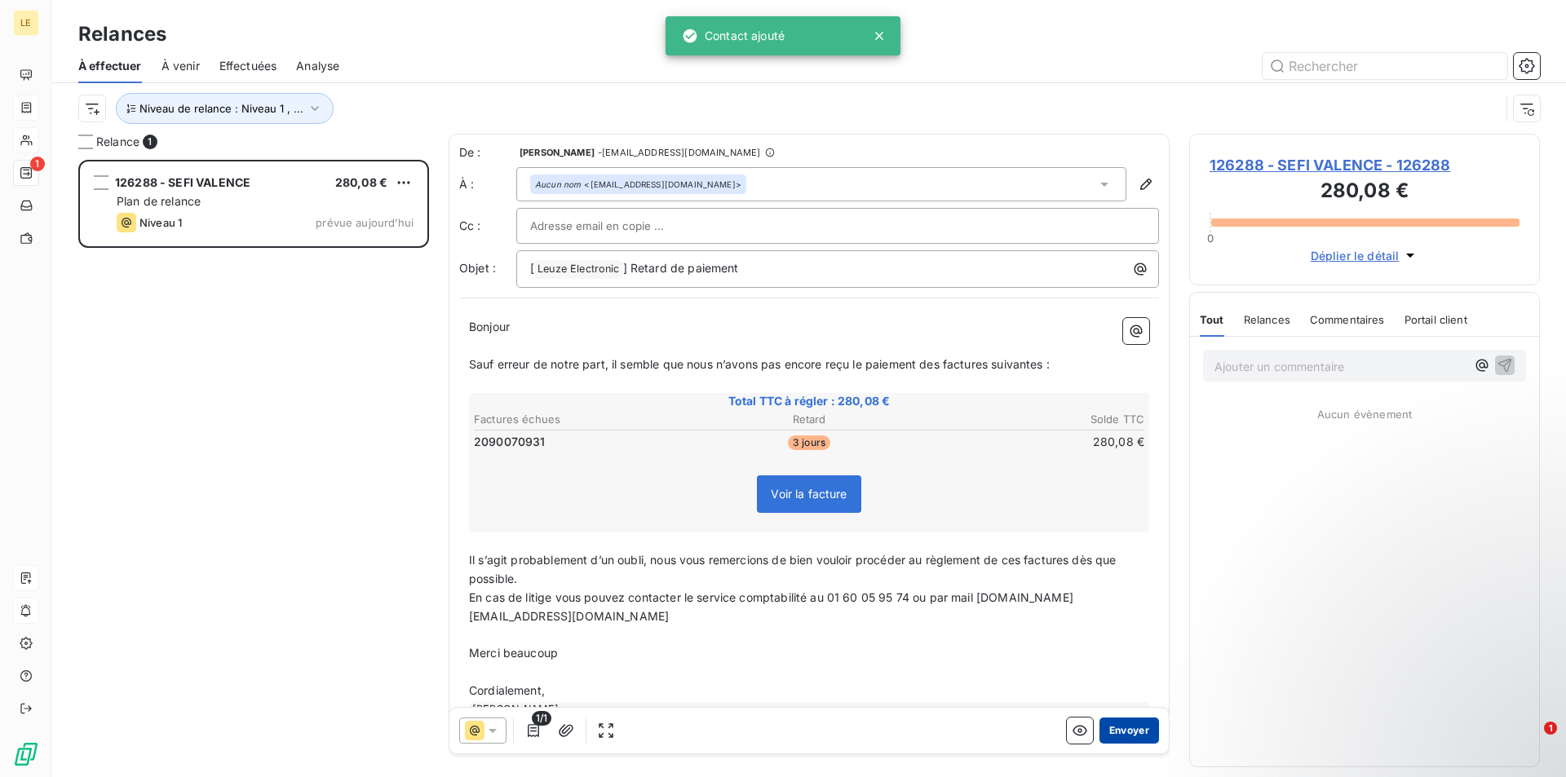
click at [1117, 733] on button "Envoyer" at bounding box center [1130, 731] width 60 height 26
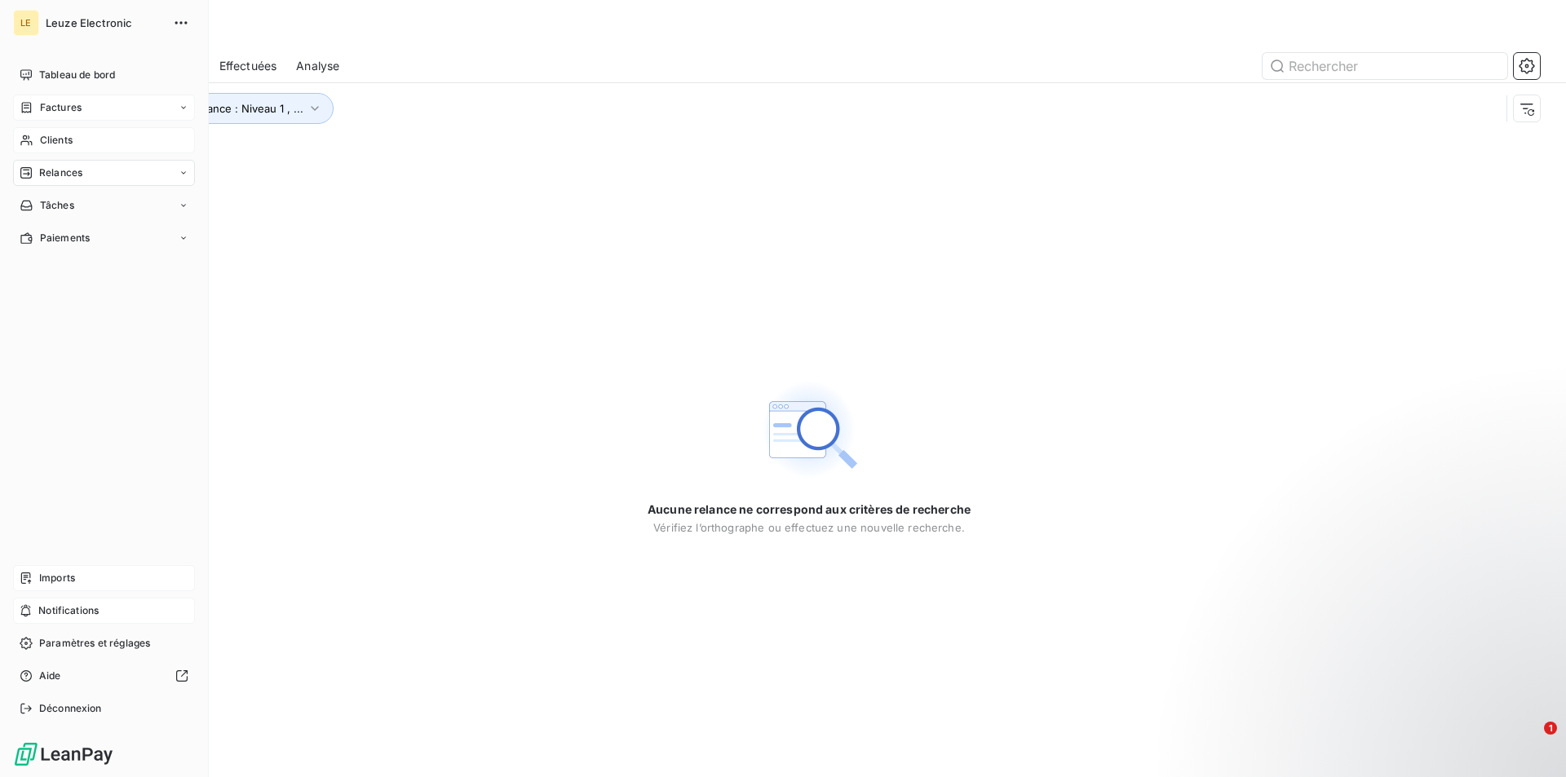
click at [59, 108] on span "Factures" at bounding box center [61, 107] width 42 height 15
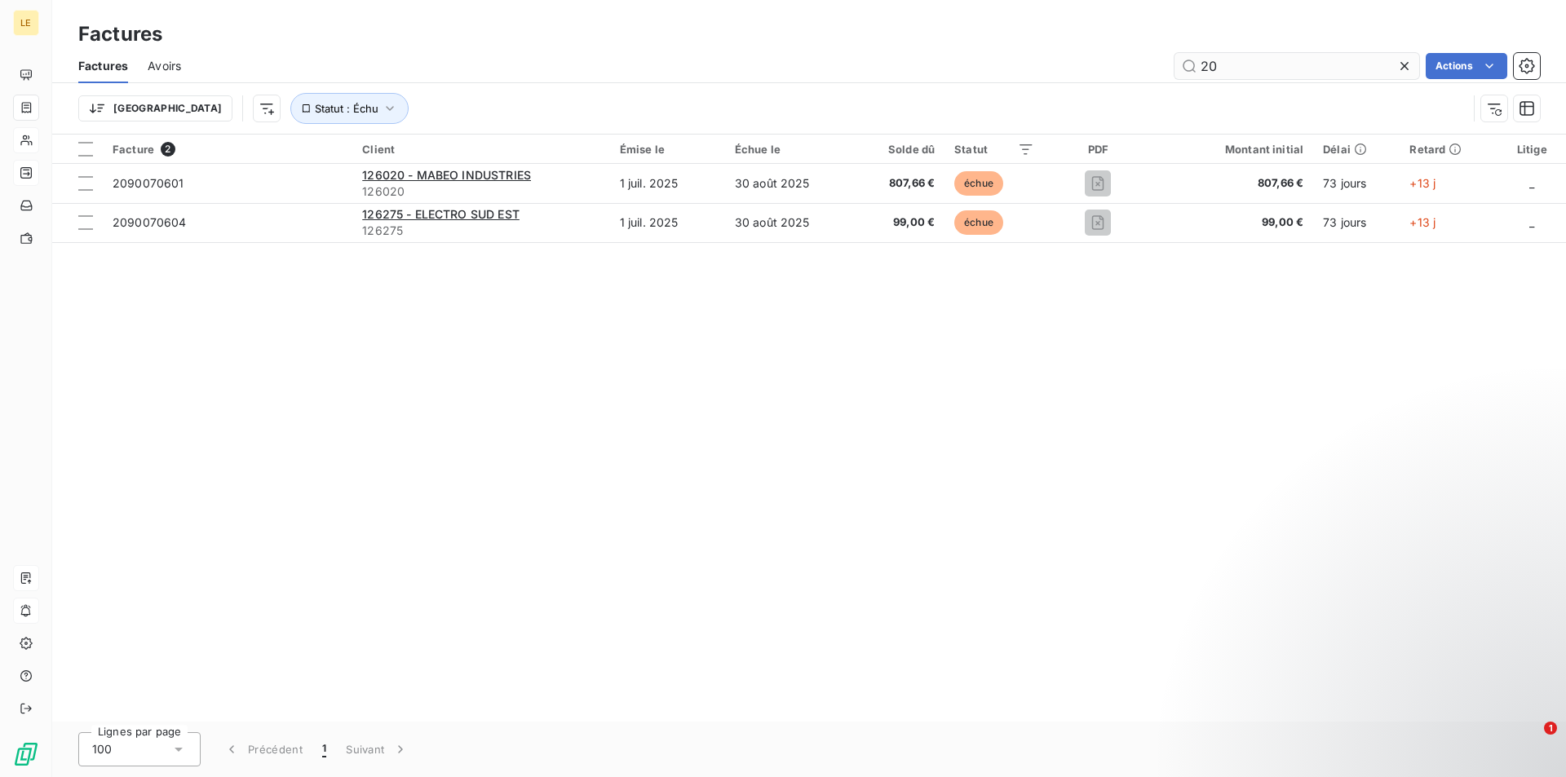
type input "2"
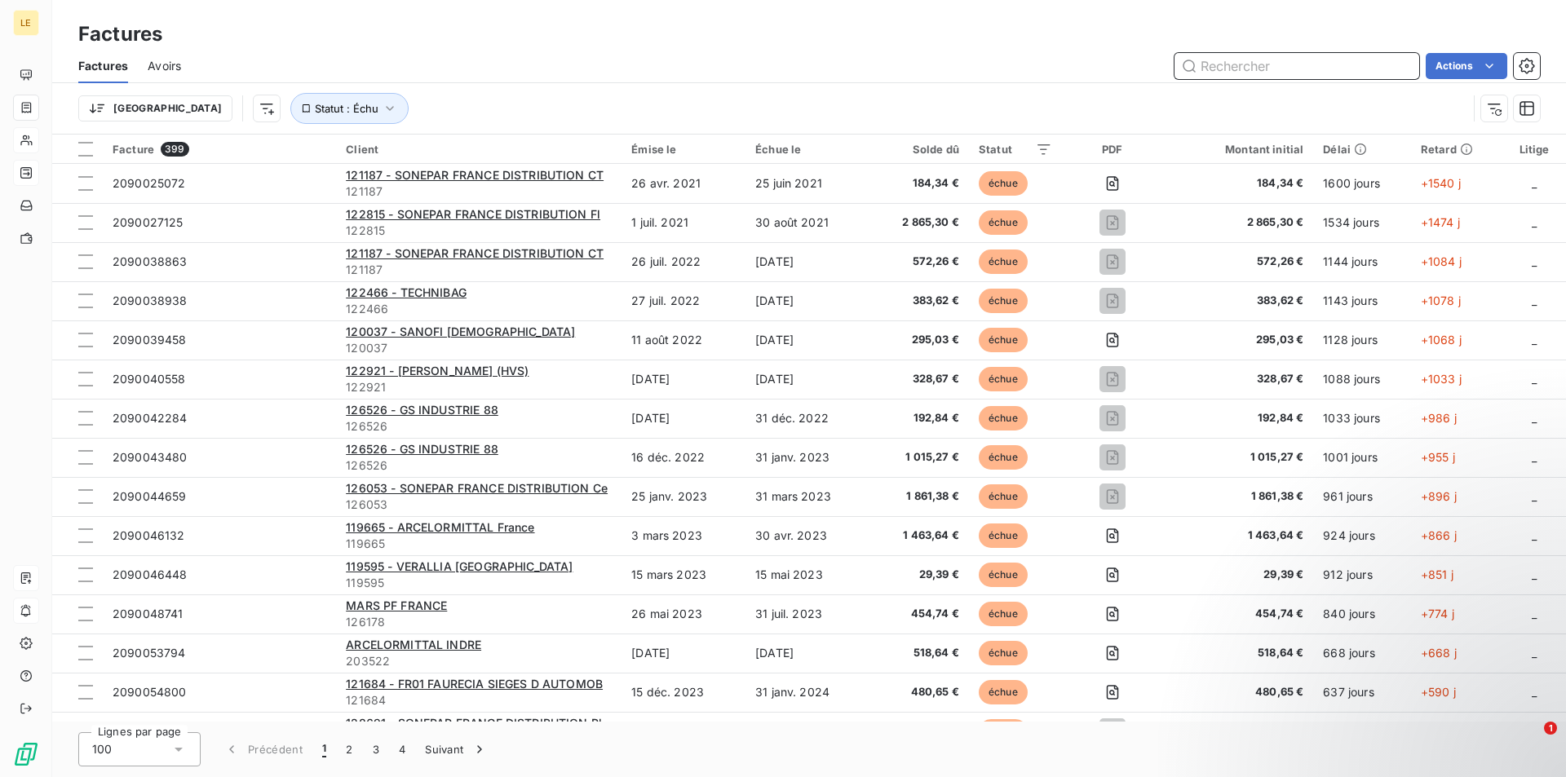
click at [1230, 69] on input "text" at bounding box center [1297, 66] width 245 height 26
paste input "2090070908"
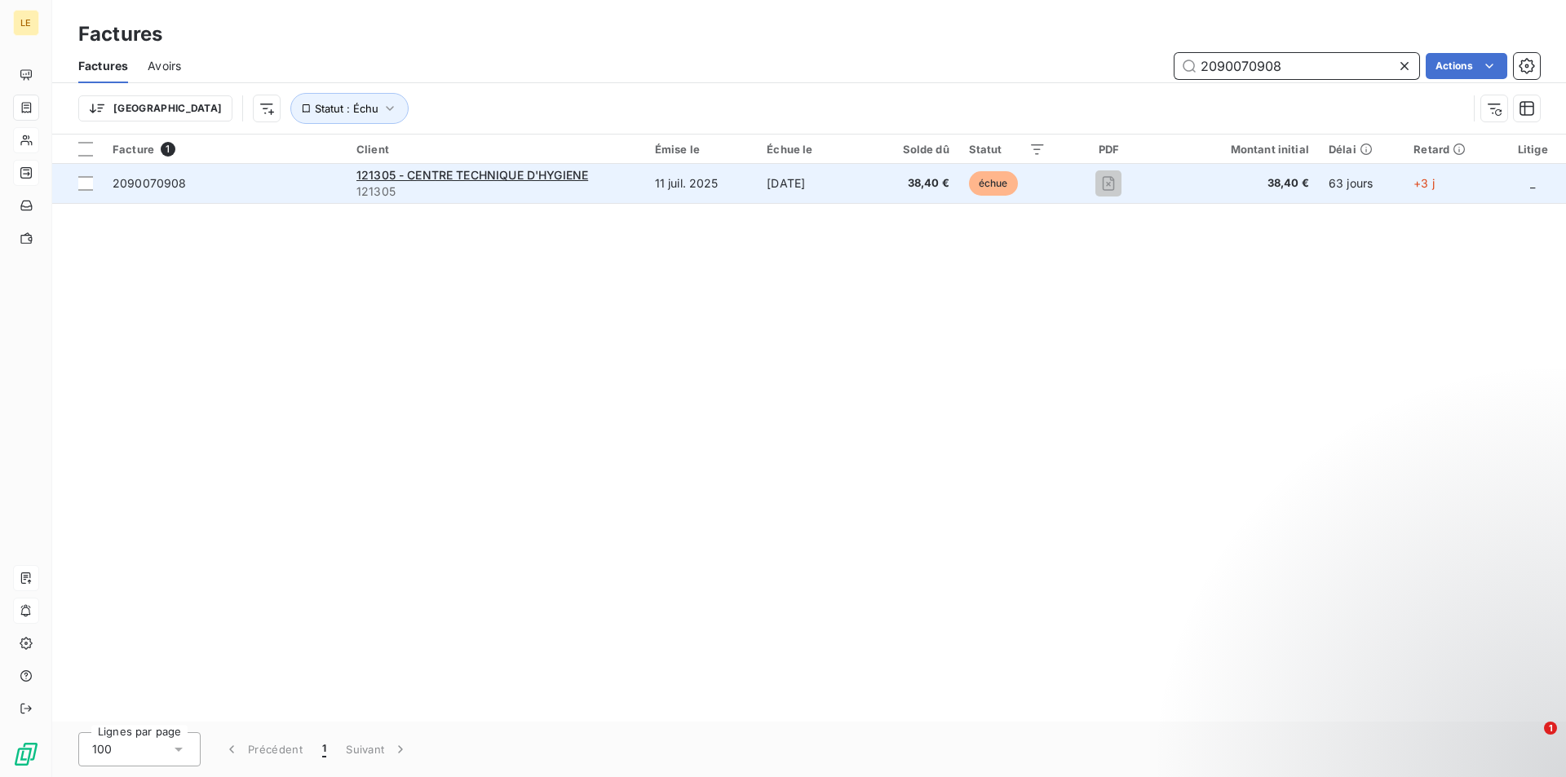
type input "2090070908"
click at [628, 193] on span "121305" at bounding box center [495, 192] width 279 height 16
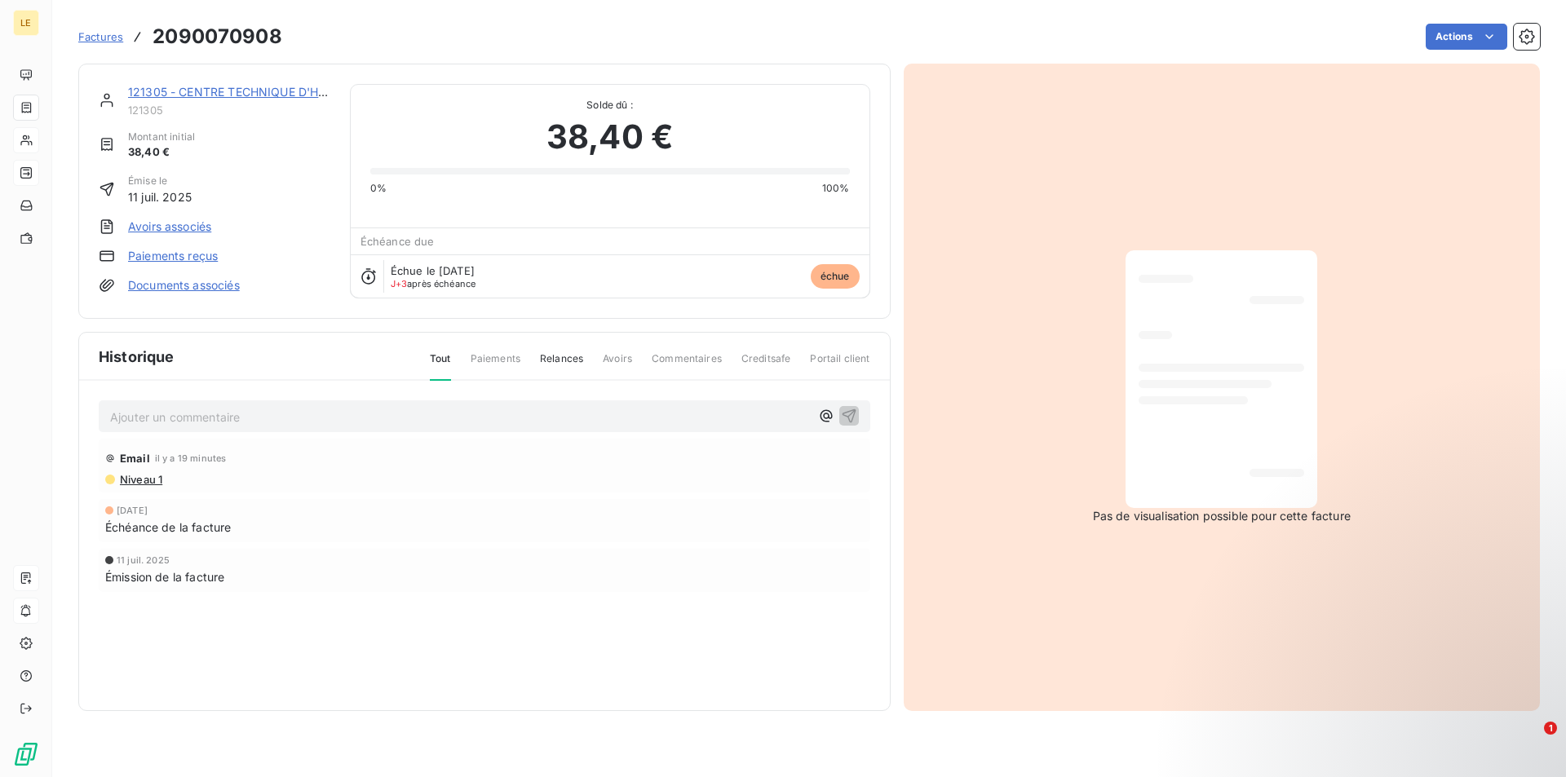
click at [259, 92] on link "121305 - CENTRE TECHNIQUE D'HYGIENE" at bounding box center [244, 92] width 232 height 14
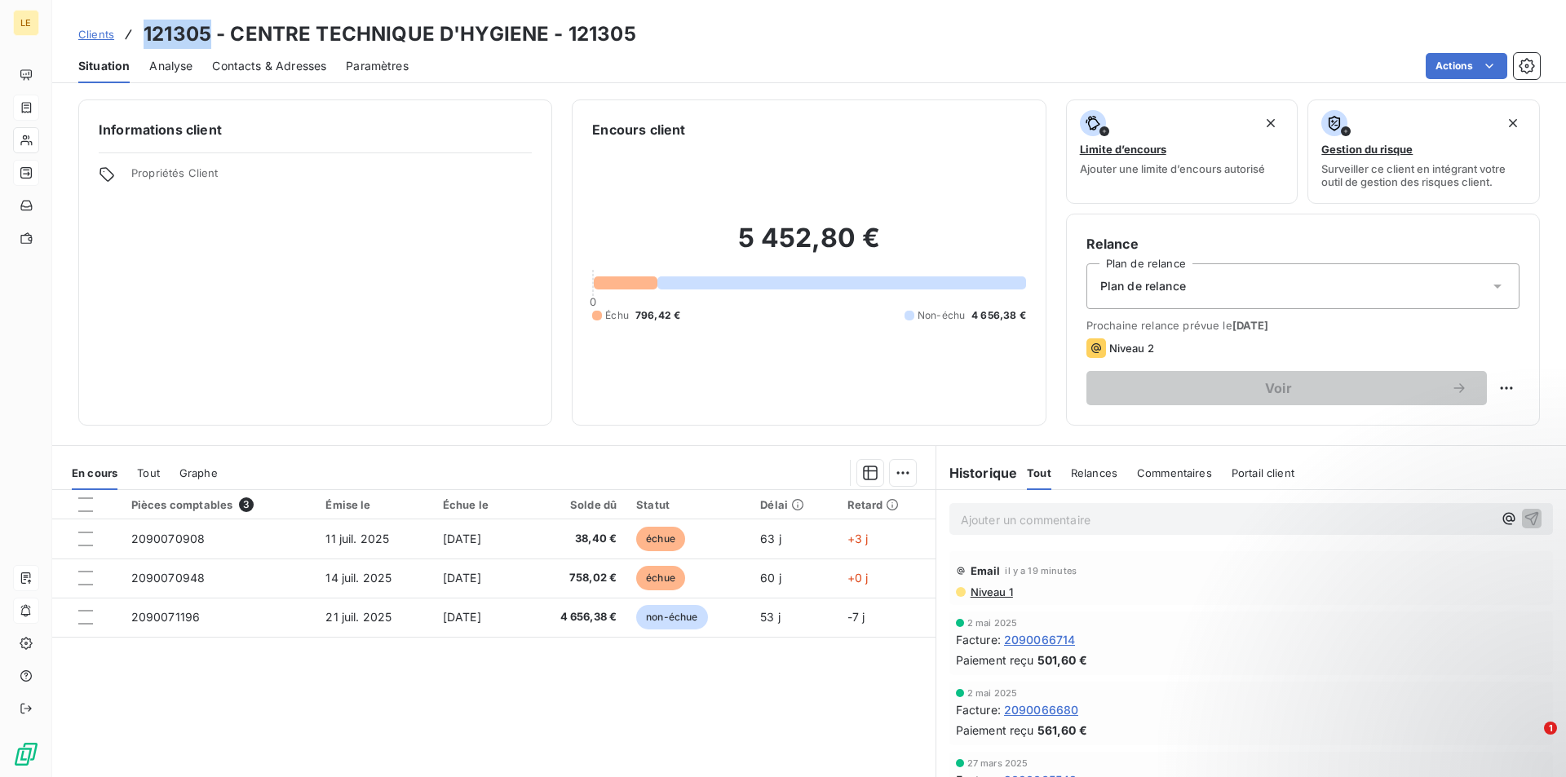
drag, startPoint x: 211, startPoint y: 24, endPoint x: 140, endPoint y: 40, distance: 72.8
click at [140, 40] on div "Clients 121305 - CENTRE TECHNIQUE D'HYGIENE - 121305" at bounding box center [357, 34] width 558 height 29
copy h3 "121305"
click at [328, 64] on div "Situation Analyse Contacts & Adresses Paramètres Actions" at bounding box center [809, 66] width 1514 height 34
click at [314, 64] on span "Contacts & Adresses" at bounding box center [269, 66] width 114 height 16
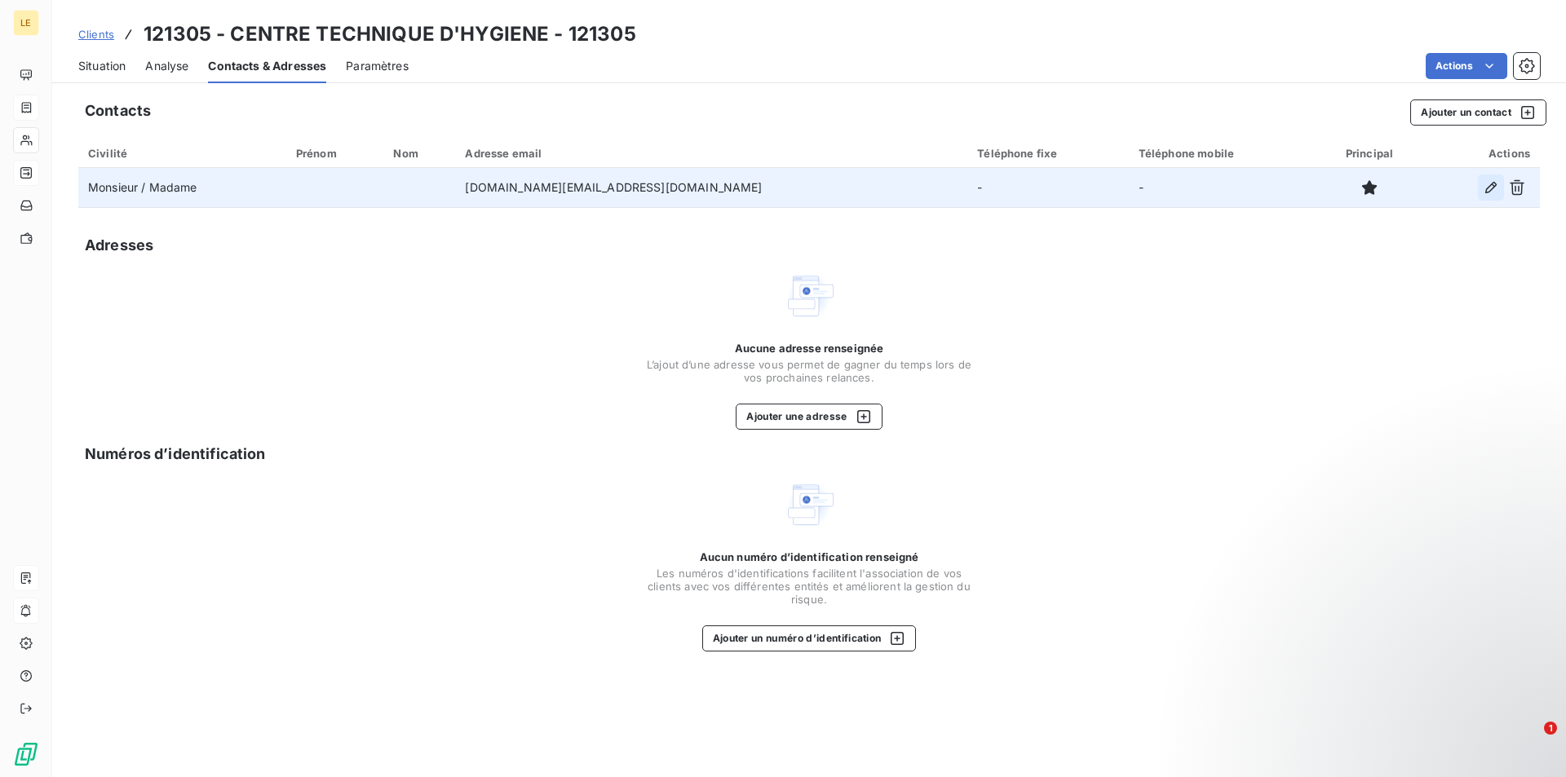
click at [1485, 188] on icon "button" at bounding box center [1491, 187] width 16 height 16
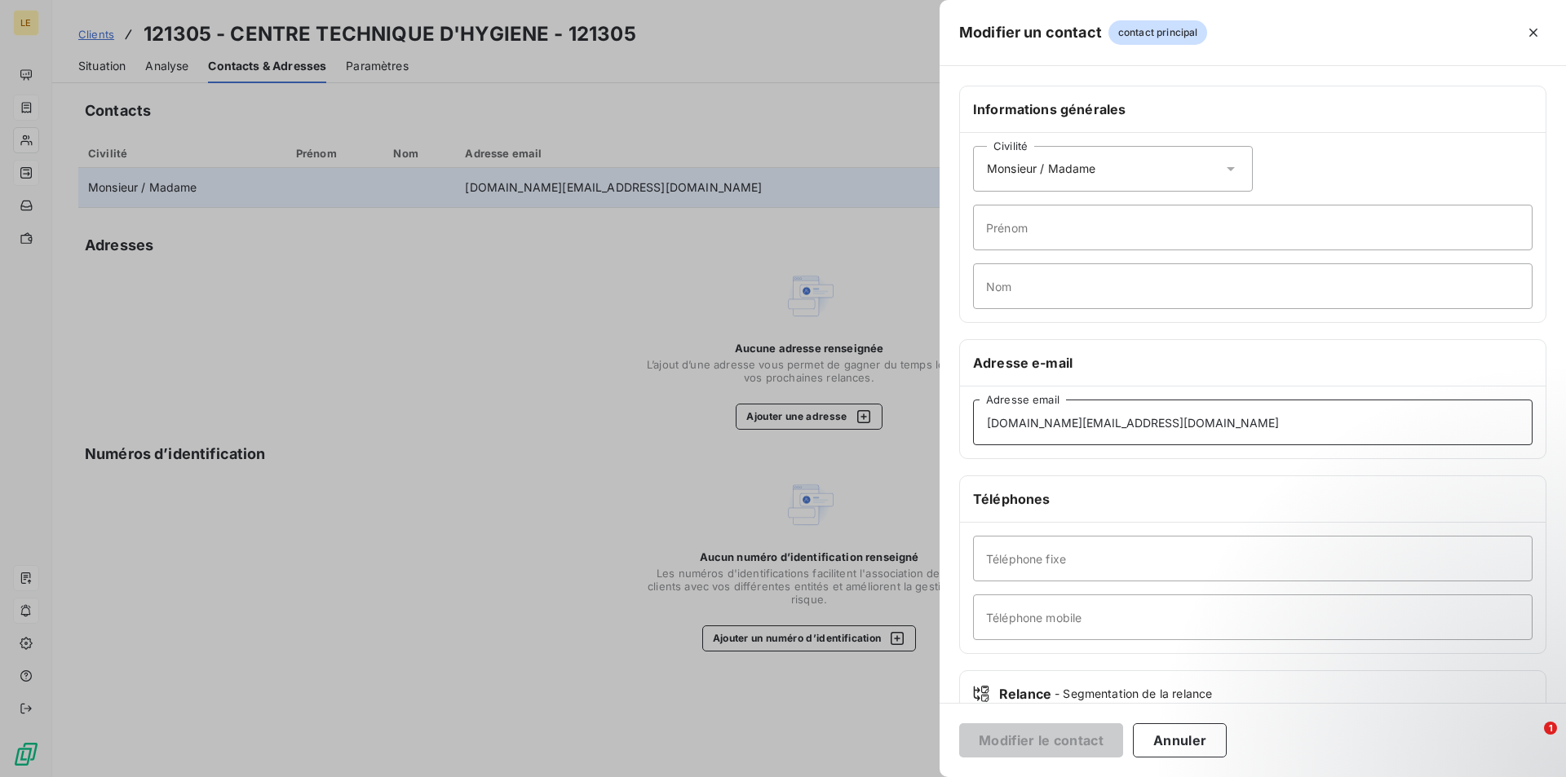
drag, startPoint x: 1148, startPoint y: 422, endPoint x: 925, endPoint y: 425, distance: 222.7
click at [925, 777] on div "Modifier un contact contact principal Informations générales Civilité Monsieur …" at bounding box center [783, 777] width 1566 height 0
paste input "[PERSON_NAME][EMAIL_ADDRESS][DOMAIN_NAME]"
type input "[PERSON_NAME][EMAIL_ADDRESS][DOMAIN_NAME]"
click at [1041, 743] on button "Modifier le contact" at bounding box center [1041, 741] width 164 height 34
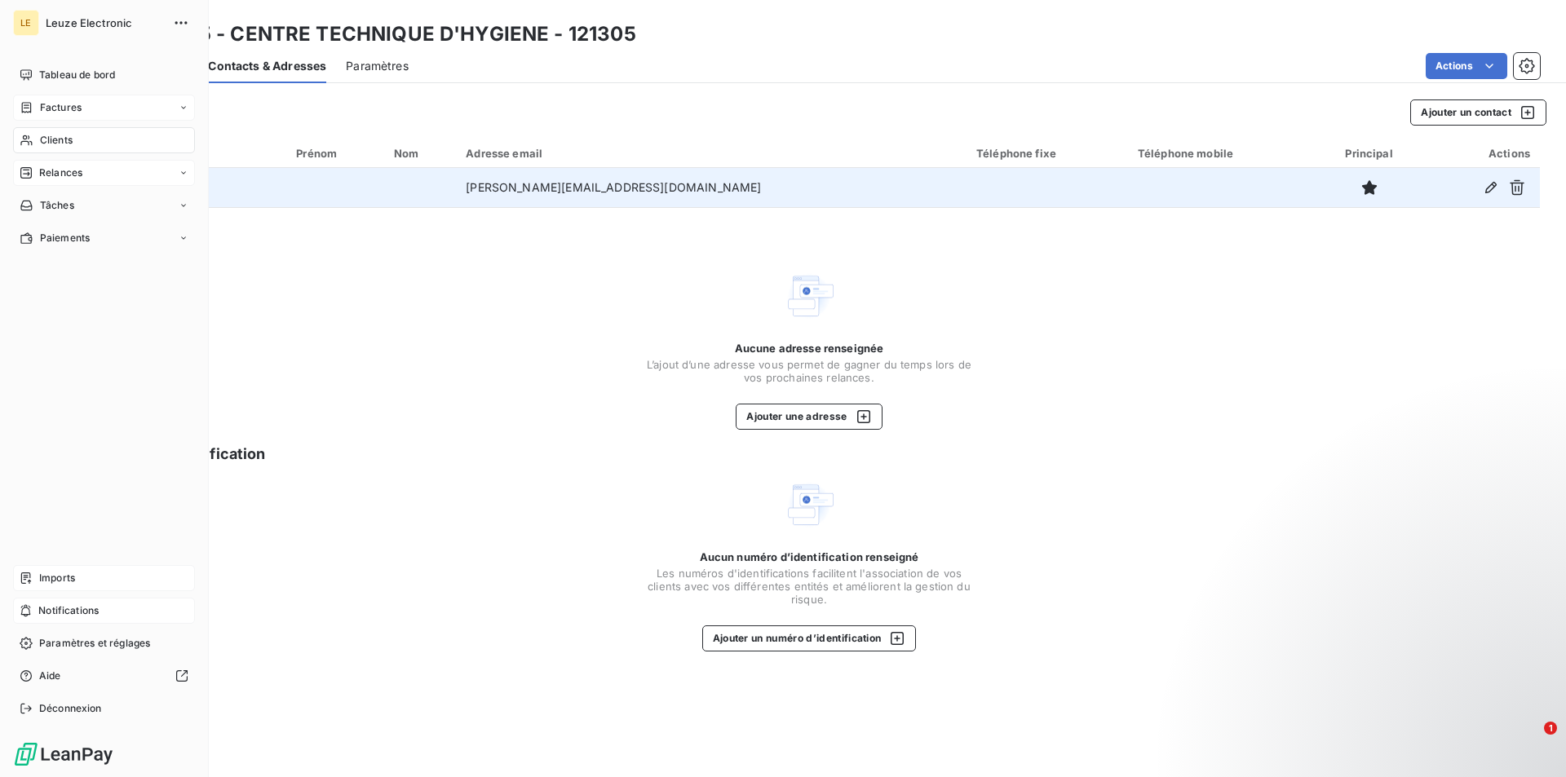
click at [52, 107] on span "Factures" at bounding box center [61, 107] width 42 height 15
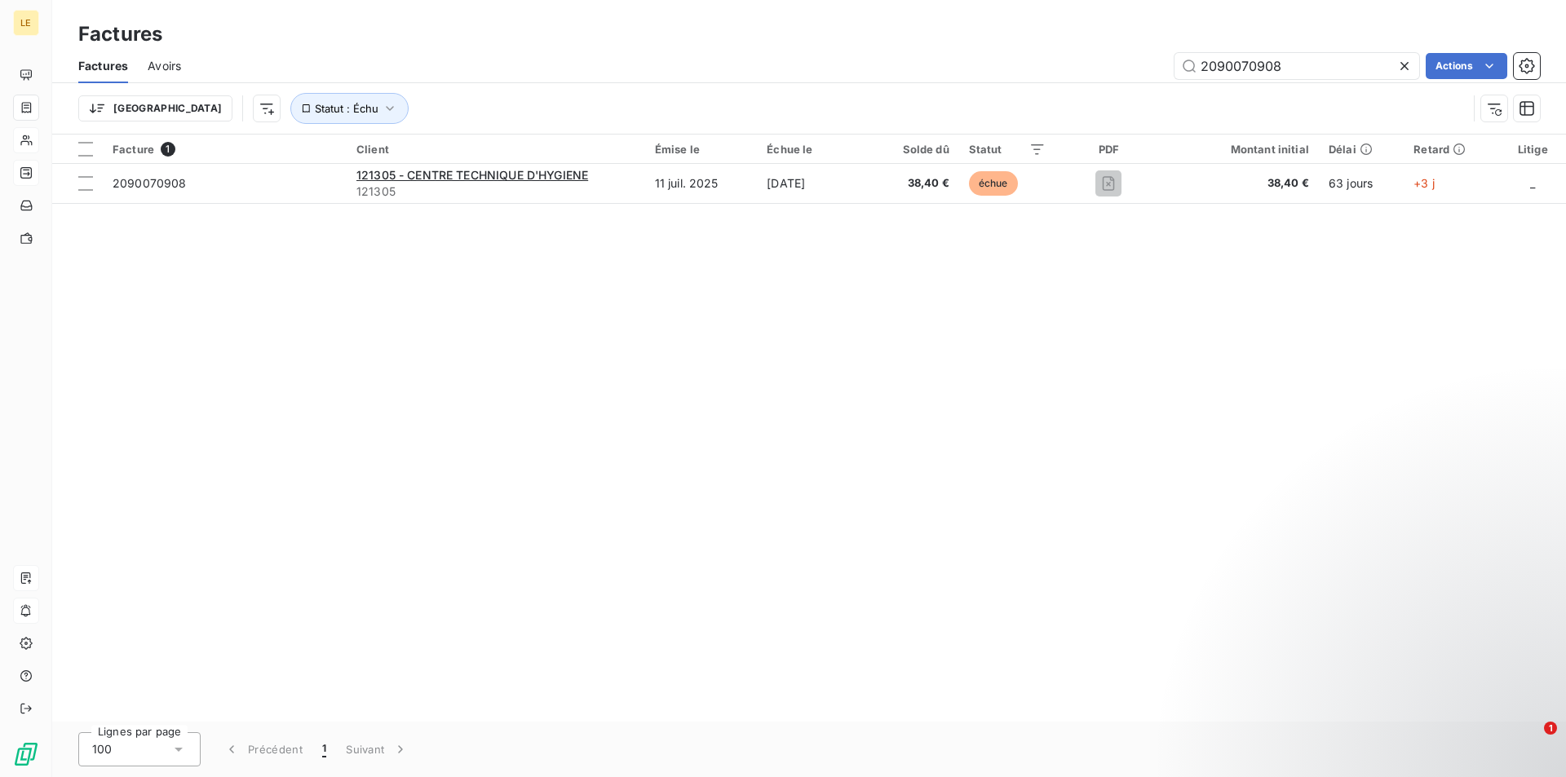
click at [1402, 69] on icon at bounding box center [1404, 66] width 16 height 16
click at [1248, 62] on input "text" at bounding box center [1297, 66] width 245 height 26
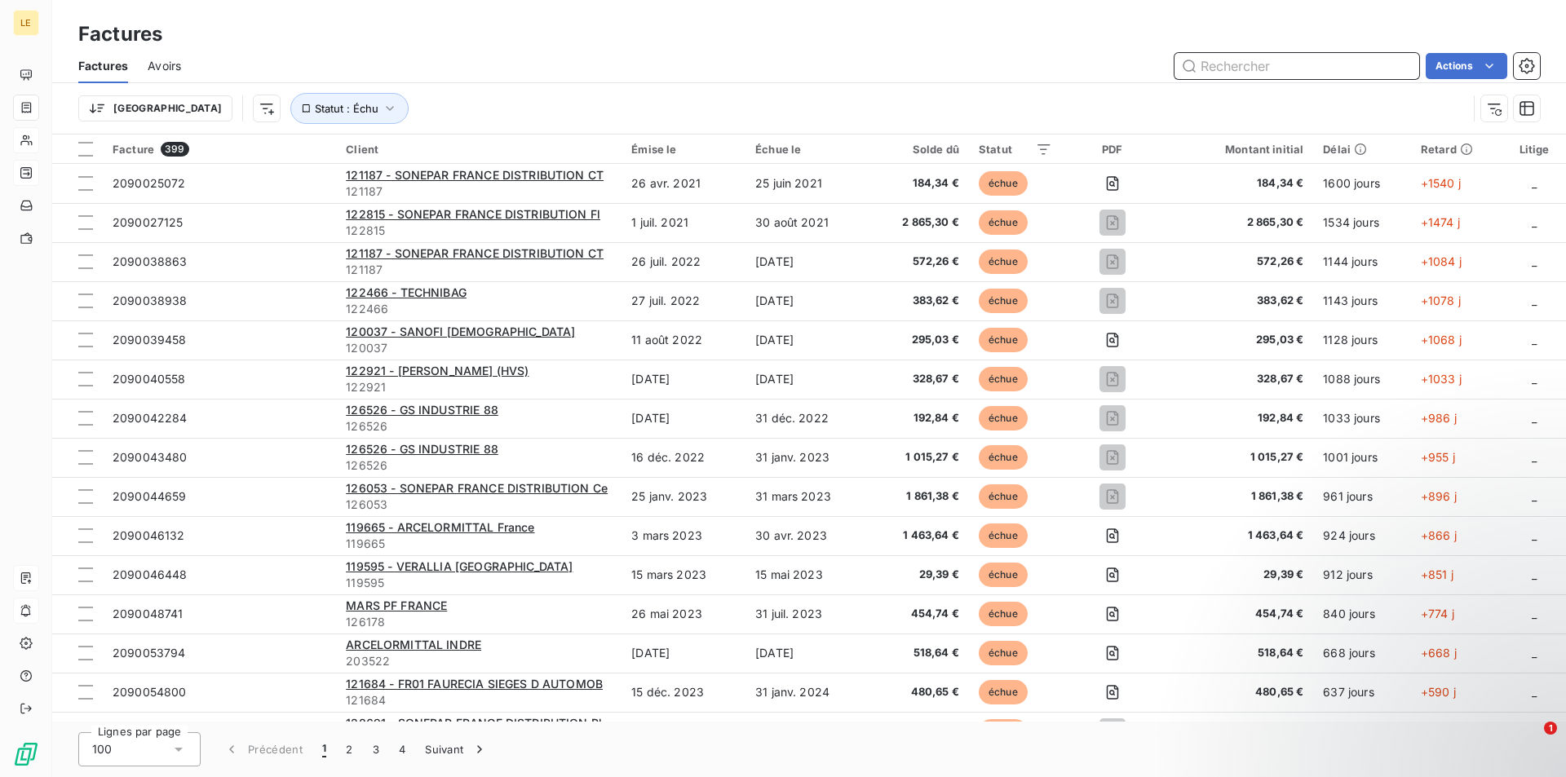
paste input "2090070883"
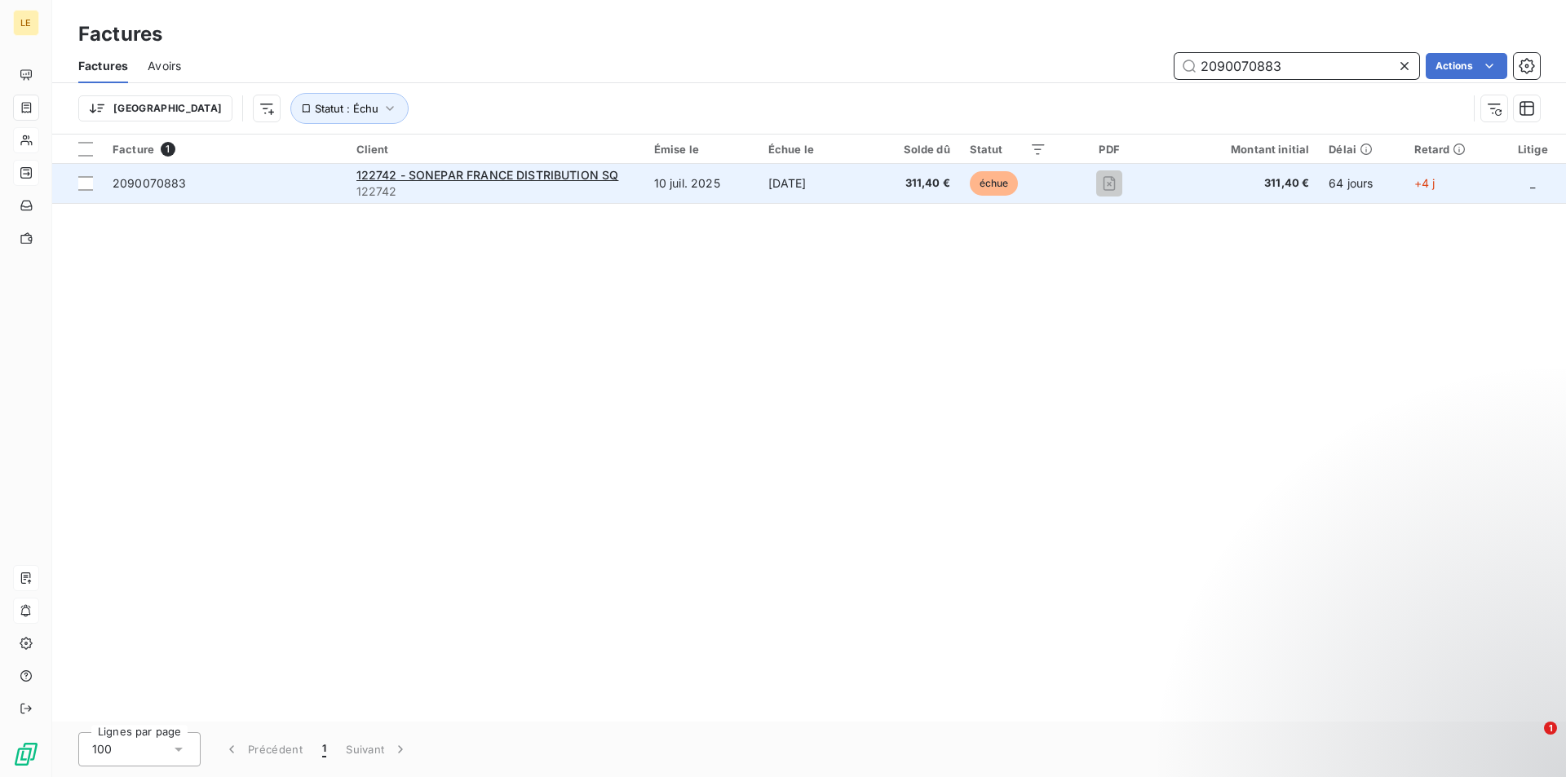
type input "2090070883"
click at [642, 190] on td "122742 - SONEPAR FRANCE DISTRIBUTION SQ 122742" at bounding box center [496, 183] width 298 height 39
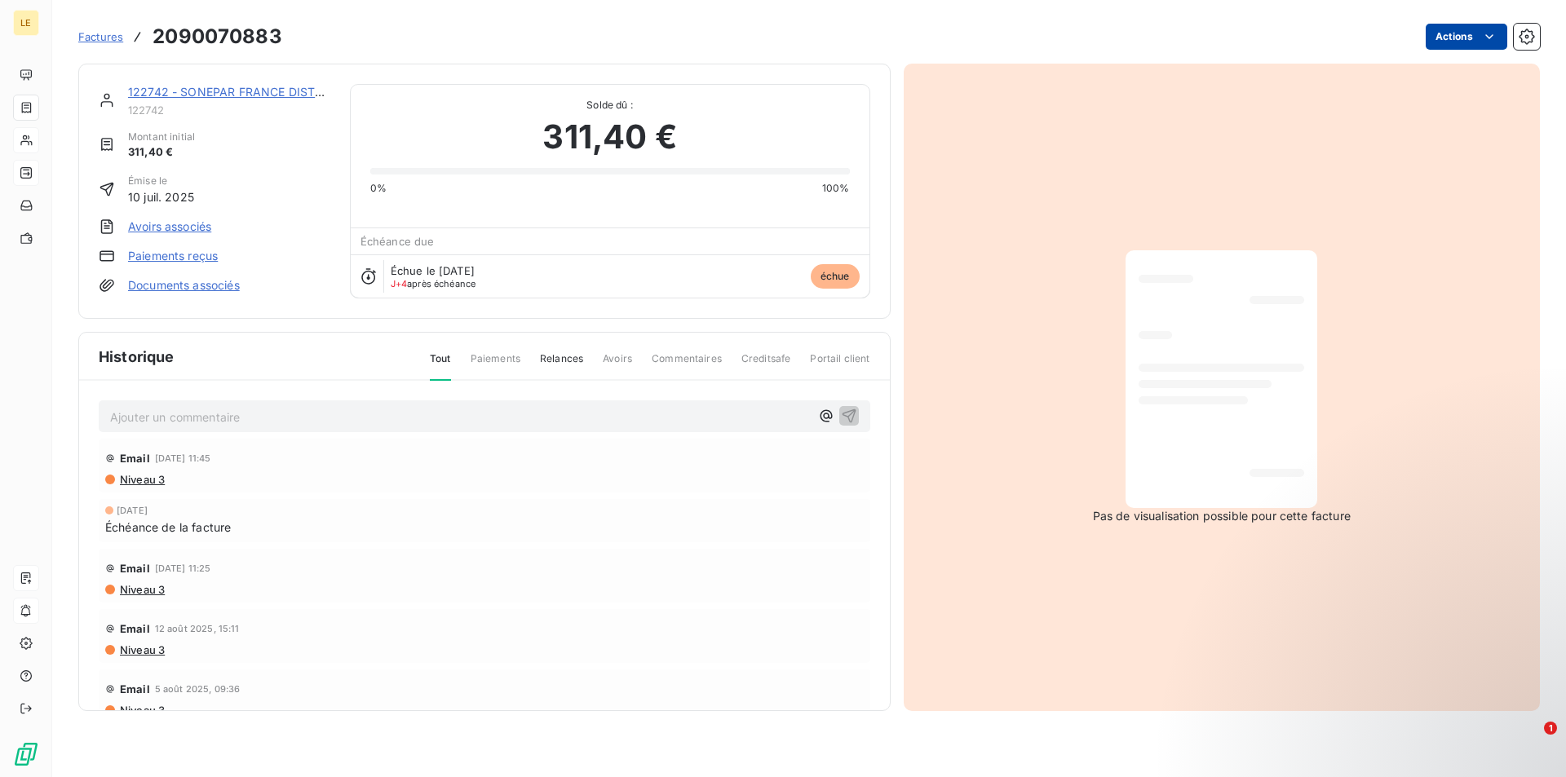
click at [1450, 33] on html "LE Factures 2090070883 Actions 122742 - SONEPAR FRANCE DISTRIBUTION SQ 122742 M…" at bounding box center [783, 388] width 1566 height 777
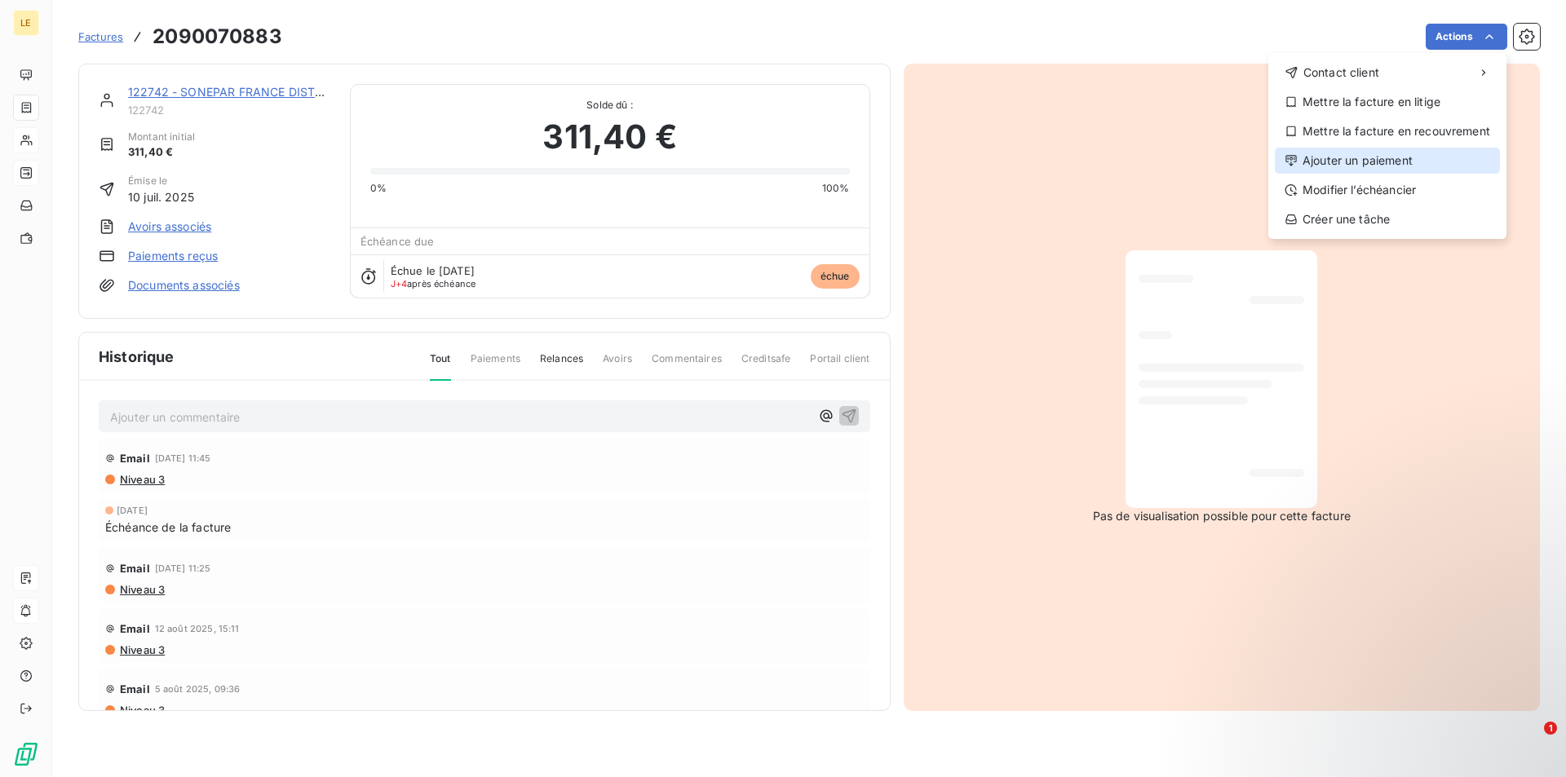
click at [1383, 149] on div "Ajouter un paiement" at bounding box center [1387, 161] width 225 height 26
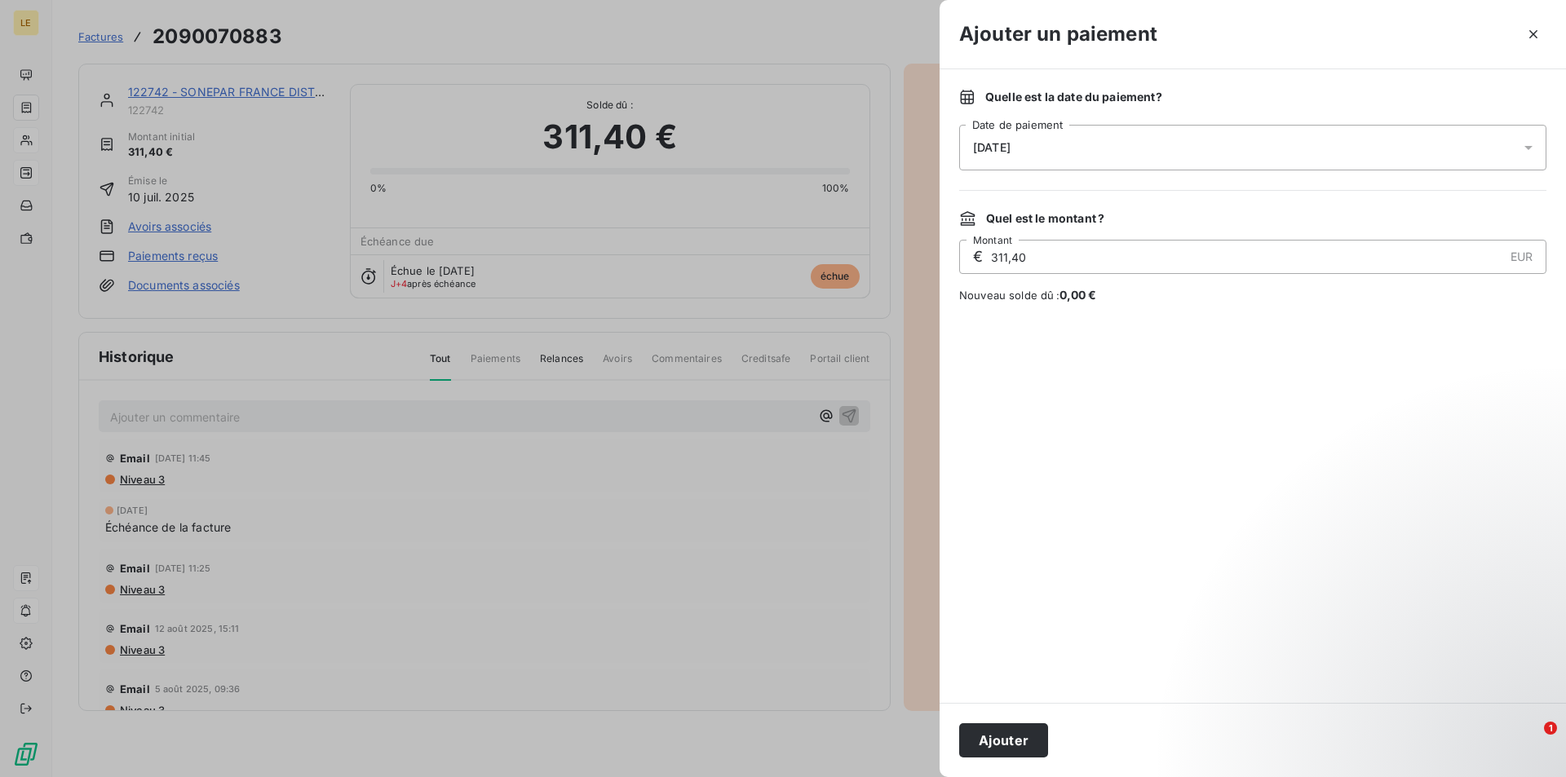
click at [1389, 146] on div "[DATE]" at bounding box center [1252, 148] width 587 height 46
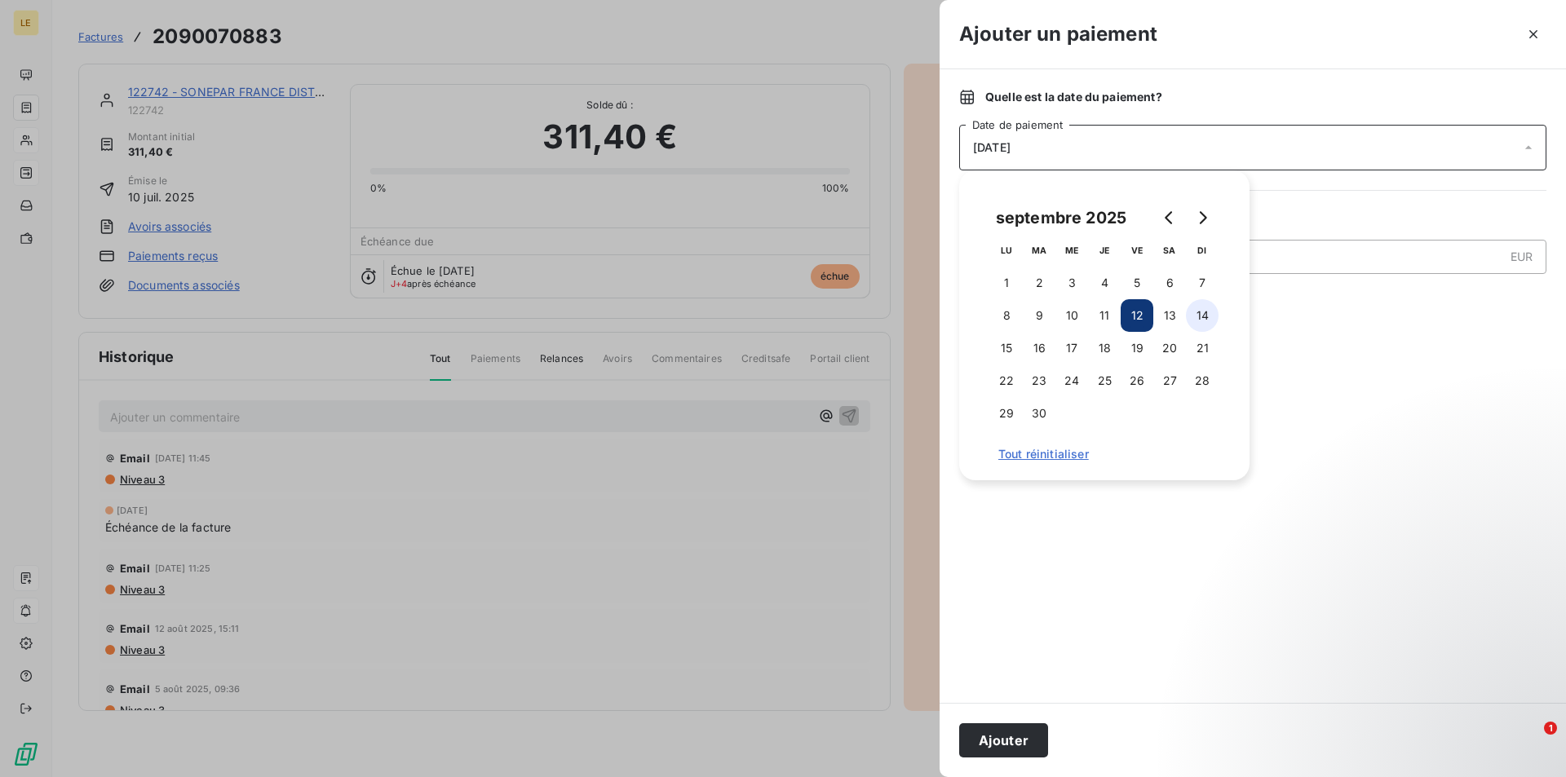
click at [1203, 323] on button "14" at bounding box center [1202, 315] width 33 height 33
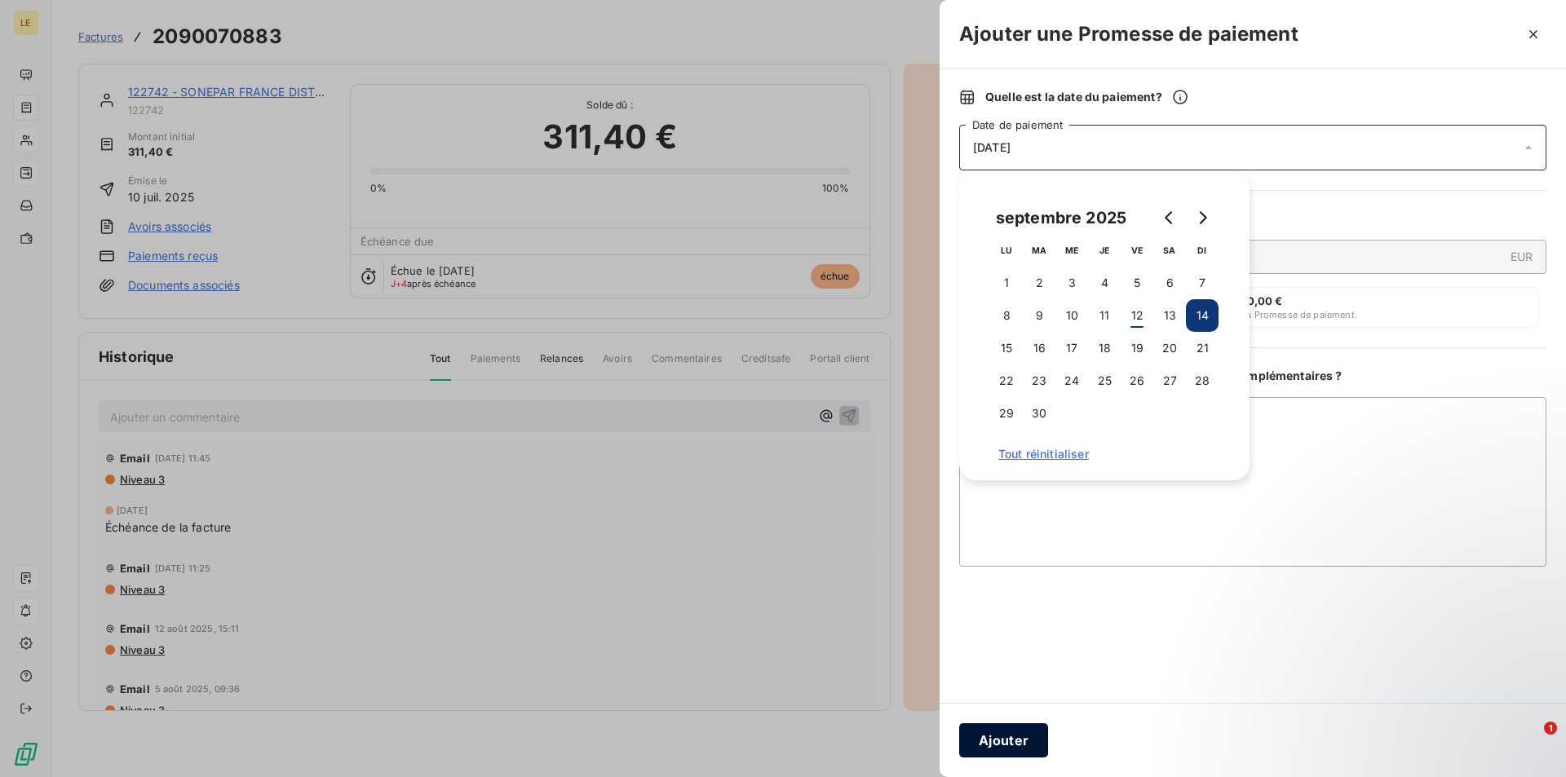
click at [1004, 739] on button "Ajouter" at bounding box center [1003, 741] width 89 height 34
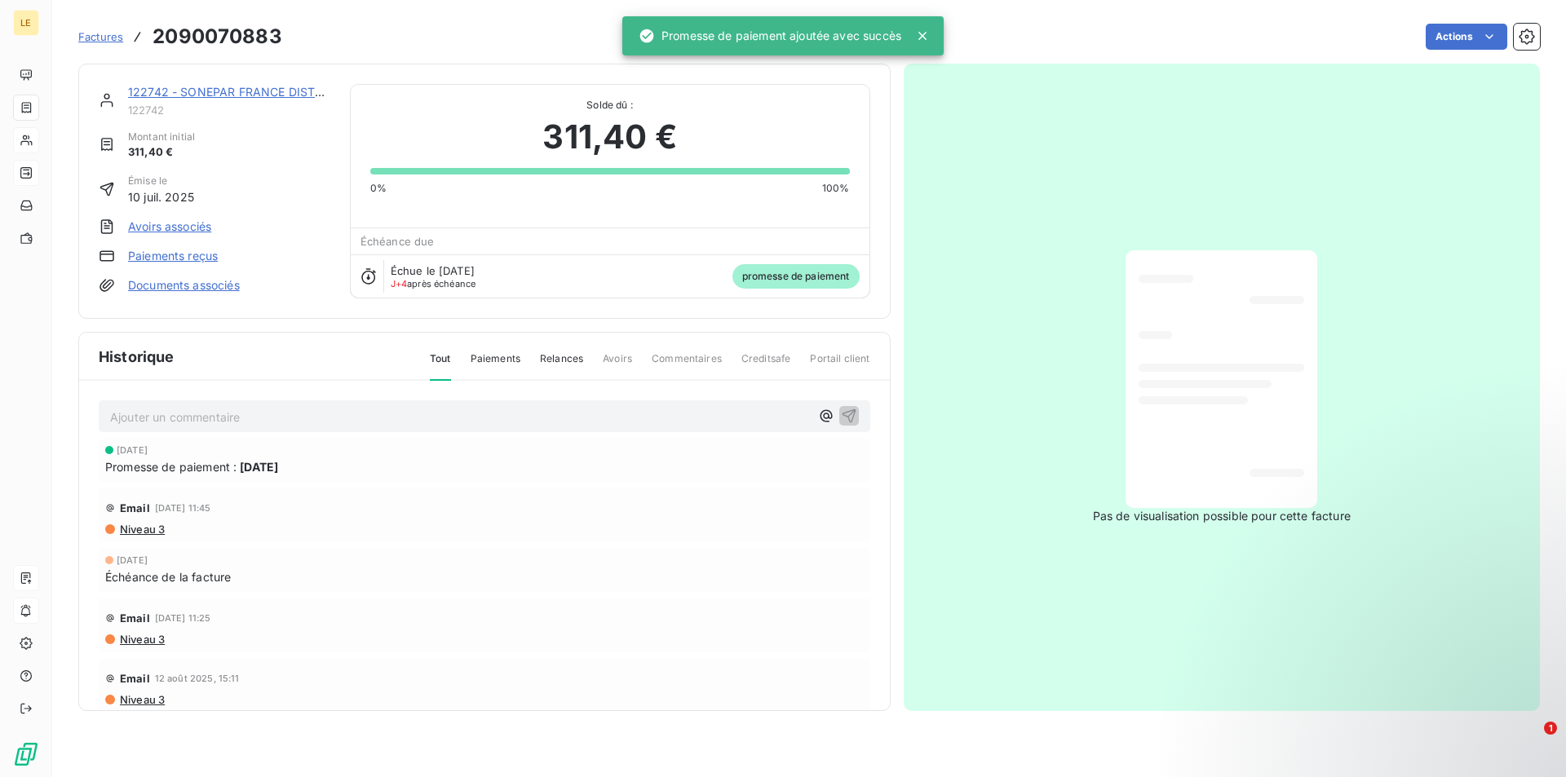
click at [114, 31] on span "Factures" at bounding box center [100, 36] width 45 height 13
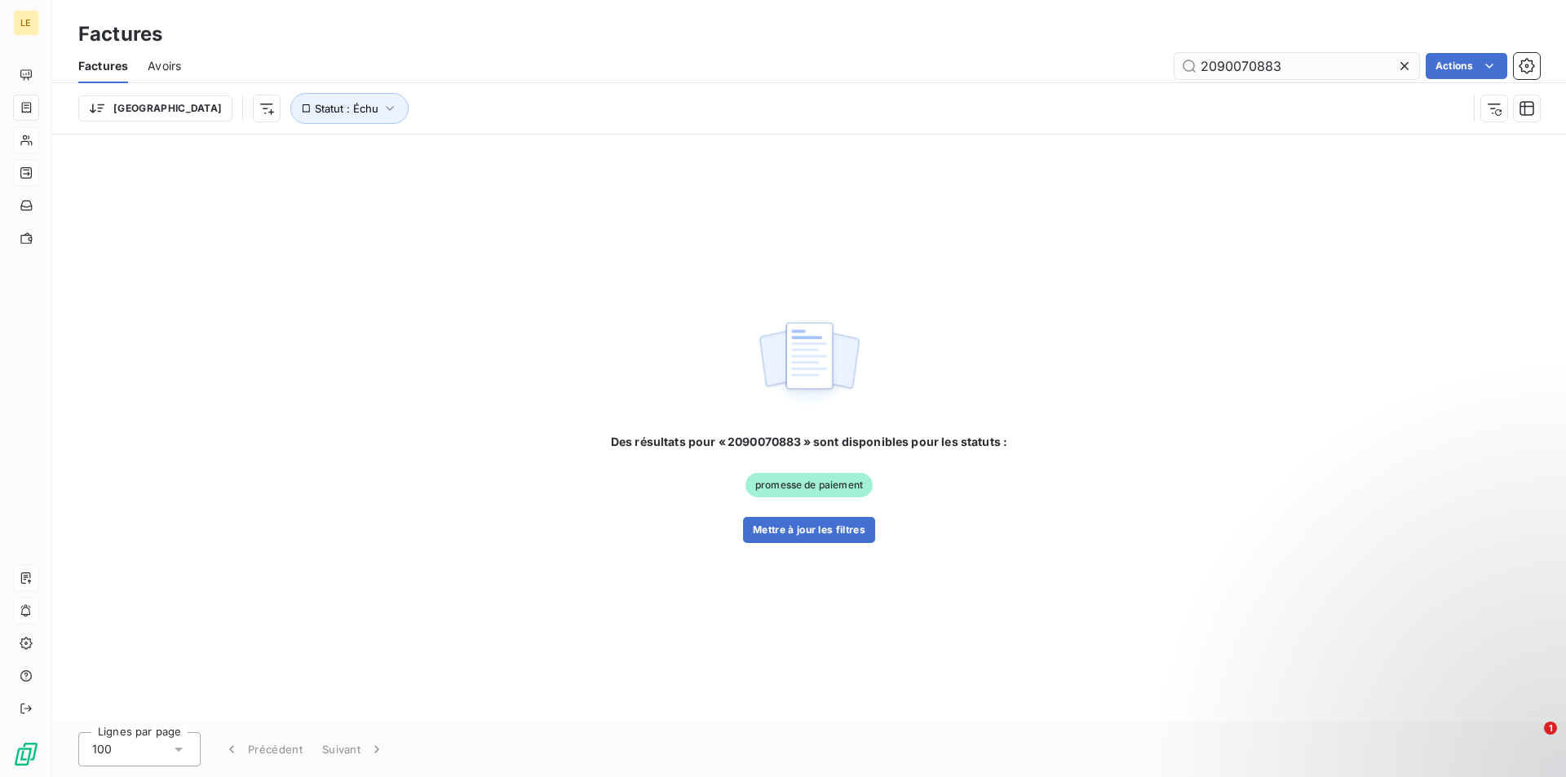
click at [1400, 68] on icon at bounding box center [1404, 66] width 16 height 16
click at [1296, 70] on input "text" at bounding box center [1297, 66] width 245 height 26
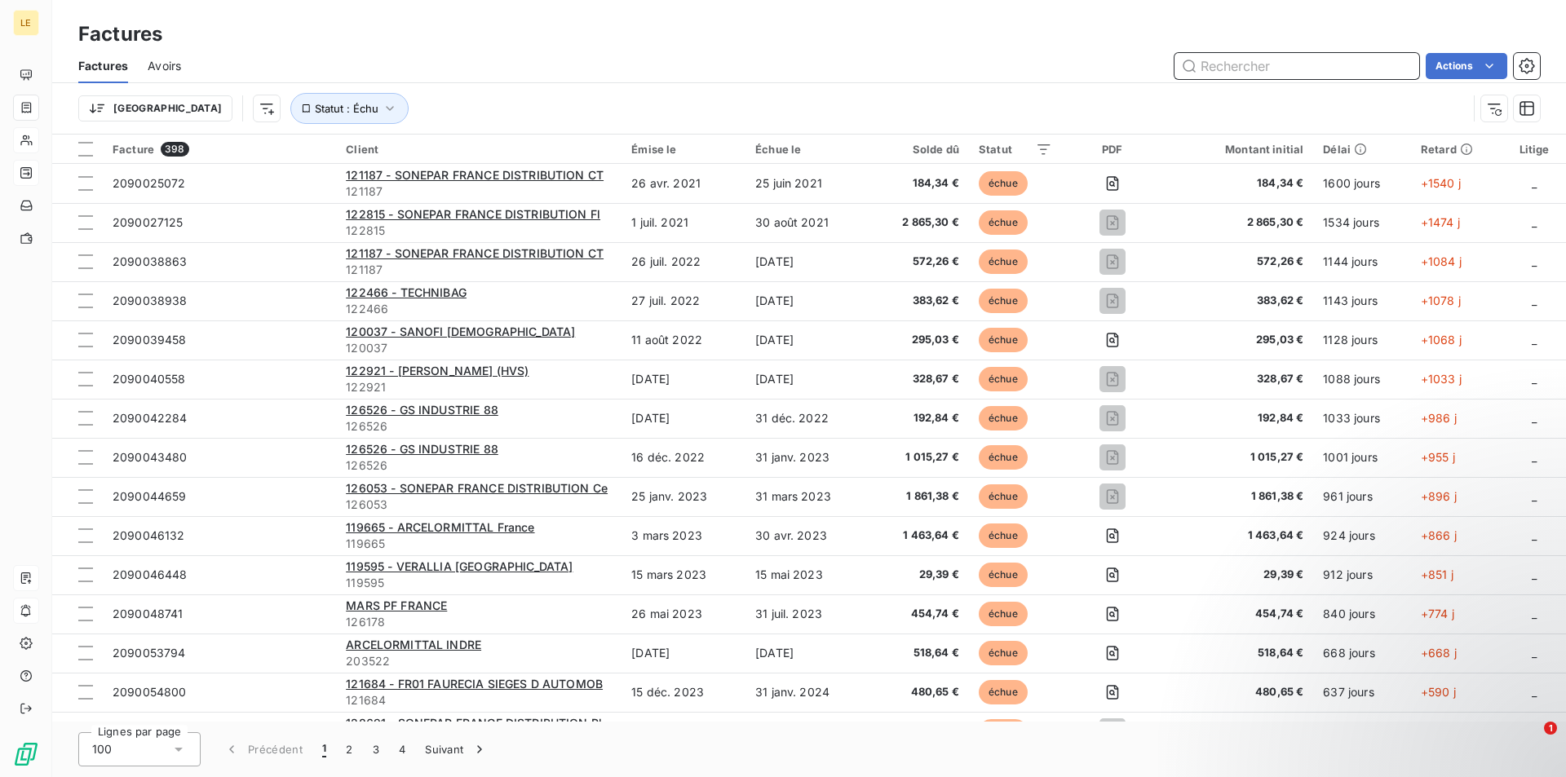
paste input "2090070666"
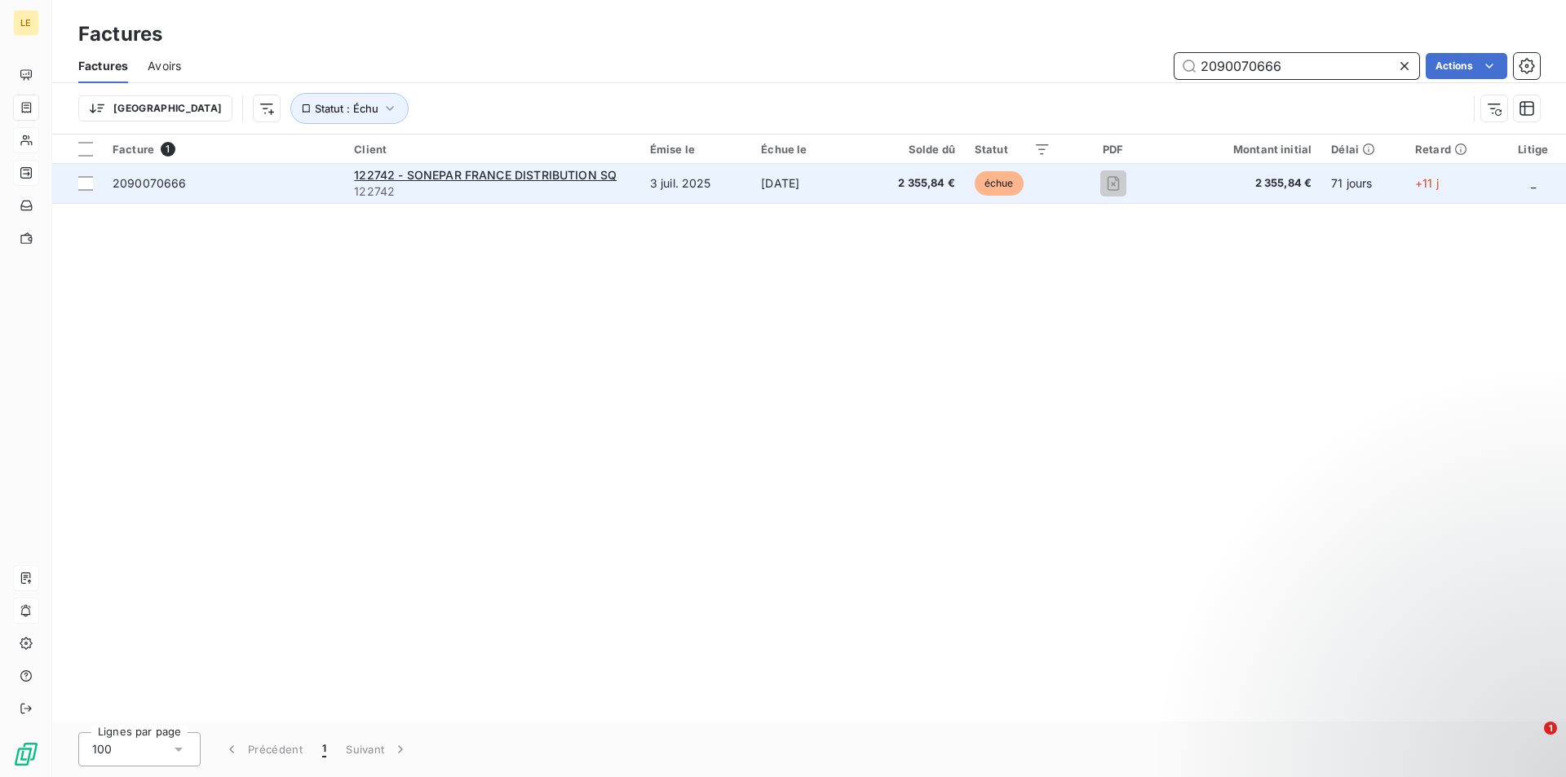
type input "2090070666"
click at [779, 179] on td "[DATE]" at bounding box center [807, 183] width 113 height 39
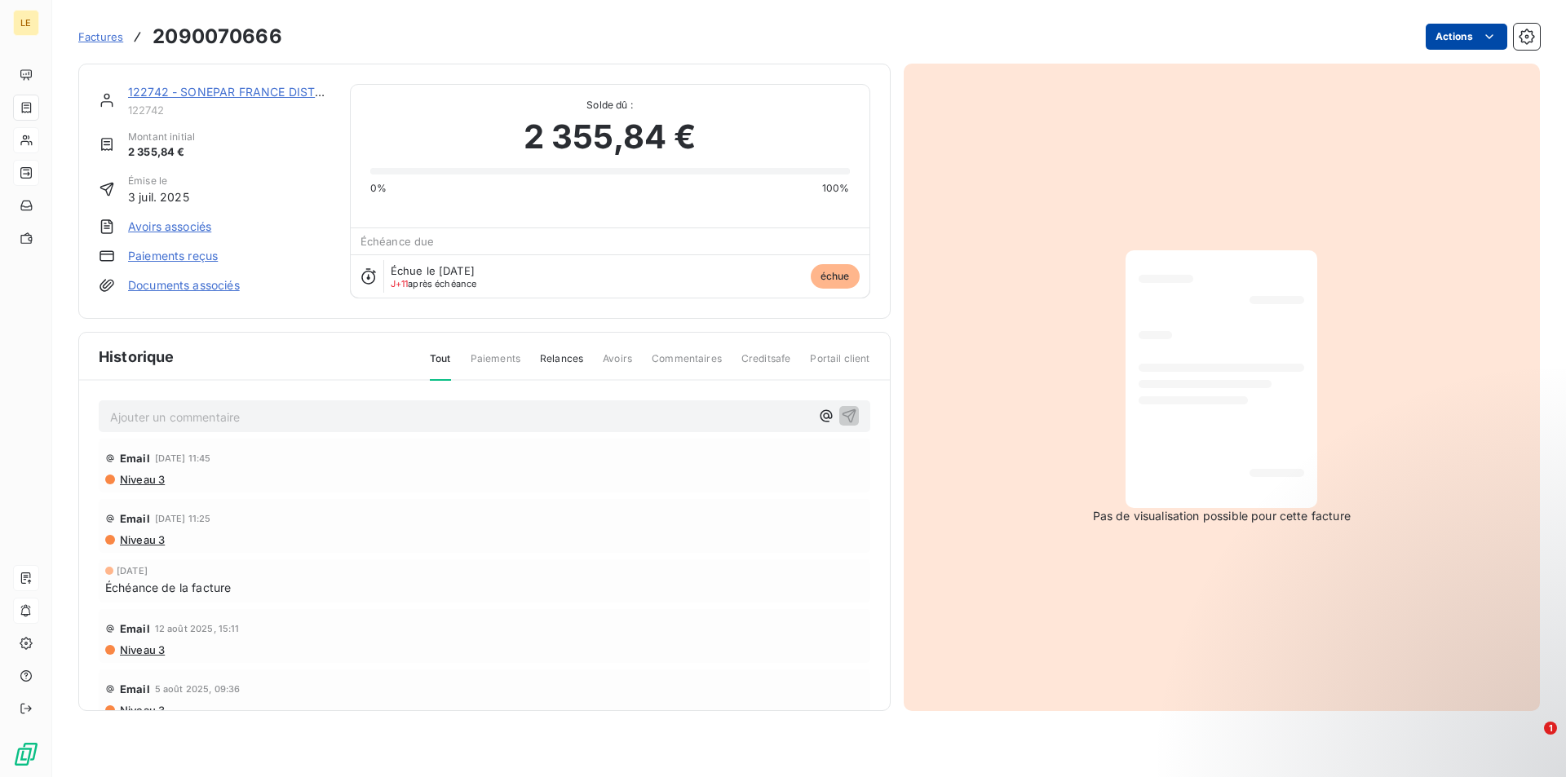
click at [1459, 41] on html "LE Factures 2090070666 Actions 122742 - SONEPAR FRANCE DISTRIBUTION SQ 122742 M…" at bounding box center [783, 388] width 1566 height 777
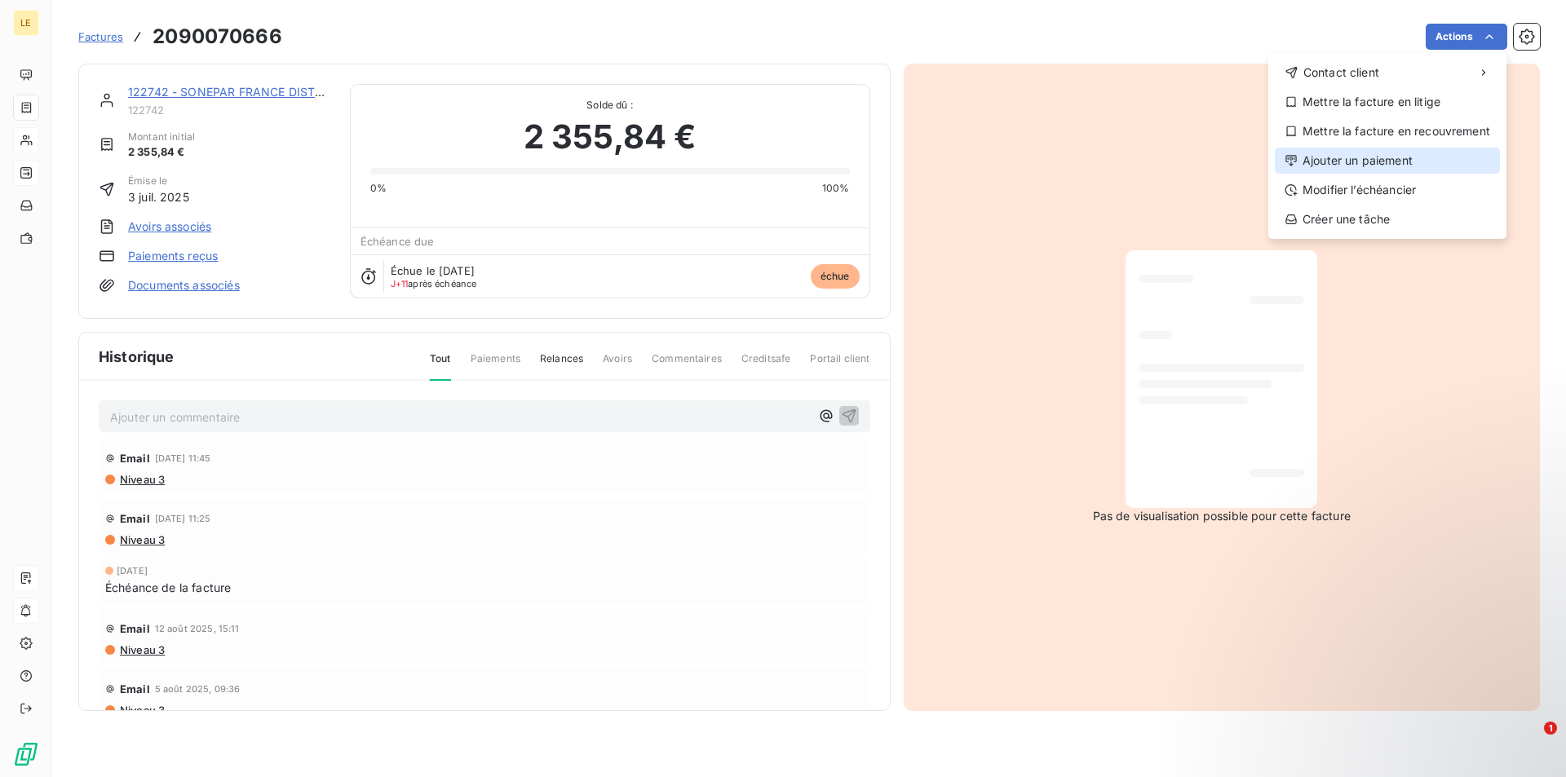
click at [1361, 158] on div "Ajouter un paiement" at bounding box center [1387, 161] width 225 height 26
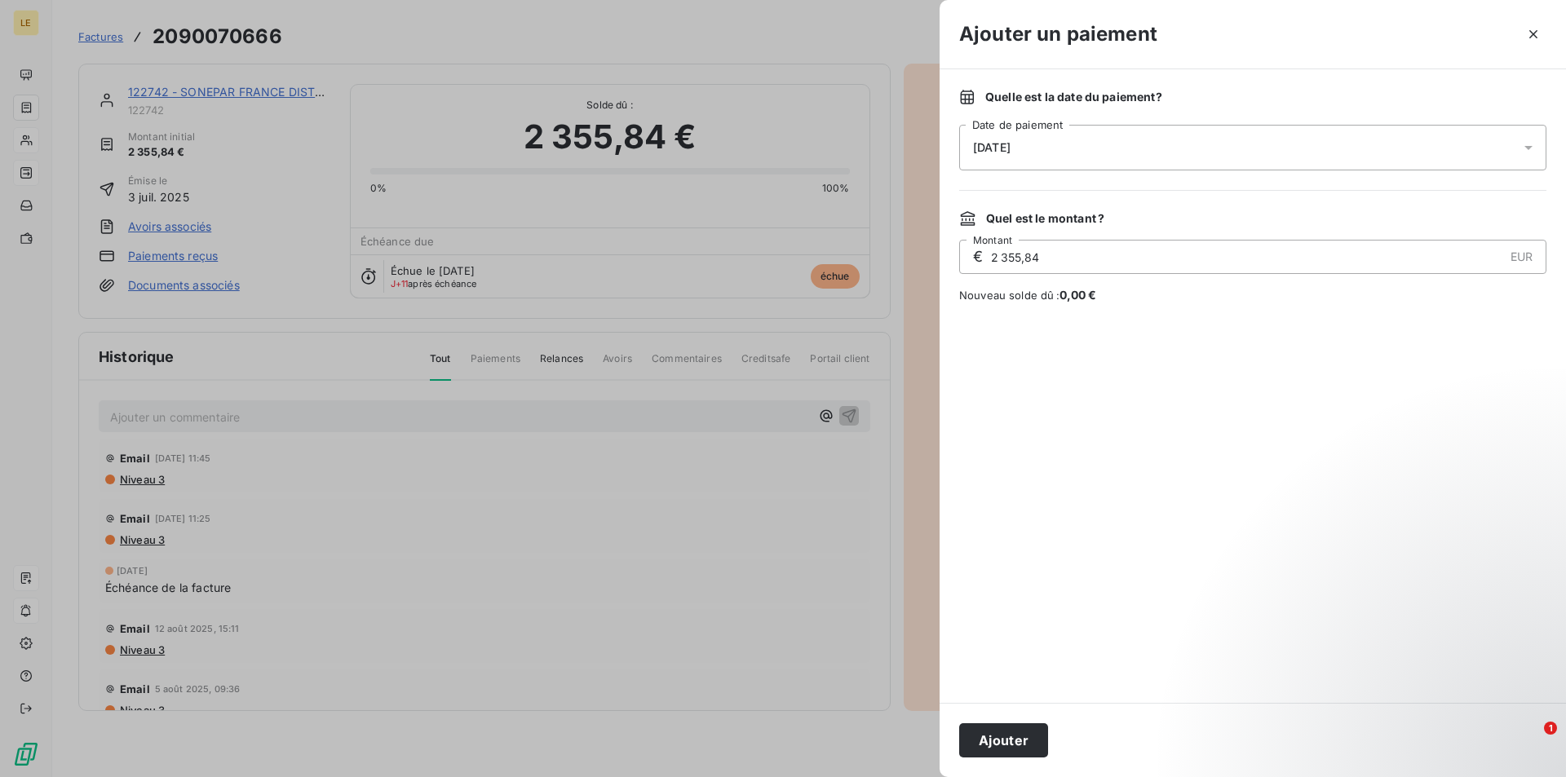
click at [1383, 135] on div "[DATE]" at bounding box center [1252, 148] width 587 height 46
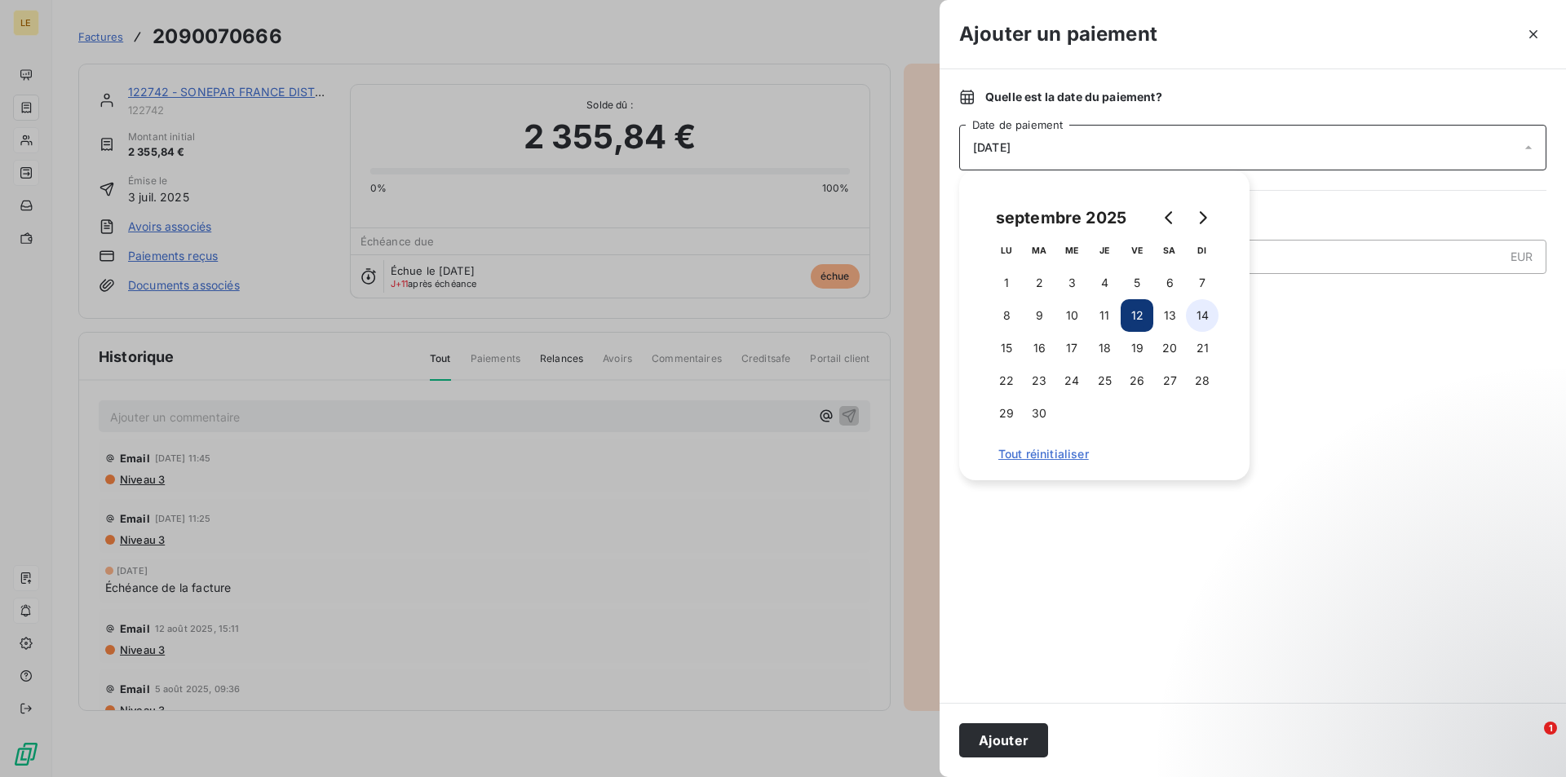
click at [1195, 312] on button "14" at bounding box center [1202, 315] width 33 height 33
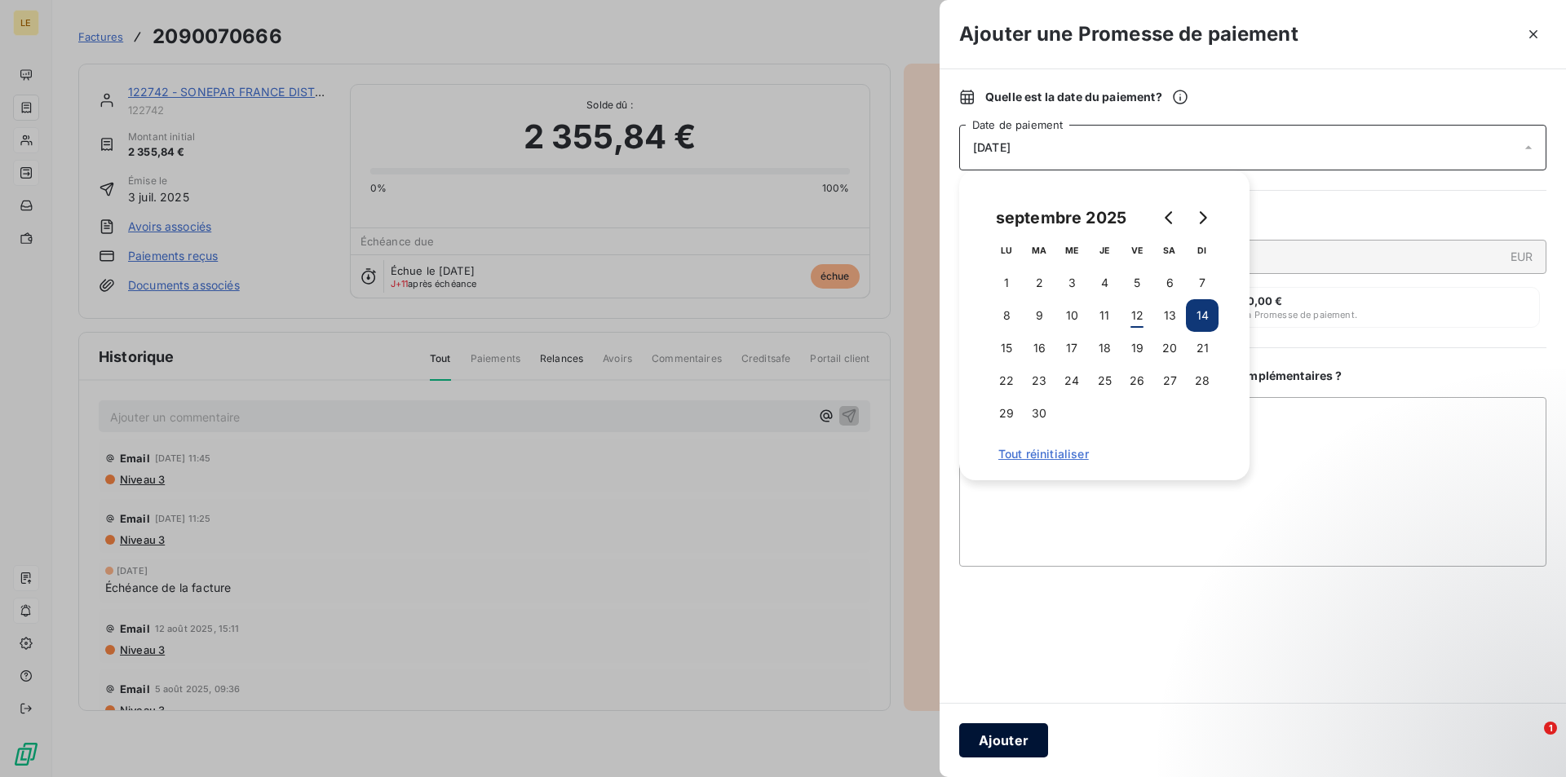
click at [980, 737] on button "Ajouter" at bounding box center [1003, 741] width 89 height 34
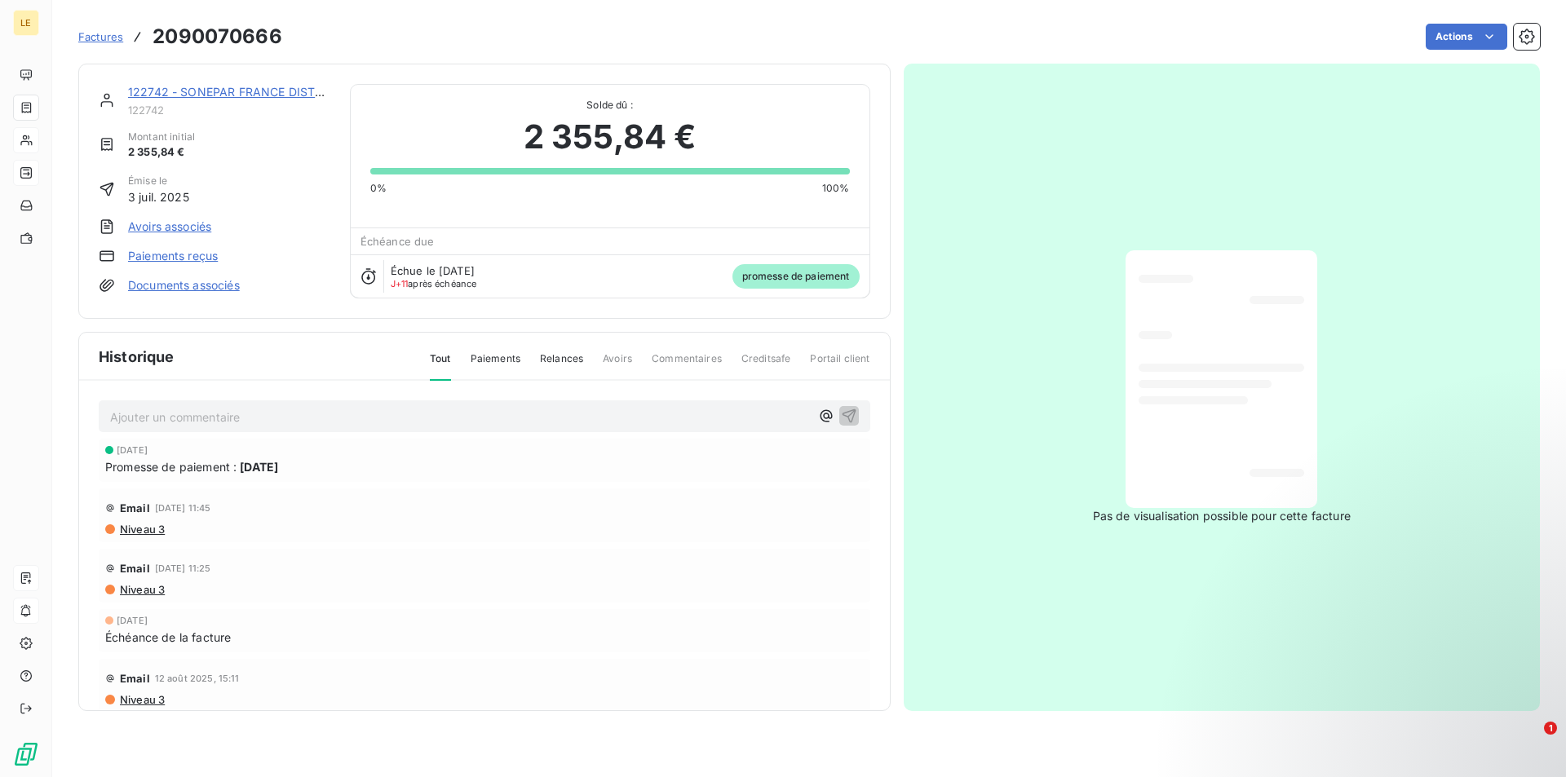
click at [113, 40] on span "Factures" at bounding box center [100, 36] width 45 height 13
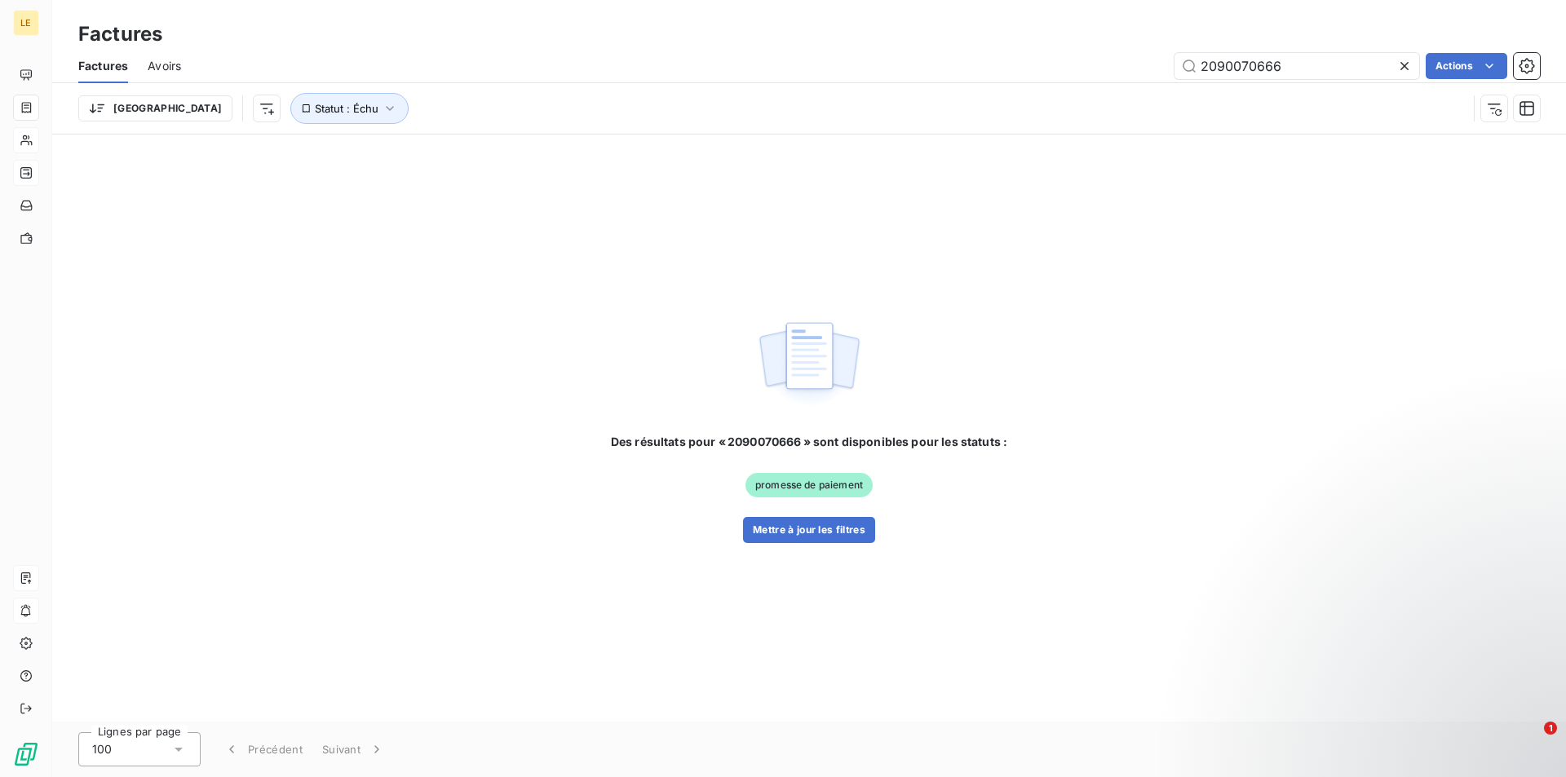
click at [1407, 64] on icon at bounding box center [1404, 66] width 16 height 16
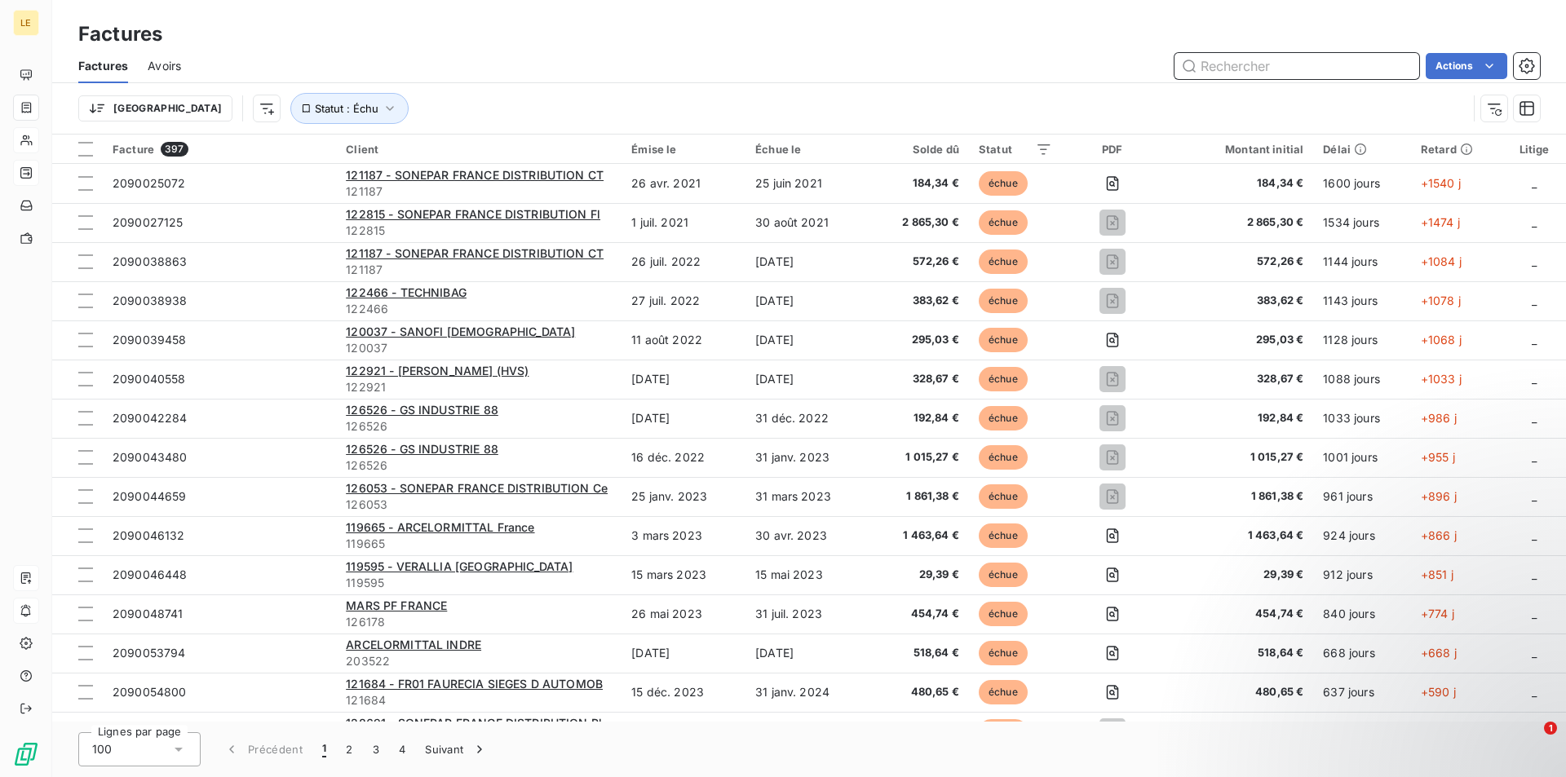
paste input "2090065823"
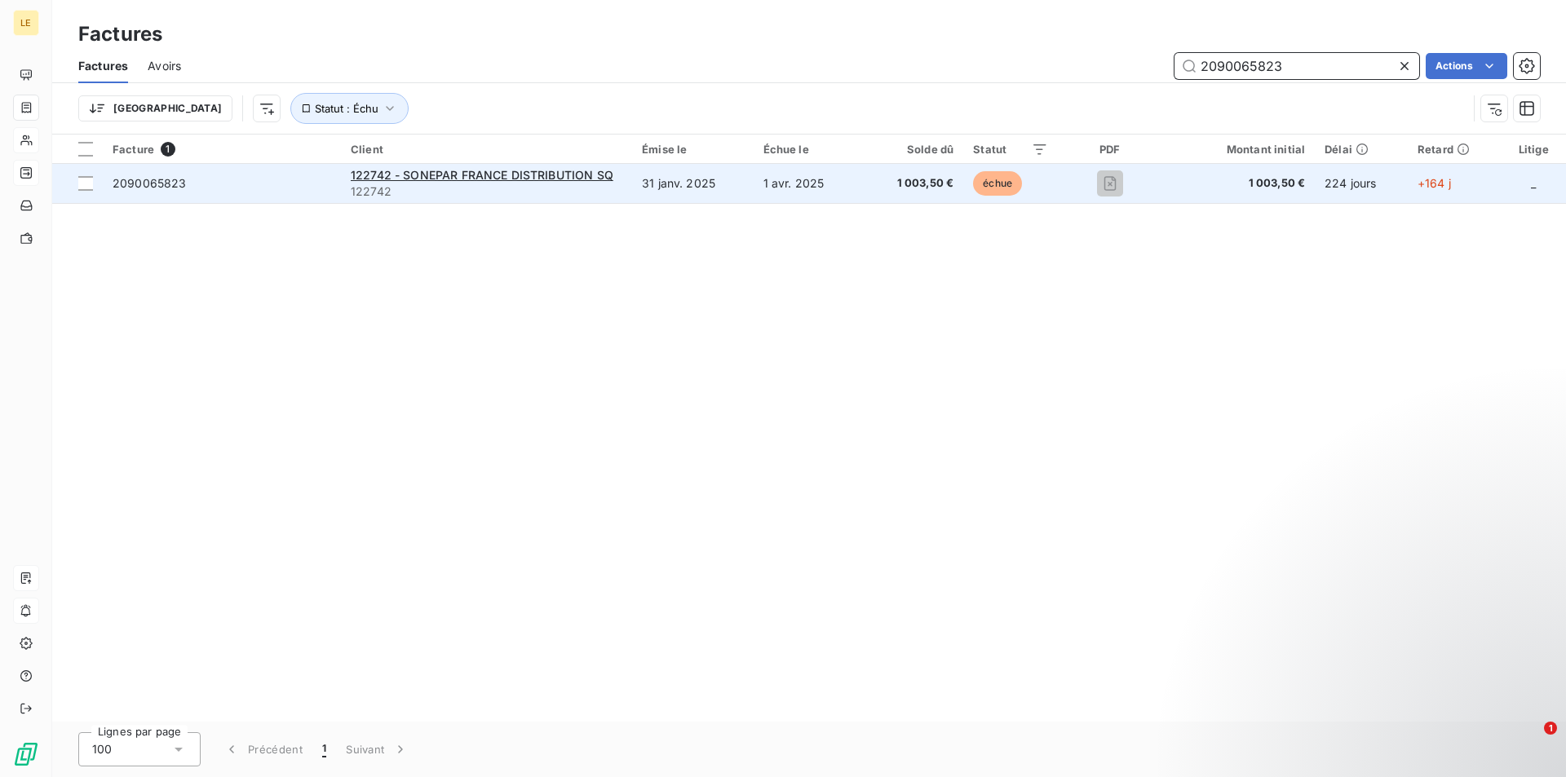
type input "2090065823"
click at [656, 181] on td "31 janv. 2025" at bounding box center [693, 183] width 122 height 39
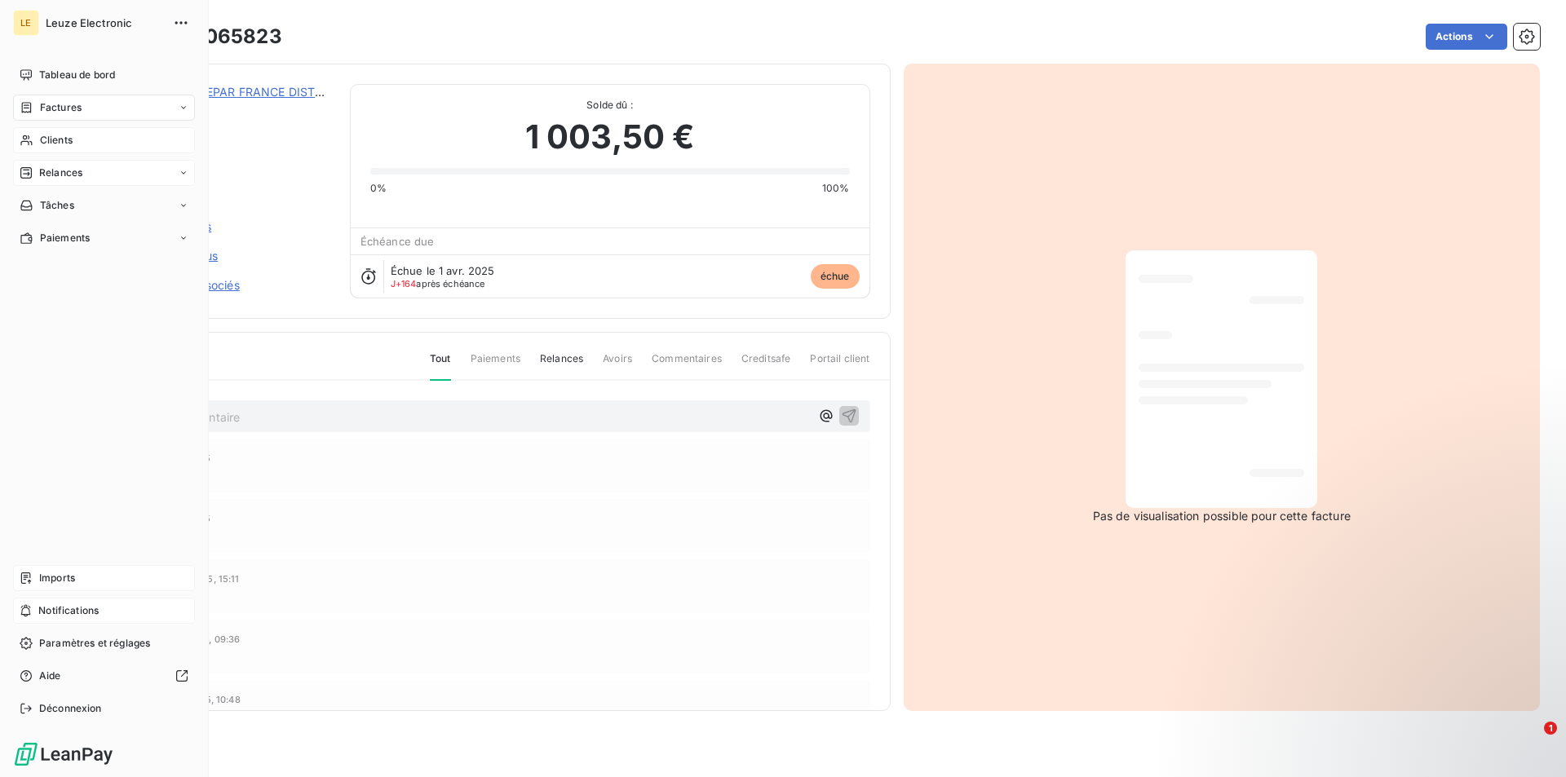
click at [40, 143] on span "Clients" at bounding box center [56, 140] width 33 height 15
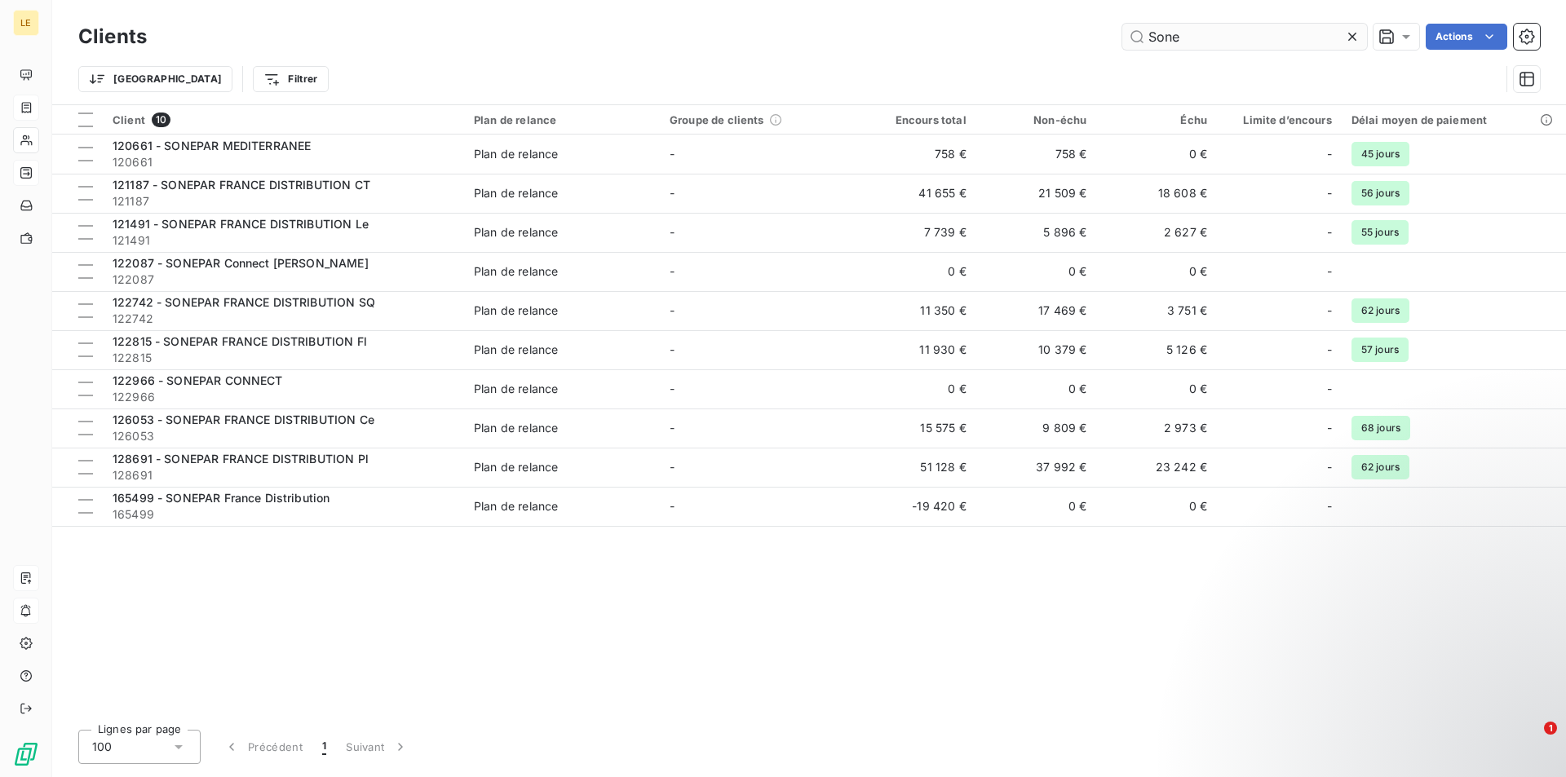
click at [1349, 29] on icon at bounding box center [1352, 37] width 16 height 16
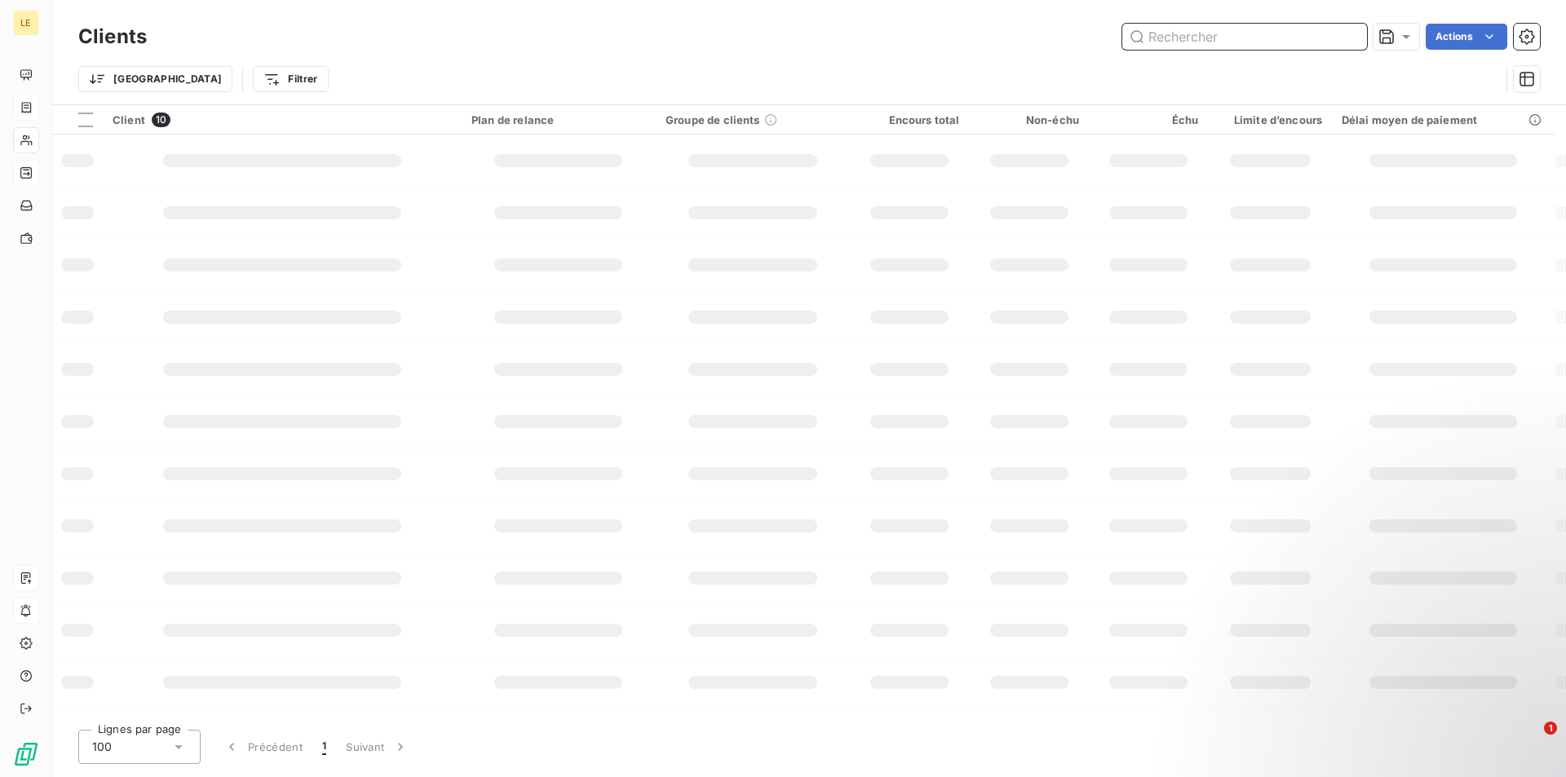
click at [1317, 34] on input "text" at bounding box center [1244, 37] width 245 height 26
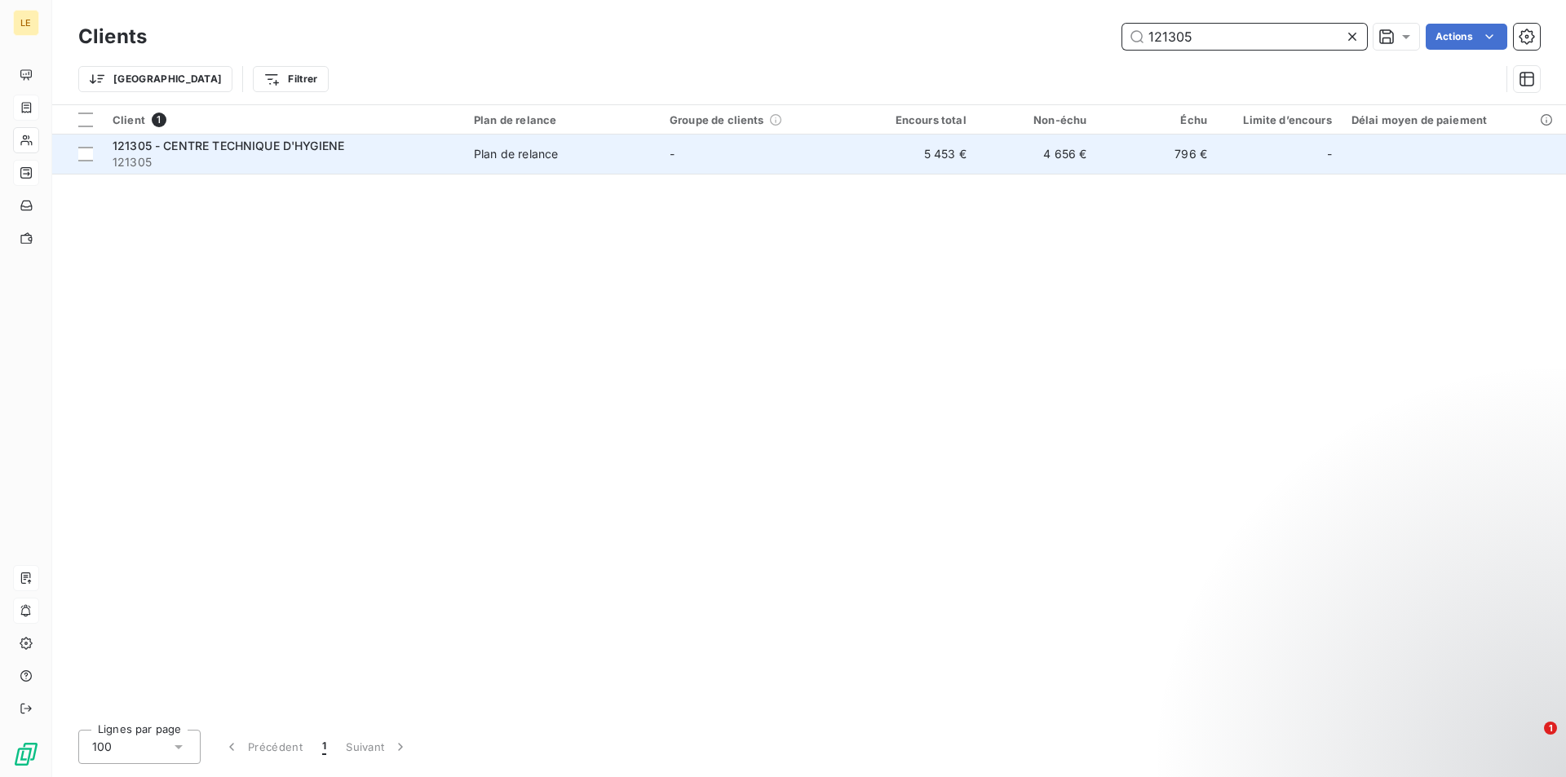
type input "121305"
click at [1031, 170] on td "4 656 €" at bounding box center [1036, 154] width 121 height 39
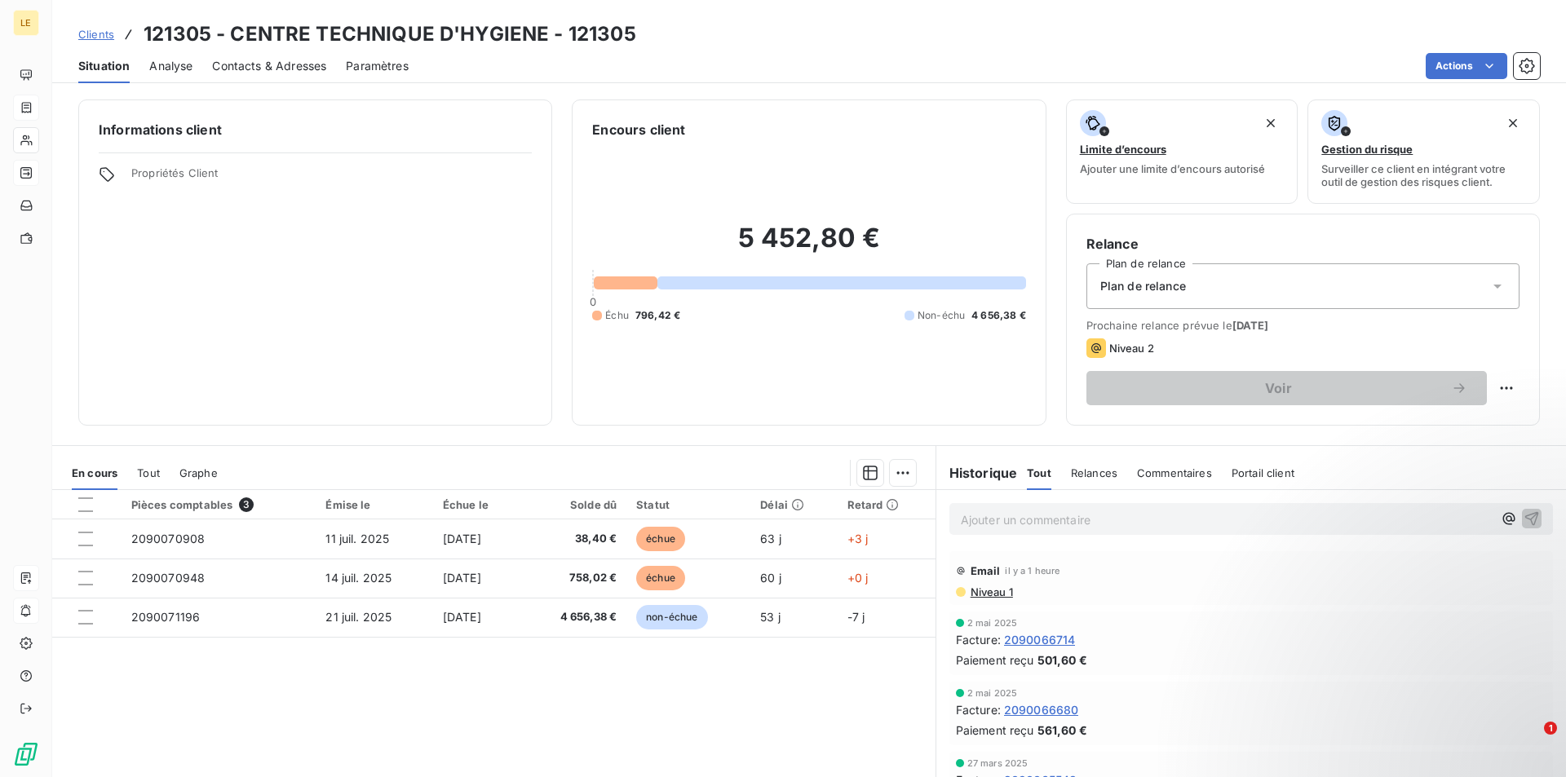
click at [331, 69] on div "Situation Analyse Contacts & Adresses Paramètres Actions" at bounding box center [809, 66] width 1514 height 34
click at [329, 70] on div "Situation Analyse Contacts & Adresses Paramètres Actions" at bounding box center [809, 66] width 1514 height 34
click at [272, 71] on span "Contacts & Adresses" at bounding box center [269, 66] width 114 height 16
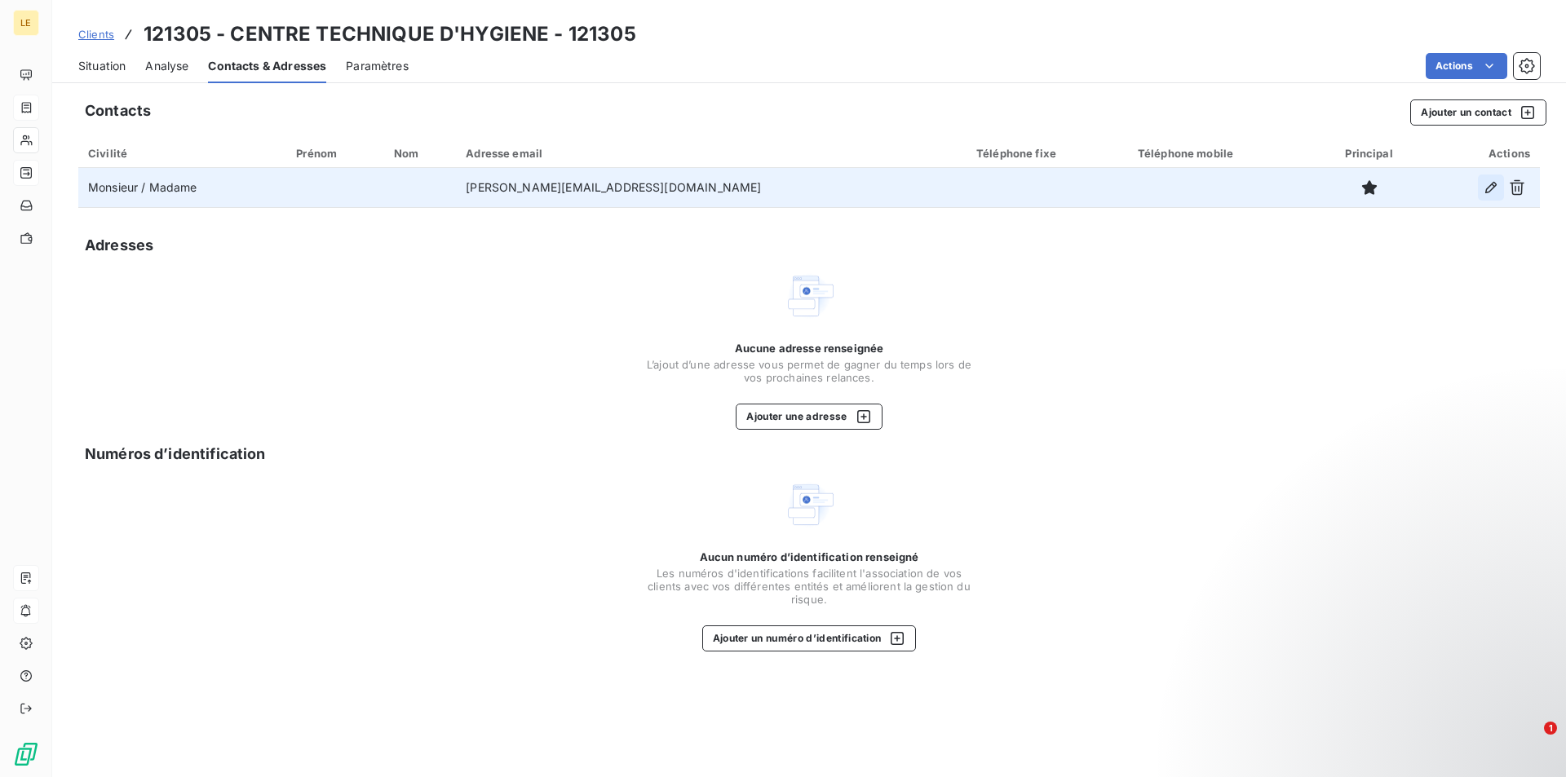
click at [1486, 182] on icon "button" at bounding box center [1491, 187] width 16 height 16
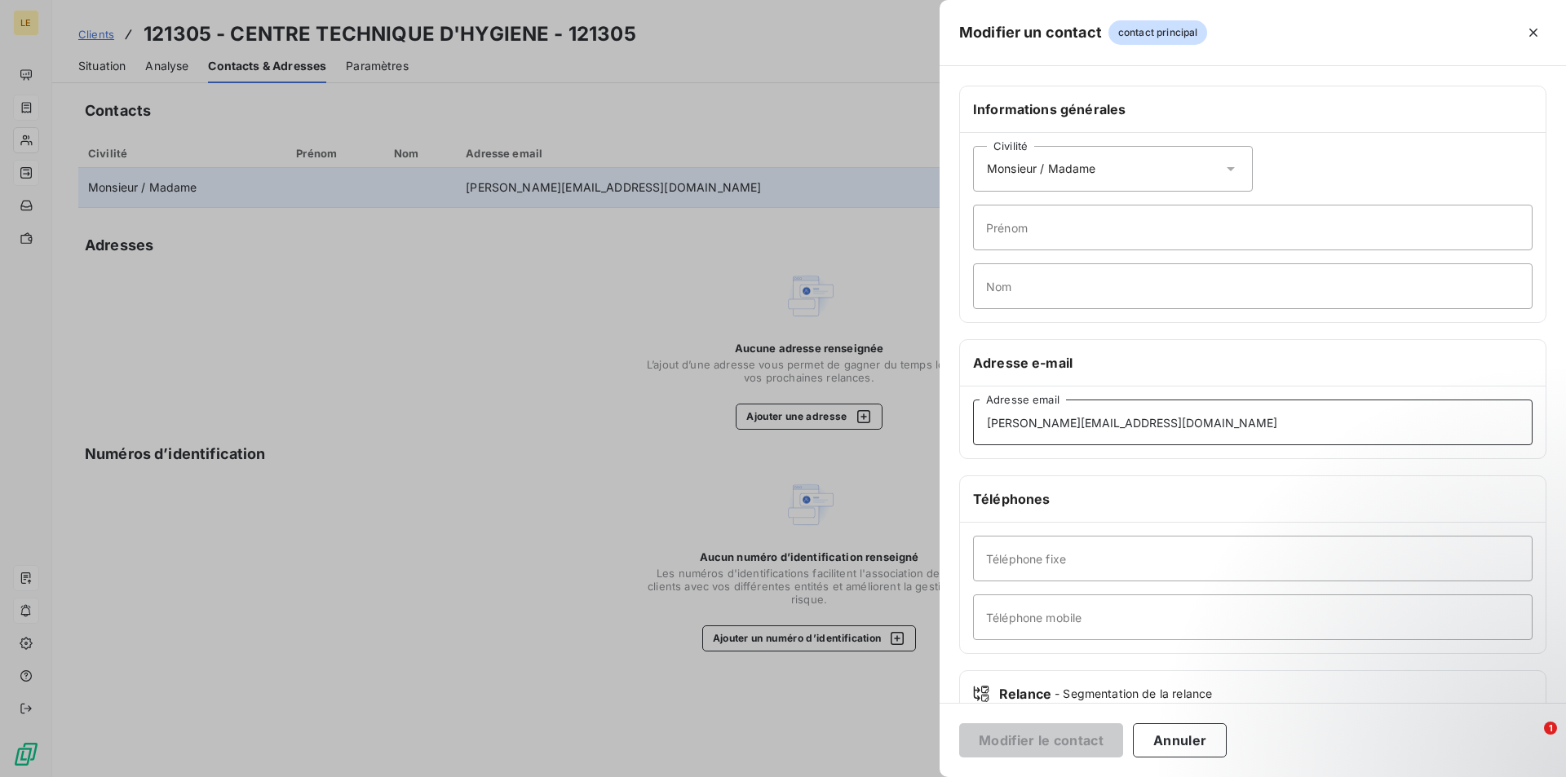
drag, startPoint x: 1179, startPoint y: 410, endPoint x: 794, endPoint y: 479, distance: 391.1
click at [794, 777] on div "Modifier un contact contact principal Informations générales Civilité Monsieur …" at bounding box center [783, 777] width 1566 height 0
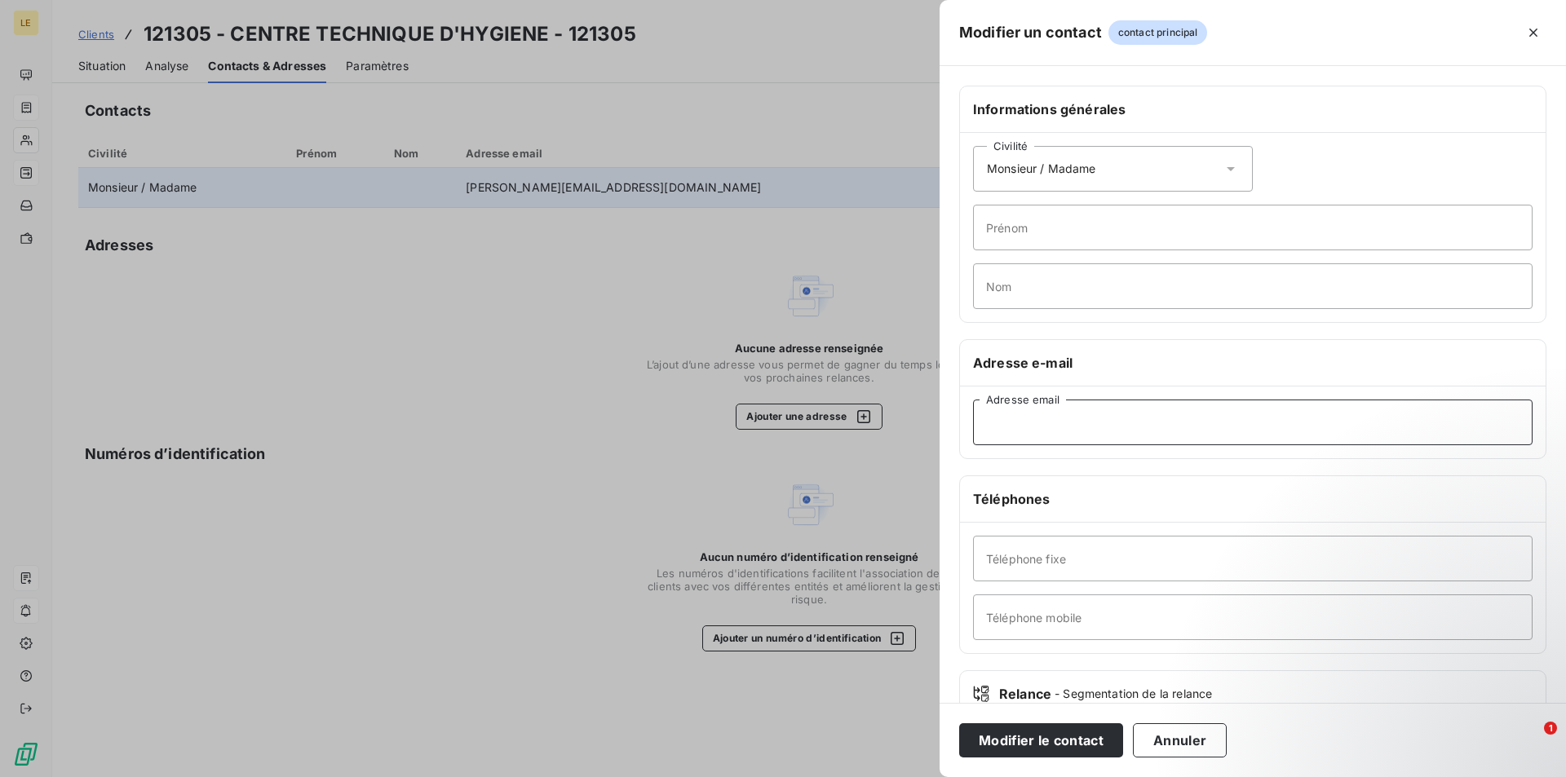
paste input "[EMAIL_ADDRESS][DOMAIN_NAME]"
type input "[EMAIL_ADDRESS][DOMAIN_NAME]"
click at [1025, 758] on div "Modifier le contact Annuler" at bounding box center [1253, 740] width 626 height 74
click at [1034, 745] on button "Modifier le contact" at bounding box center [1041, 741] width 164 height 34
